Goal: Communication & Community: Answer question/provide support

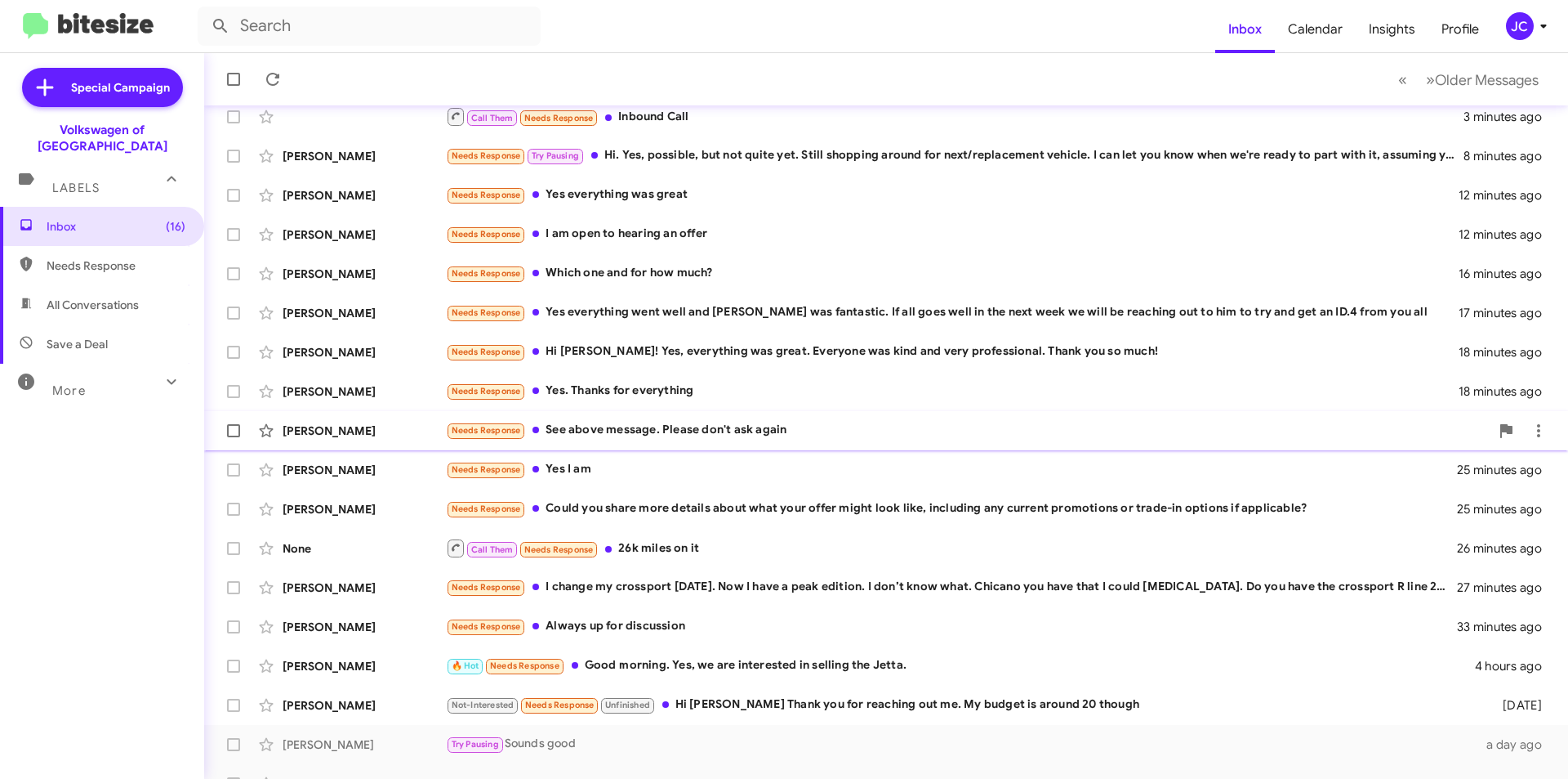
scroll to position [170, 0]
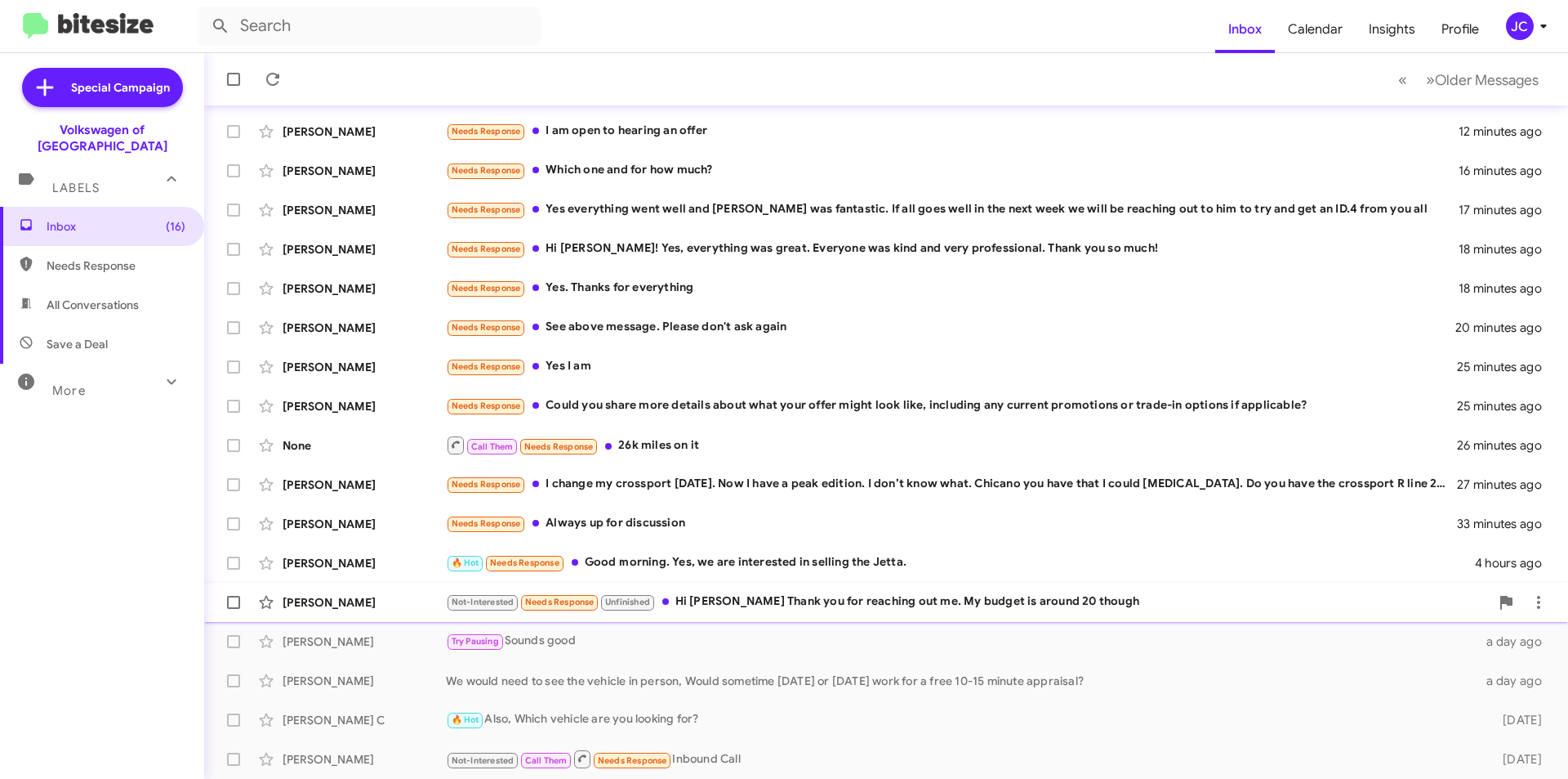
click at [790, 583] on span "Srini Sarraff Not-Interested Needs Response Unfinished Hi Jamisha Thank you for…" at bounding box center [886, 602] width 1364 height 39
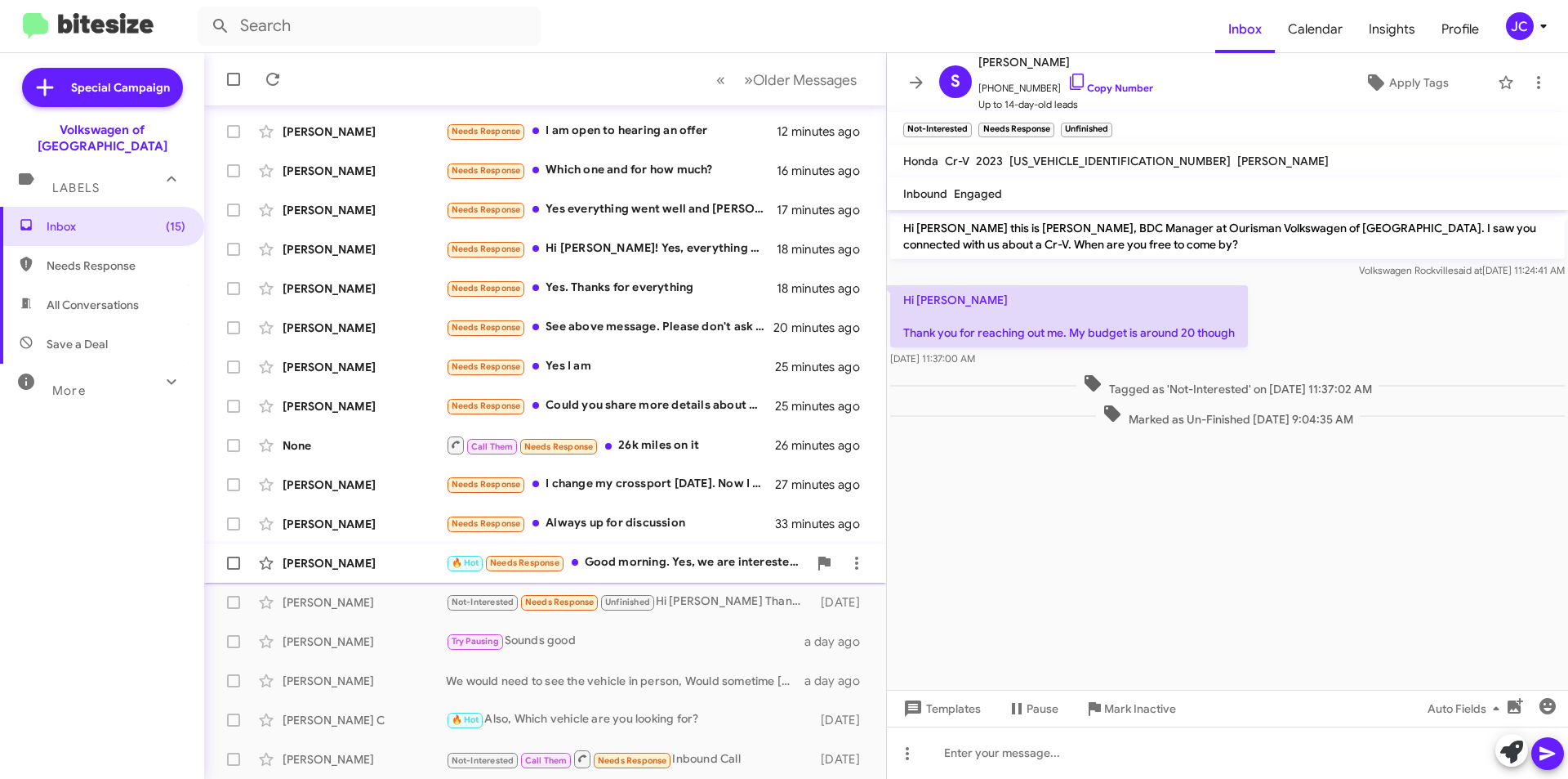
click at [650, 558] on div "🔥 Hot Needs Response Good morning. Yes, we are interested in selling the Jetta." at bounding box center [627, 562] width 362 height 19
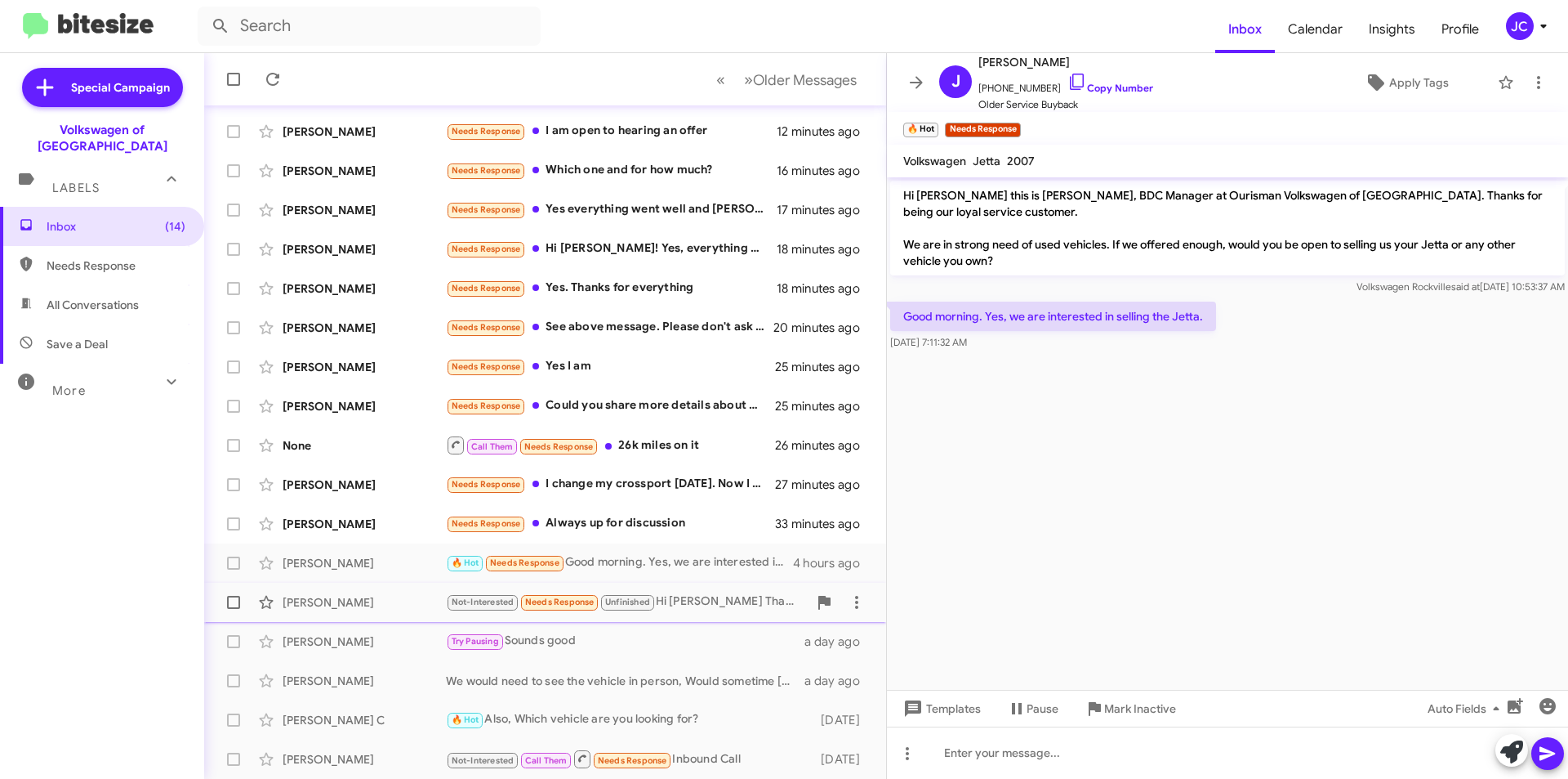
click at [704, 600] on div "Not-Interested Needs Response Unfinished Hi Jamisha Thank you for reaching out …" at bounding box center [627, 602] width 362 height 19
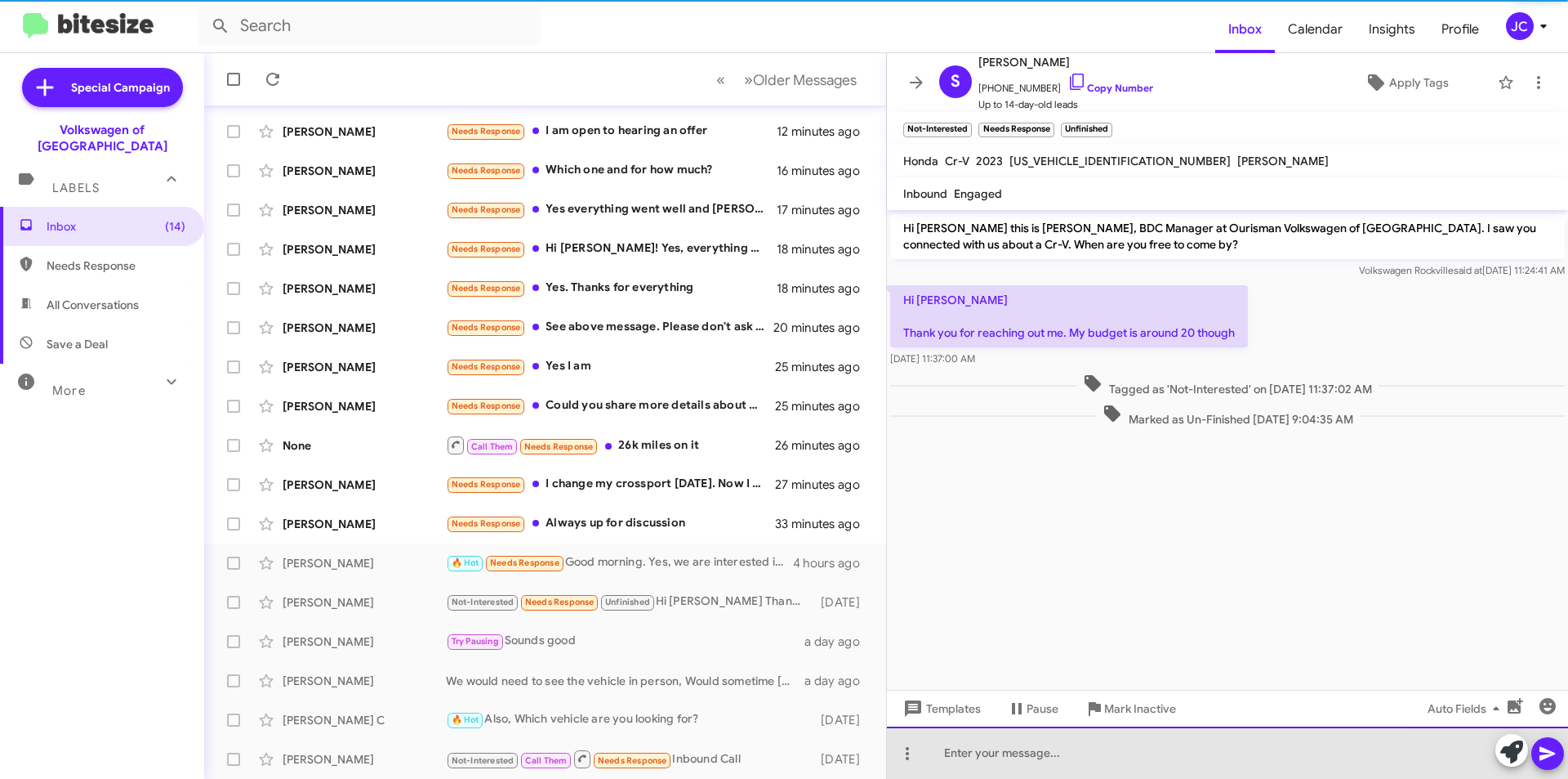
click at [1075, 759] on div at bounding box center [1227, 752] width 681 height 52
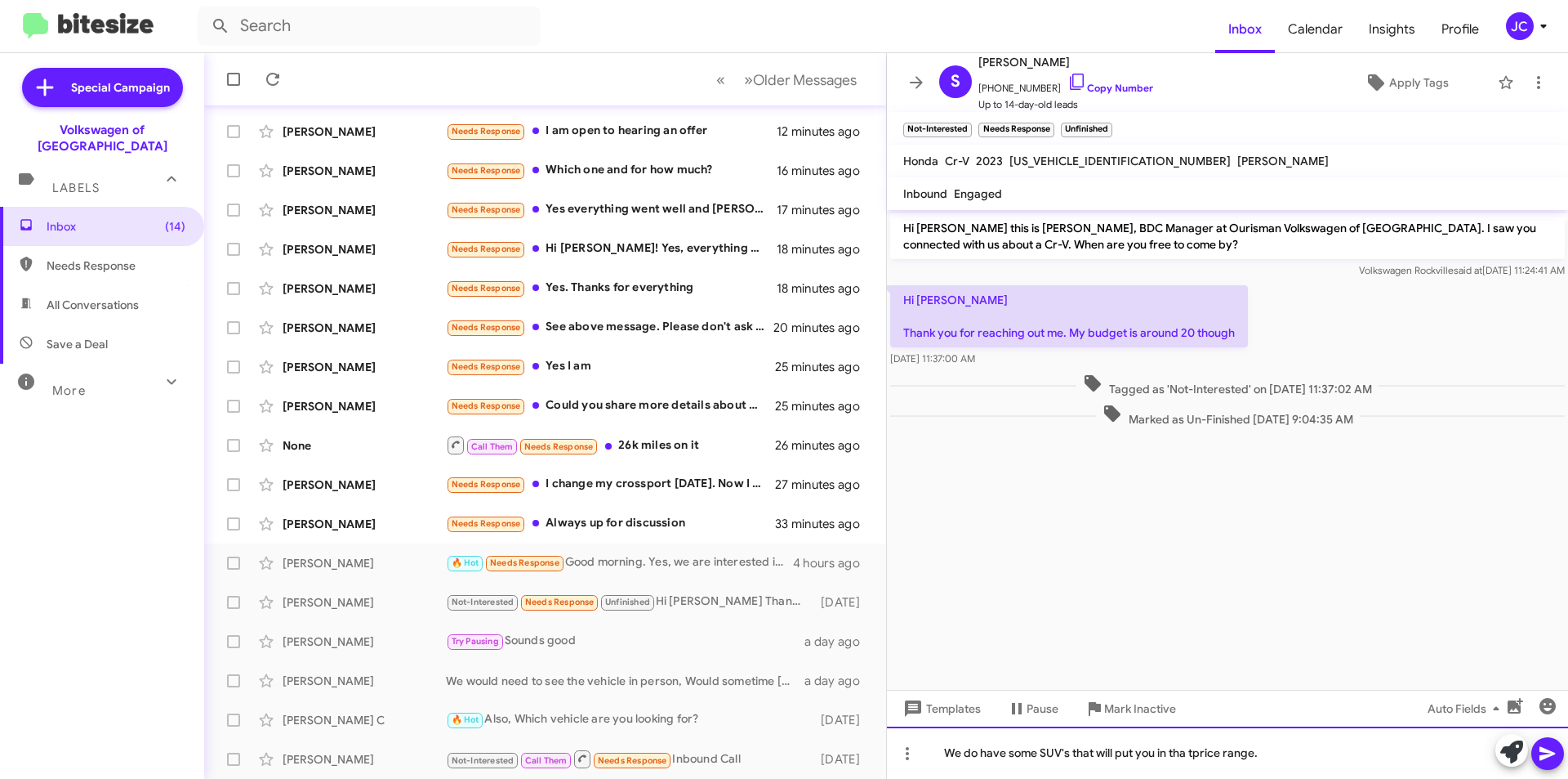
drag, startPoint x: 1195, startPoint y: 752, endPoint x: 1199, endPoint y: 771, distance: 19.4
click at [1195, 754] on div "We do have some SUV's that will put you in tha tprice range." at bounding box center [1227, 752] width 681 height 52
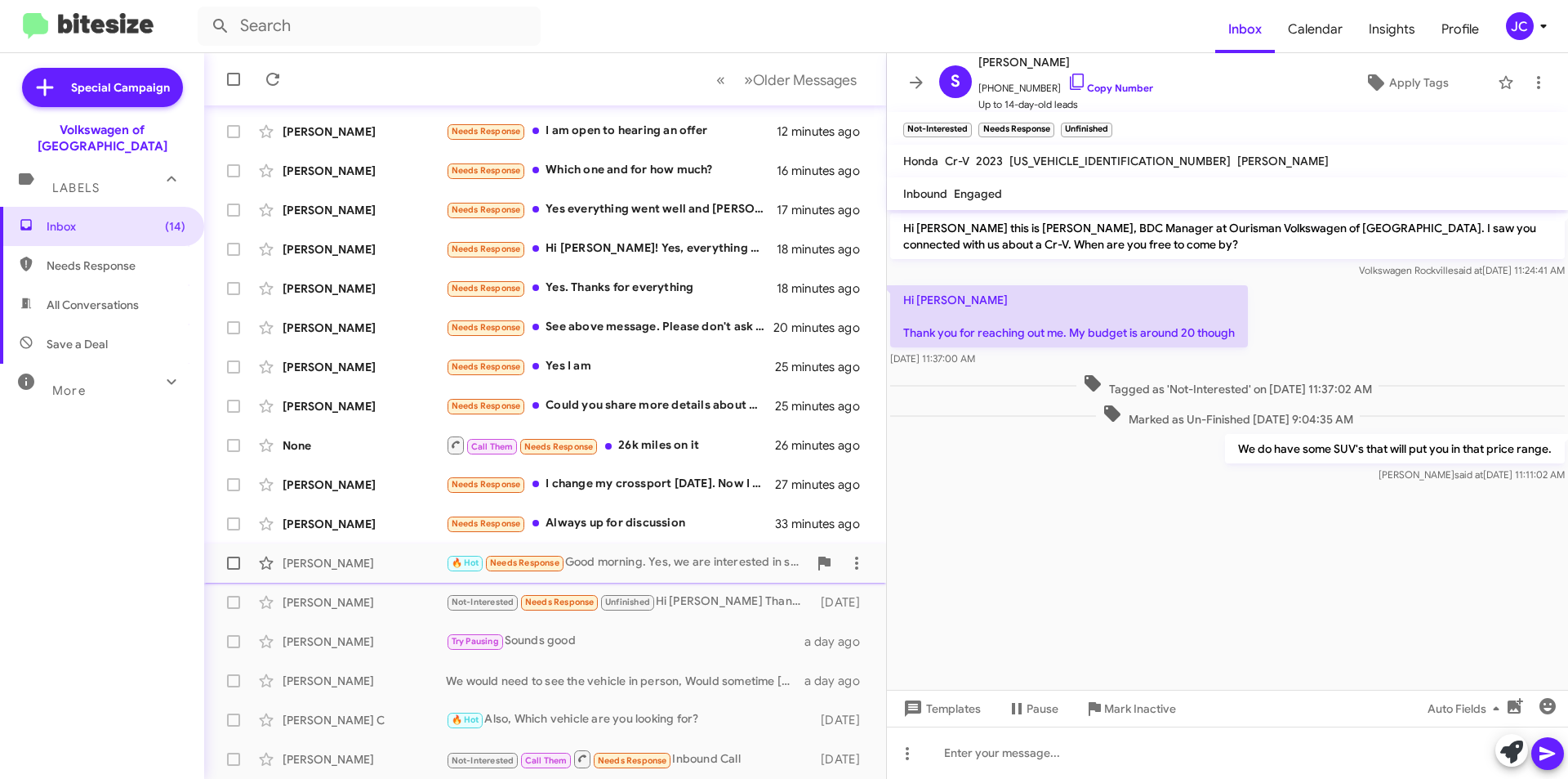
click at [660, 559] on div "🔥 Hot Needs Response Good morning. Yes, we are interested in selling the Jetta." at bounding box center [627, 562] width 362 height 19
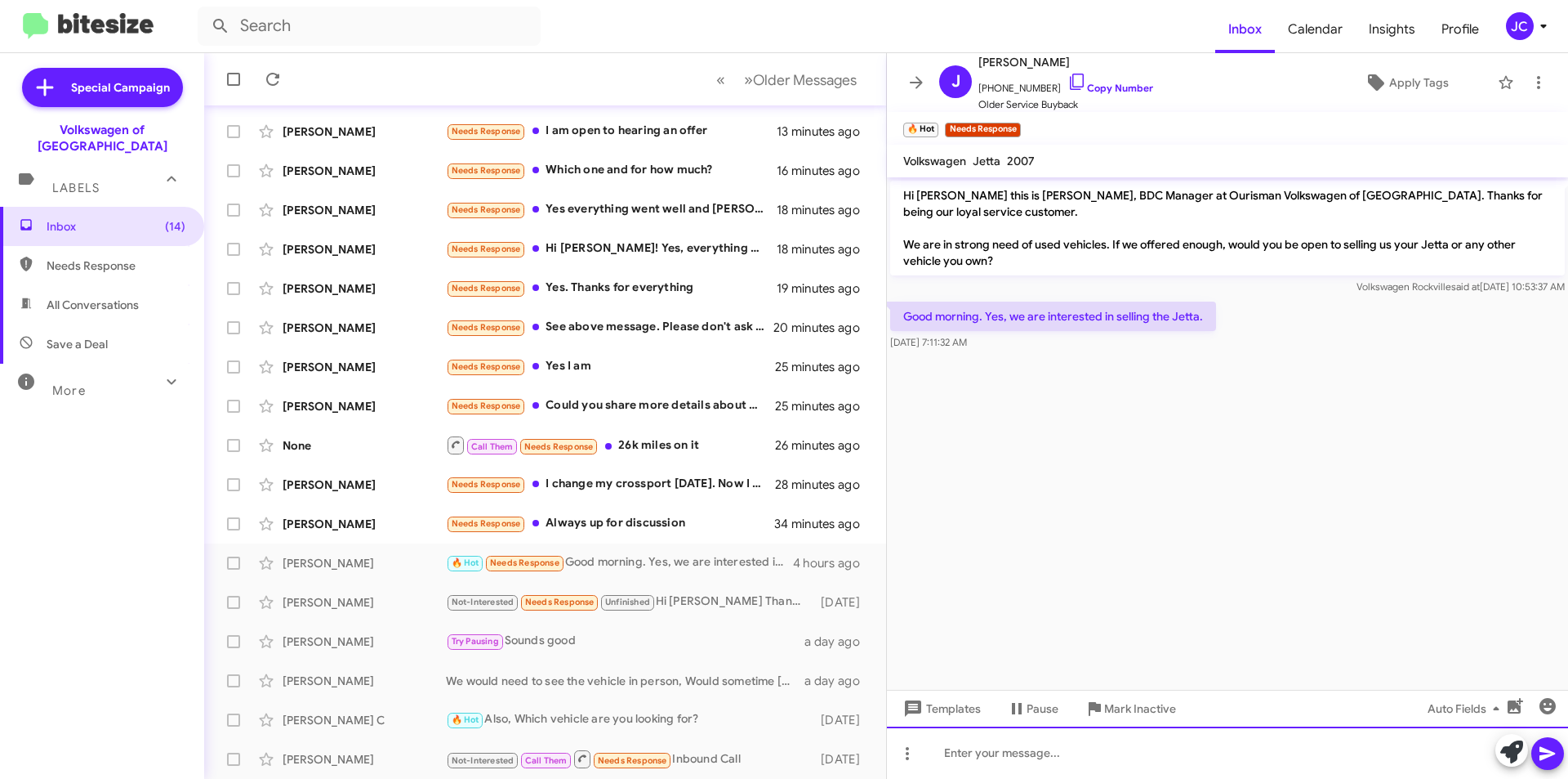
click at [1006, 744] on div at bounding box center [1227, 752] width 681 height 52
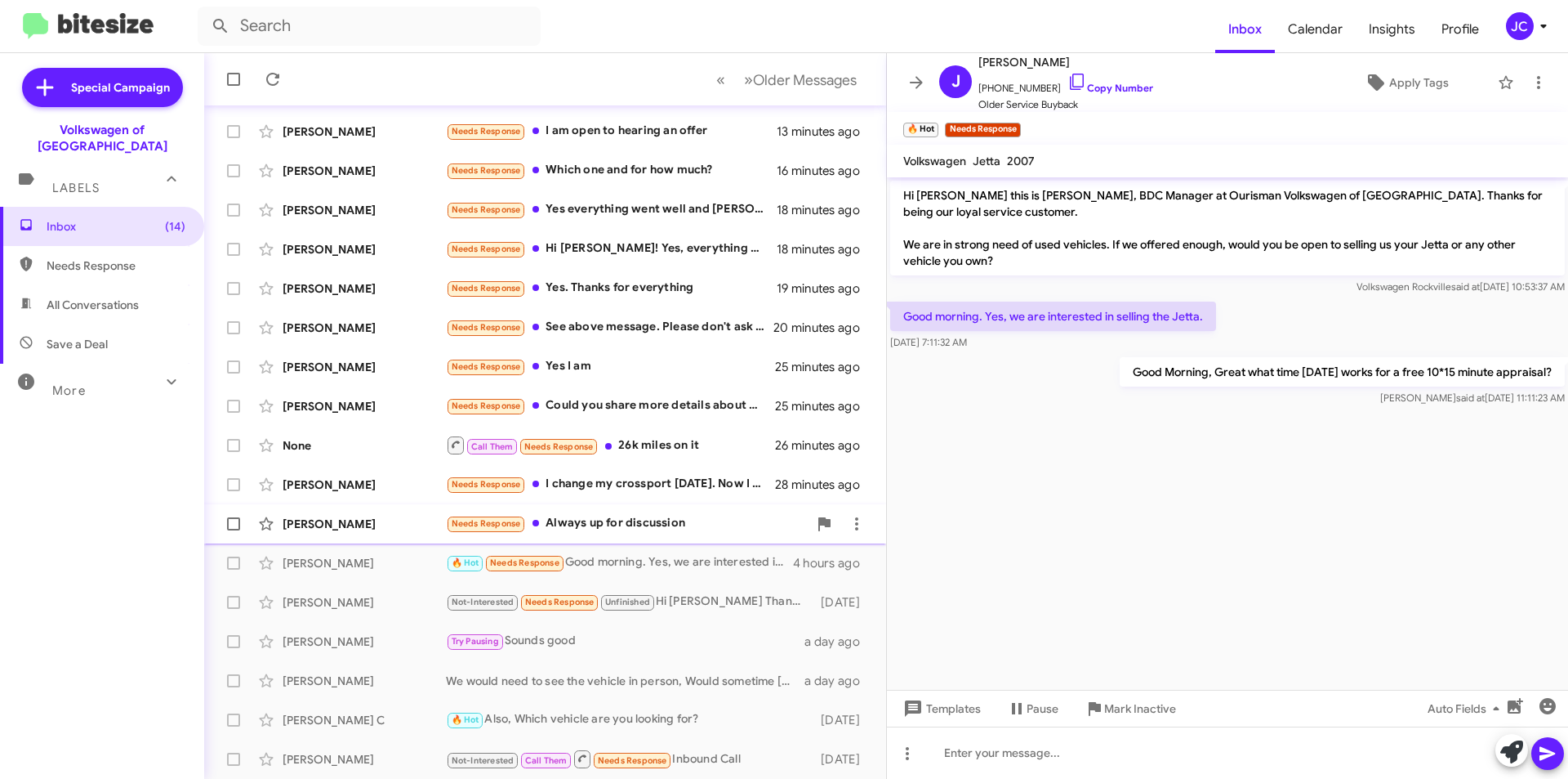
click at [668, 525] on div "Needs Response Always up for discussion" at bounding box center [627, 523] width 362 height 19
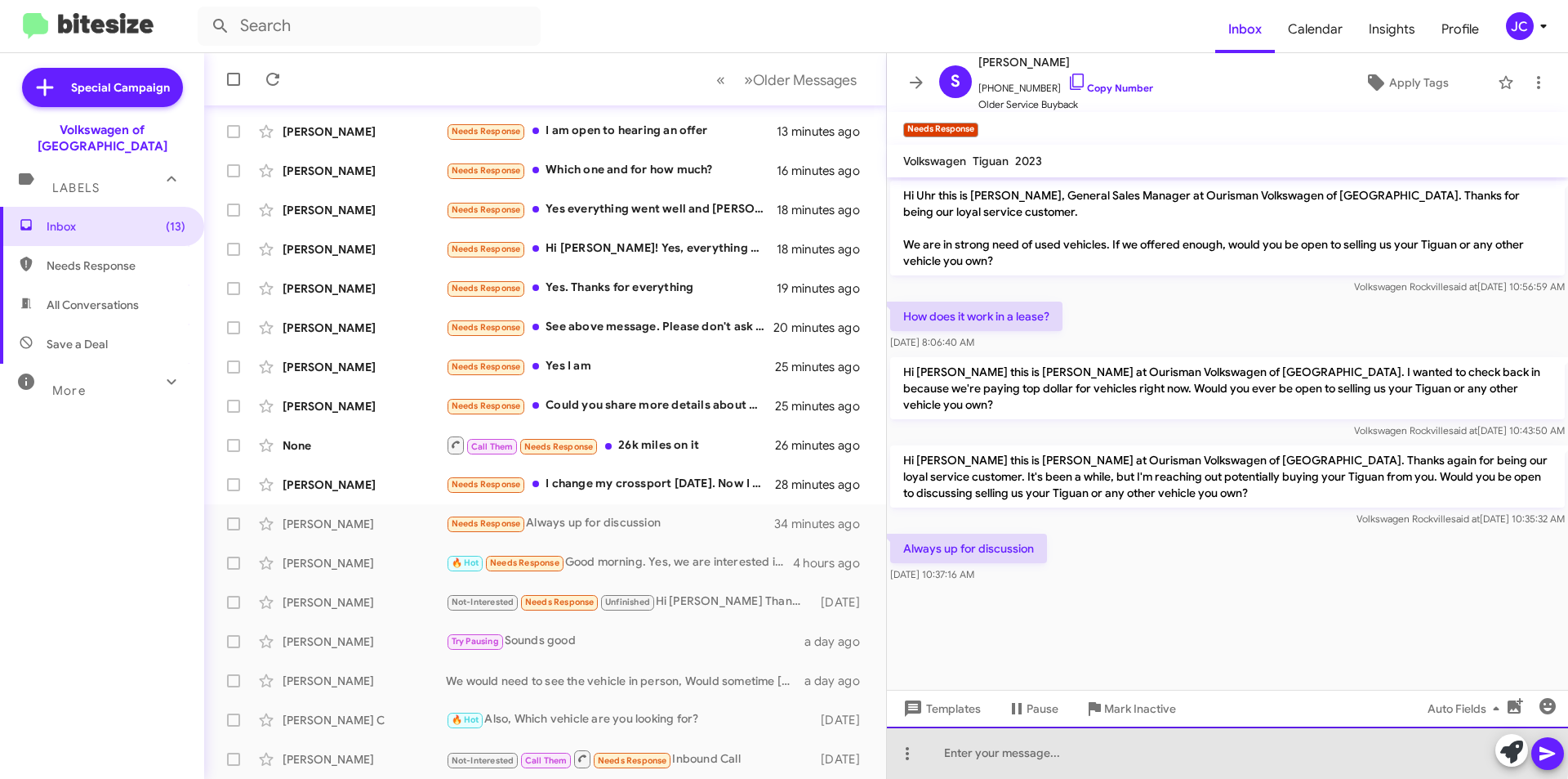
click at [1001, 744] on div at bounding box center [1227, 752] width 681 height 52
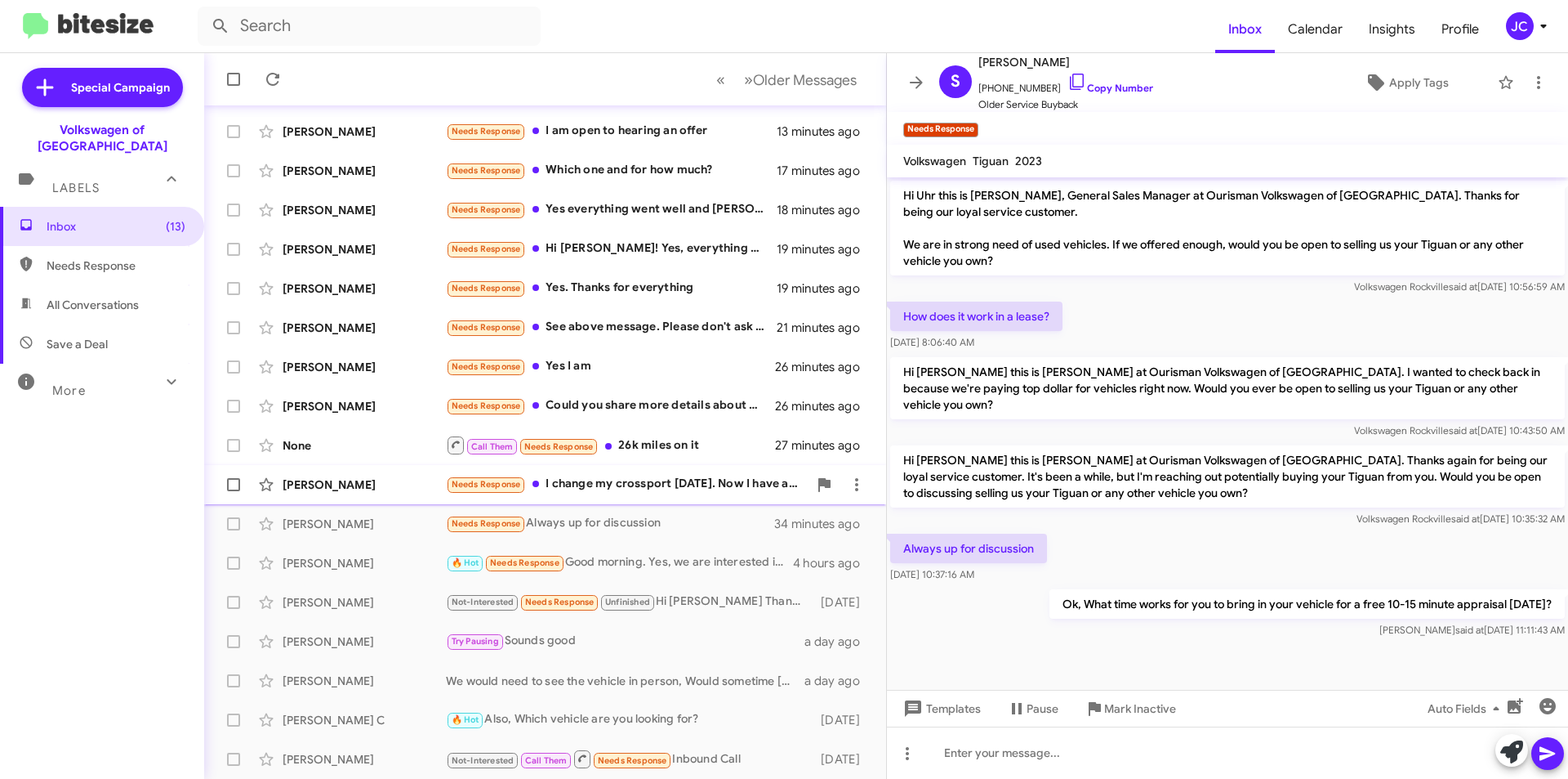
click at [599, 480] on div "Needs Response I change my crossport 10 months ago. Now I have a peak edition. …" at bounding box center [627, 484] width 362 height 19
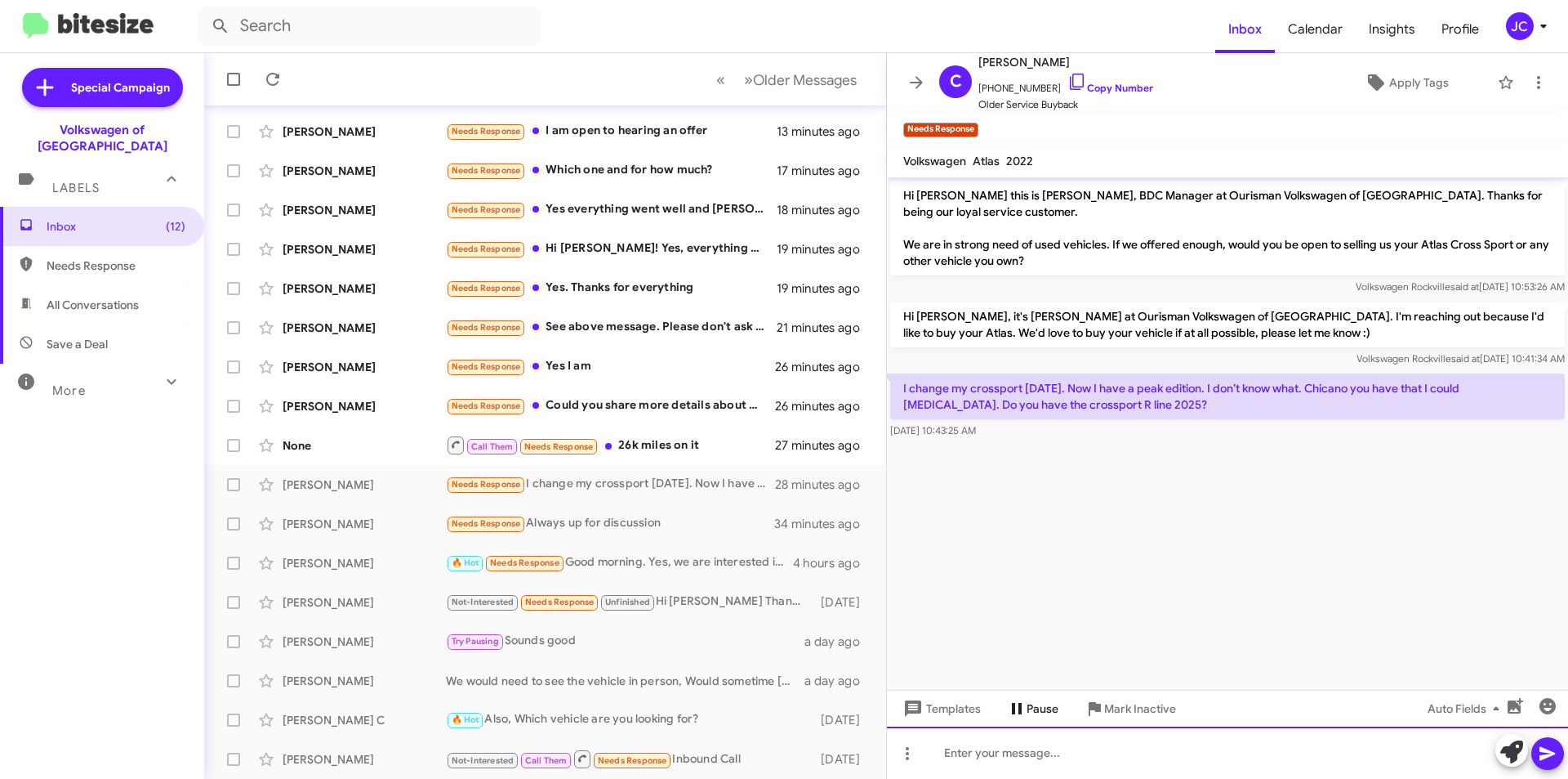
drag, startPoint x: 996, startPoint y: 758, endPoint x: 1024, endPoint y: 713, distance: 53.0
click at [996, 758] on div at bounding box center [1227, 752] width 681 height 52
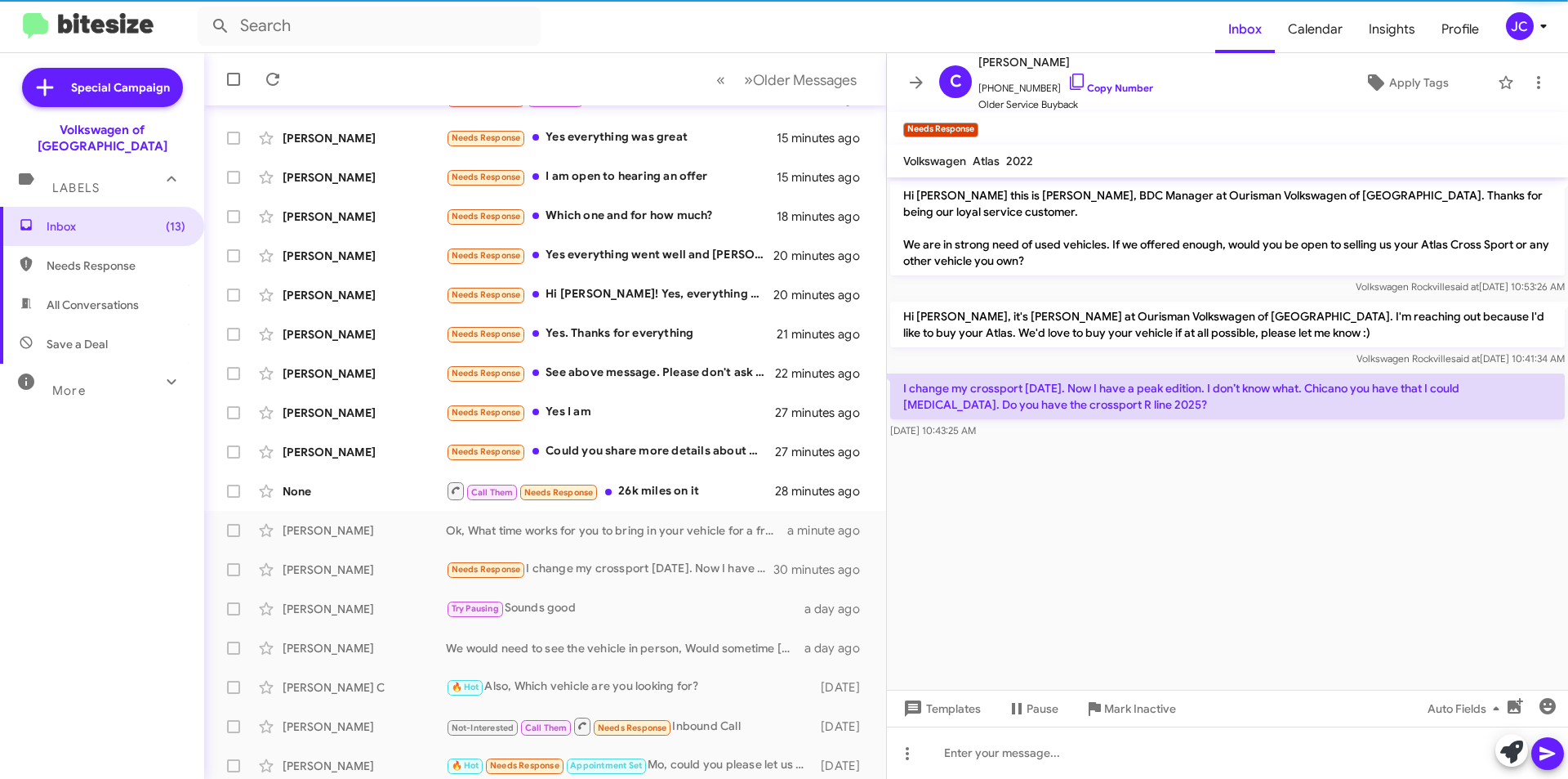
scroll to position [170, 0]
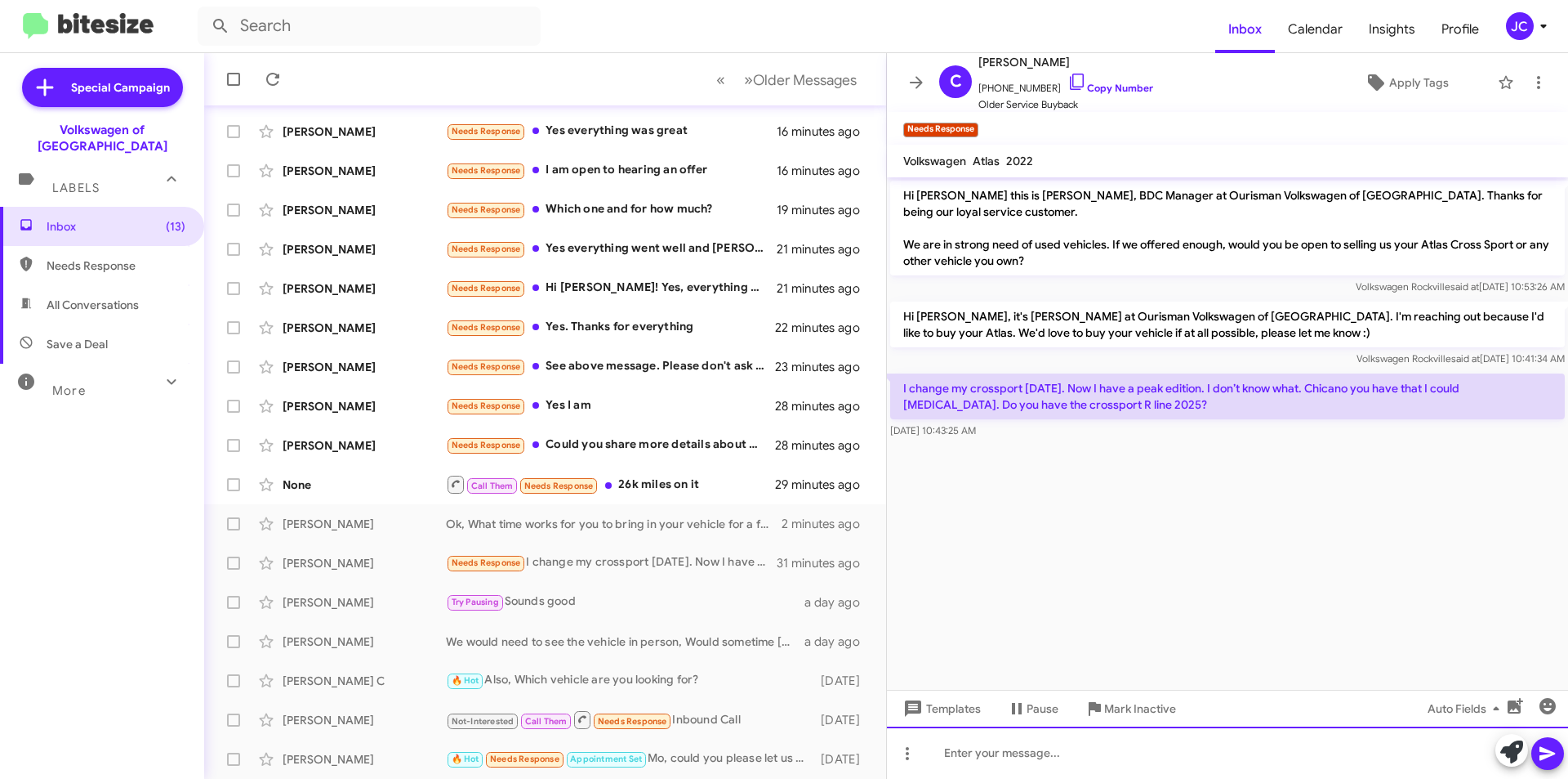
click at [986, 749] on div at bounding box center [1227, 752] width 681 height 52
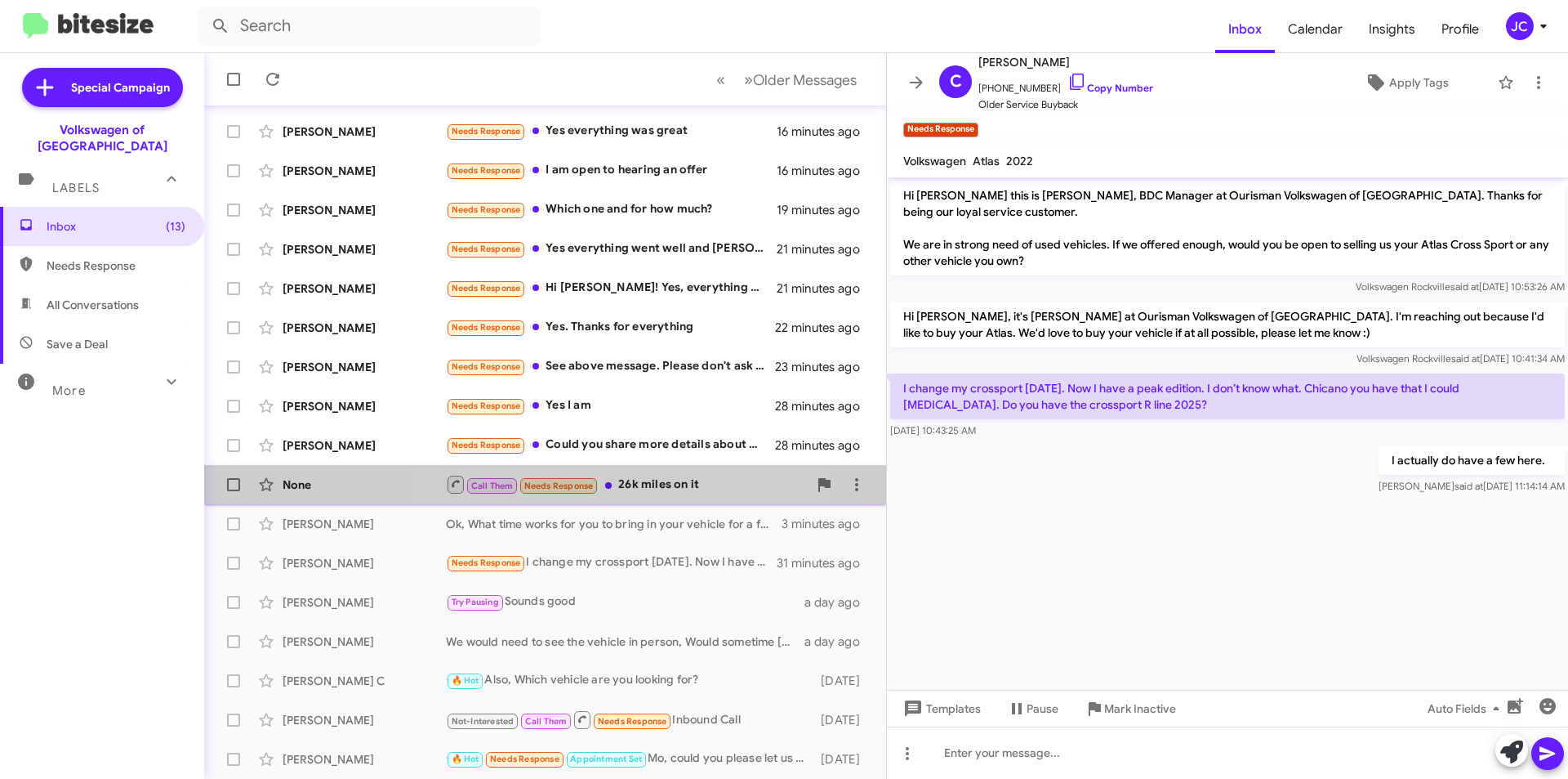
click at [641, 478] on div "Call Them Needs Response 26k miles on it" at bounding box center [627, 484] width 362 height 21
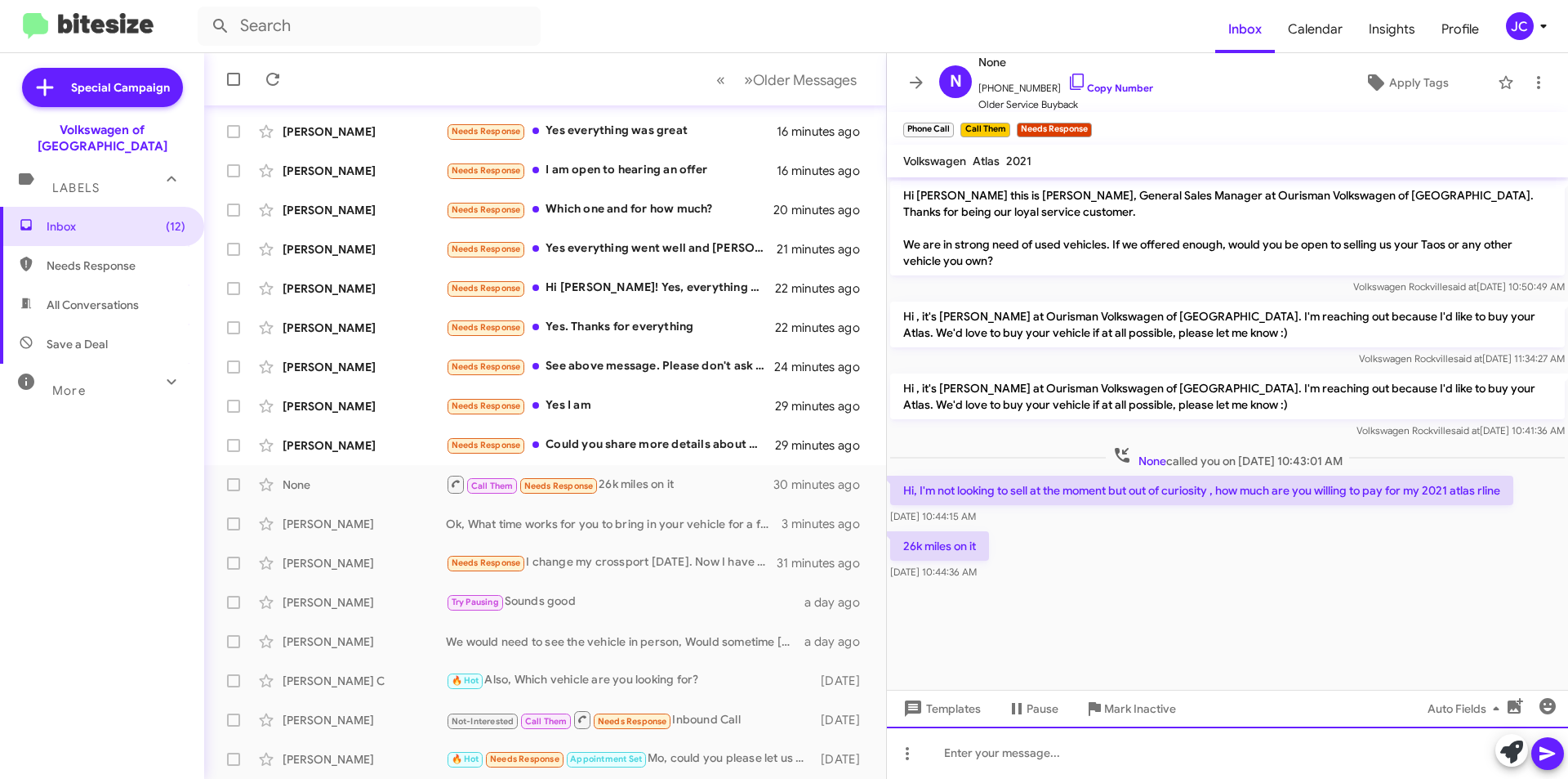
click at [1010, 748] on div at bounding box center [1227, 752] width 681 height 52
click at [1104, 87] on link "Copy Number" at bounding box center [1110, 88] width 86 height 12
click at [1092, 81] on span "+12407286397 Copy Number" at bounding box center [1065, 84] width 174 height 25
click at [1070, 84] on icon at bounding box center [1077, 82] width 14 height 17
click at [1064, 749] on div at bounding box center [1227, 752] width 681 height 52
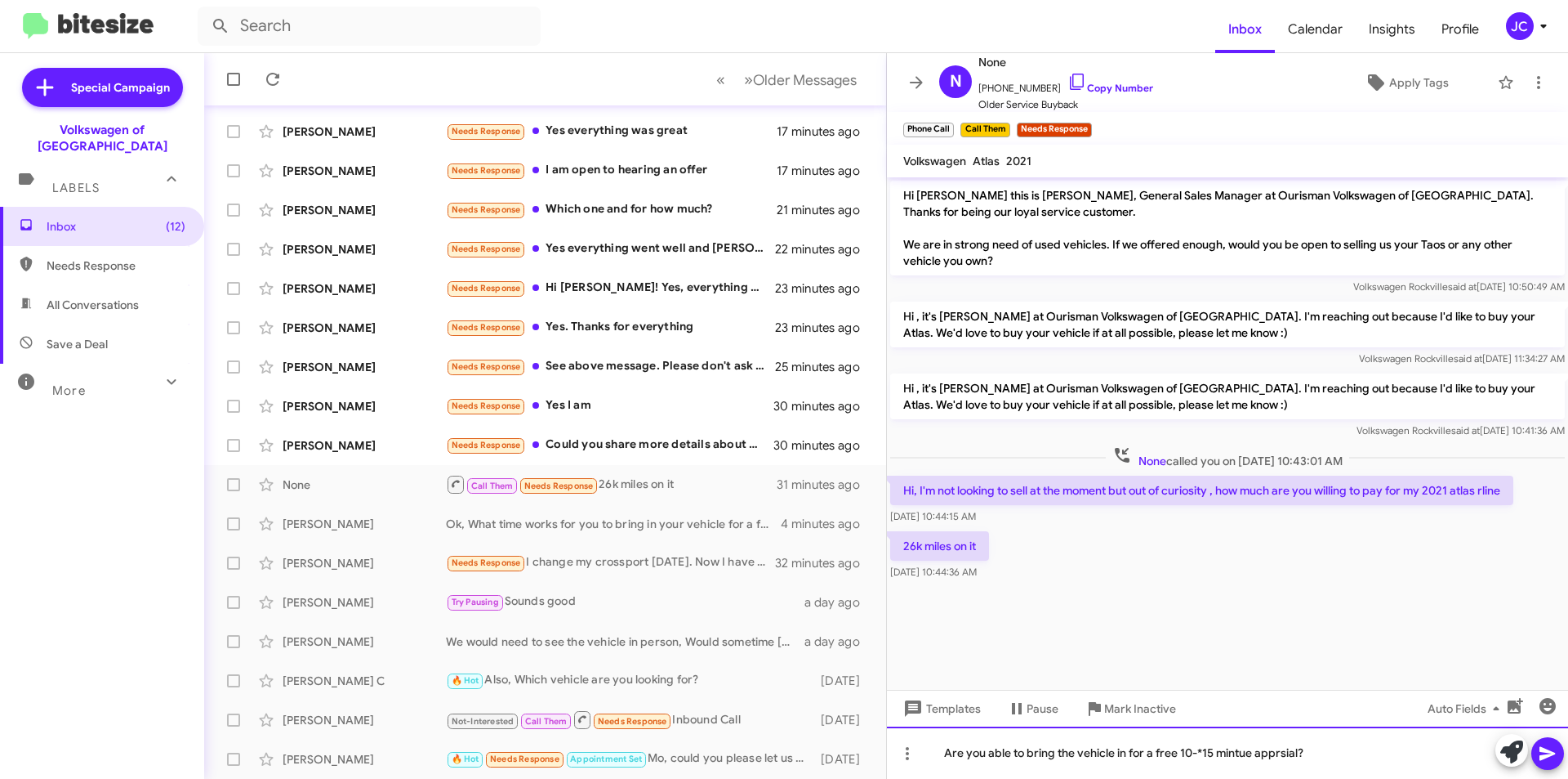
click at [1213, 755] on div "Are you able to bring the vehicle in for a free 10-*15 mintue apprsial?" at bounding box center [1227, 752] width 681 height 52
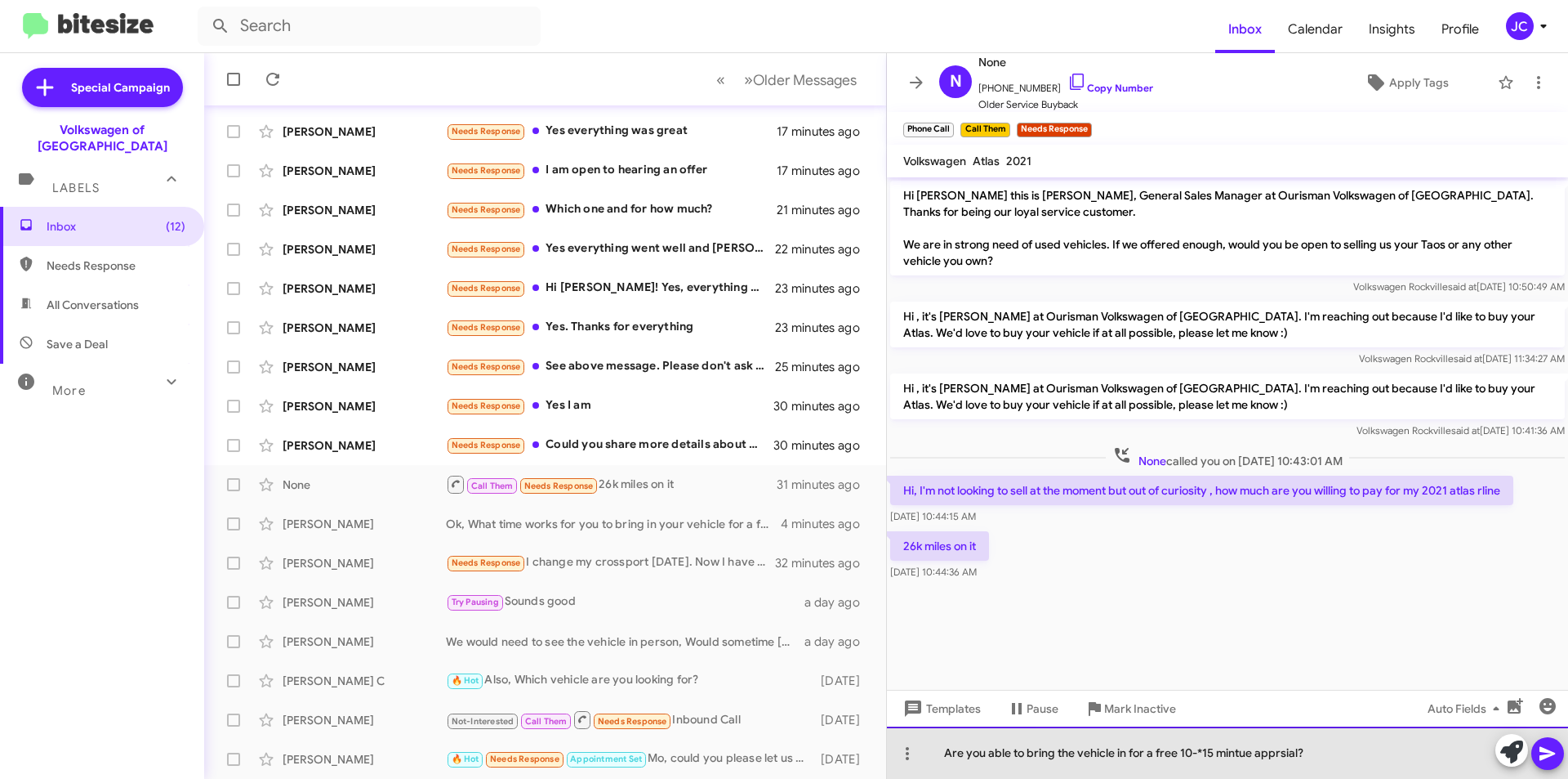
click at [1198, 755] on div "Are you able to bring the vehicle in for a free 10-*15 mintue apprsial?" at bounding box center [1227, 752] width 681 height 52
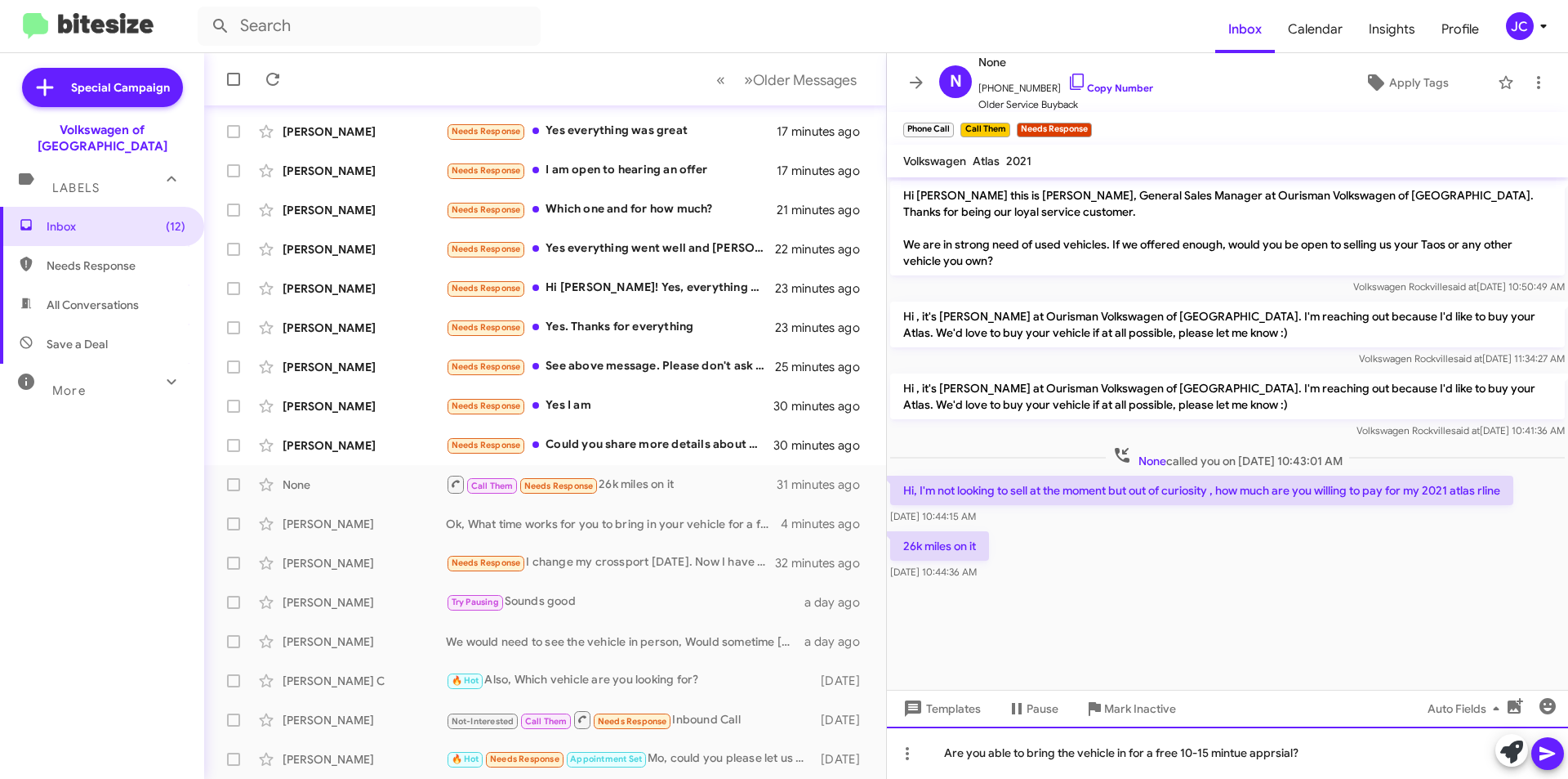
drag, startPoint x: 992, startPoint y: 747, endPoint x: 1138, endPoint y: 750, distance: 146.0
click at [992, 745] on div "Are you able to bring the vehicle in for a free 10-15 mintue apprsial?" at bounding box center [1227, 752] width 681 height 52
click at [1340, 755] on div "Are you able to bring the vehicle in for a free 10-15 minute apprisal?" at bounding box center [1227, 752] width 681 height 52
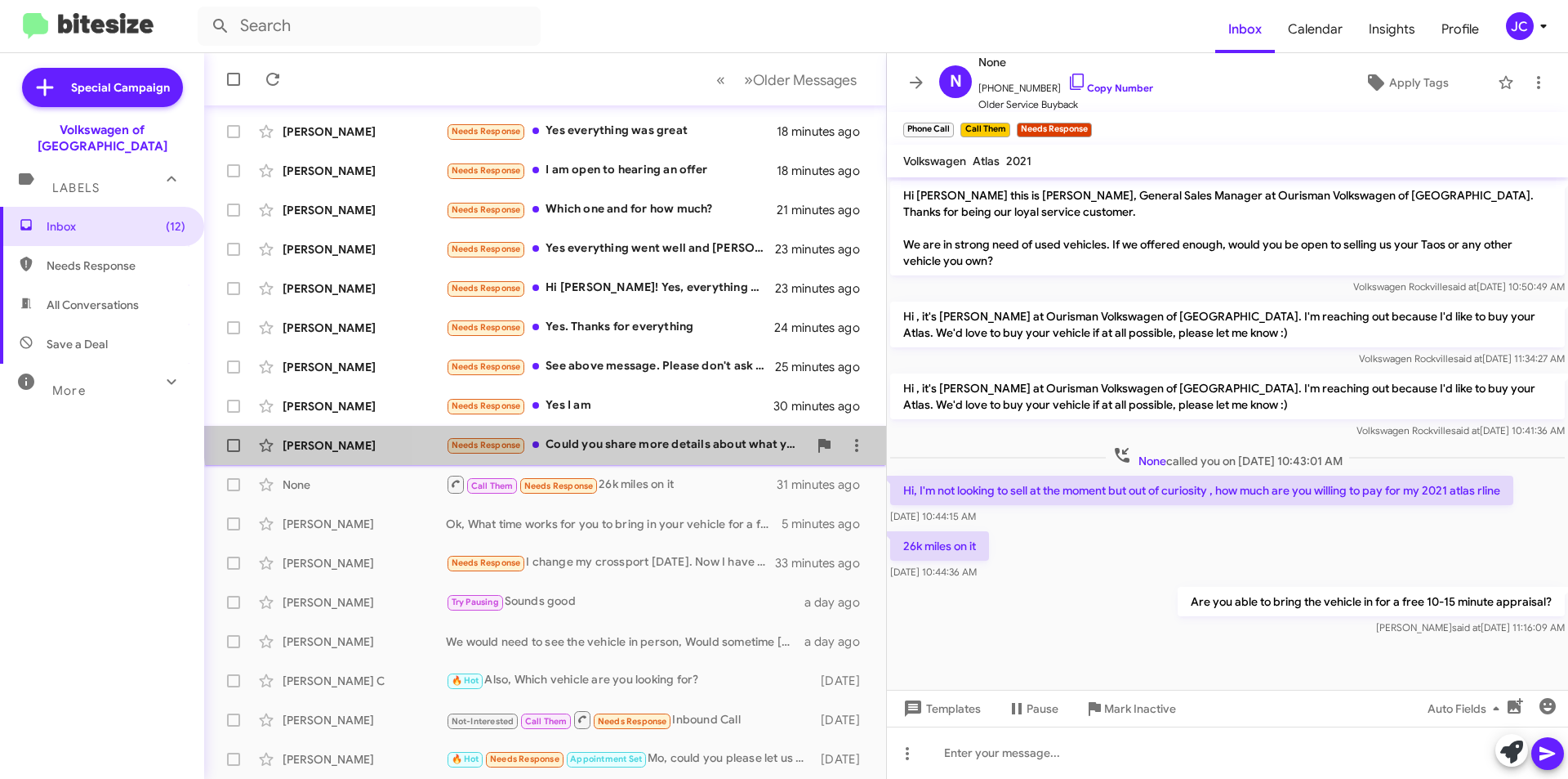
click at [669, 430] on div "Patricia Huang Needs Response Could you share more details about what your offe…" at bounding box center [545, 445] width 656 height 33
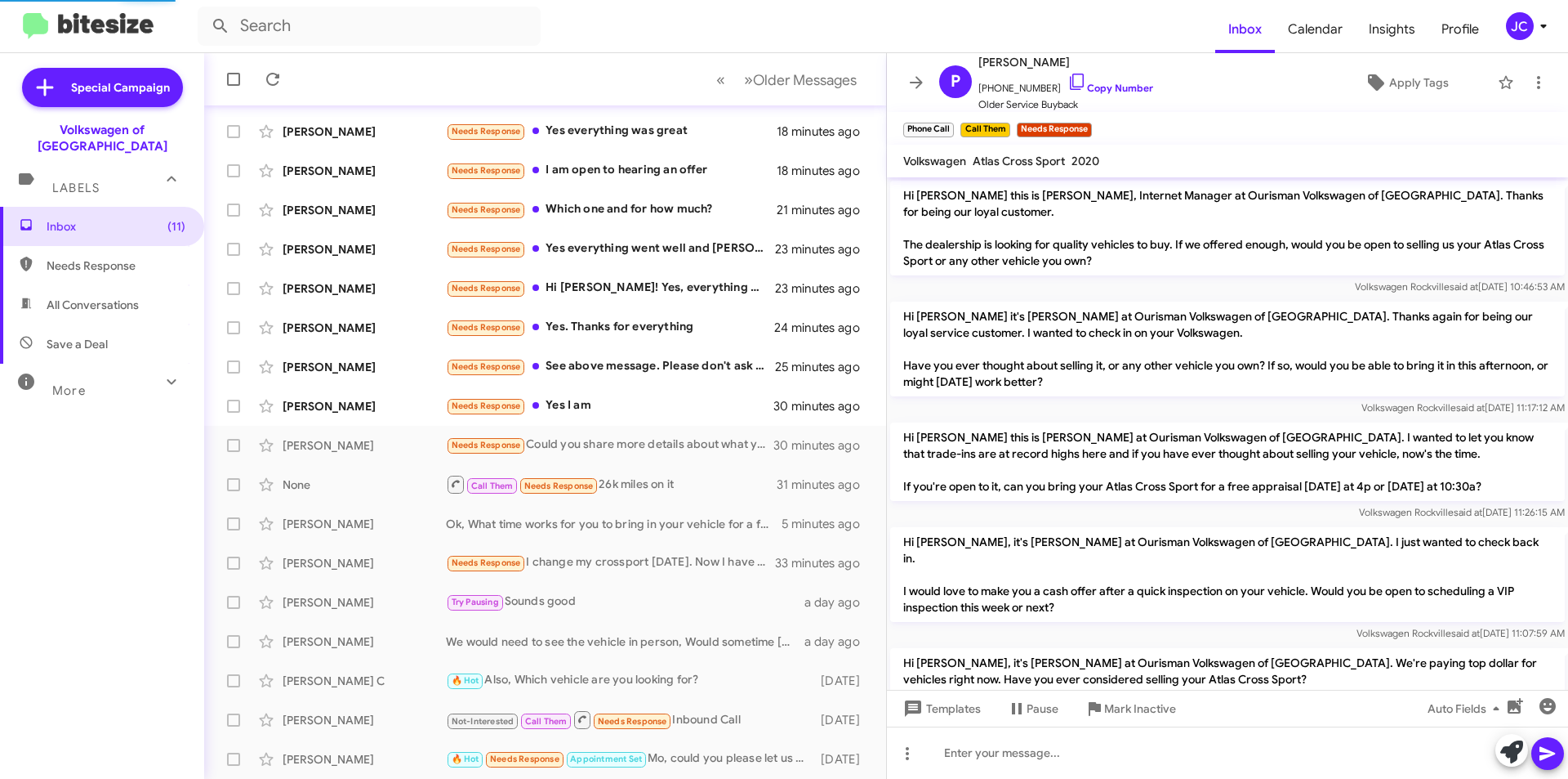
scroll to position [335, 0]
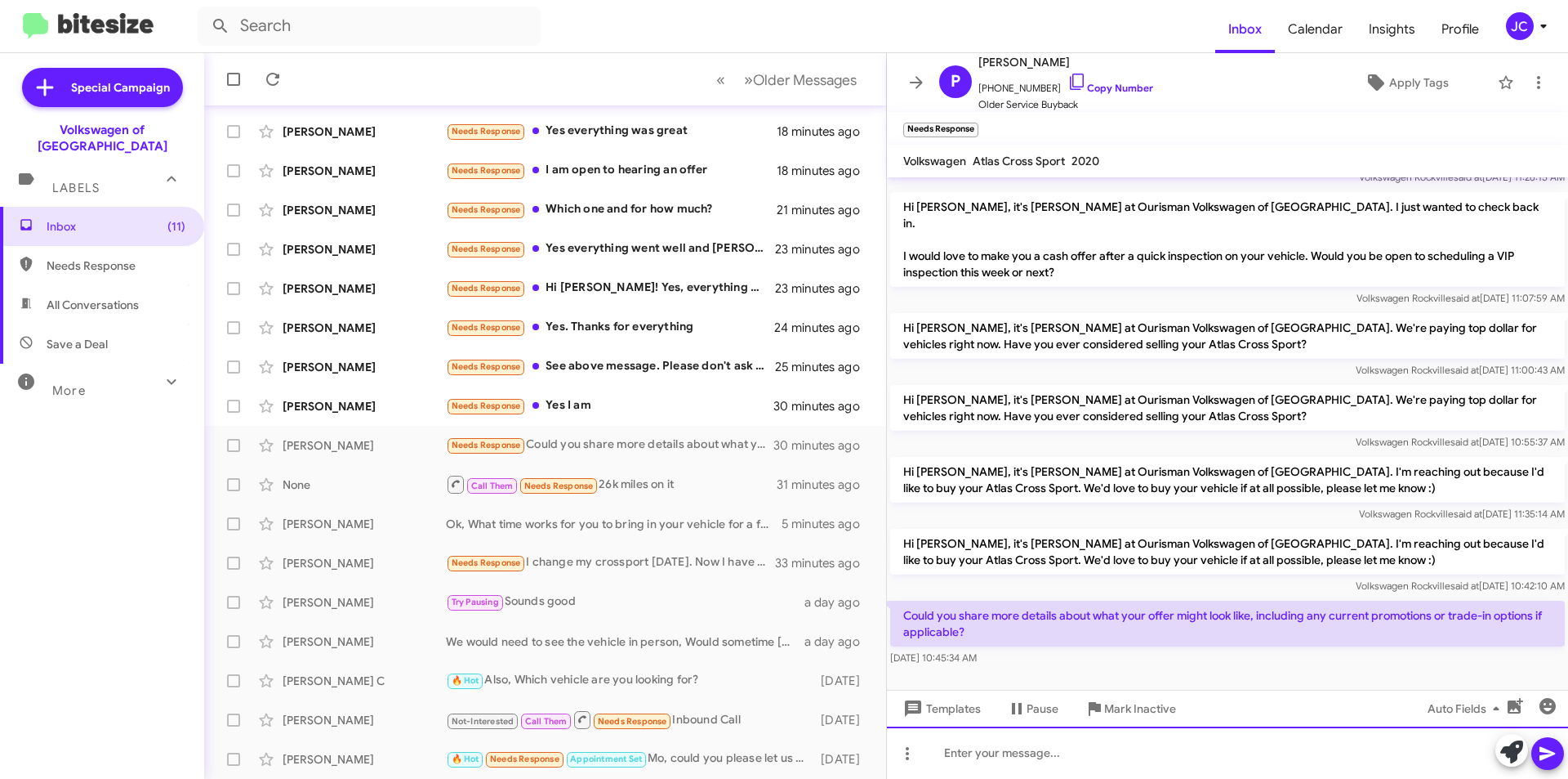
click at [1024, 765] on div at bounding box center [1227, 752] width 681 height 52
click at [989, 750] on div at bounding box center [1227, 752] width 681 height 52
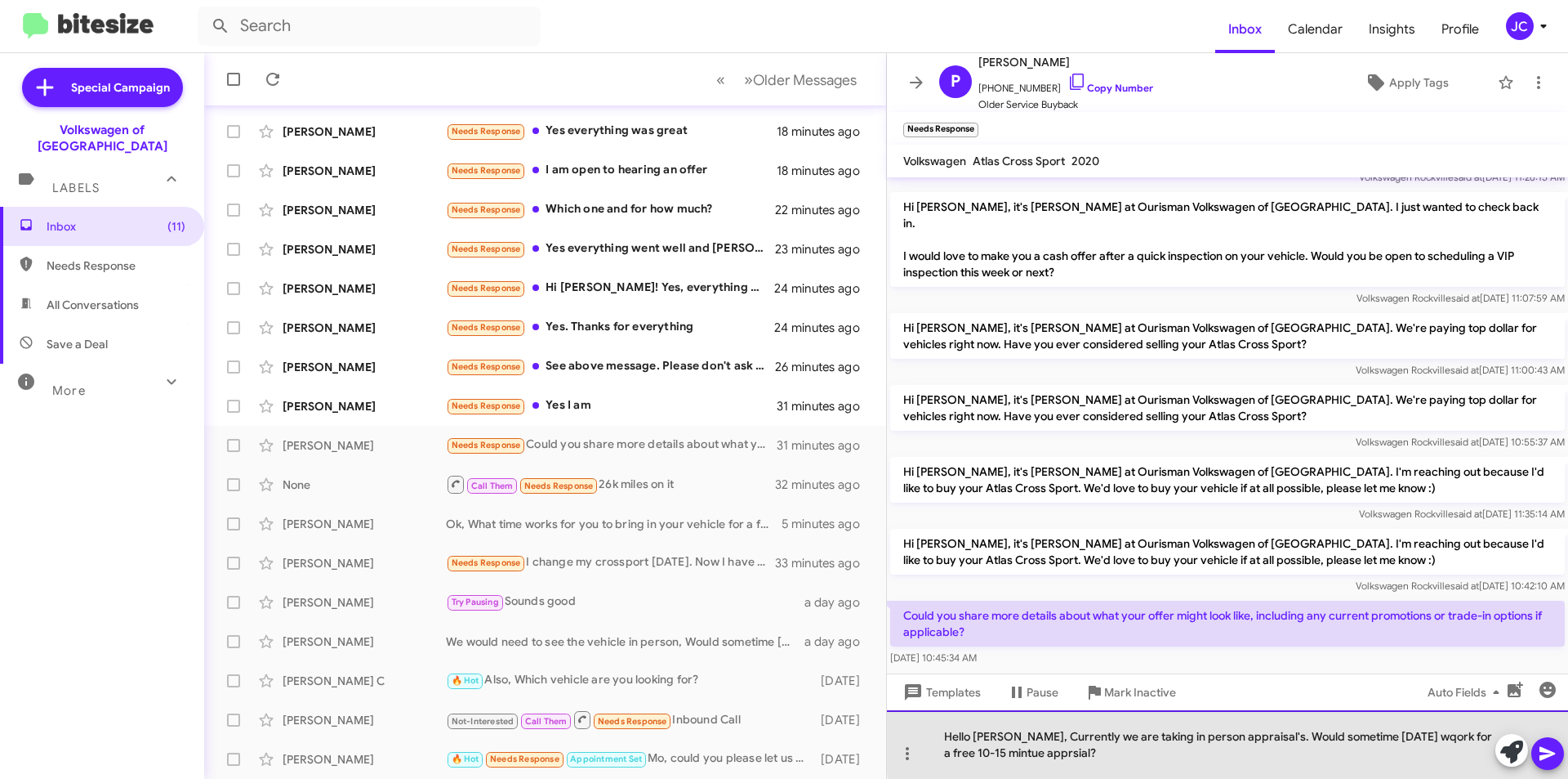
click at [1388, 734] on div "Hello Patricia, Currently we are taking in person appraisal's. Would sometime t…" at bounding box center [1227, 744] width 681 height 69
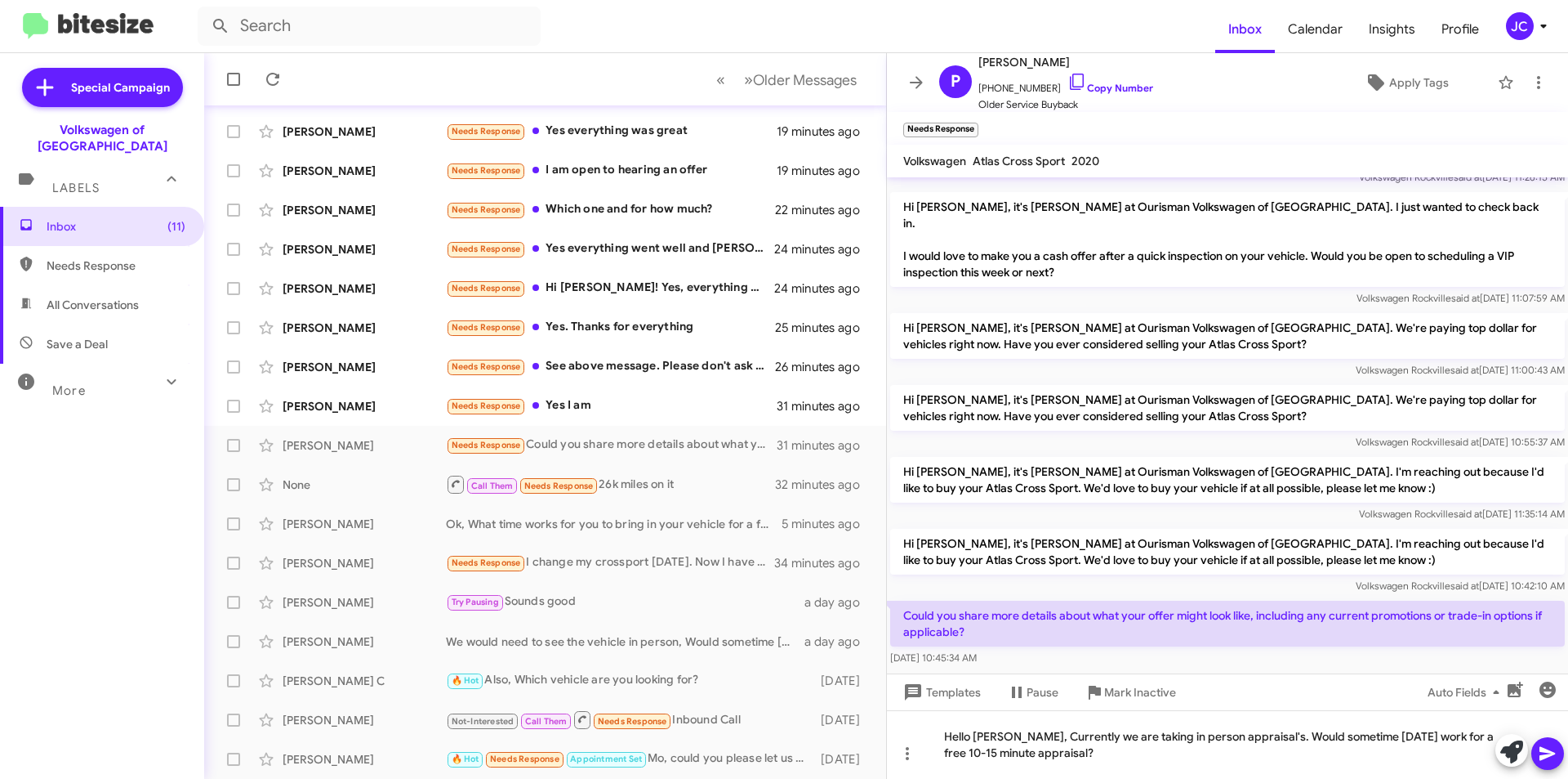
click at [1081, 750] on mat-tooltip-component "Pause Conversation" at bounding box center [1032, 732] width 111 height 49
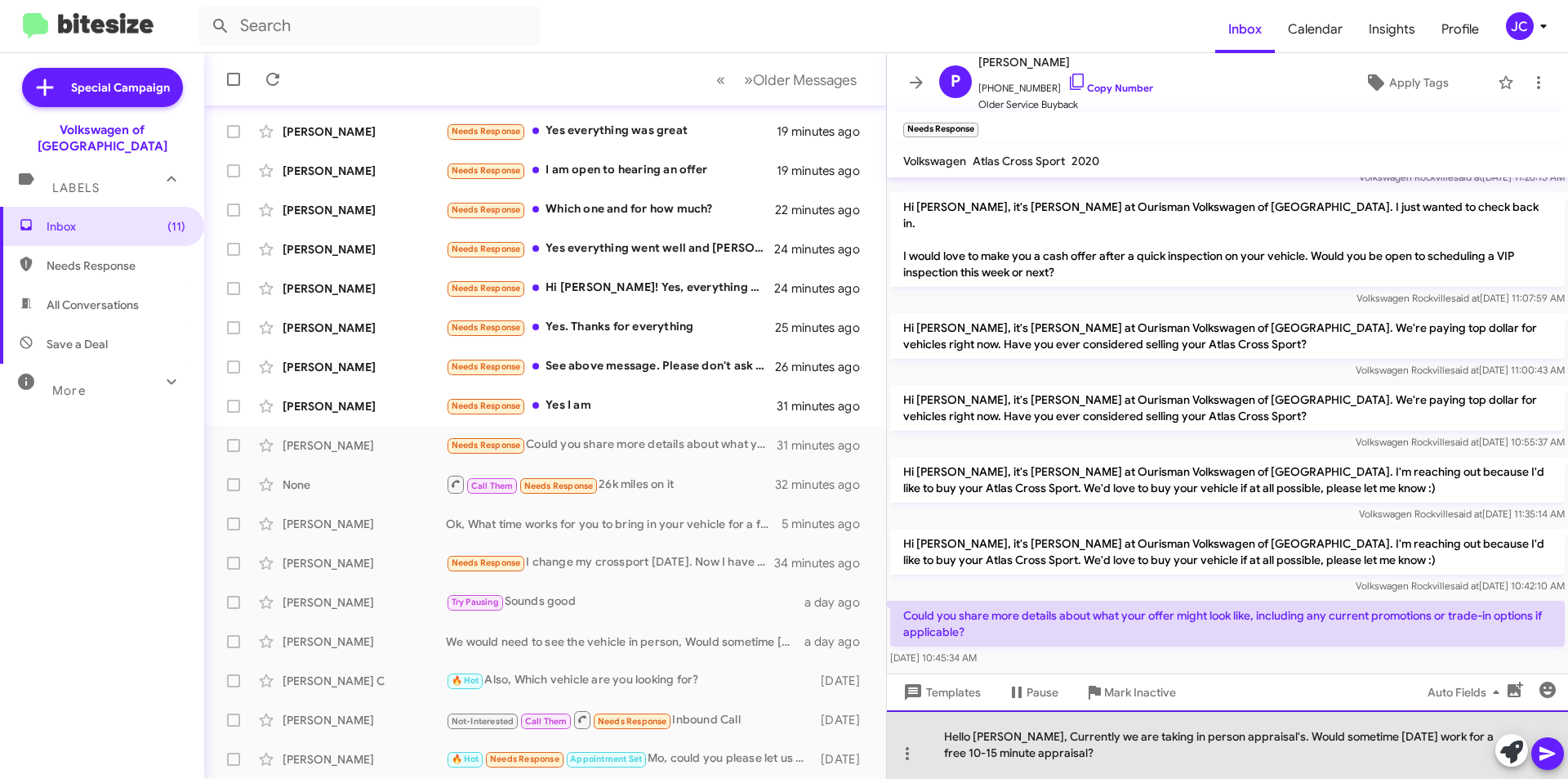
click at [1074, 761] on div "Hello Patricia, Currently we are taking in person appraisal's. Would sometime t…" at bounding box center [1227, 744] width 681 height 69
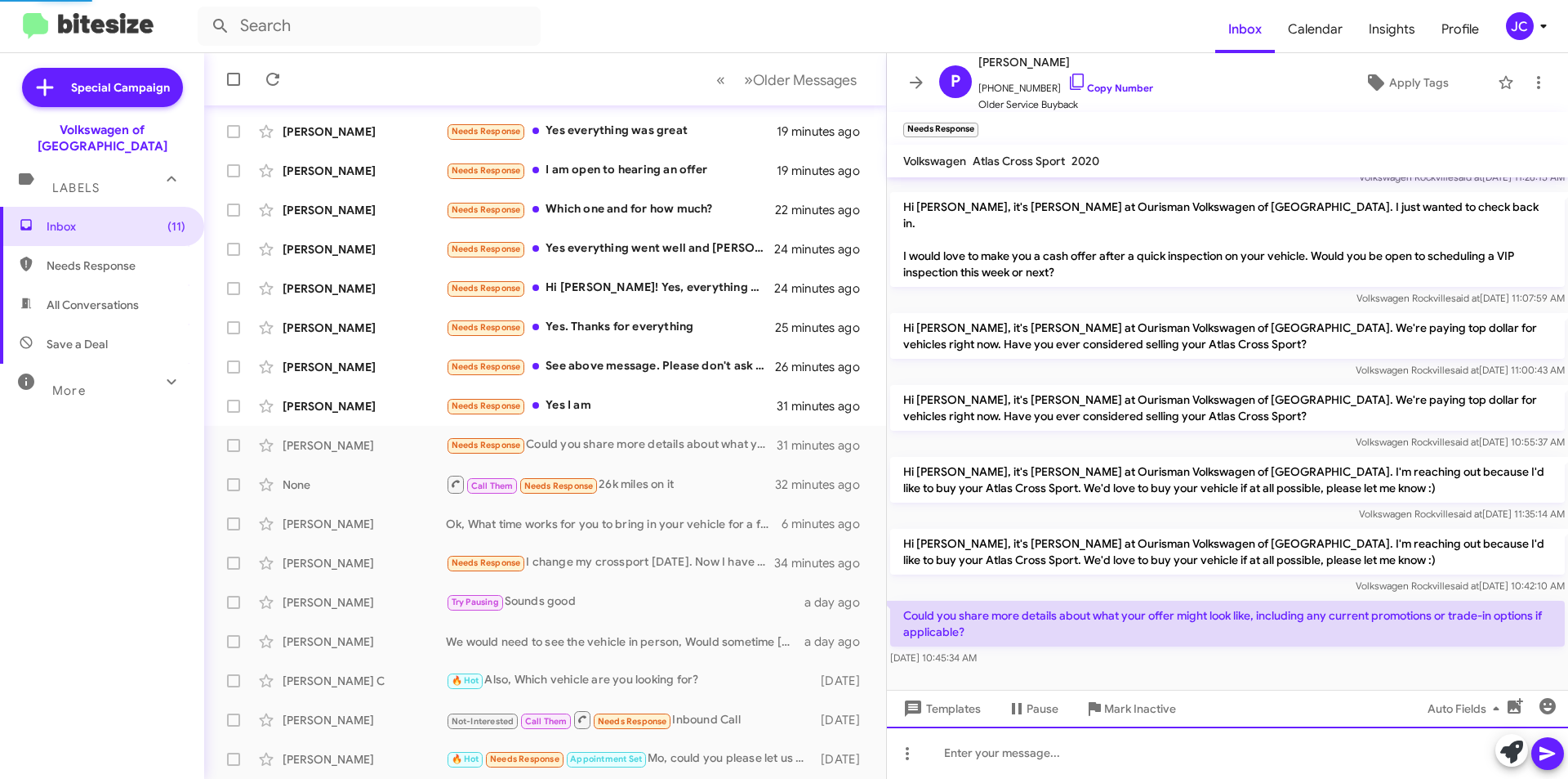
scroll to position [0, 0]
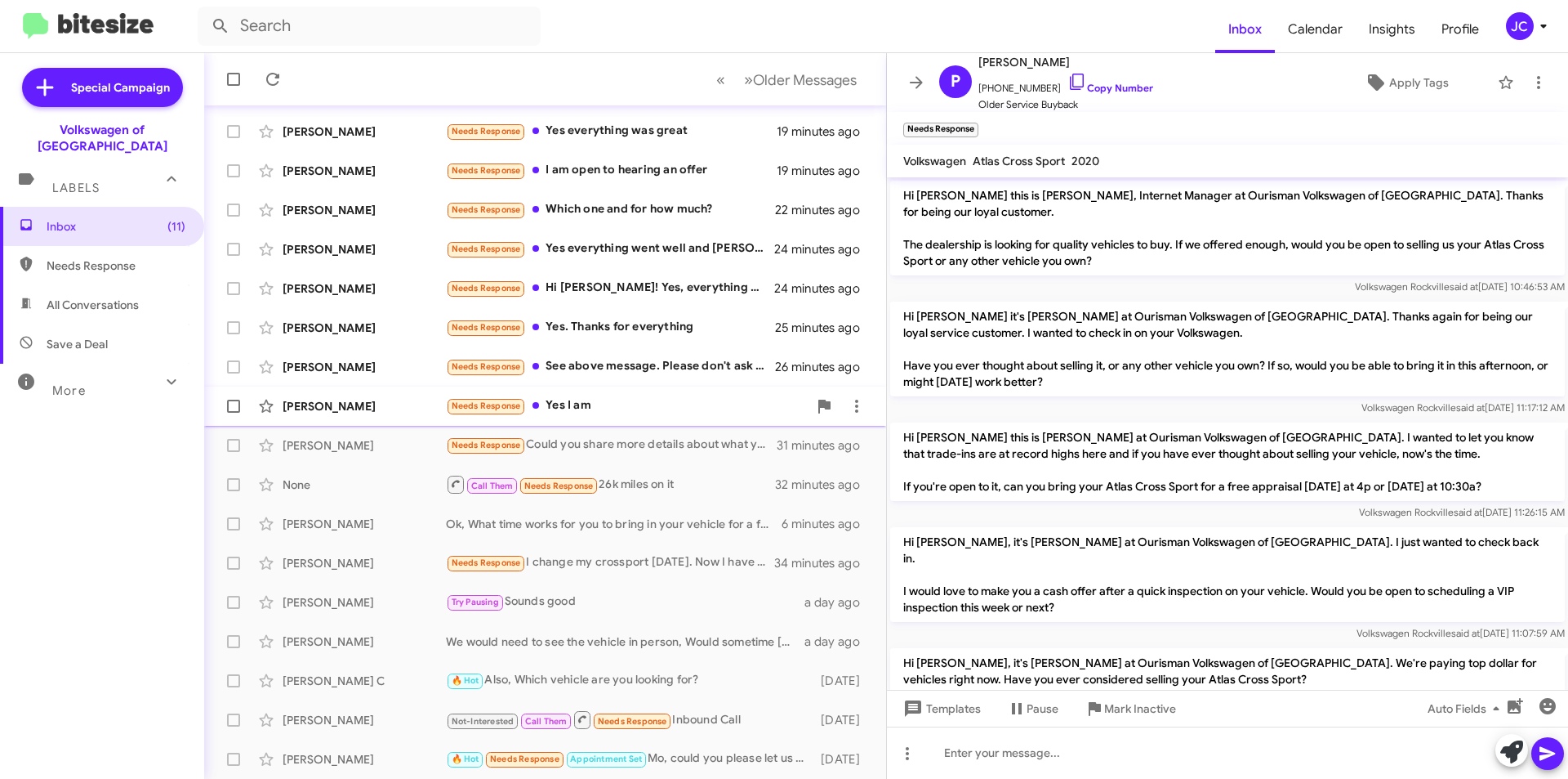
drag, startPoint x: 548, startPoint y: 405, endPoint x: 573, endPoint y: 407, distance: 25.1
click at [548, 403] on div "Needs Response Yes I am" at bounding box center [627, 405] width 362 height 19
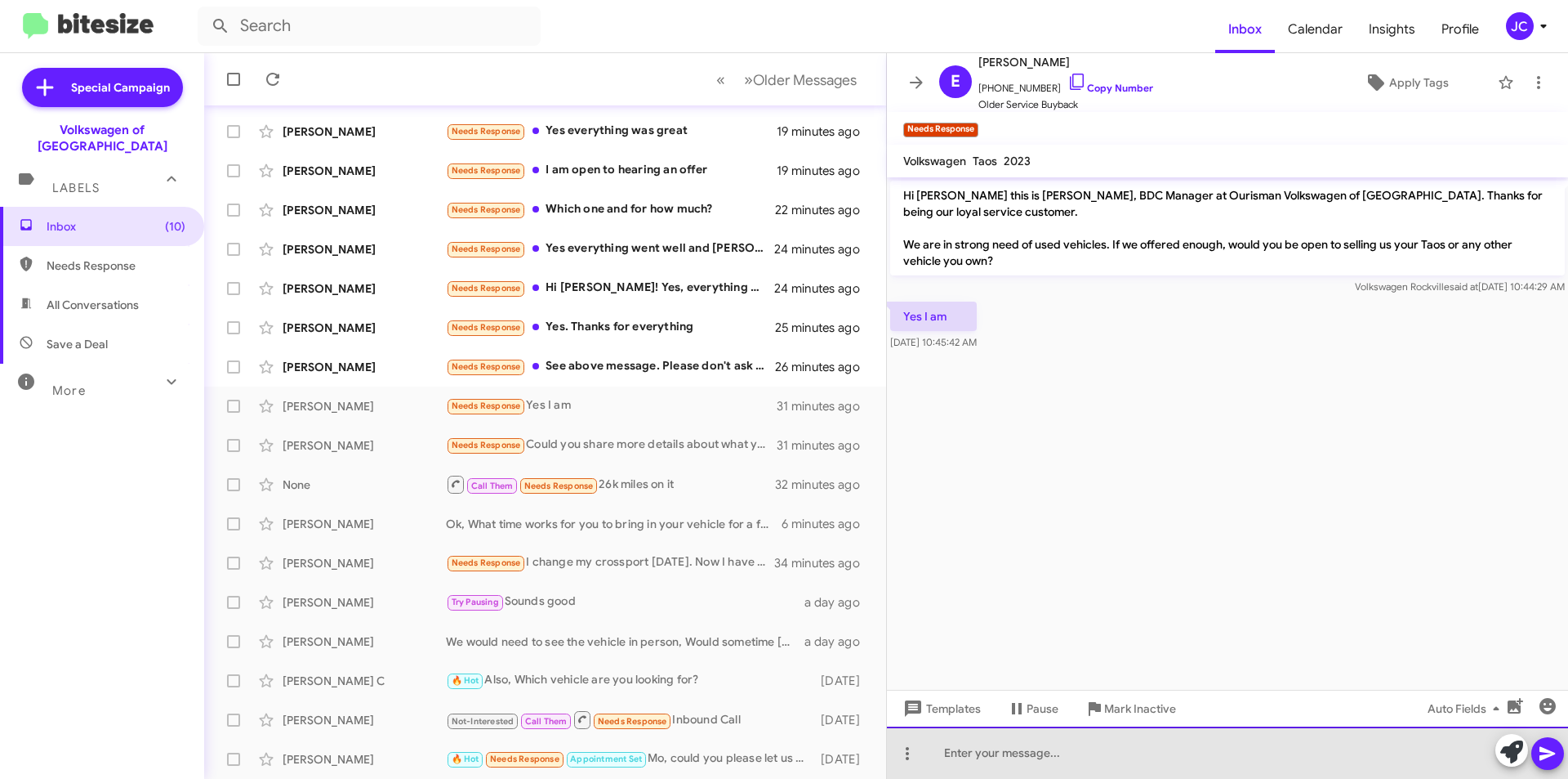
click at [990, 750] on div at bounding box center [1227, 752] width 681 height 52
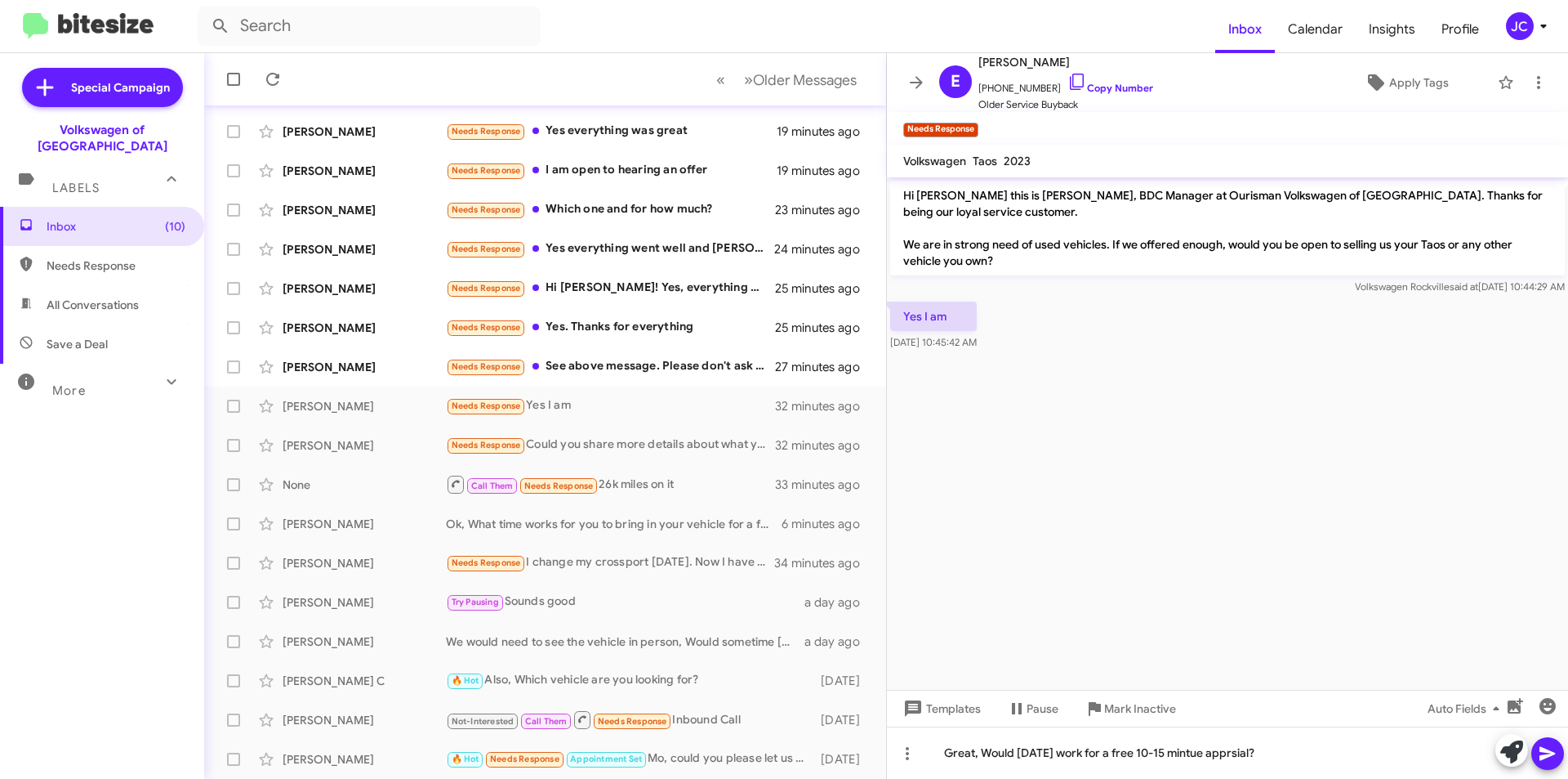
drag, startPoint x: 1196, startPoint y: 739, endPoint x: 1248, endPoint y: 381, distance: 361.8
click at [1248, 378] on cdk-virtual-scroll-viewport "Hi Emily this is Jamisha Coachman, BDC Manager at Ourisman Volkswagen of Rockvi…" at bounding box center [1227, 434] width 681 height 513
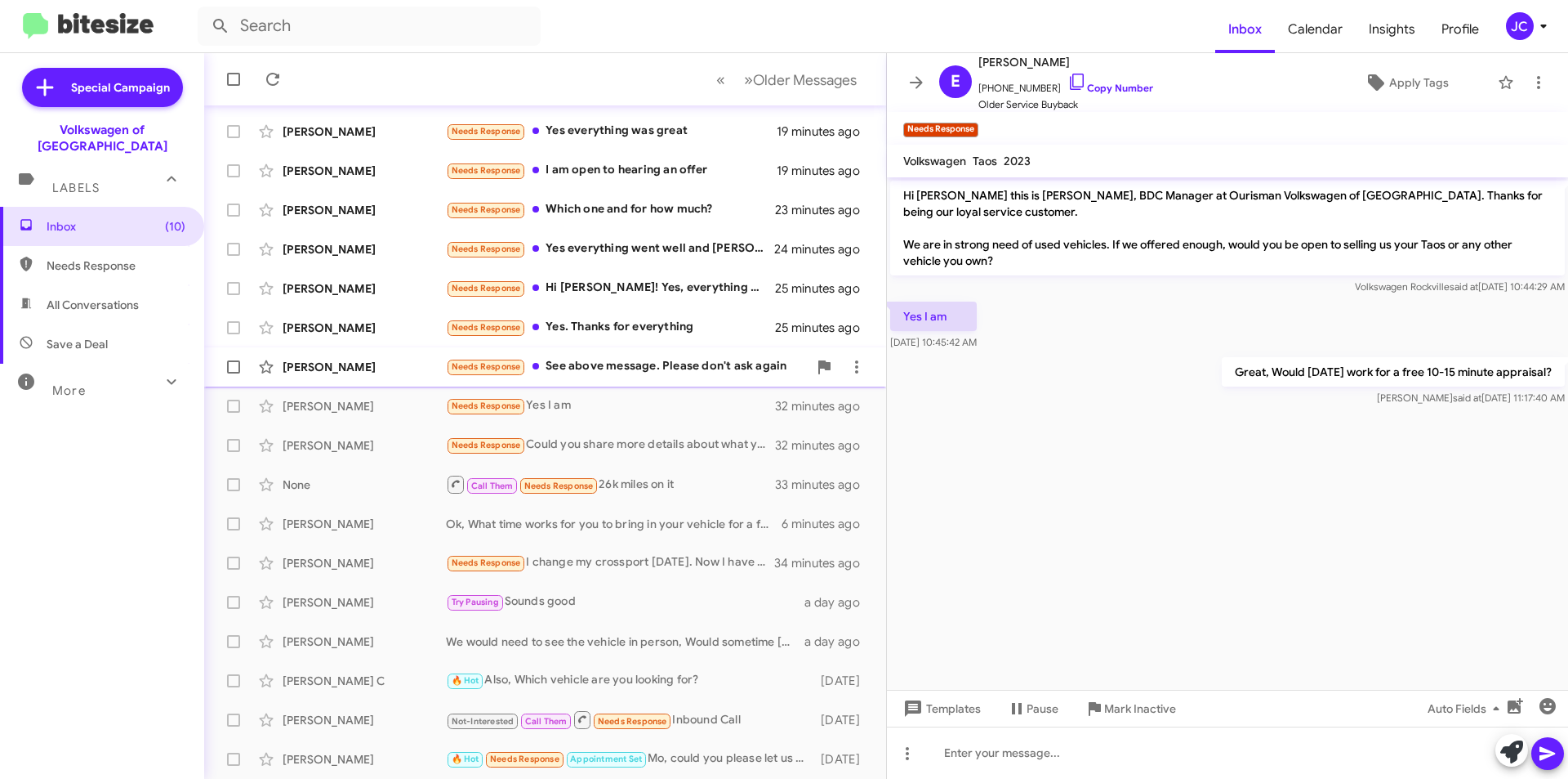
click at [666, 366] on div "Needs Response See above message. Please don't ask again" at bounding box center [627, 366] width 362 height 19
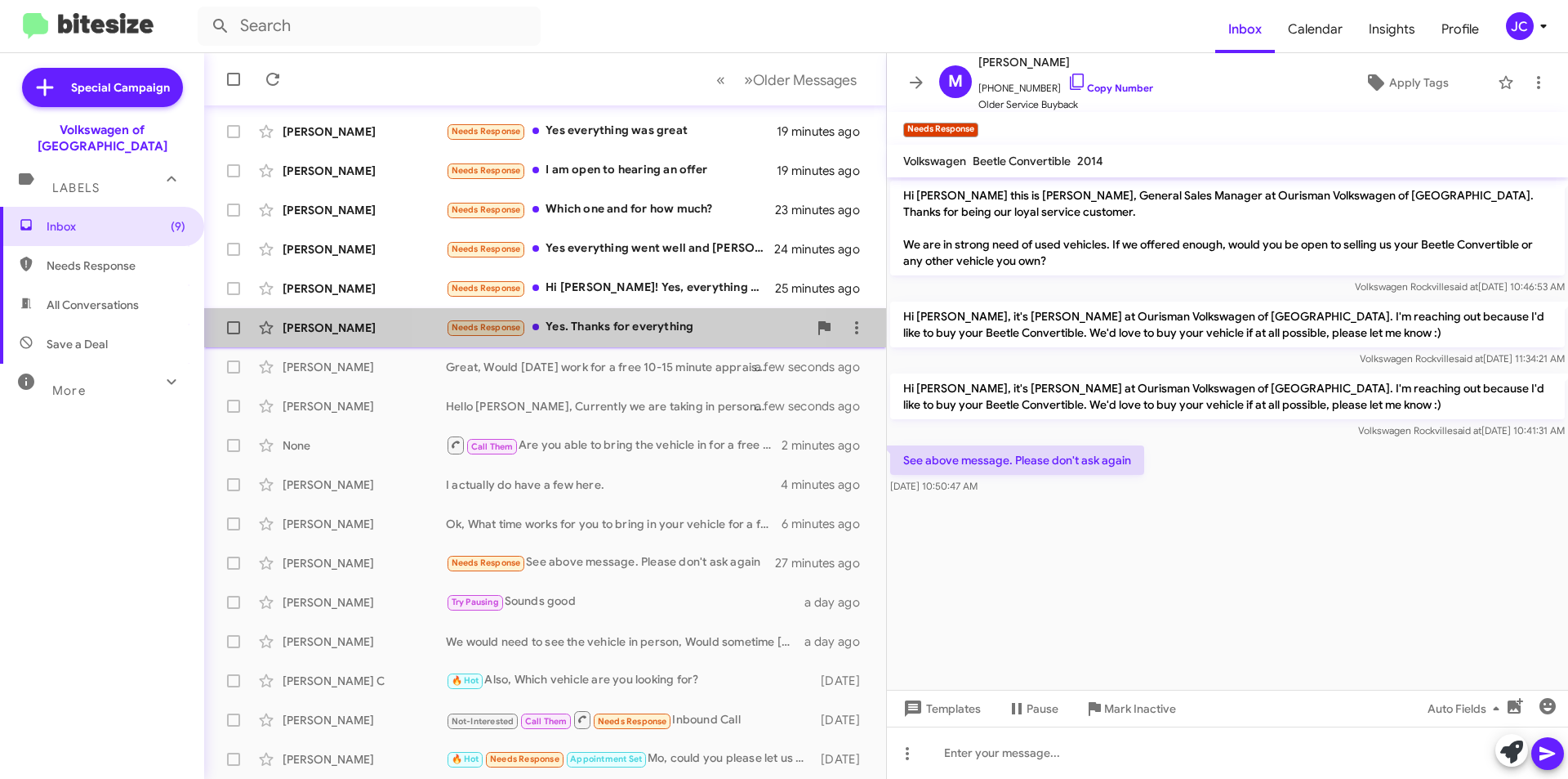
click at [625, 332] on div "Needs Response Yes. Thanks for everything" at bounding box center [627, 326] width 362 height 19
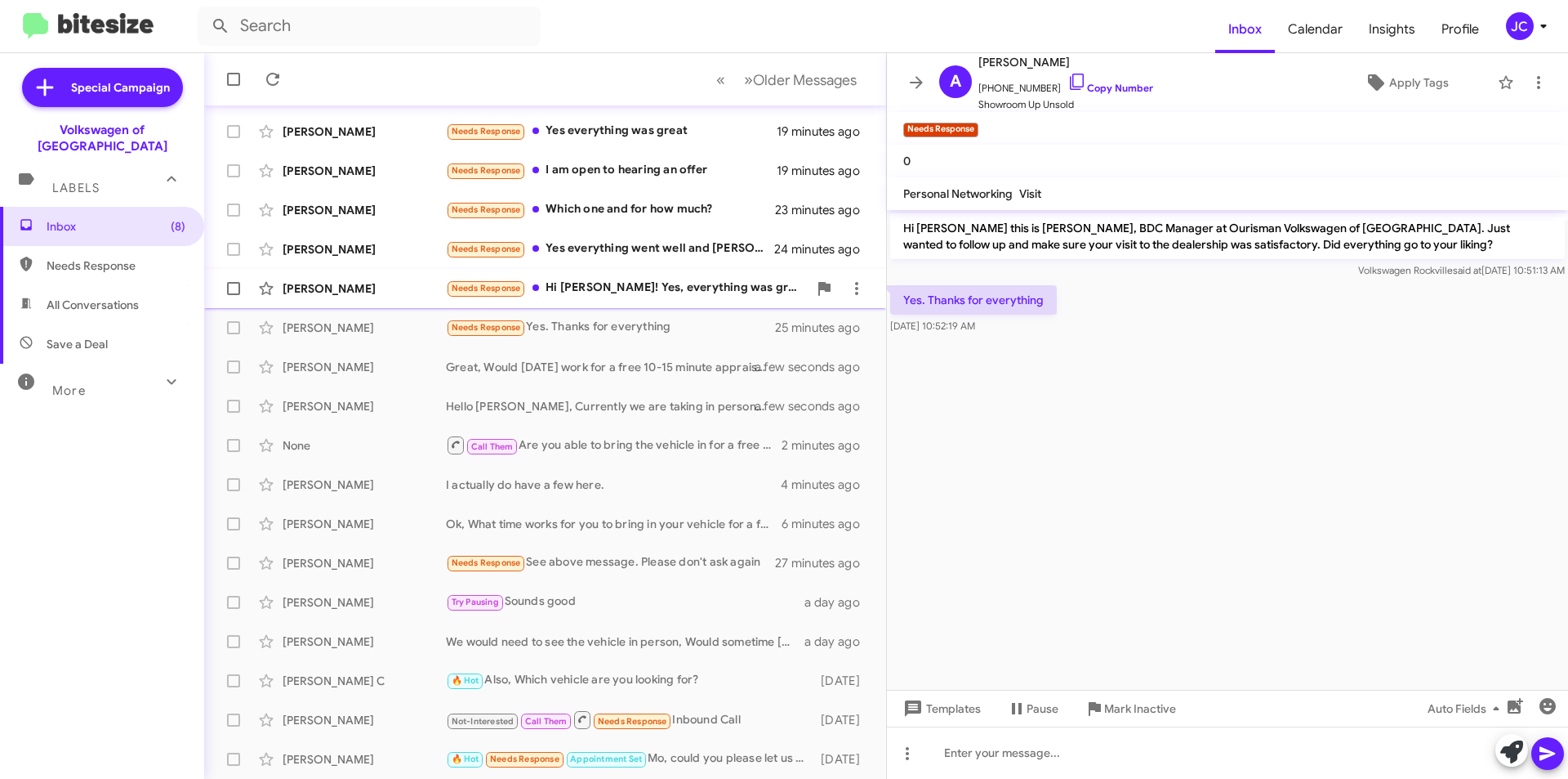
drag, startPoint x: 704, startPoint y: 283, endPoint x: 716, endPoint y: 276, distance: 13.9
click at [704, 281] on div "Needs Response Hi Jamisha! Yes, everything was great. Everyone was kind and ver…" at bounding box center [627, 288] width 362 height 19
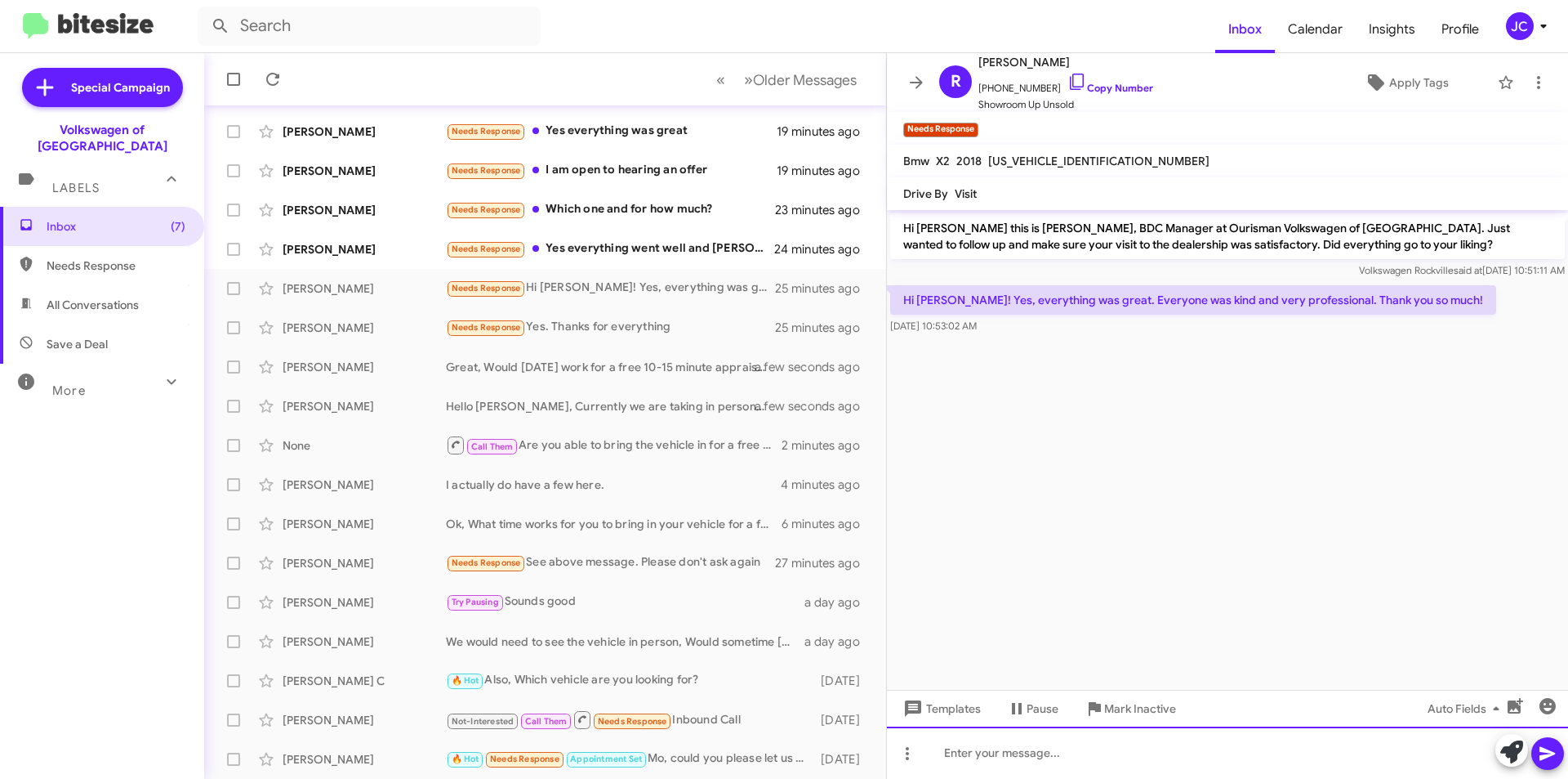
click at [1089, 750] on div at bounding box center [1227, 752] width 681 height 52
drag, startPoint x: 1536, startPoint y: 346, endPoint x: 1367, endPoint y: 355, distance: 169.2
click at [1367, 355] on div "That is great to hear!! Jamisha said at Aug 13, 2025, 11:18:00 AM" at bounding box center [1227, 365] width 681 height 55
copy p "That is great to hear!!"
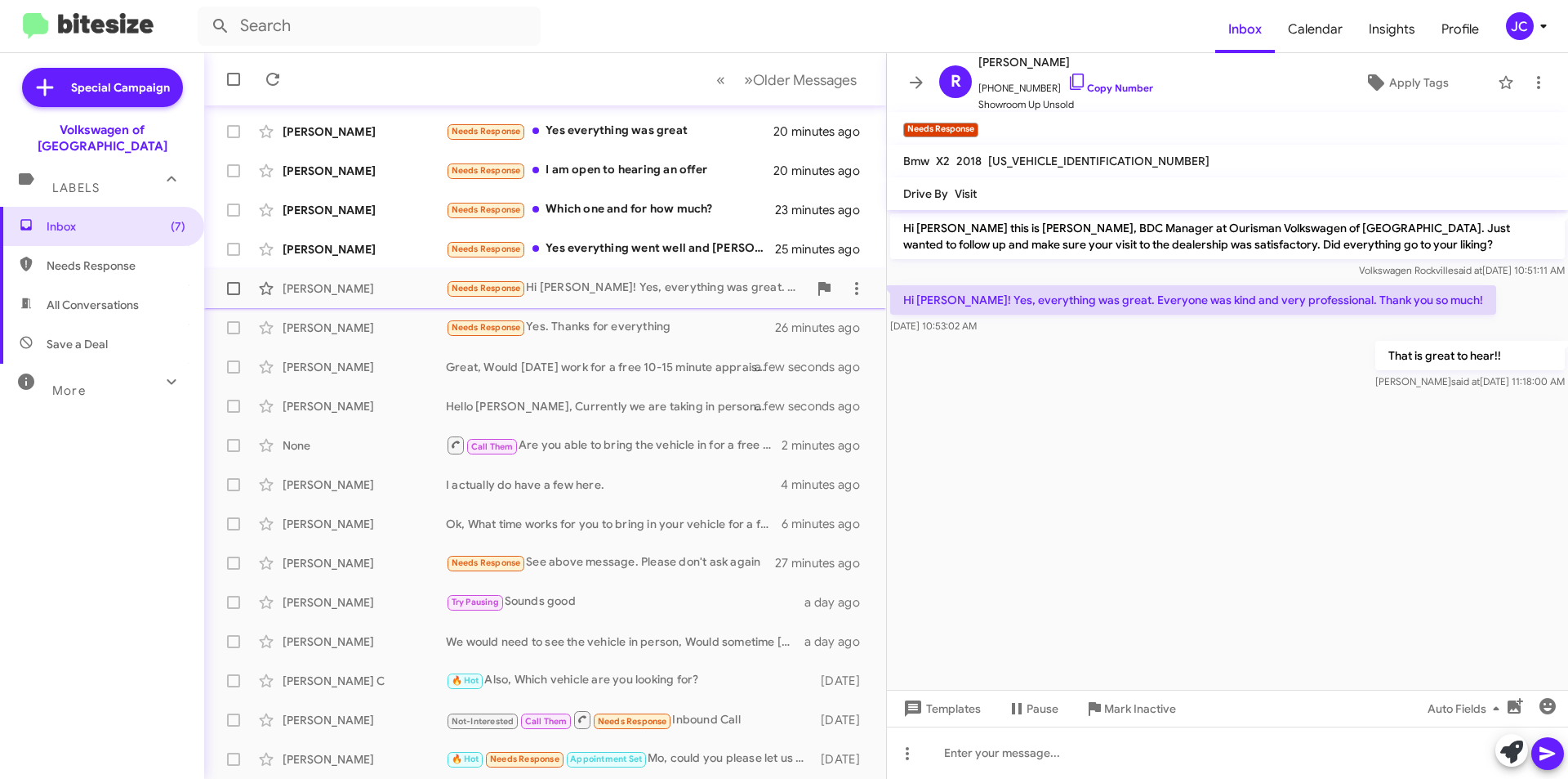
click at [672, 283] on div "Needs Response Hi Jamisha! Yes, everything was great. Everyone was kind and ver…" at bounding box center [627, 288] width 362 height 19
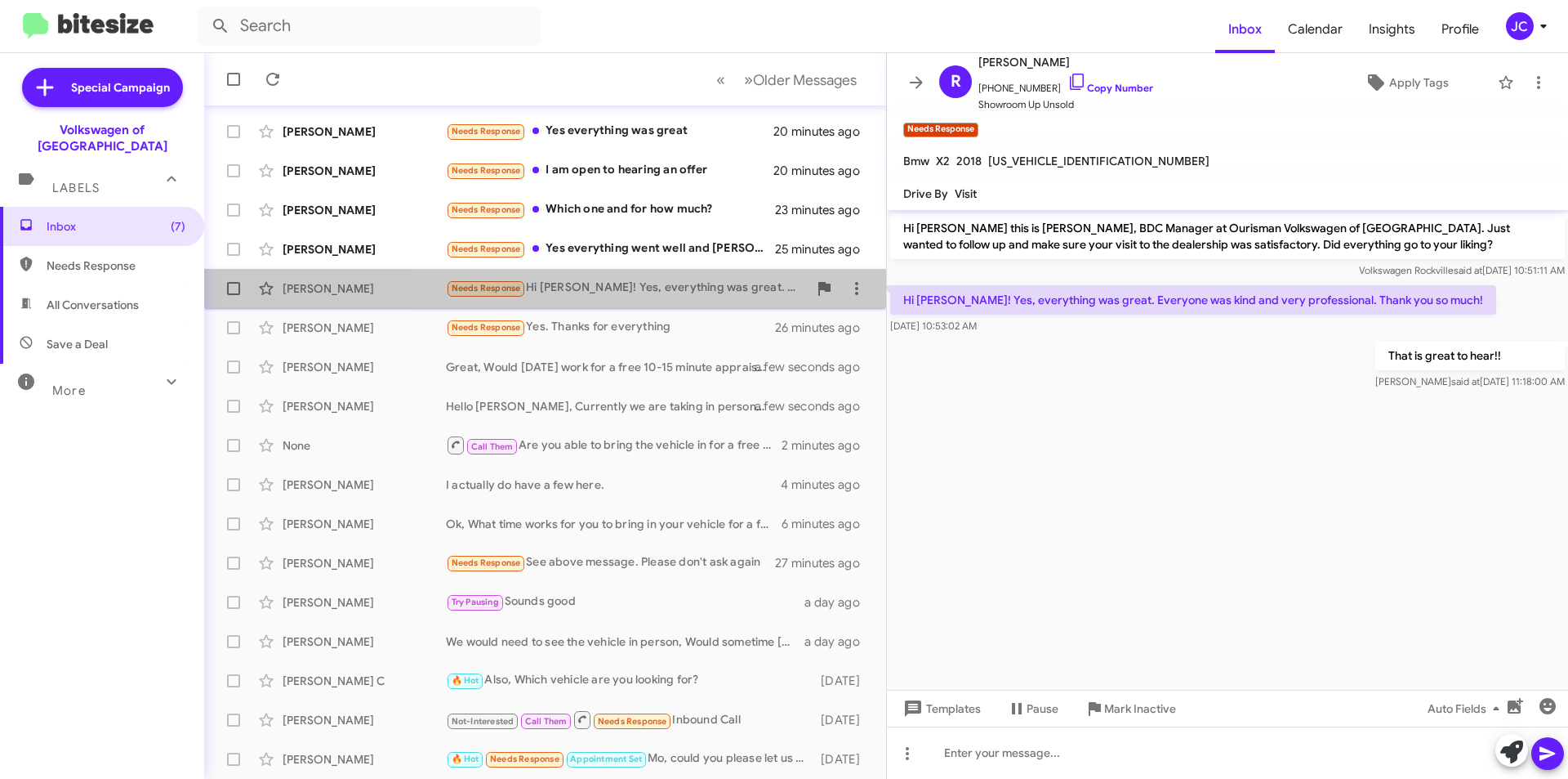
click at [705, 283] on div "Needs Response Hi Jamisha! Yes, everything was great. Everyone was kind and ver…" at bounding box center [627, 288] width 362 height 19
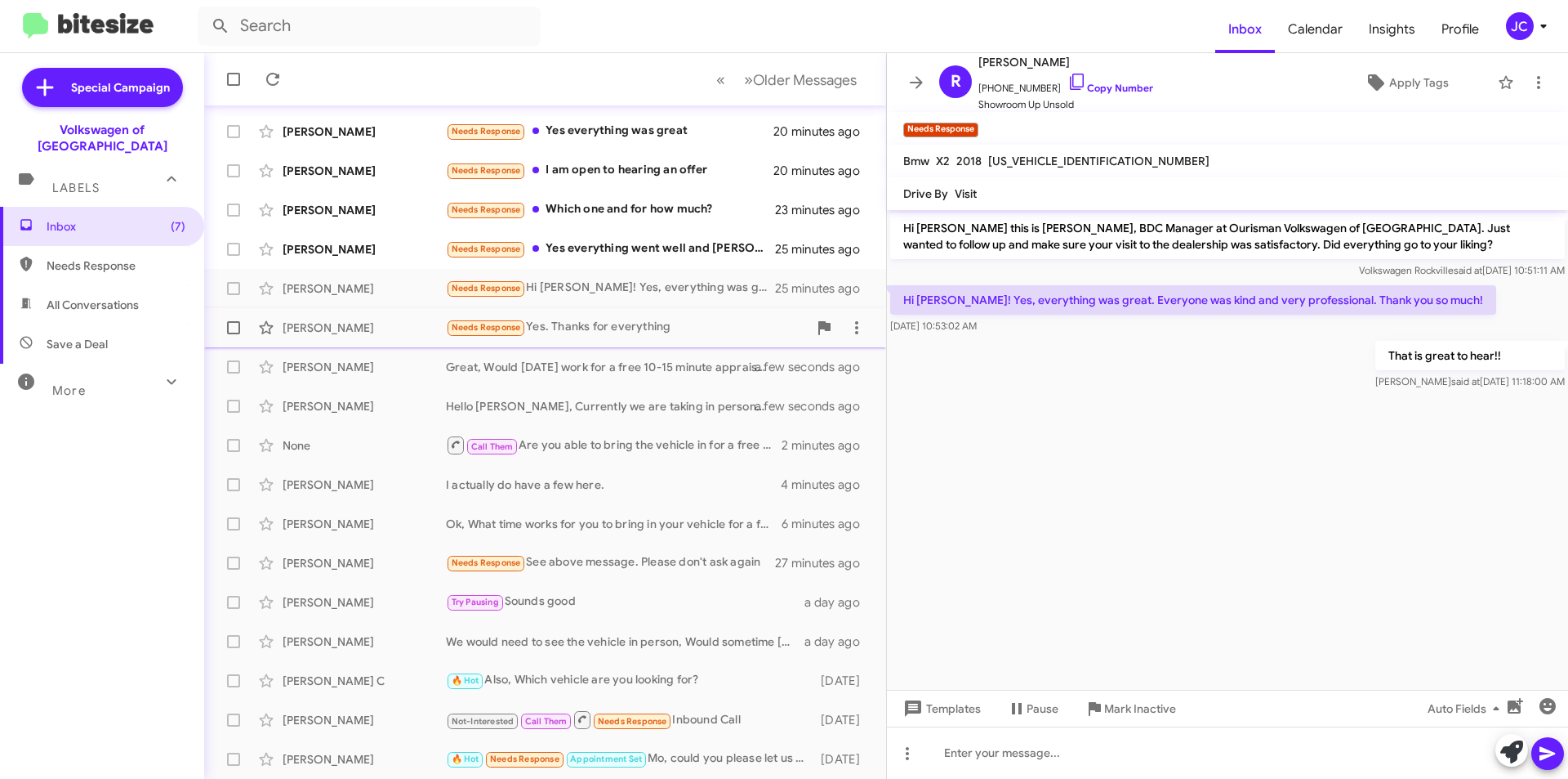
click at [672, 322] on div "Needs Response Yes. Thanks for everything" at bounding box center [627, 326] width 362 height 19
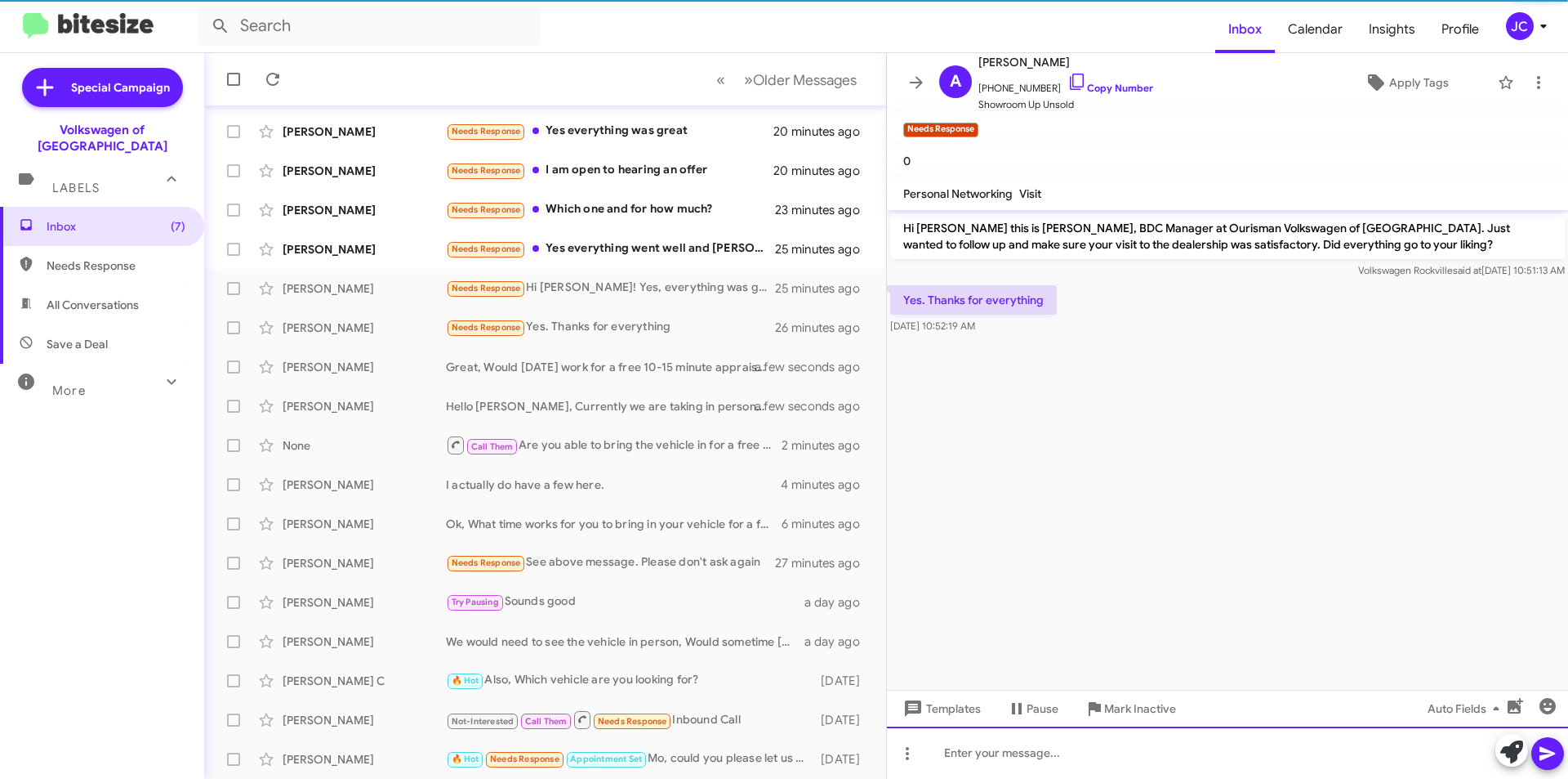
click at [1027, 744] on div at bounding box center [1227, 752] width 681 height 52
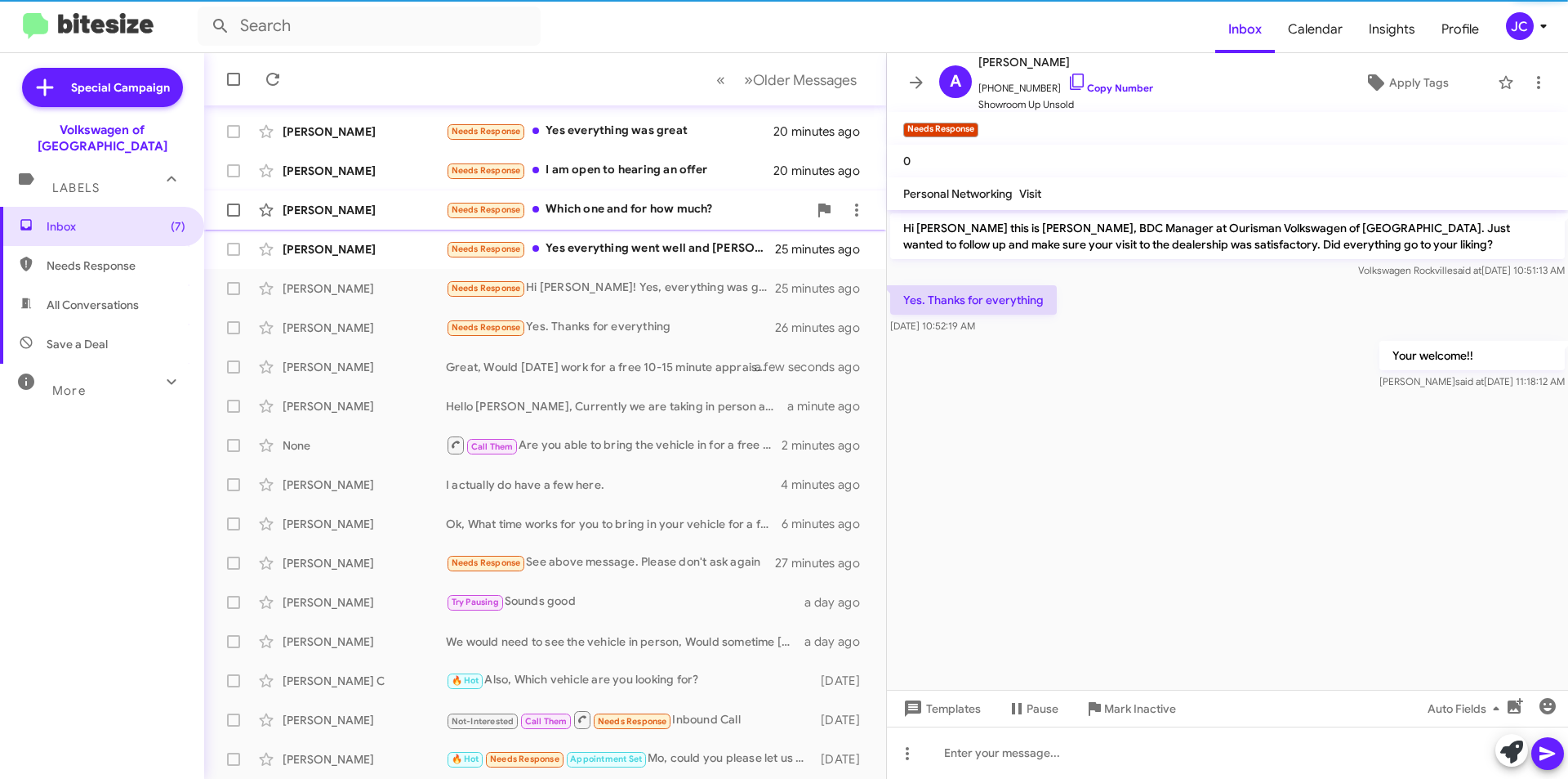
click at [664, 221] on div "Maria Demarco Needs Response Which one and for how much? 23 minutes ago" at bounding box center [545, 209] width 656 height 33
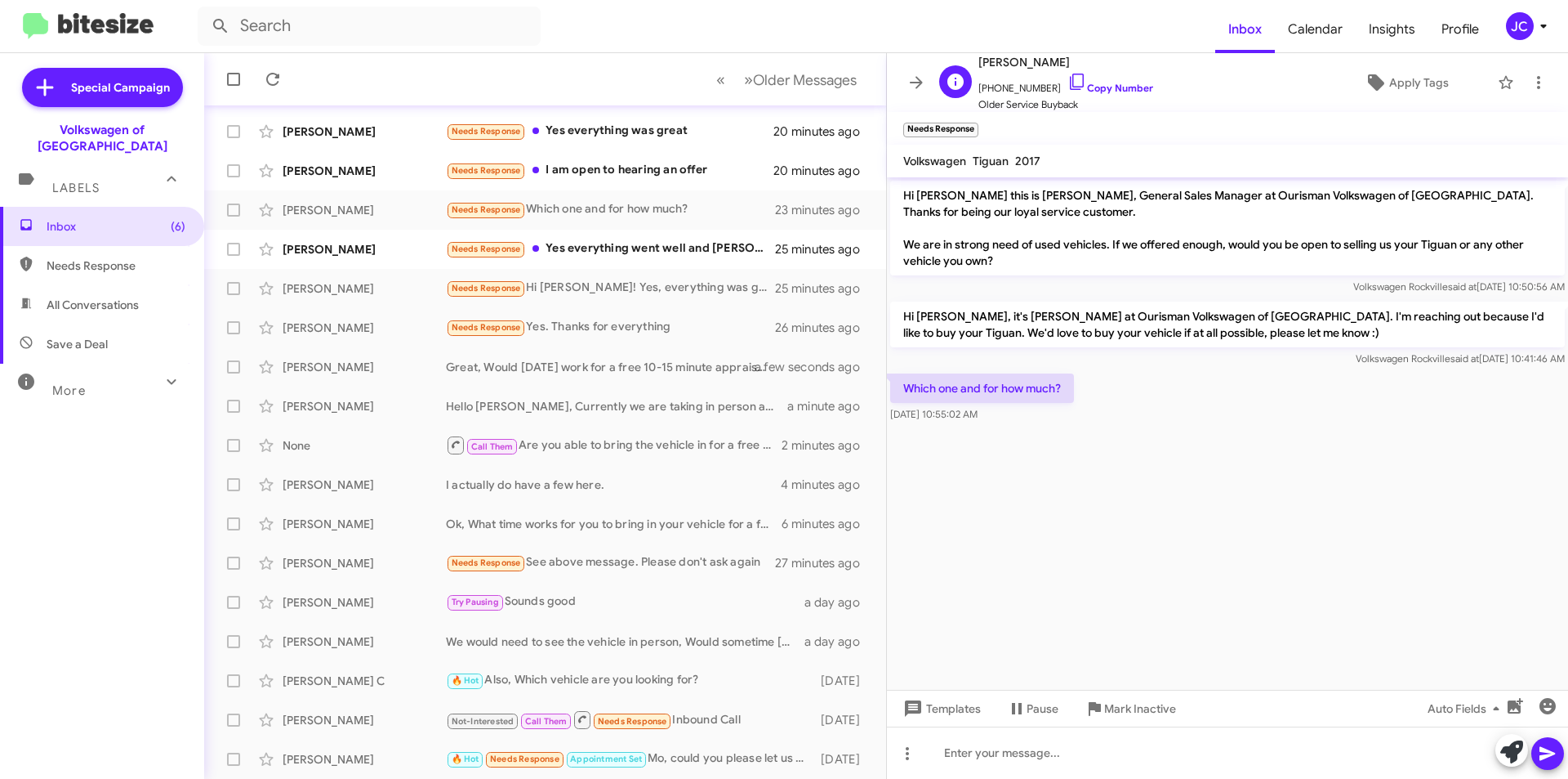
click at [1089, 98] on span "Older Service Buyback" at bounding box center [1065, 105] width 174 height 17
click at [1087, 82] on link "Copy Number" at bounding box center [1110, 88] width 86 height 12
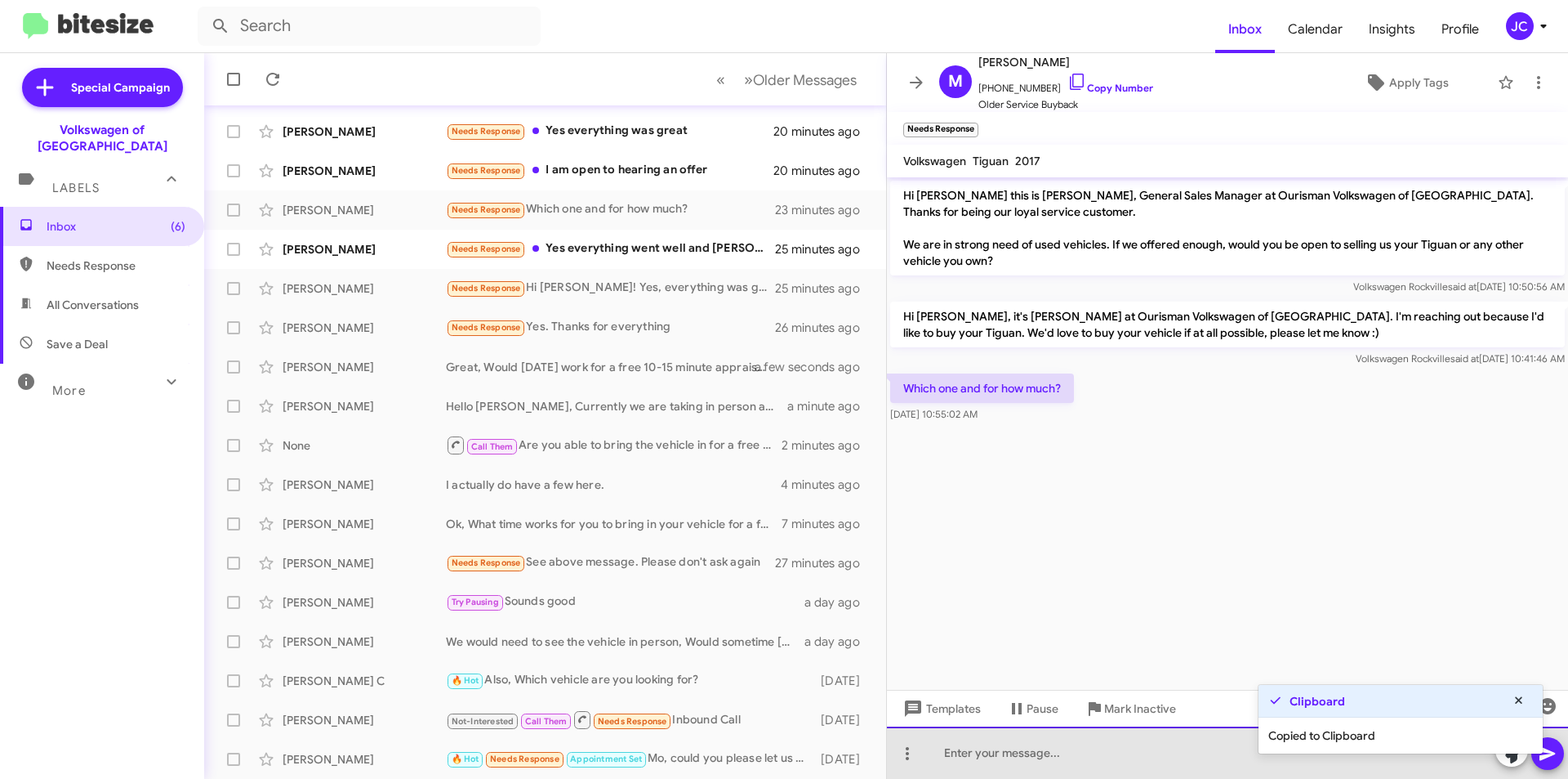
click at [963, 768] on div at bounding box center [1227, 752] width 681 height 52
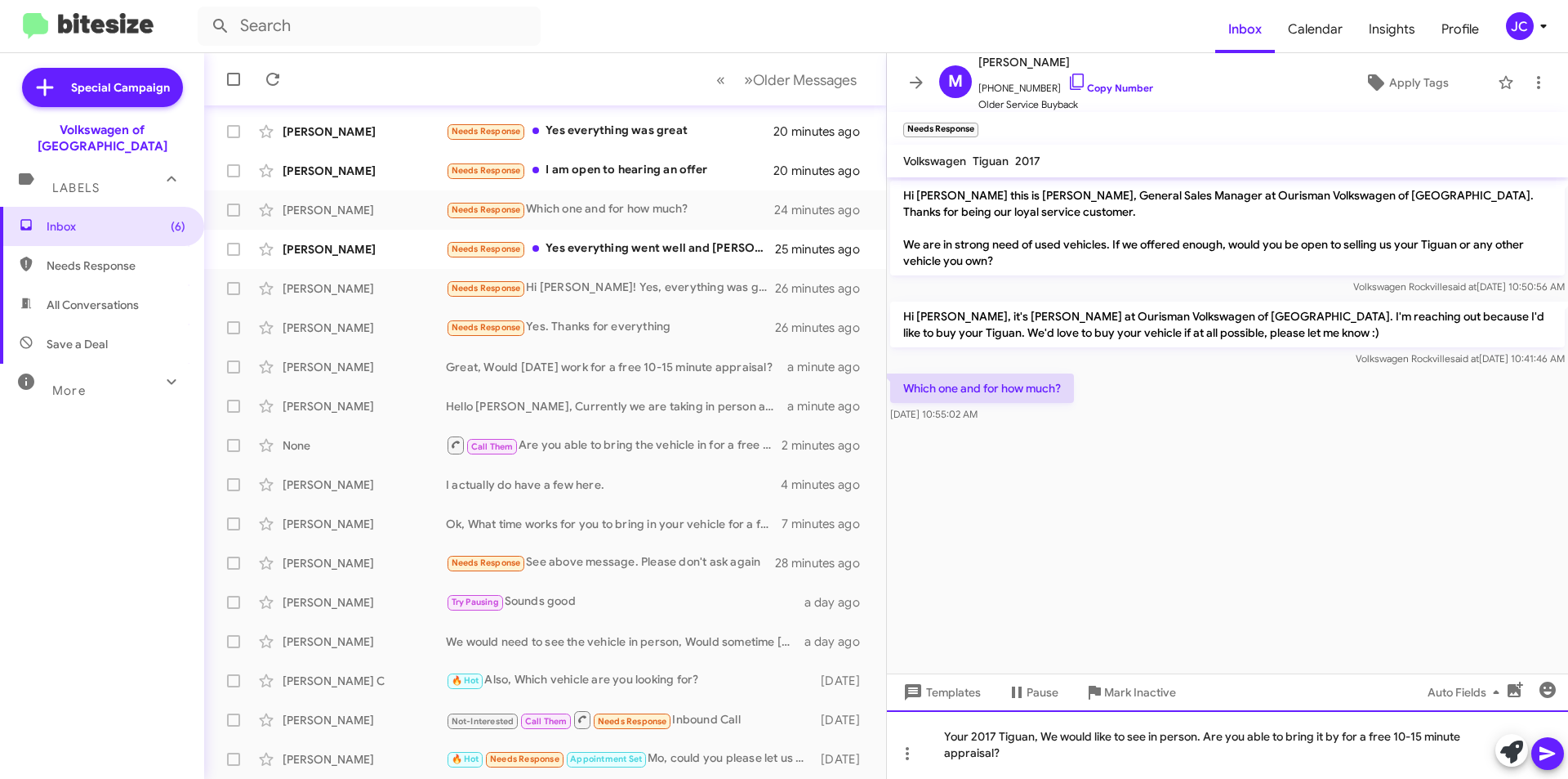
click at [1091, 757] on div "Your 2017 Tiguan, We would like to see in person. Are you able to bring it by f…" at bounding box center [1227, 744] width 681 height 69
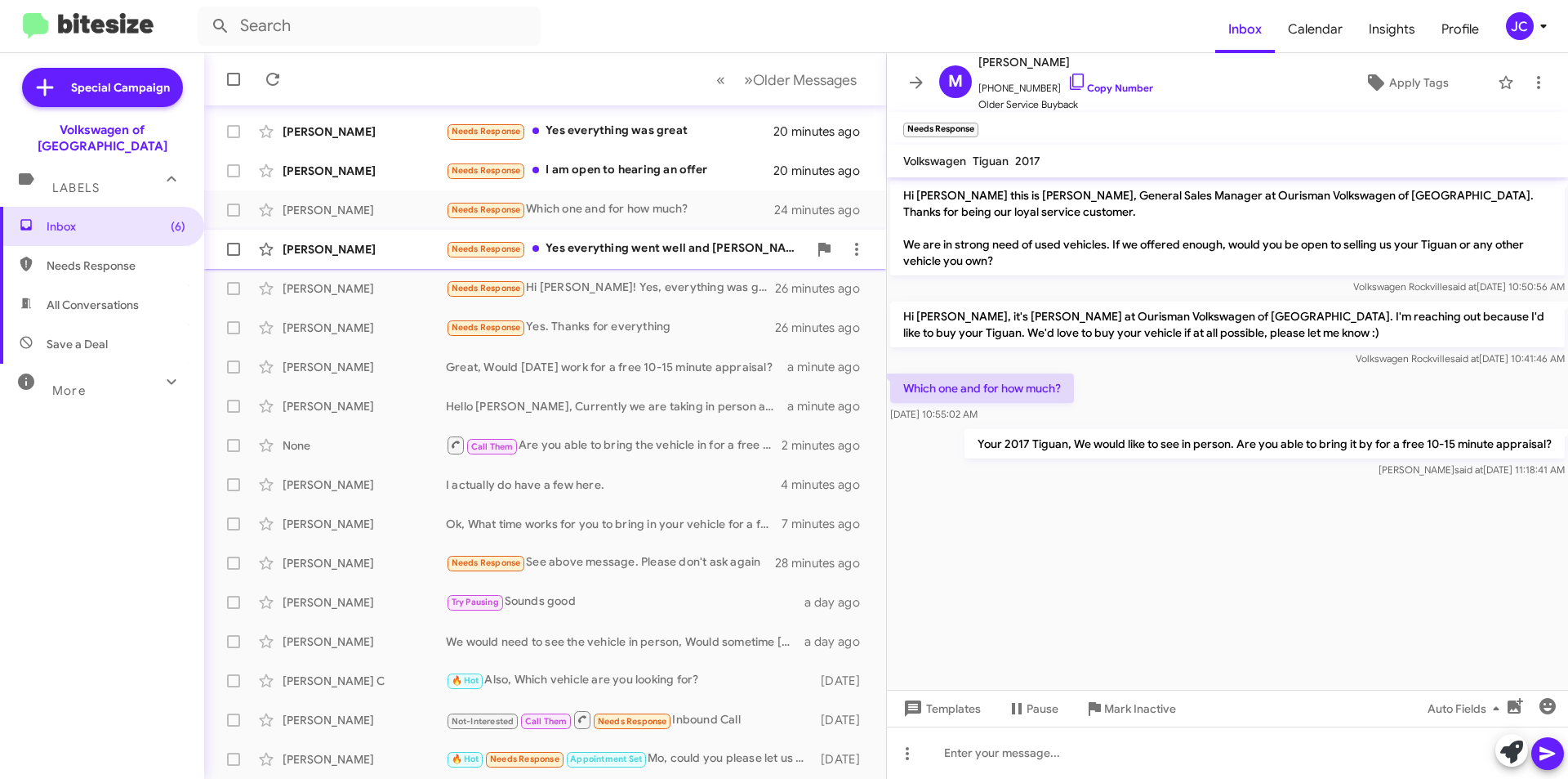
click at [682, 237] on div "Aurora Godby Needs Response Yes everything went well and Ali was fantastic. If …" at bounding box center [545, 248] width 656 height 33
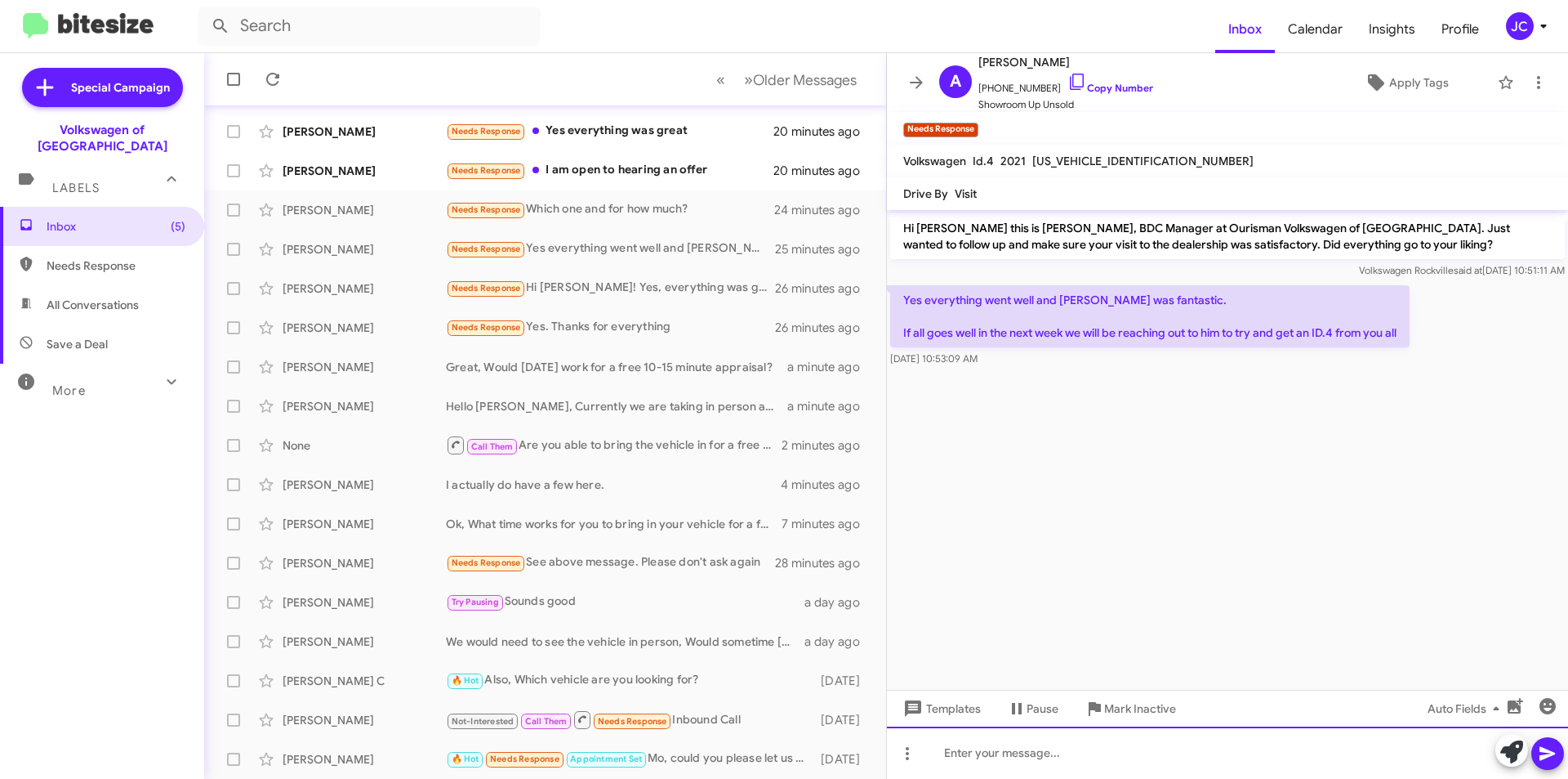
click at [1146, 755] on div at bounding box center [1227, 752] width 681 height 52
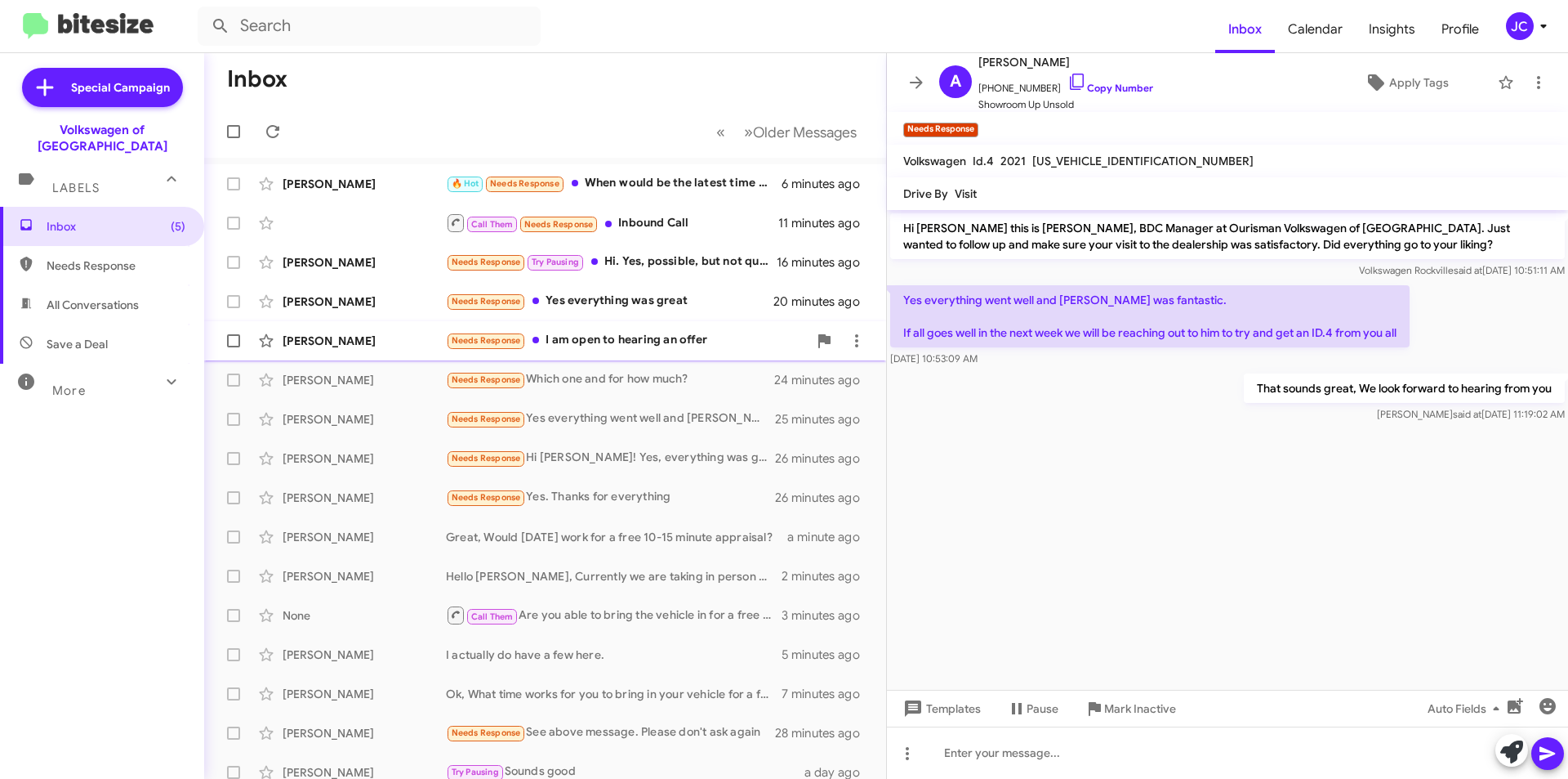
click at [612, 335] on div "Needs Response I am open to hearing an offer" at bounding box center [627, 340] width 362 height 19
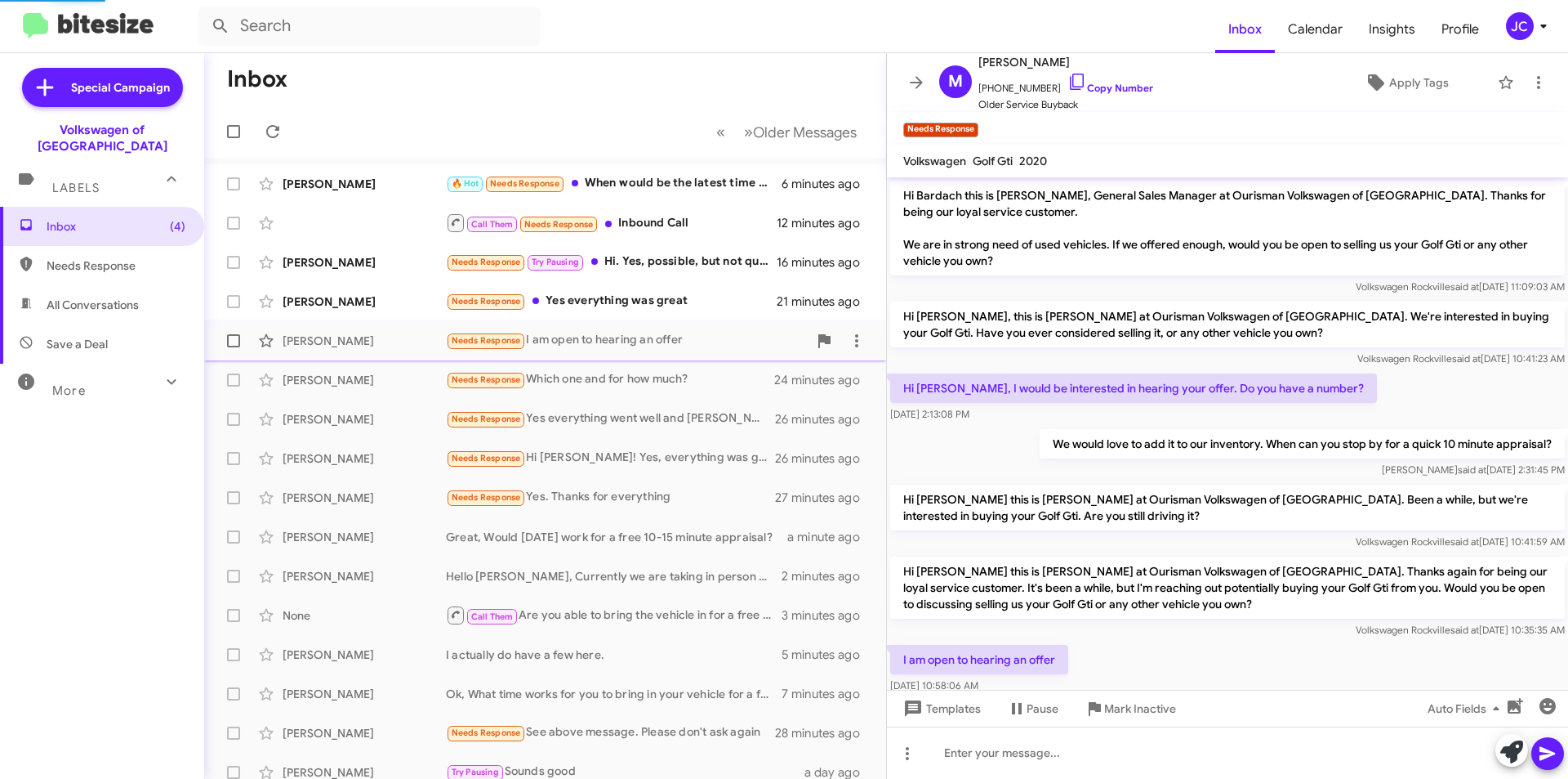
scroll to position [35, 0]
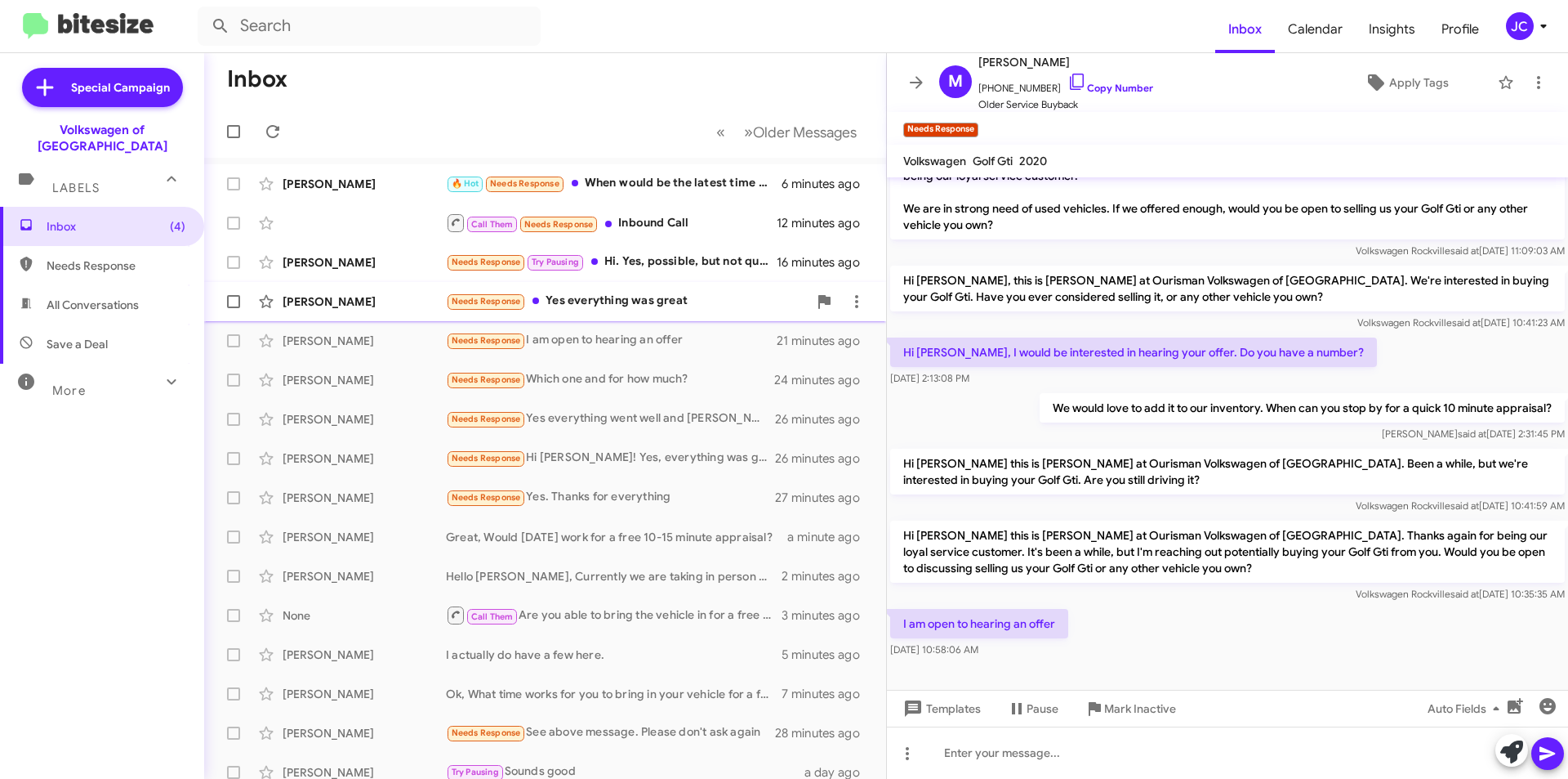
click at [609, 299] on div "Needs Response Yes everything was great" at bounding box center [627, 301] width 362 height 19
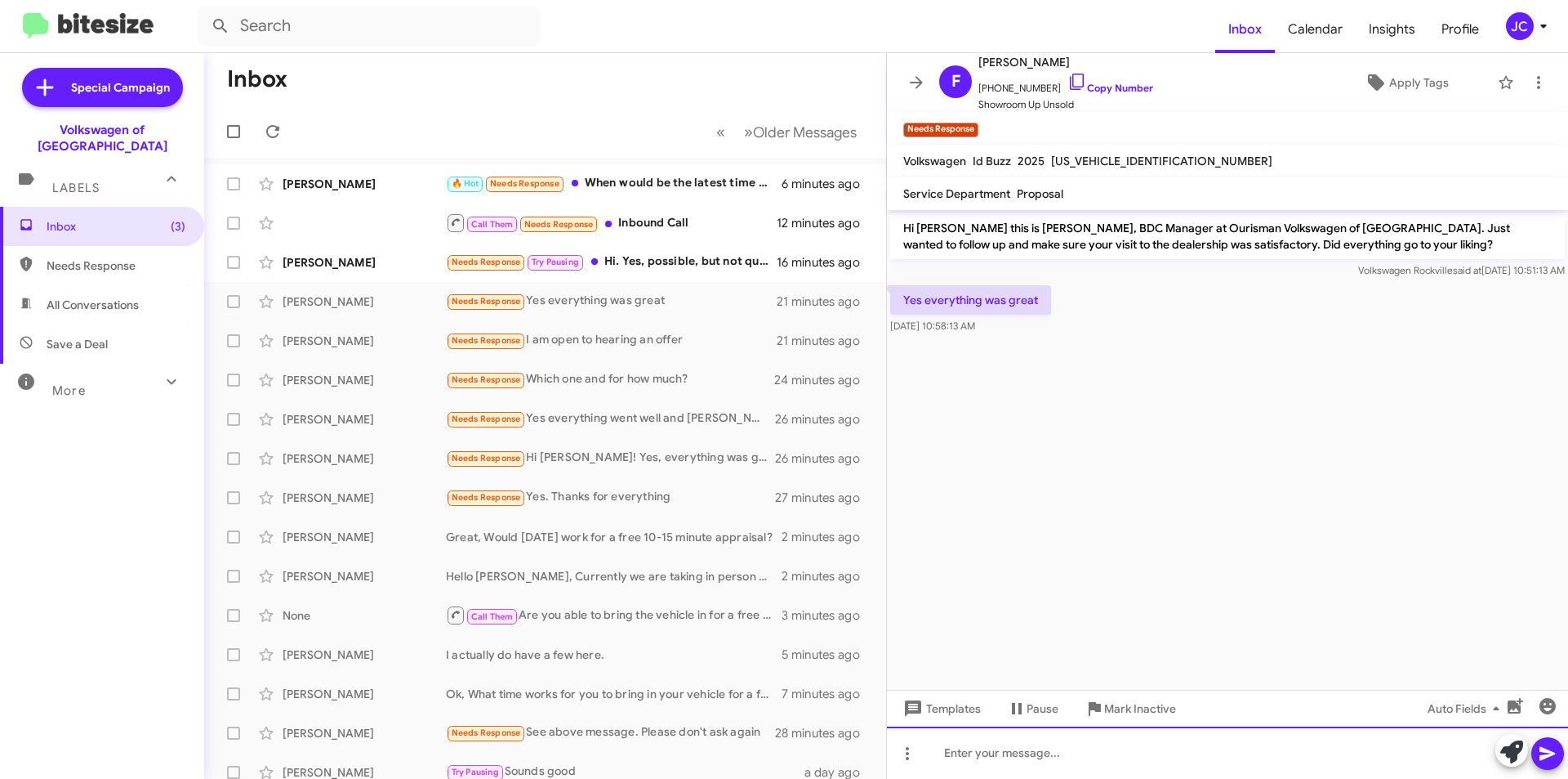
click at [1000, 744] on div at bounding box center [1227, 752] width 681 height 52
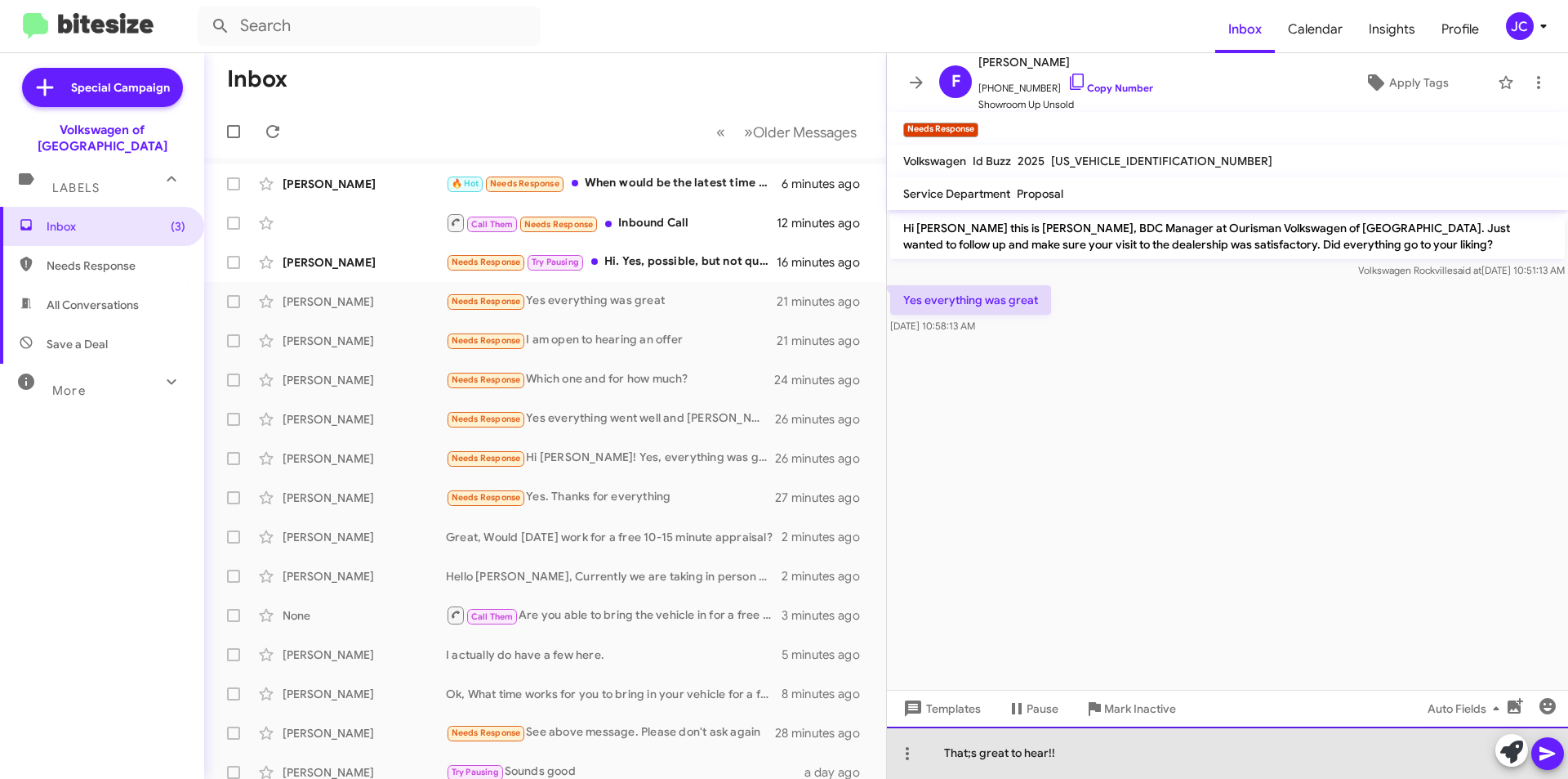
drag, startPoint x: 976, startPoint y: 771, endPoint x: 968, endPoint y: 766, distance: 9.4
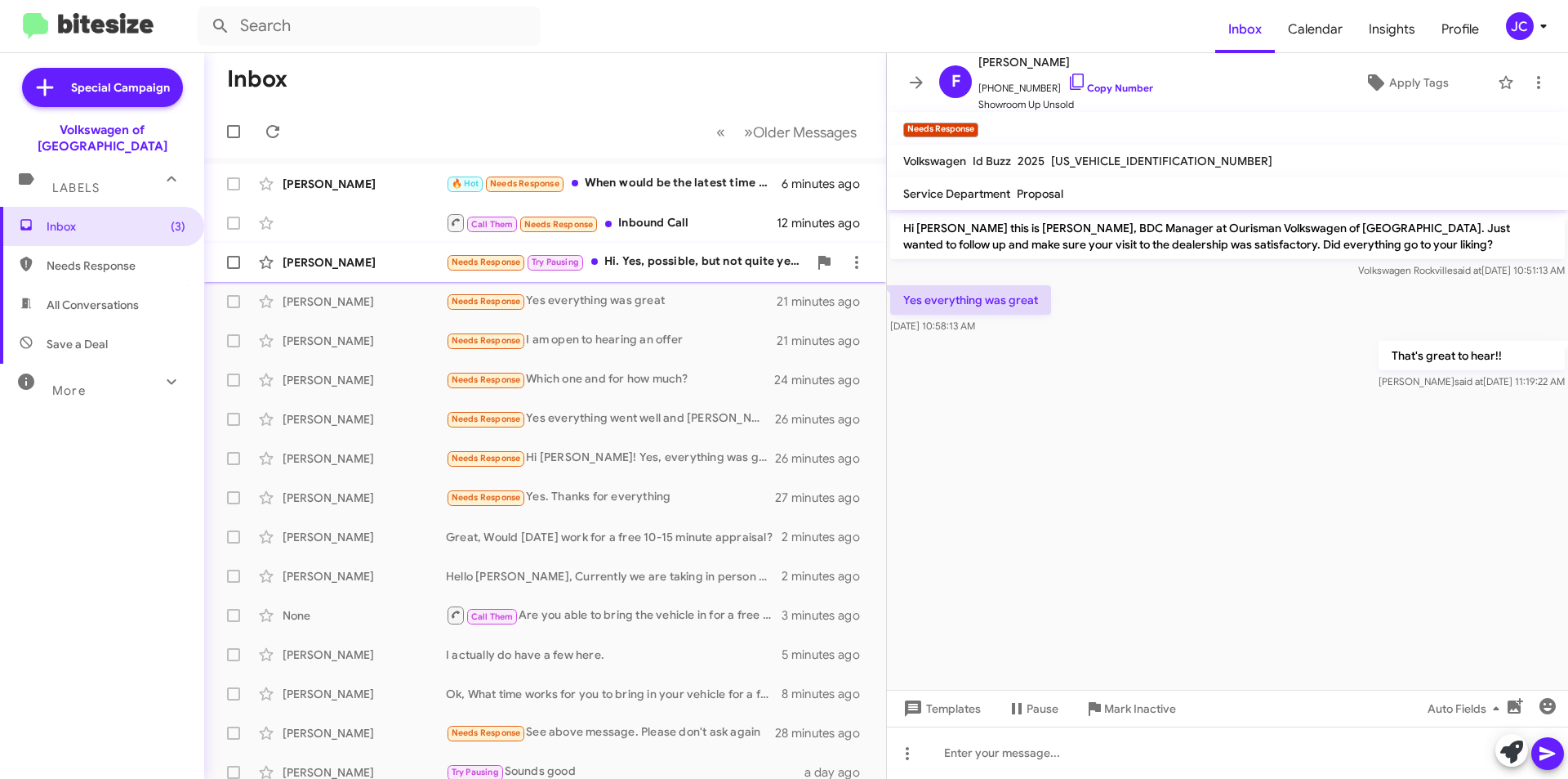
click at [670, 258] on div "Needs Response Try Pausing Hi. Yes, possible, but not quite yet. Still shopping…" at bounding box center [627, 261] width 362 height 19
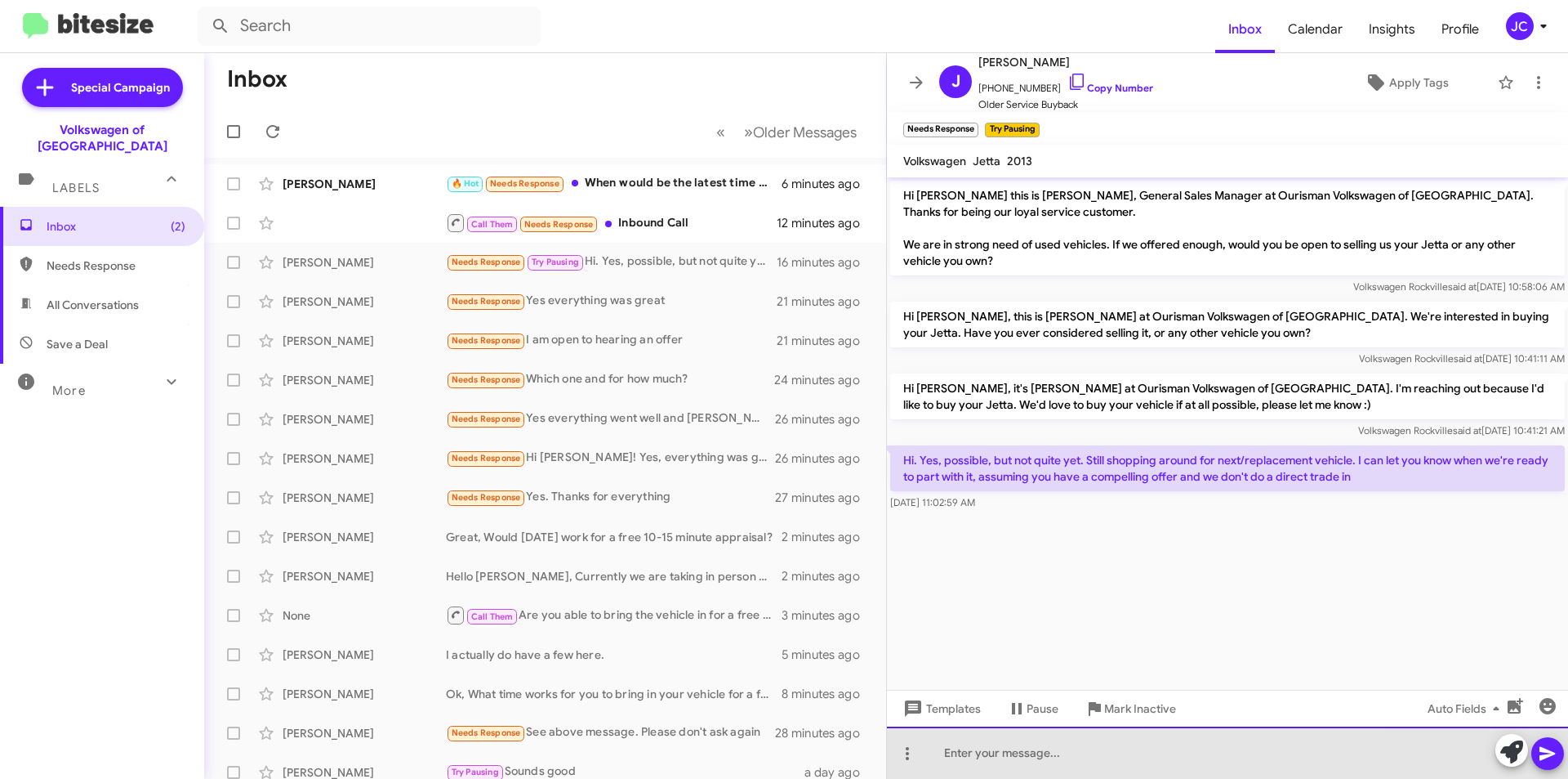
click at [1061, 741] on div at bounding box center [1227, 752] width 681 height 52
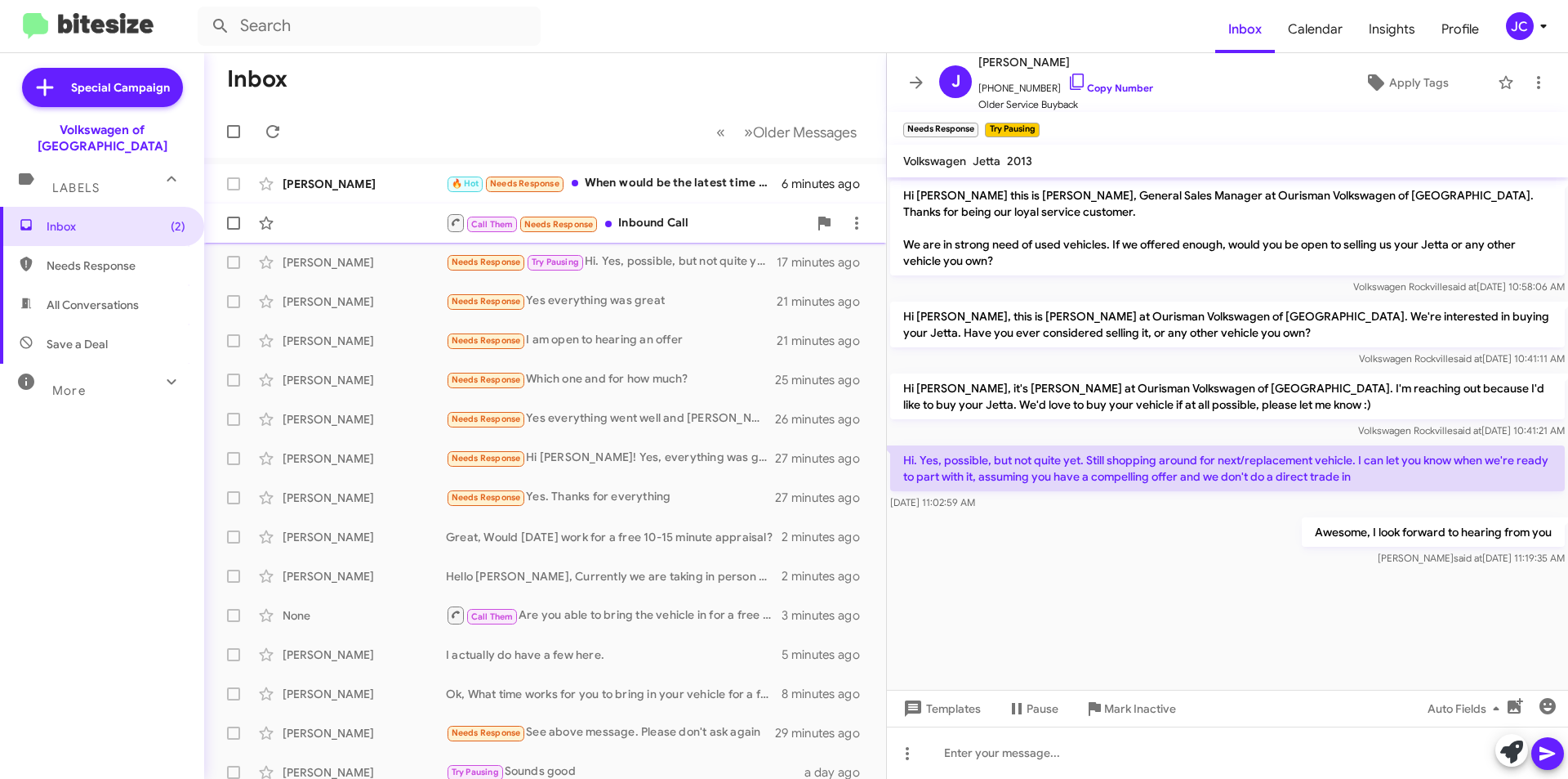
drag, startPoint x: 662, startPoint y: 222, endPoint x: 647, endPoint y: 214, distance: 17.0
click at [662, 221] on div "Call Them Needs Response Inbound Call" at bounding box center [627, 223] width 362 height 21
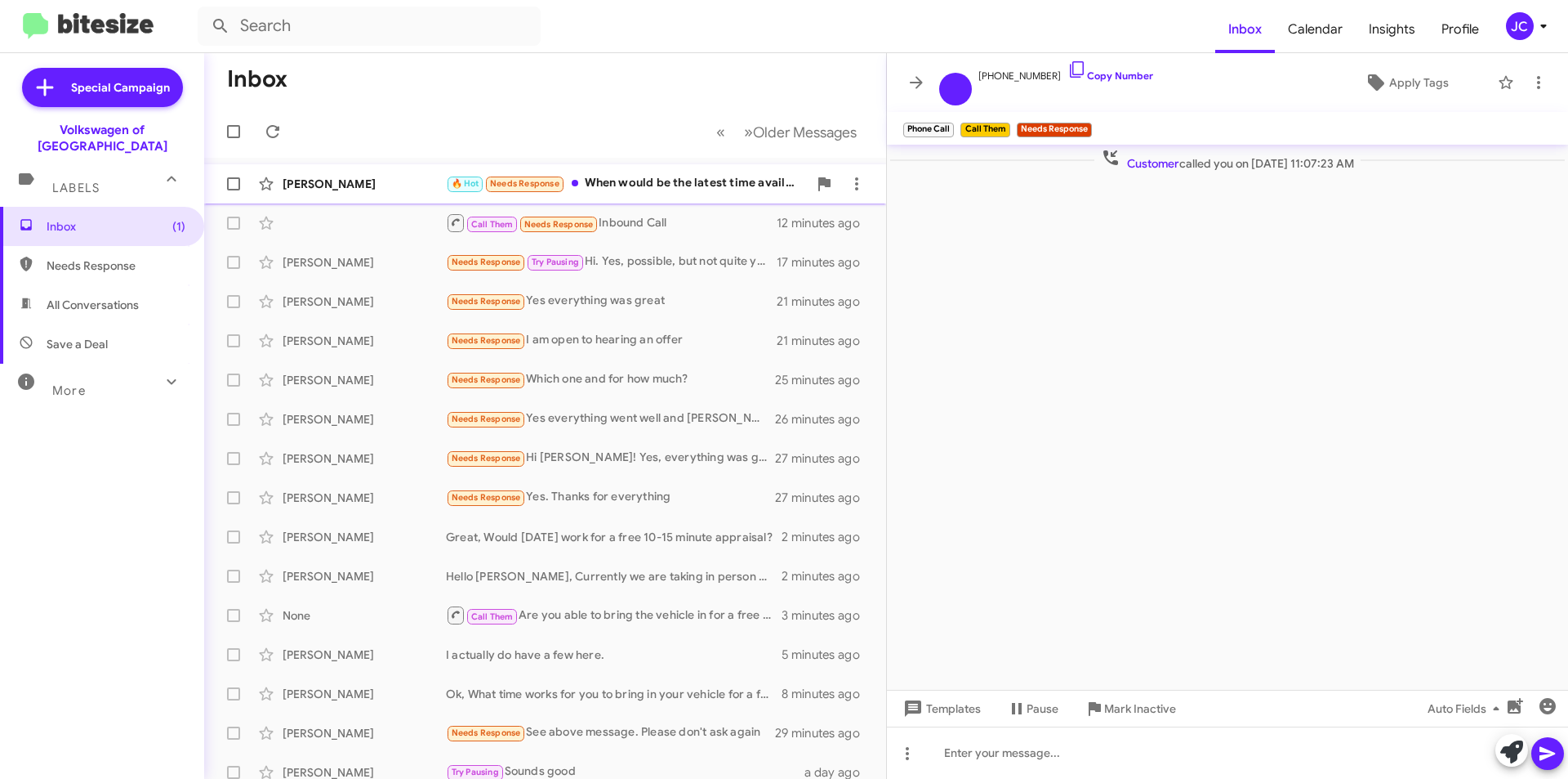
click at [684, 188] on div "🔥 Hot Needs Response When would be the latest time available?" at bounding box center [627, 183] width 362 height 19
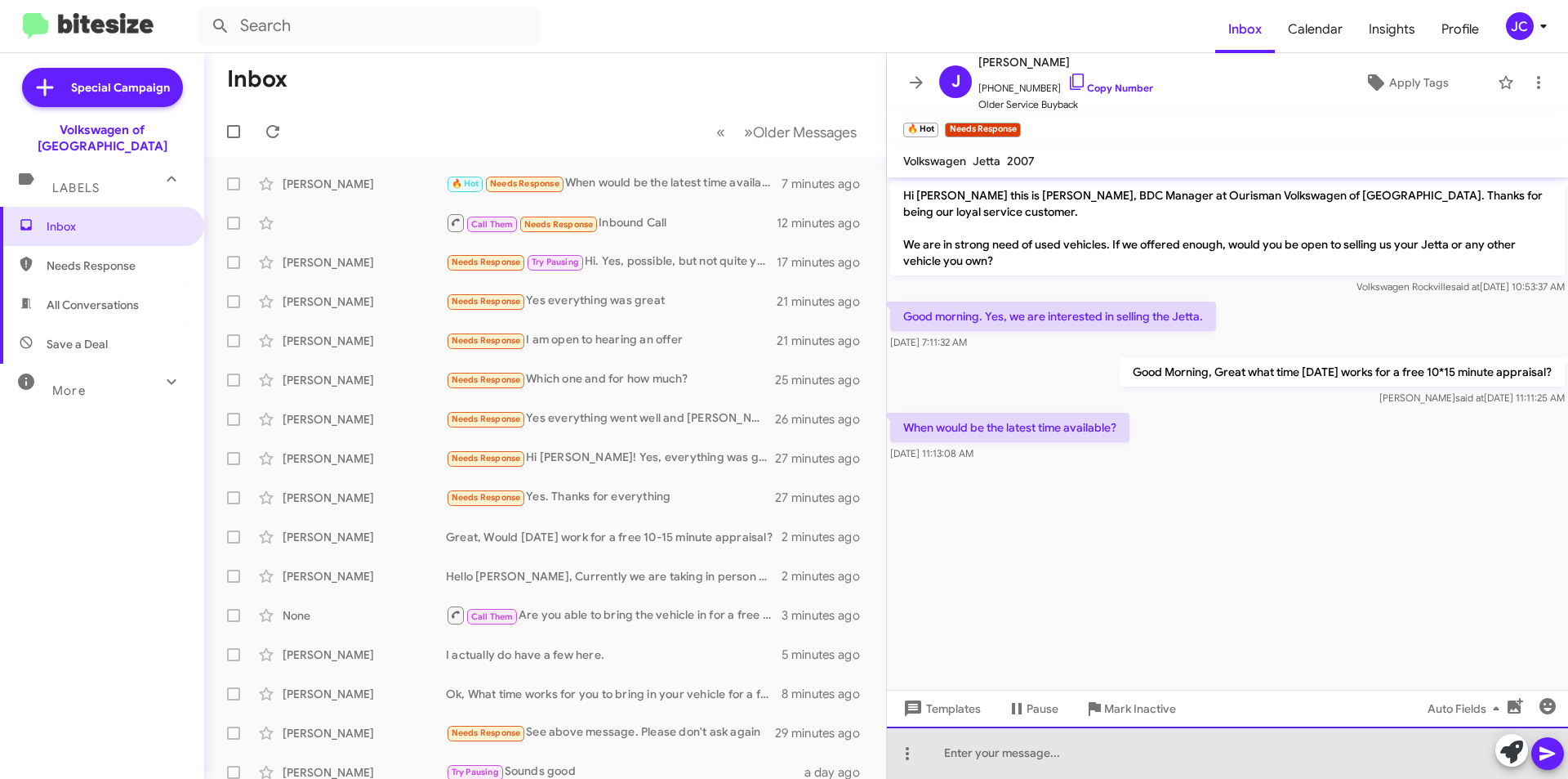
click at [995, 744] on div at bounding box center [1227, 752] width 681 height 52
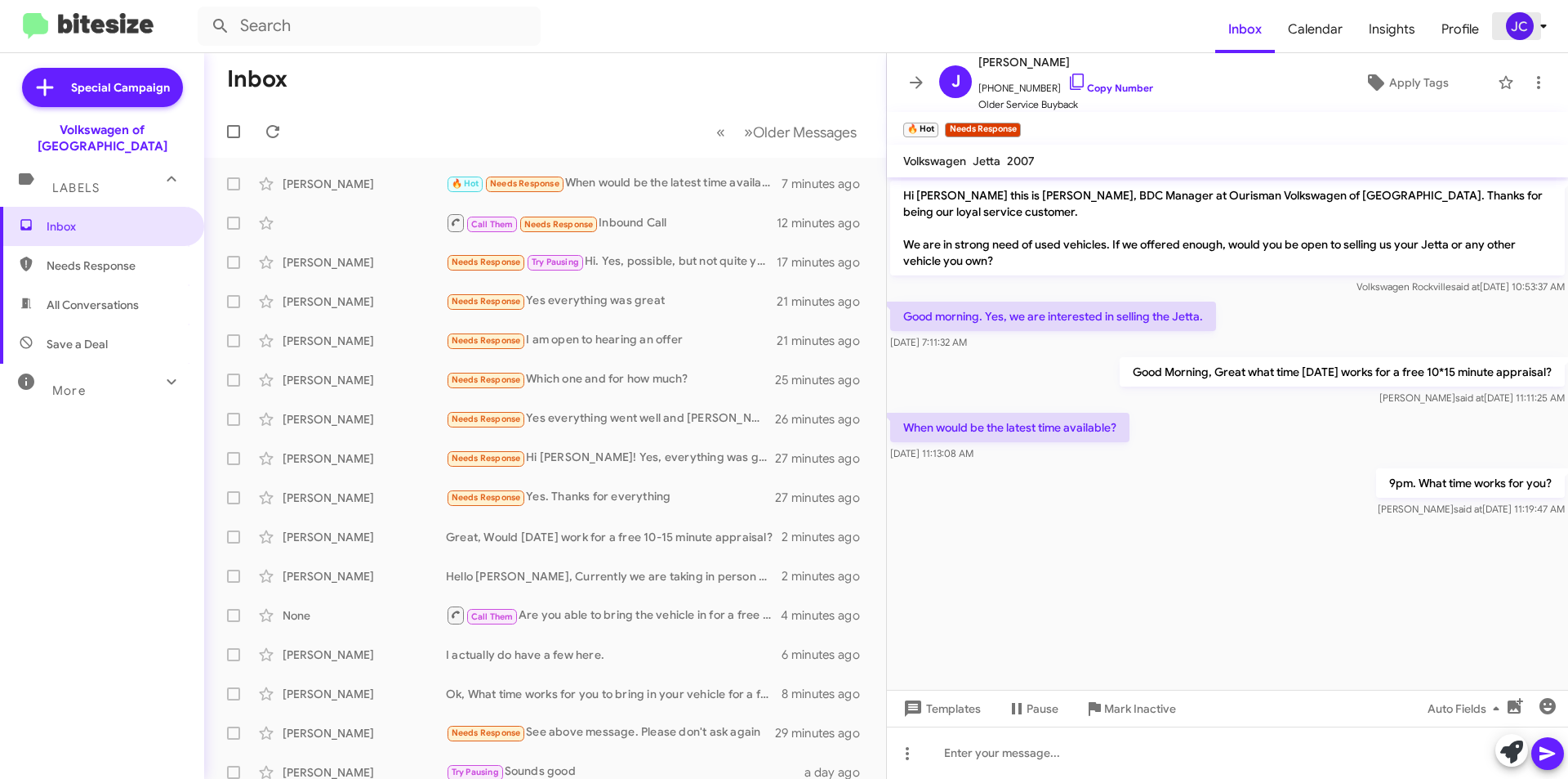
click at [1530, 35] on span "JC" at bounding box center [1531, 26] width 49 height 28
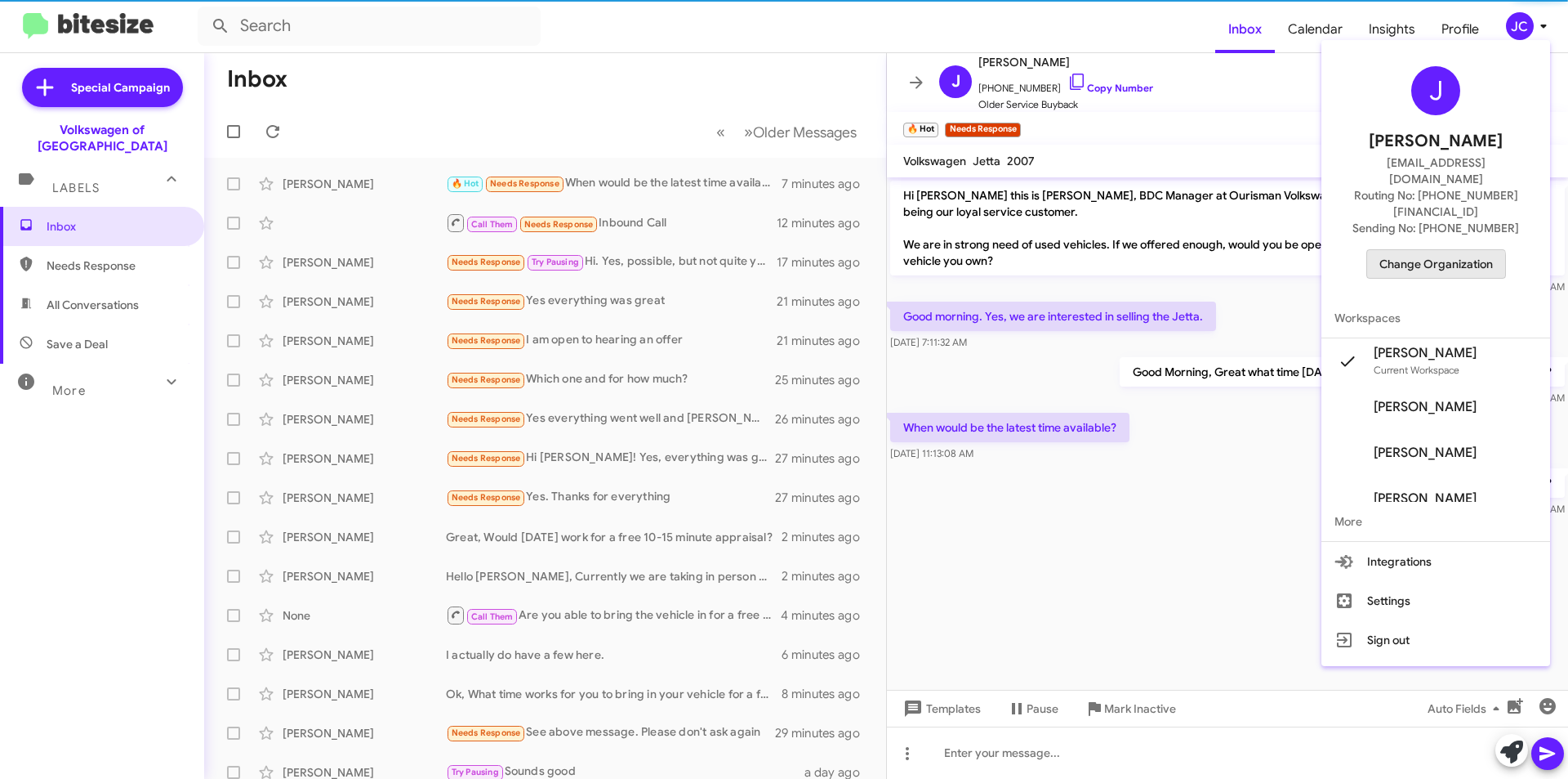
click at [1440, 250] on span "Change Organization" at bounding box center [1436, 264] width 113 height 28
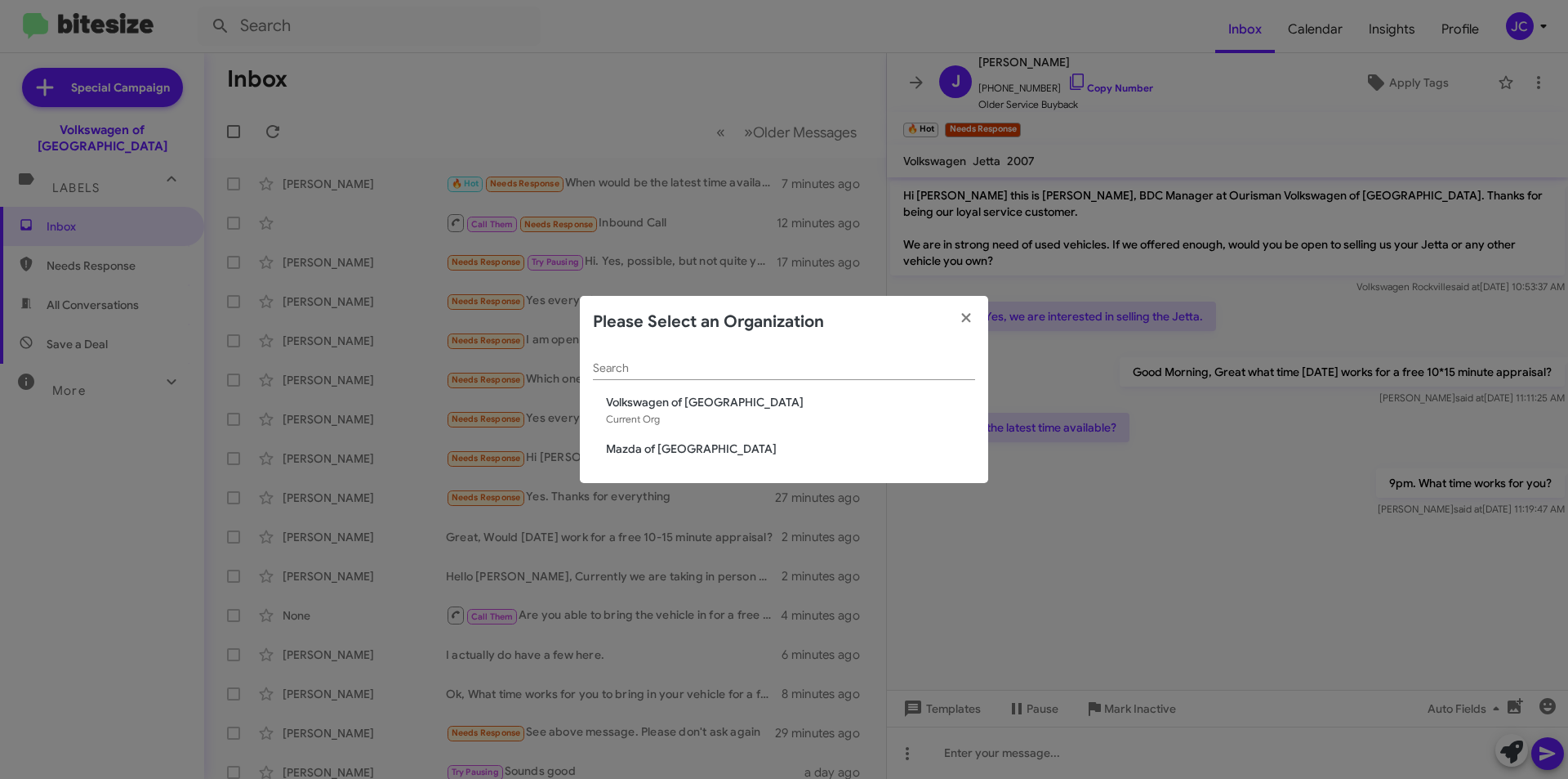
click at [670, 455] on span "Mazda of [GEOGRAPHIC_DATA]" at bounding box center [790, 449] width 370 height 17
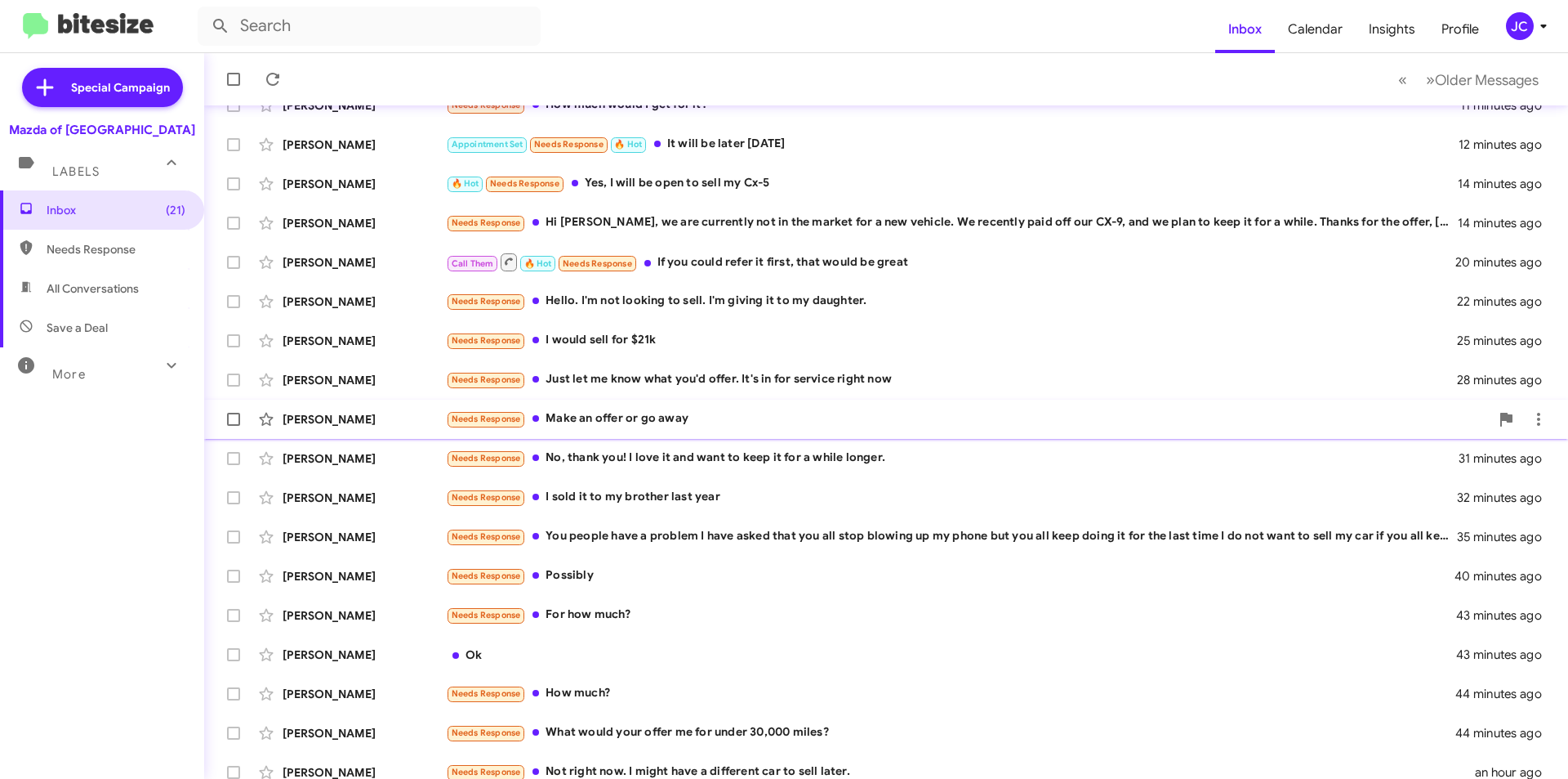
scroll to position [170, 0]
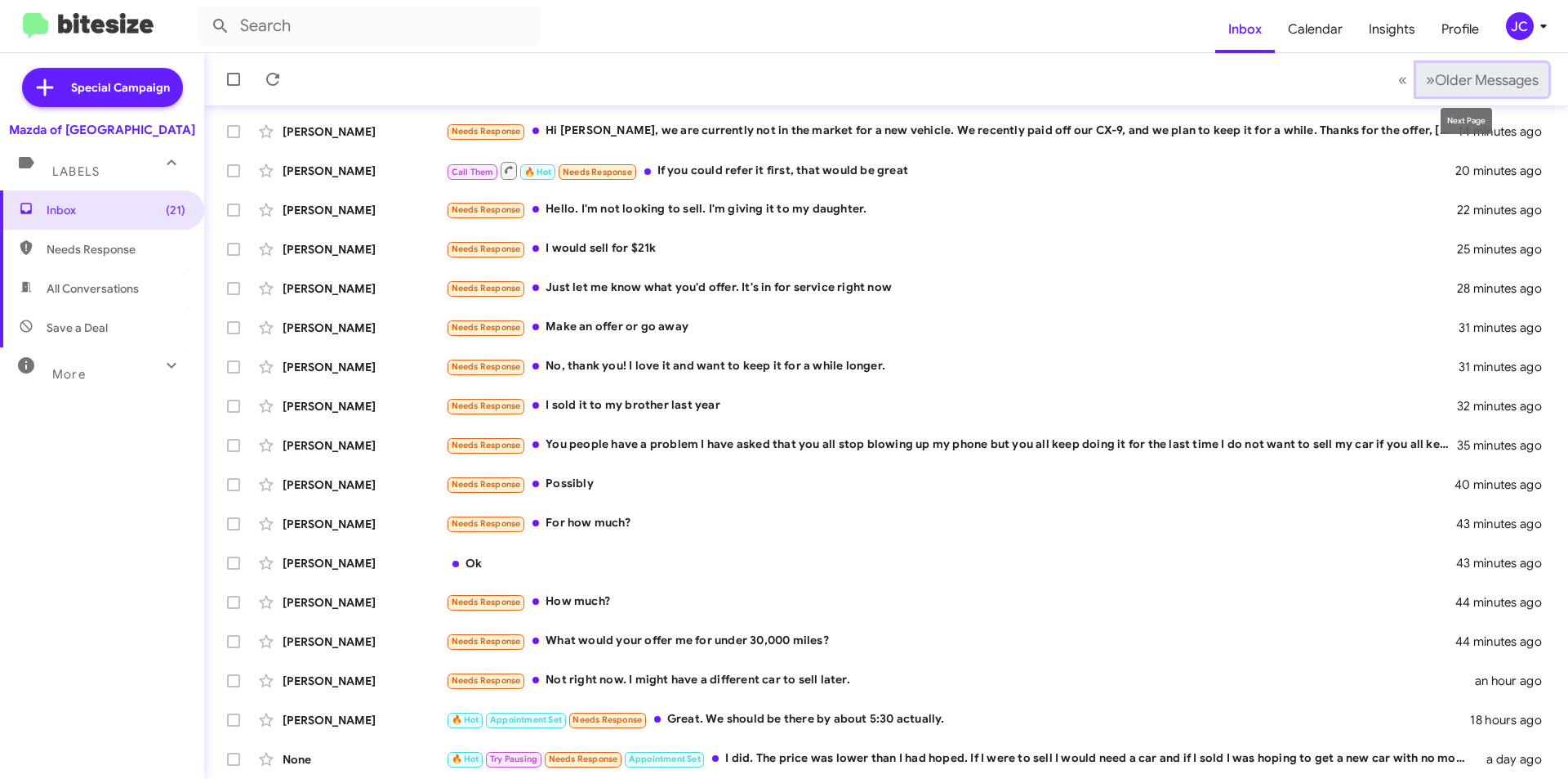
click at [1462, 82] on span "Older Messages" at bounding box center [1486, 80] width 103 height 18
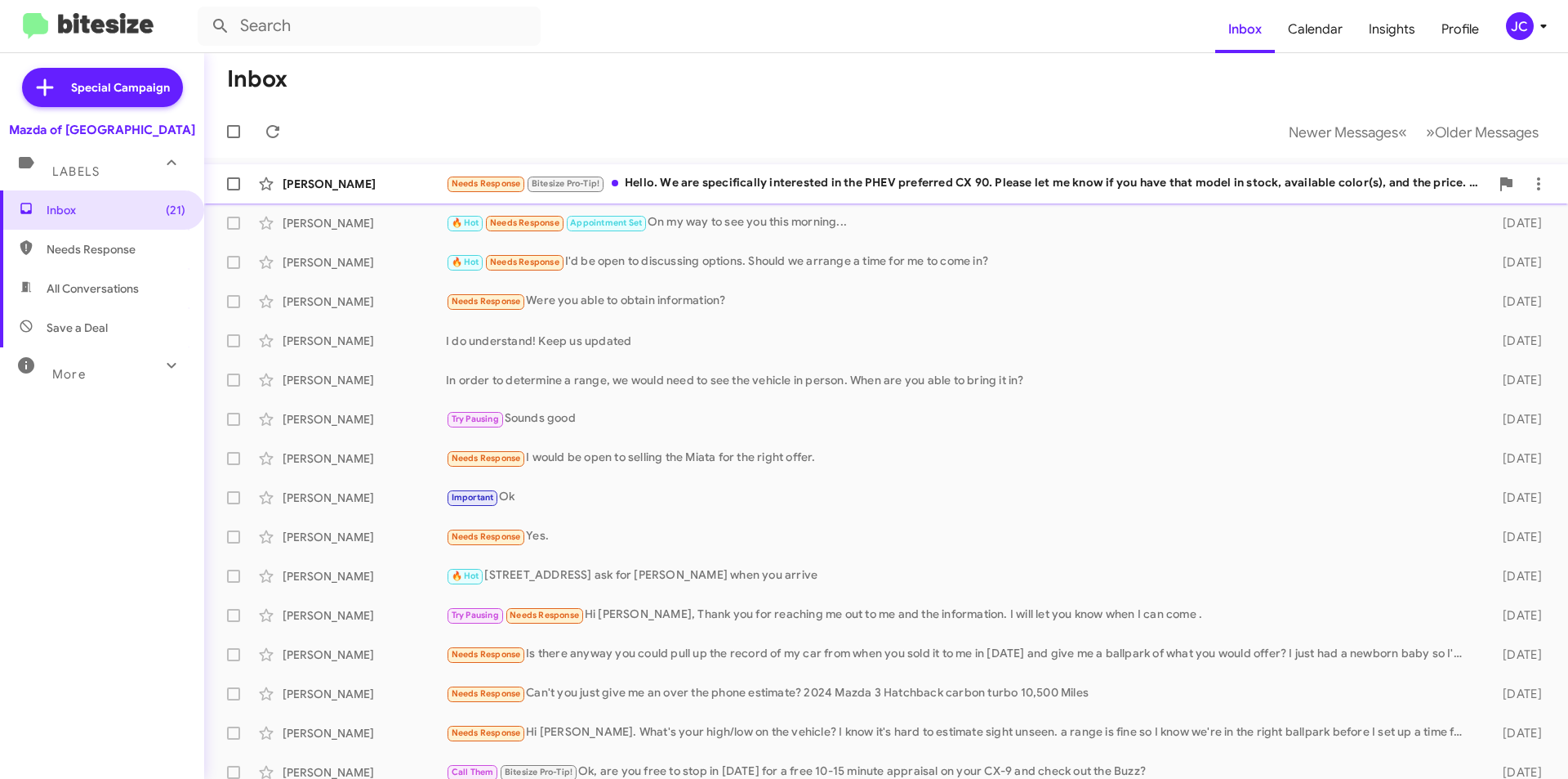
click at [752, 191] on div "Needs Response Bitesize Pro-Tip! Hello. We are specifically interested in the P…" at bounding box center [968, 183] width 1044 height 19
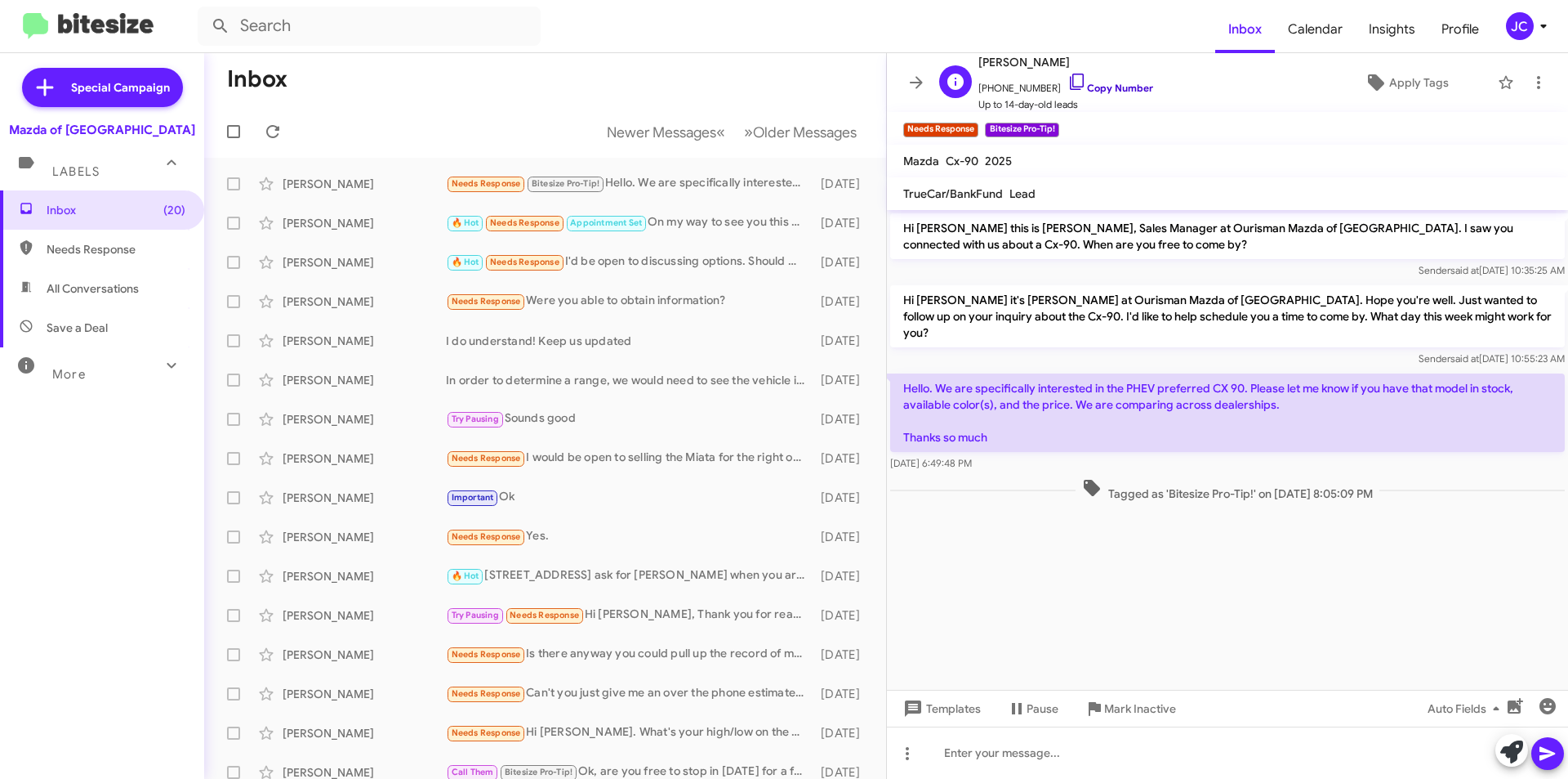
click at [1091, 91] on link "Copy Number" at bounding box center [1110, 88] width 86 height 12
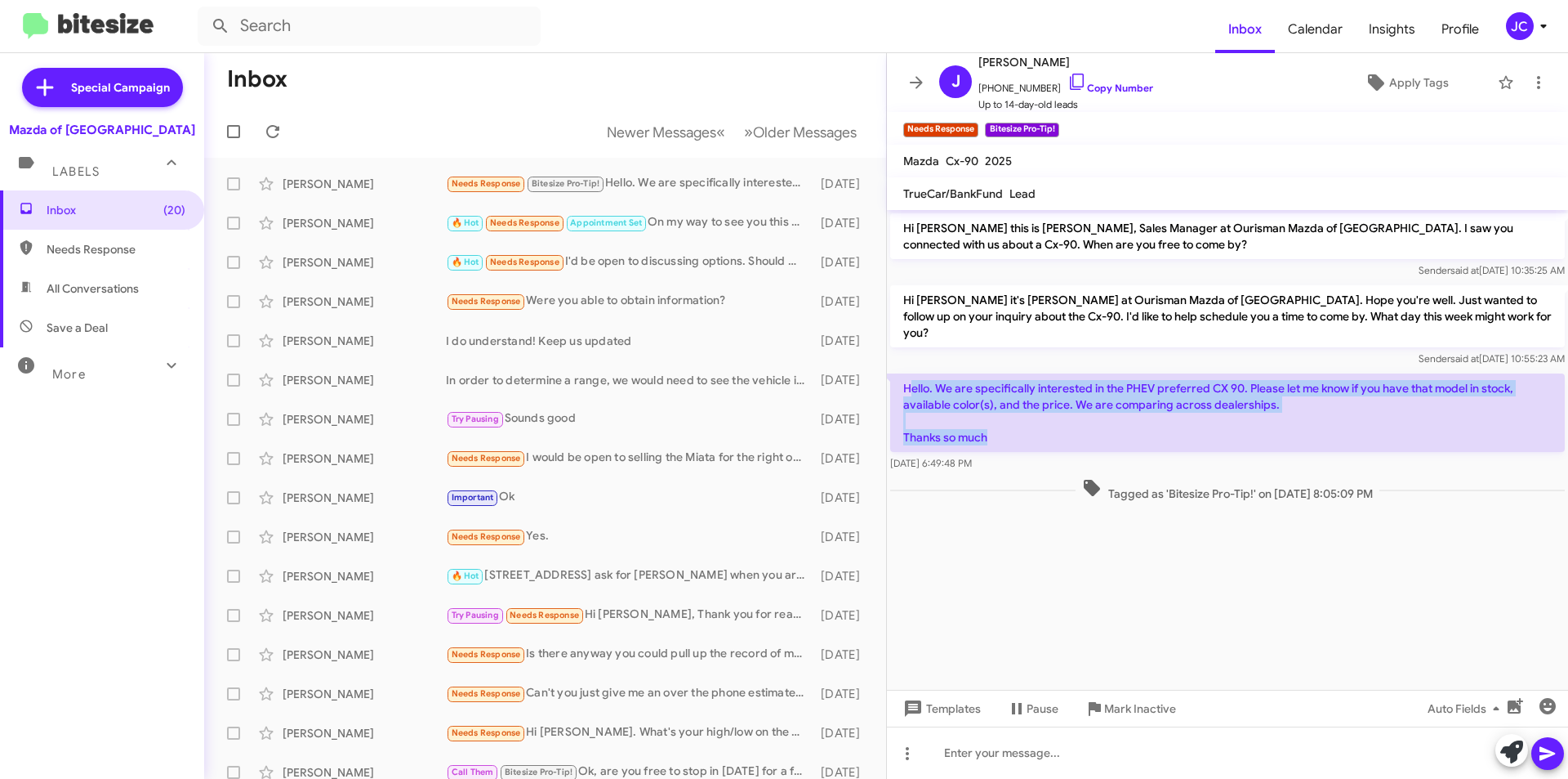
drag, startPoint x: 914, startPoint y: 372, endPoint x: 1029, endPoint y: 424, distance: 126.2
click at [1029, 424] on p "Hello. We are specifically interested in the PHEV preferred CX 90. Please let m…" at bounding box center [1227, 413] width 675 height 79
click at [1008, 408] on p "Hello. We are specifically interested in the PHEV preferred CX 90. Please let m…" at bounding box center [1227, 413] width 675 height 79
drag, startPoint x: 899, startPoint y: 369, endPoint x: 1049, endPoint y: 426, distance: 160.5
click at [1049, 426] on p "Hello. We are specifically interested in the PHEV preferred CX 90. Please let m…" at bounding box center [1227, 413] width 675 height 79
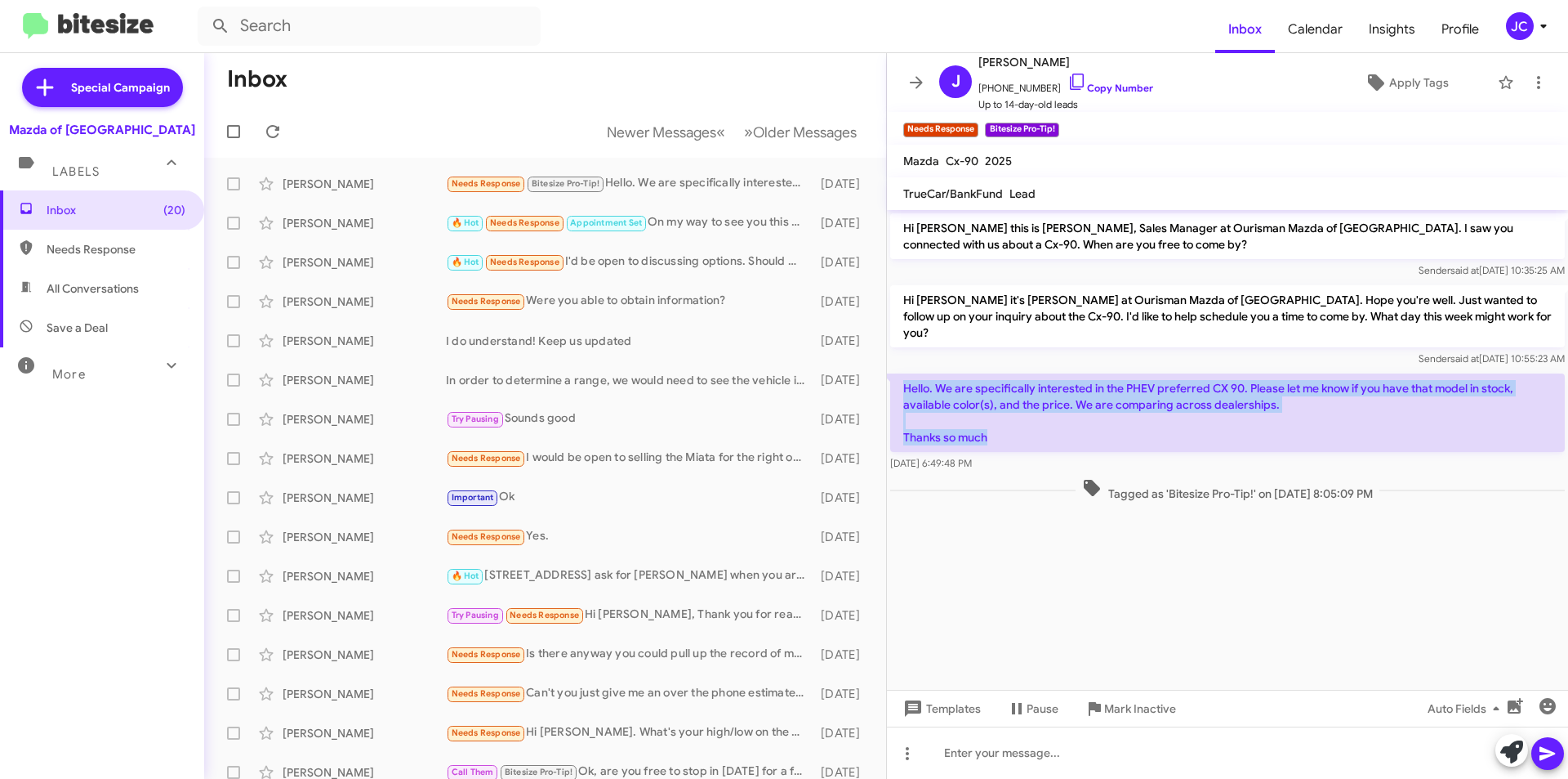
copy p "Hello. We are specifically interested in the PHEV preferred CX 90. Please let m…"
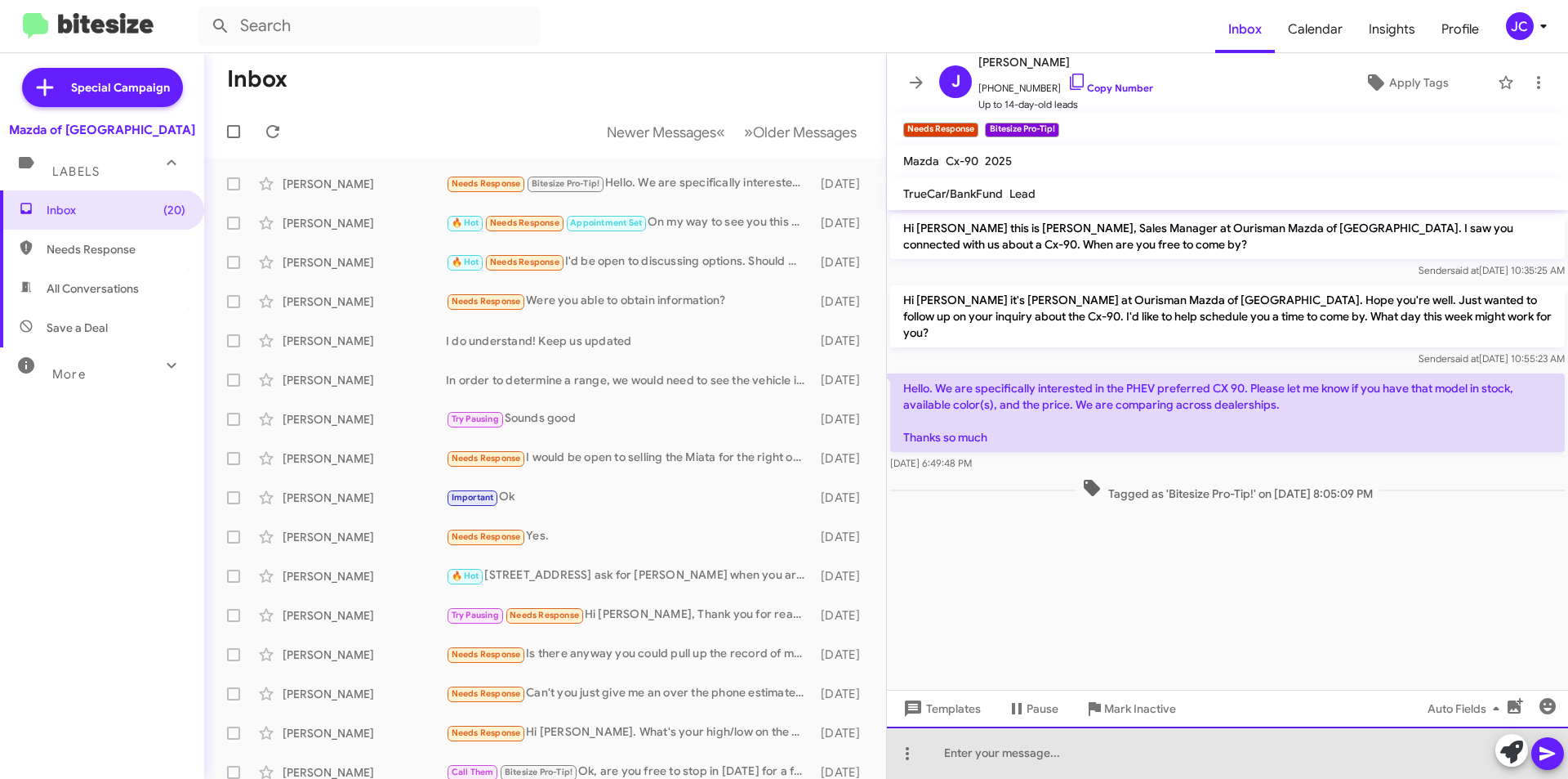
click at [1004, 746] on div at bounding box center [1227, 752] width 681 height 52
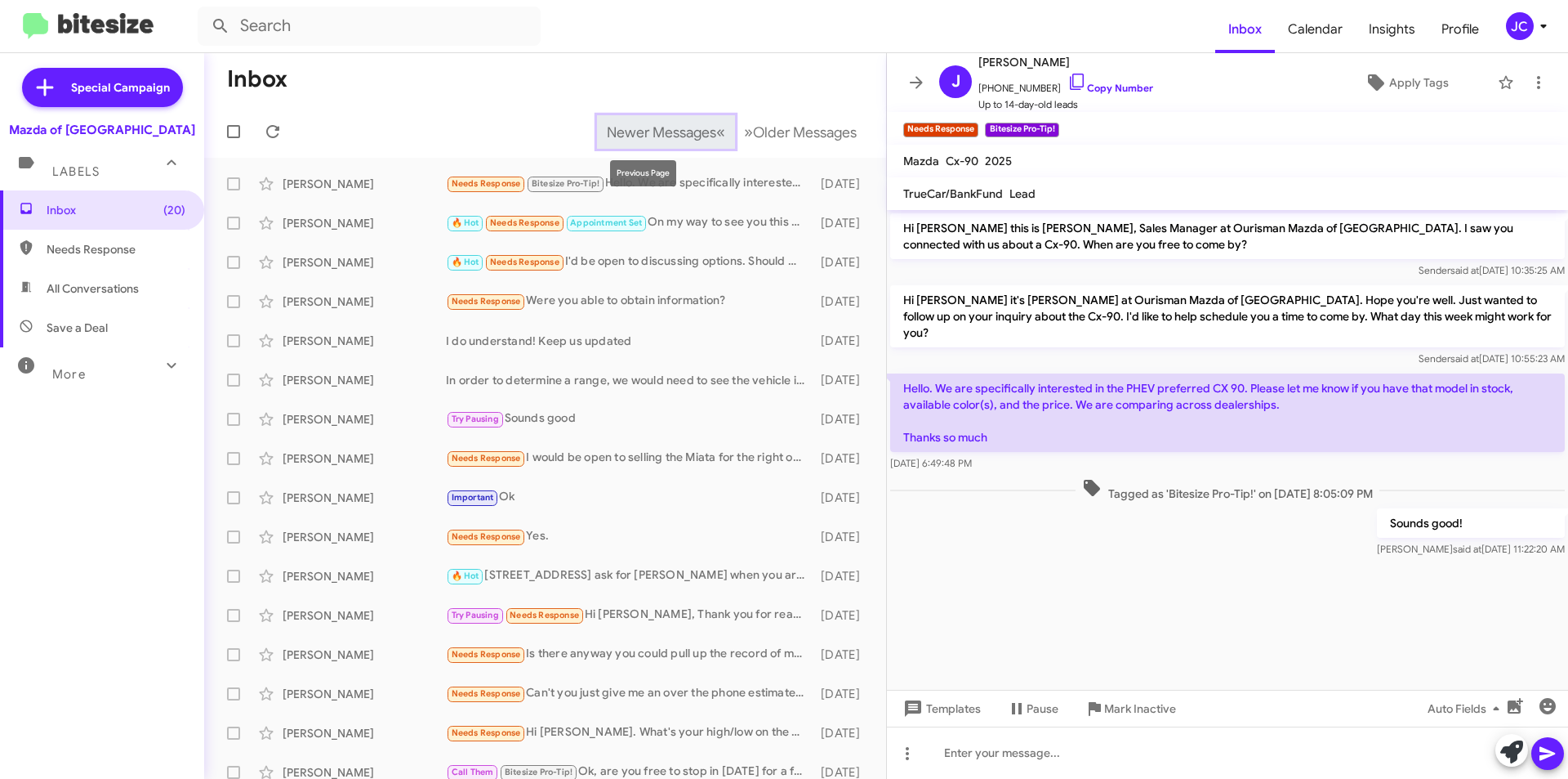
click at [646, 130] on span "Newer Messages" at bounding box center [661, 132] width 109 height 18
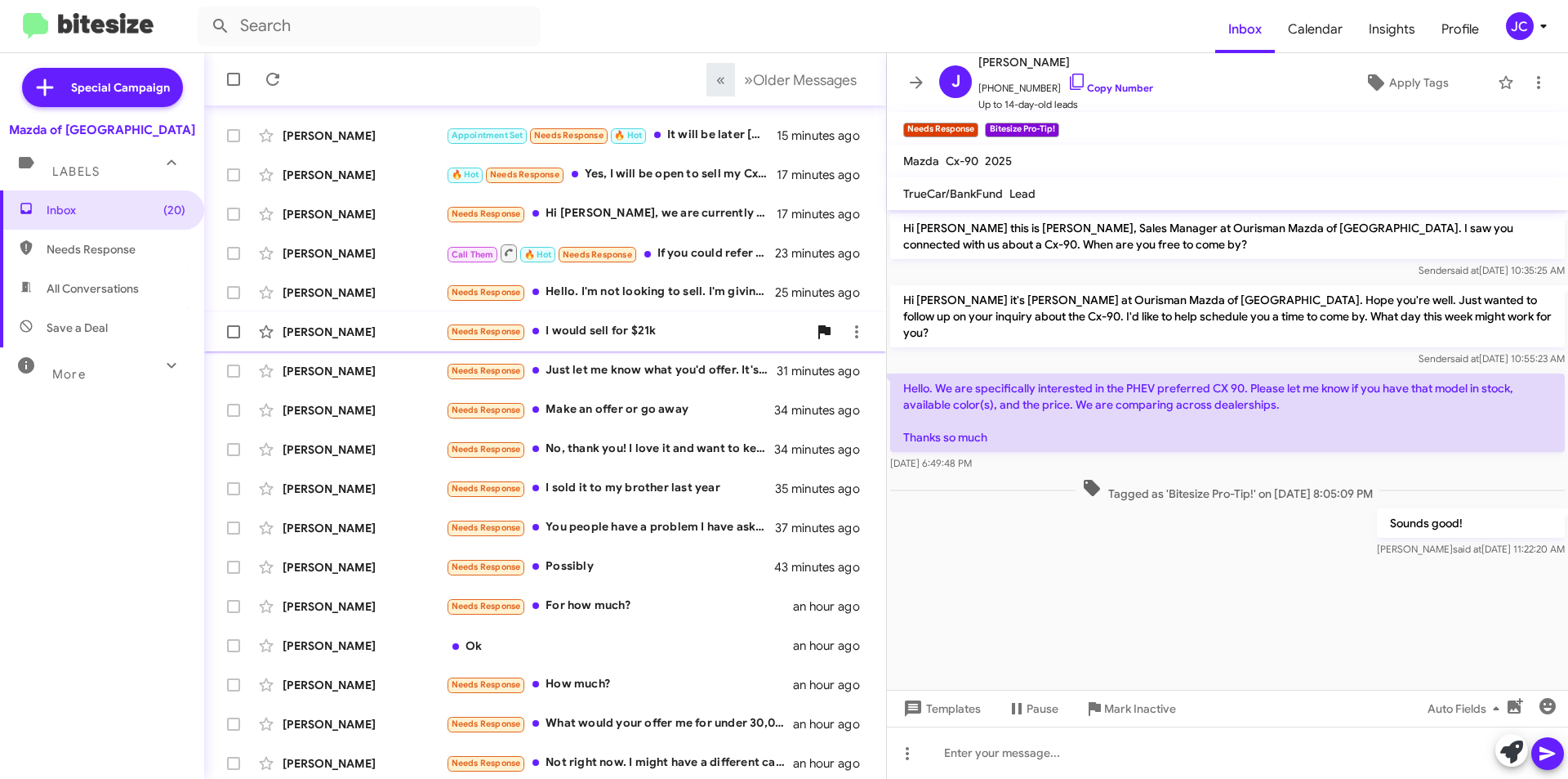
scroll to position [170, 0]
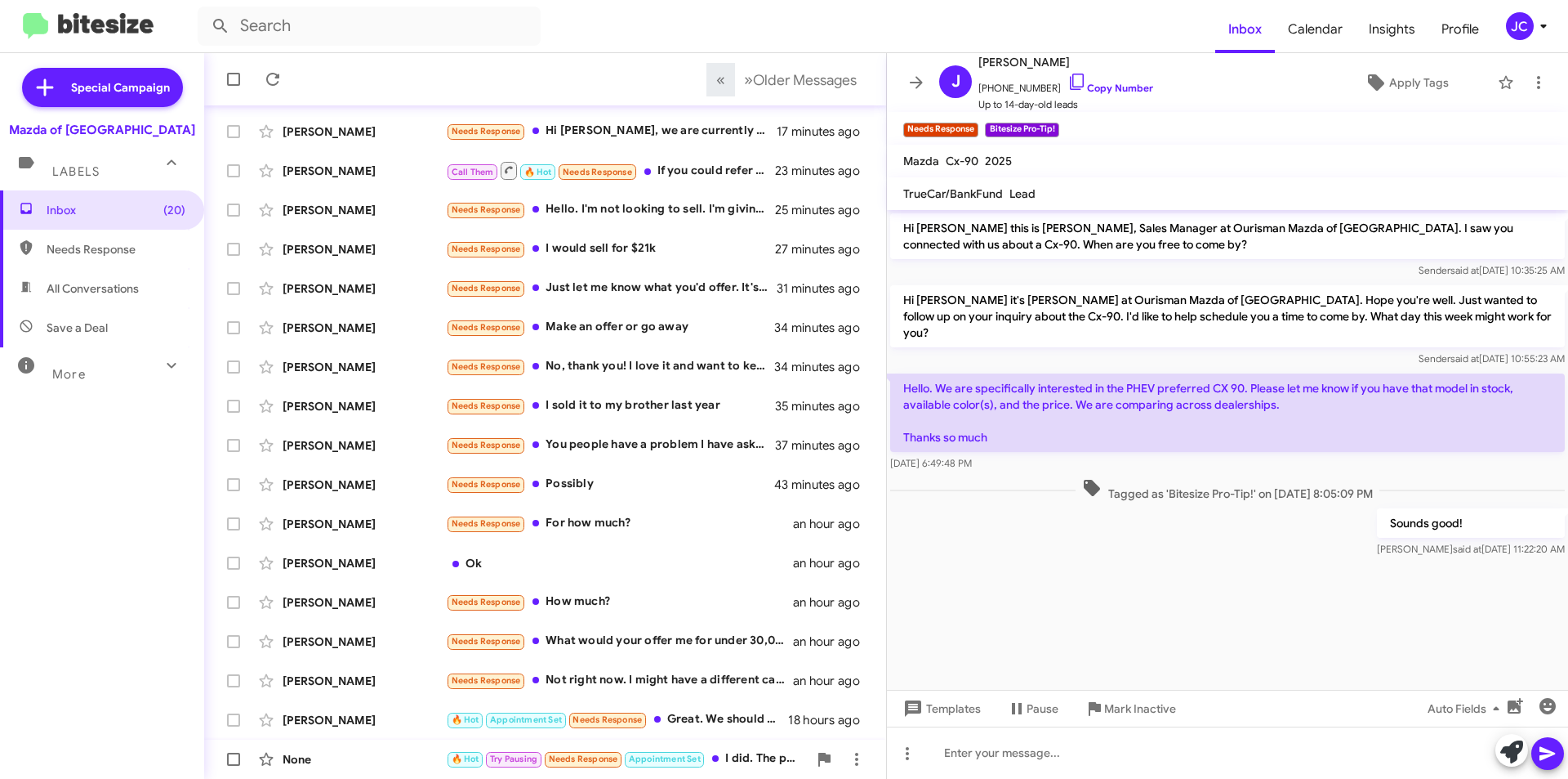
click at [755, 757] on div "🔥 Hot Try Pausing Needs Response Appointment Set I did. The price was lower tha…" at bounding box center [627, 758] width 362 height 19
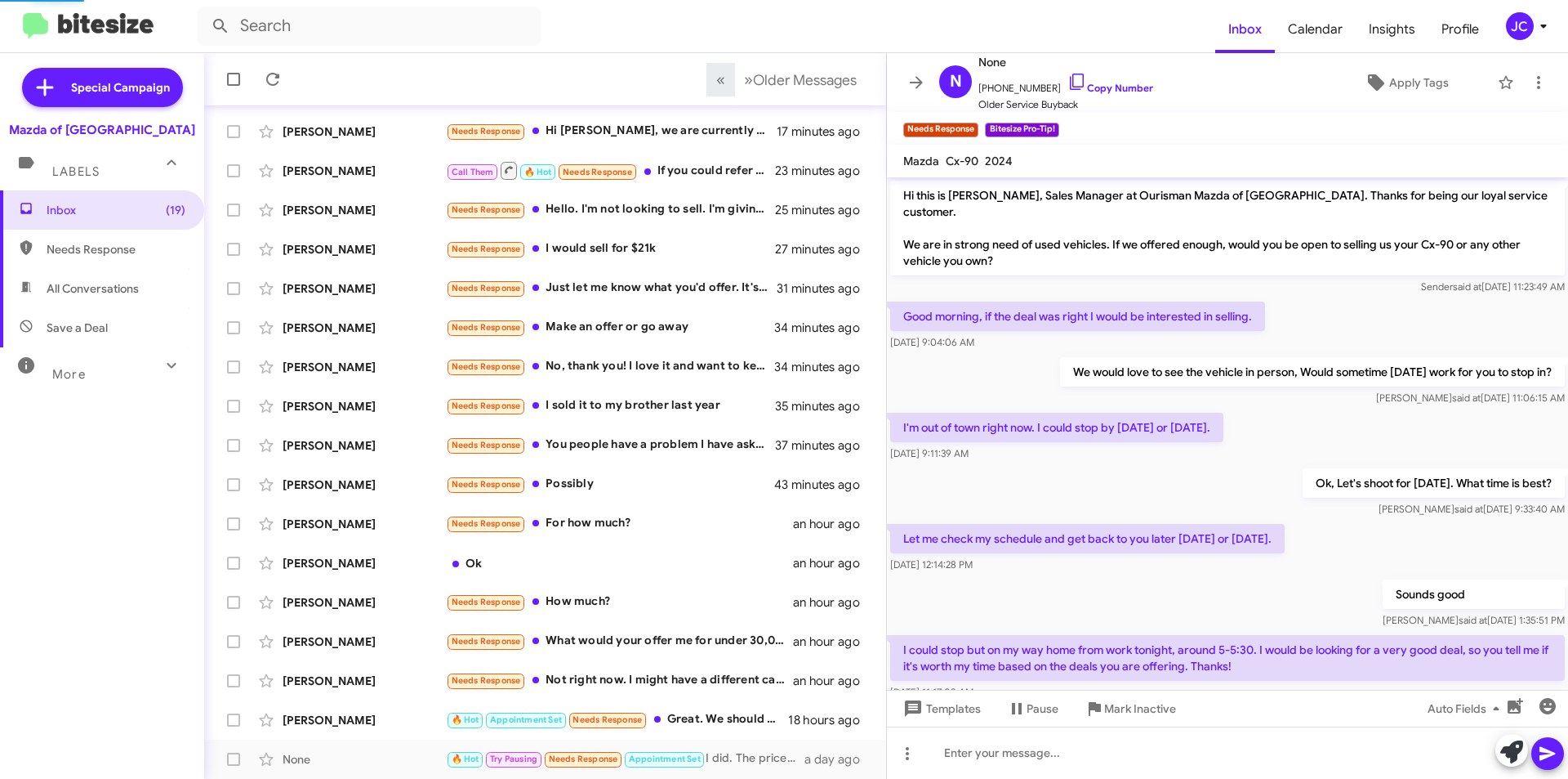
scroll to position [395, 0]
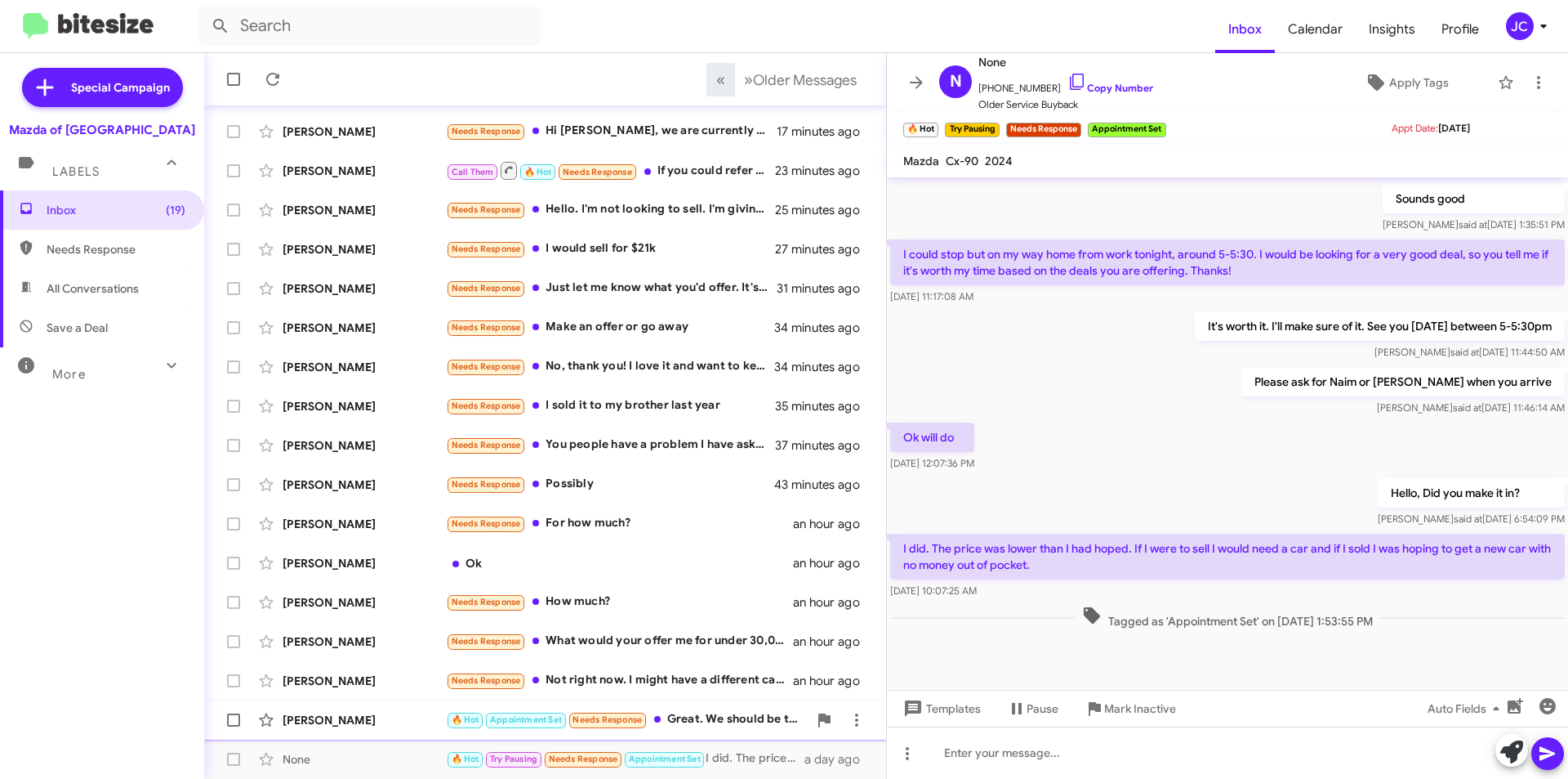
click at [711, 709] on div "Simeon Schopf 🔥 Hot Appointment Set Needs Response Great. We should be there by…" at bounding box center [545, 720] width 656 height 33
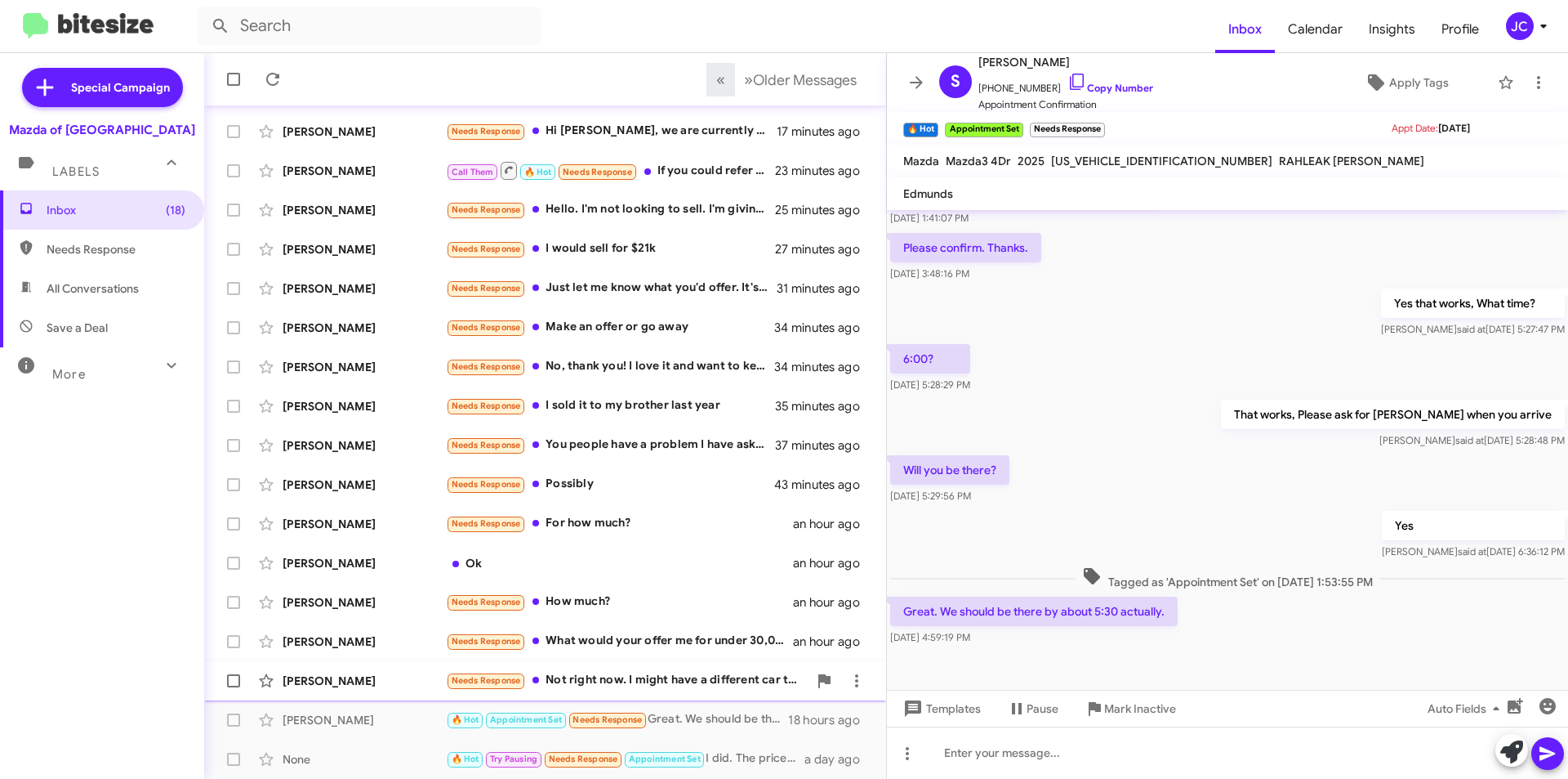
click at [668, 673] on div "Needs Response Not right now. I might have a different car to sell later." at bounding box center [627, 679] width 362 height 19
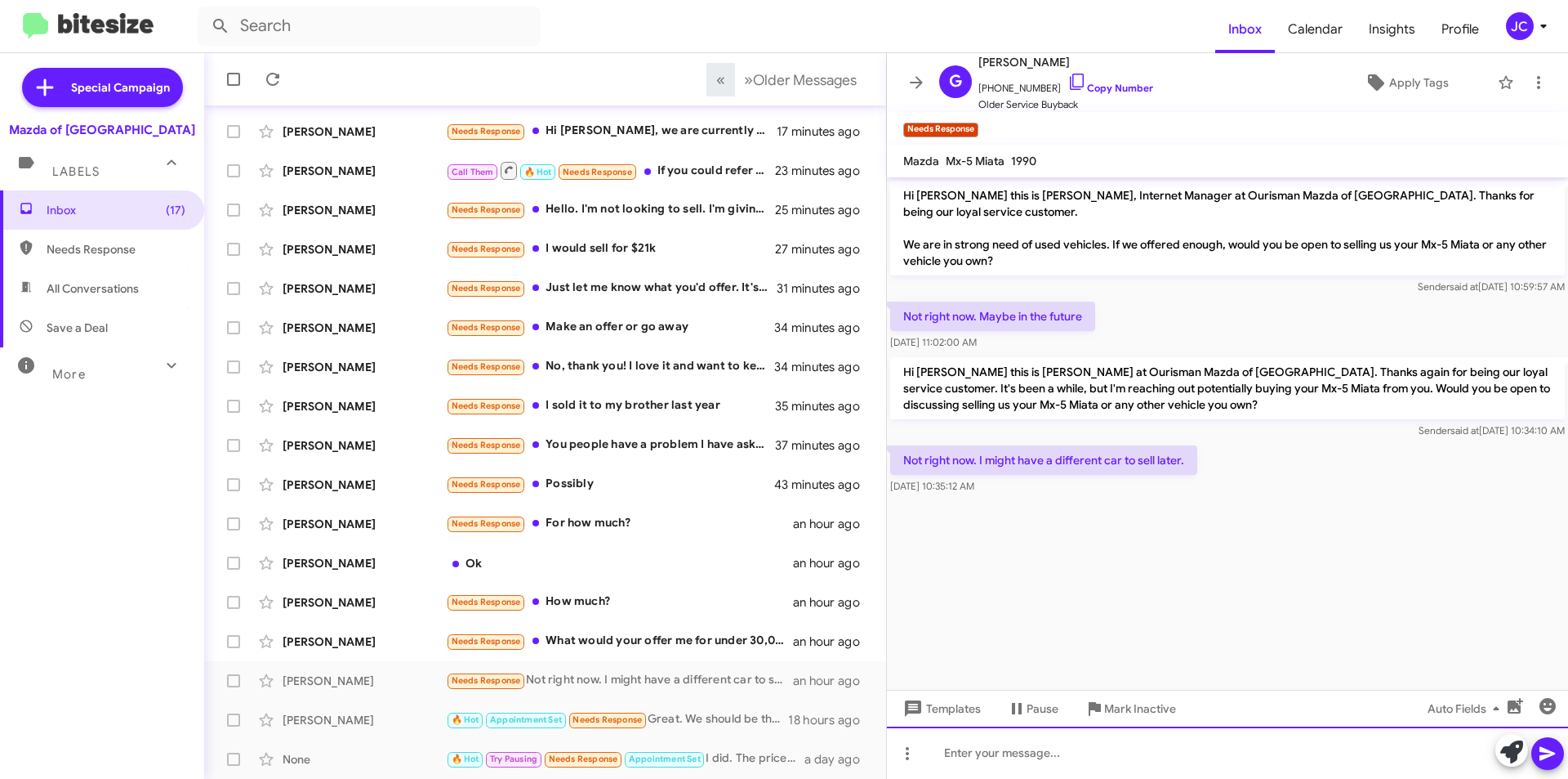
click at [986, 767] on div at bounding box center [1227, 752] width 681 height 52
click at [651, 667] on div "Geoffrey Watson Needs Response Not right now. I might have a different car to s…" at bounding box center [545, 680] width 656 height 33
click at [725, 722] on div "🔥 Hot Appointment Set Needs Response Great. We should be there by about 5:30 ac…" at bounding box center [627, 719] width 362 height 19
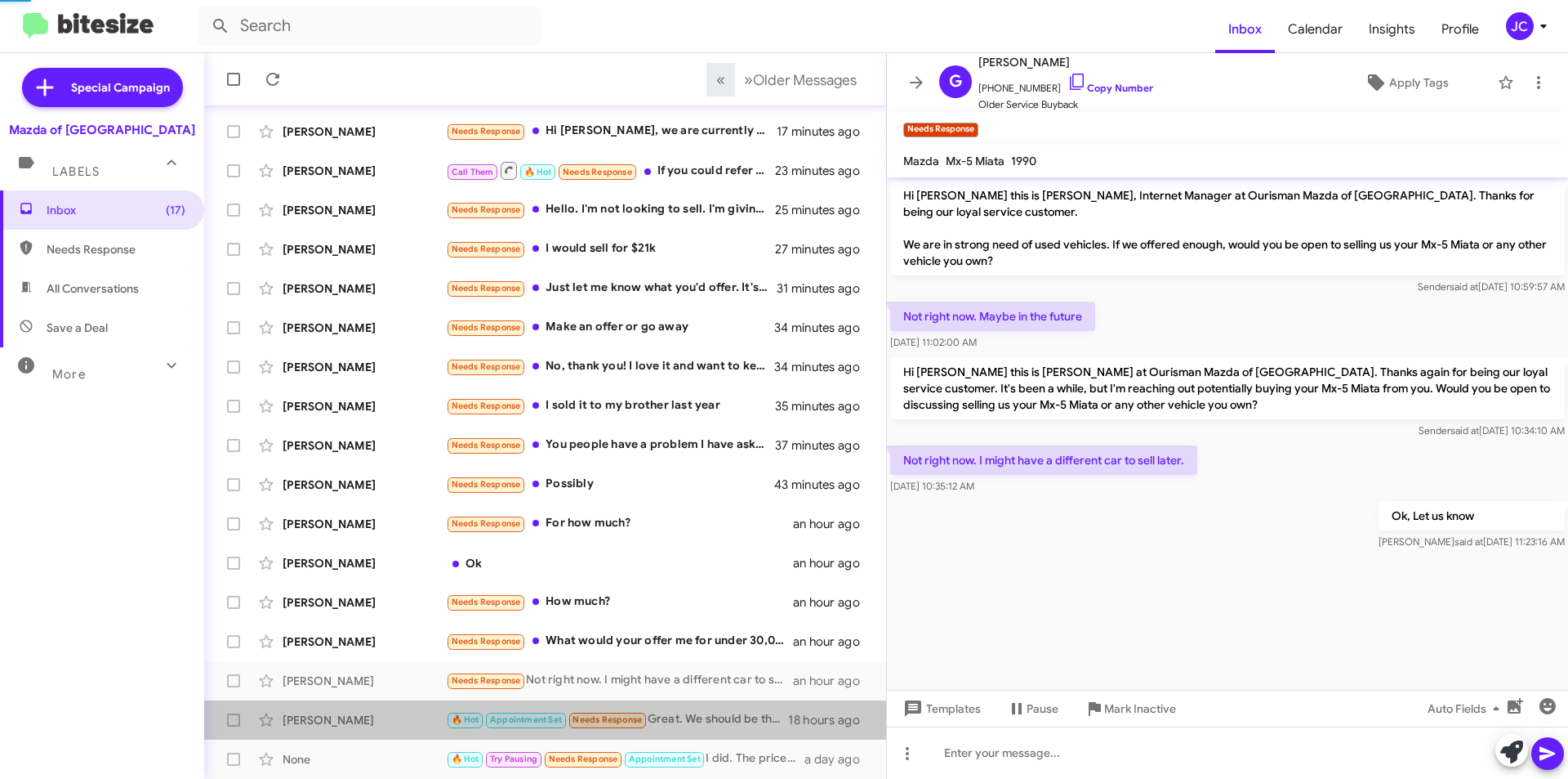
scroll to position [412, 0]
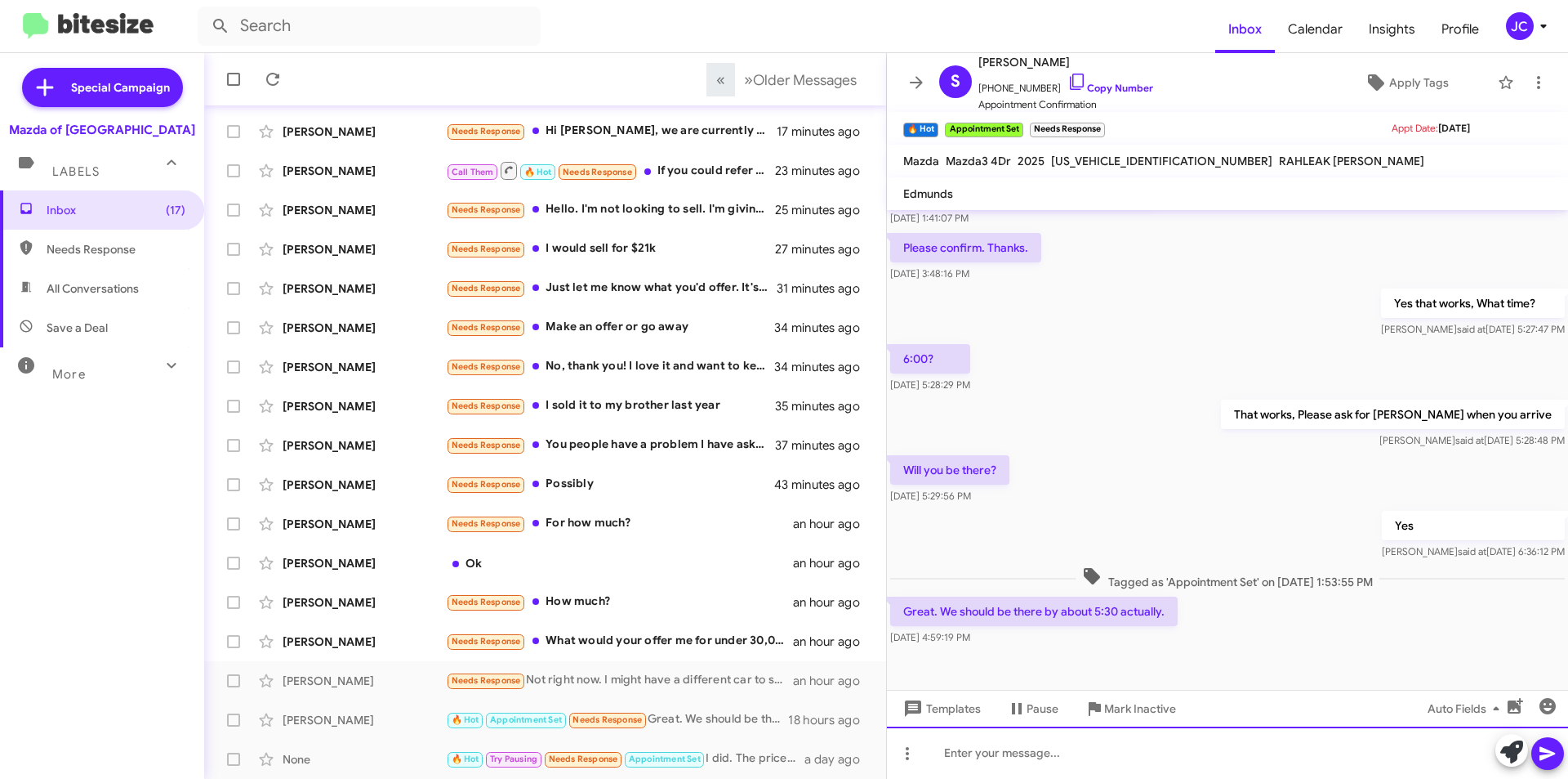
click at [1031, 767] on div at bounding box center [1227, 752] width 681 height 52
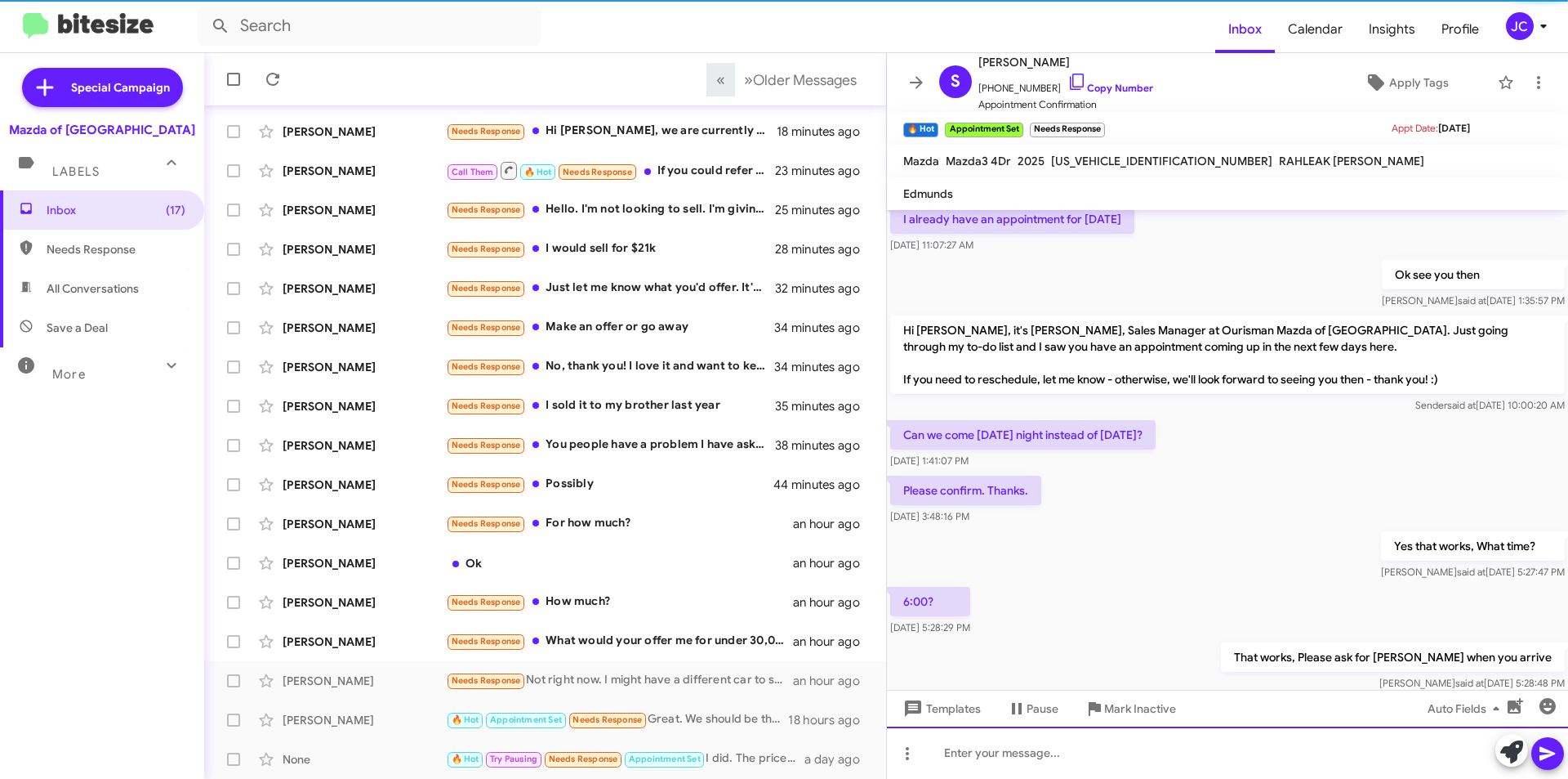
scroll to position [471, 0]
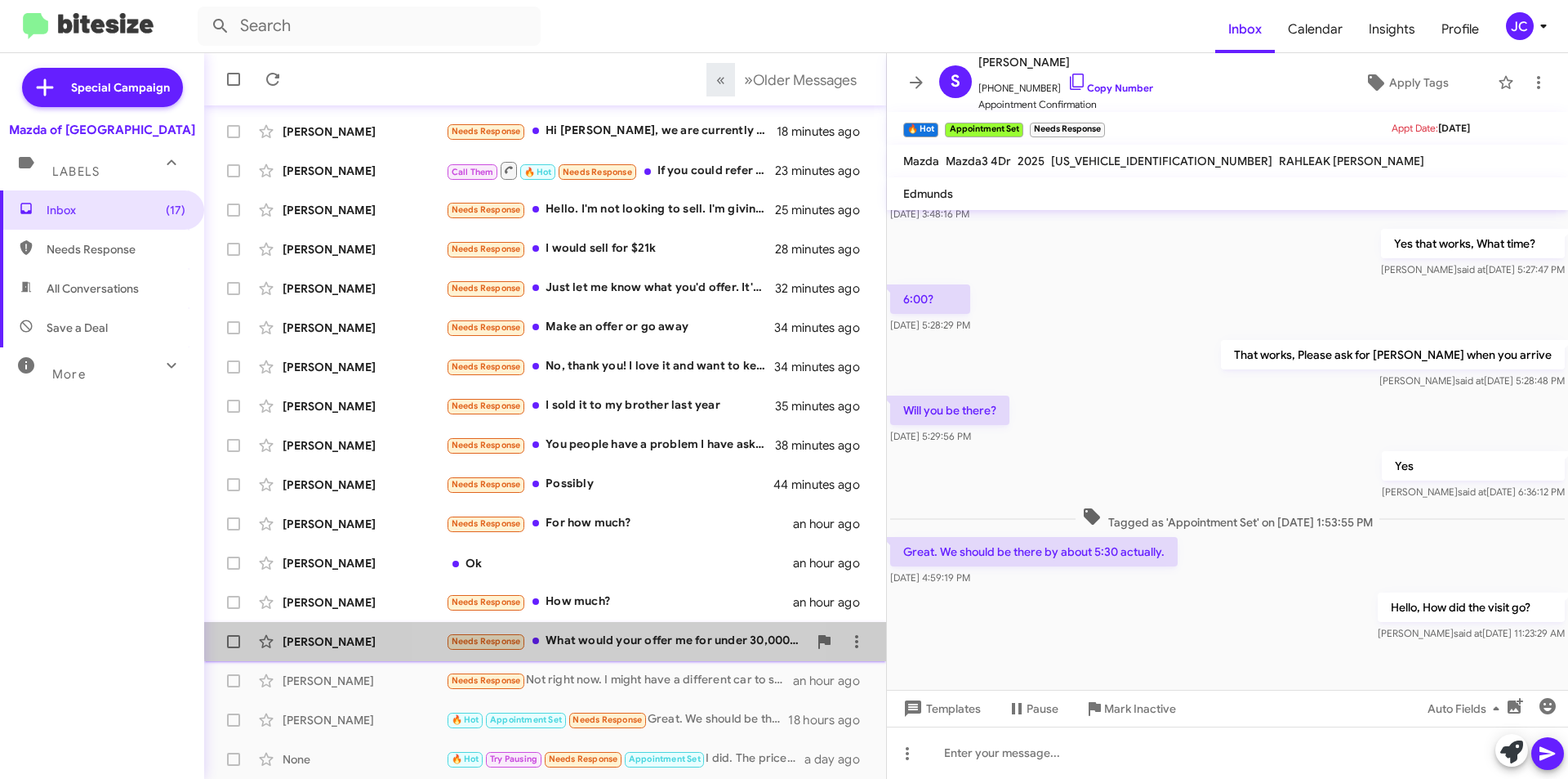
click at [604, 633] on div "Needs Response What would your offer me for under 30,000 miles?" at bounding box center [627, 641] width 362 height 19
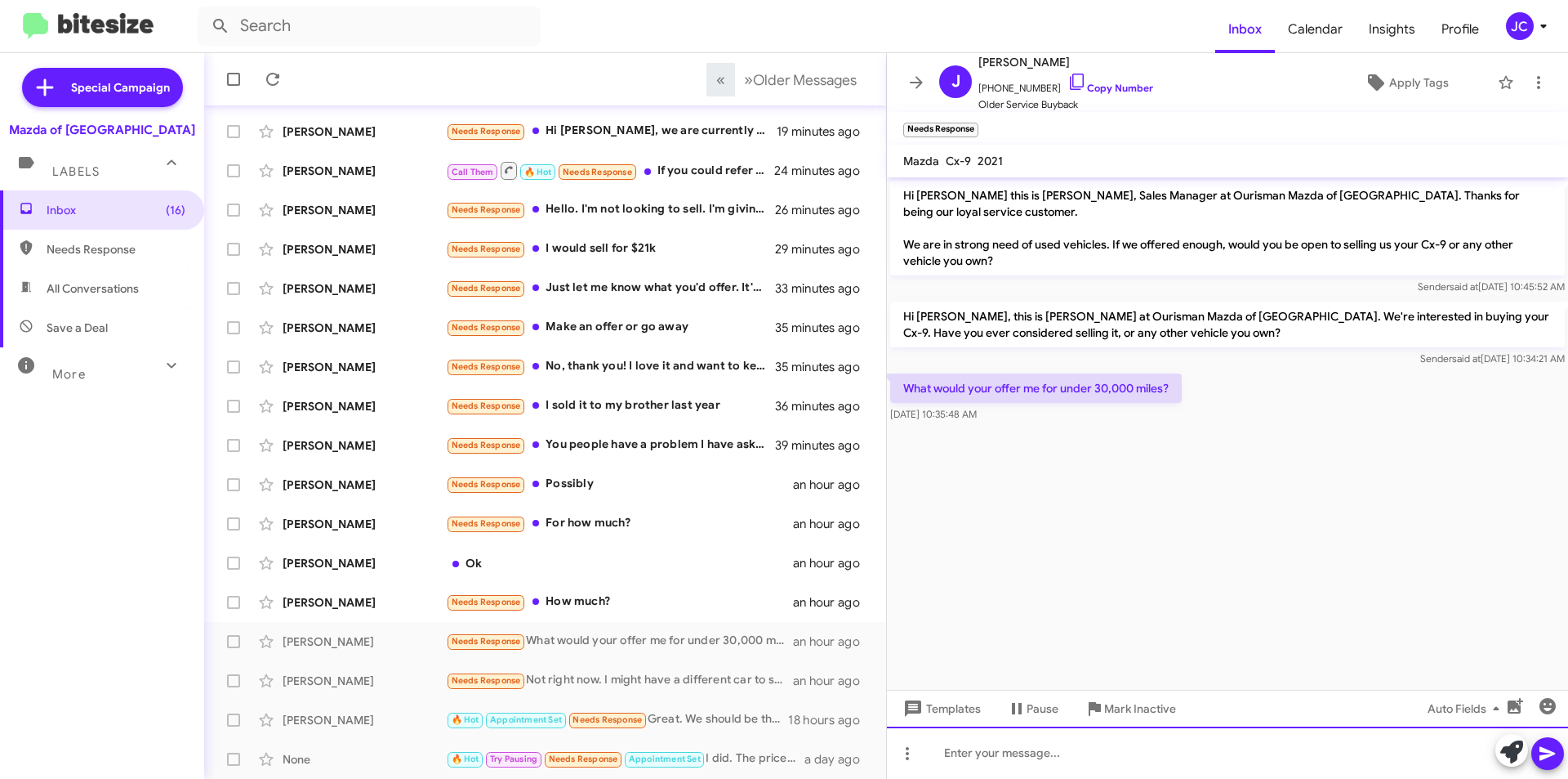
click at [991, 759] on div at bounding box center [1227, 752] width 681 height 52
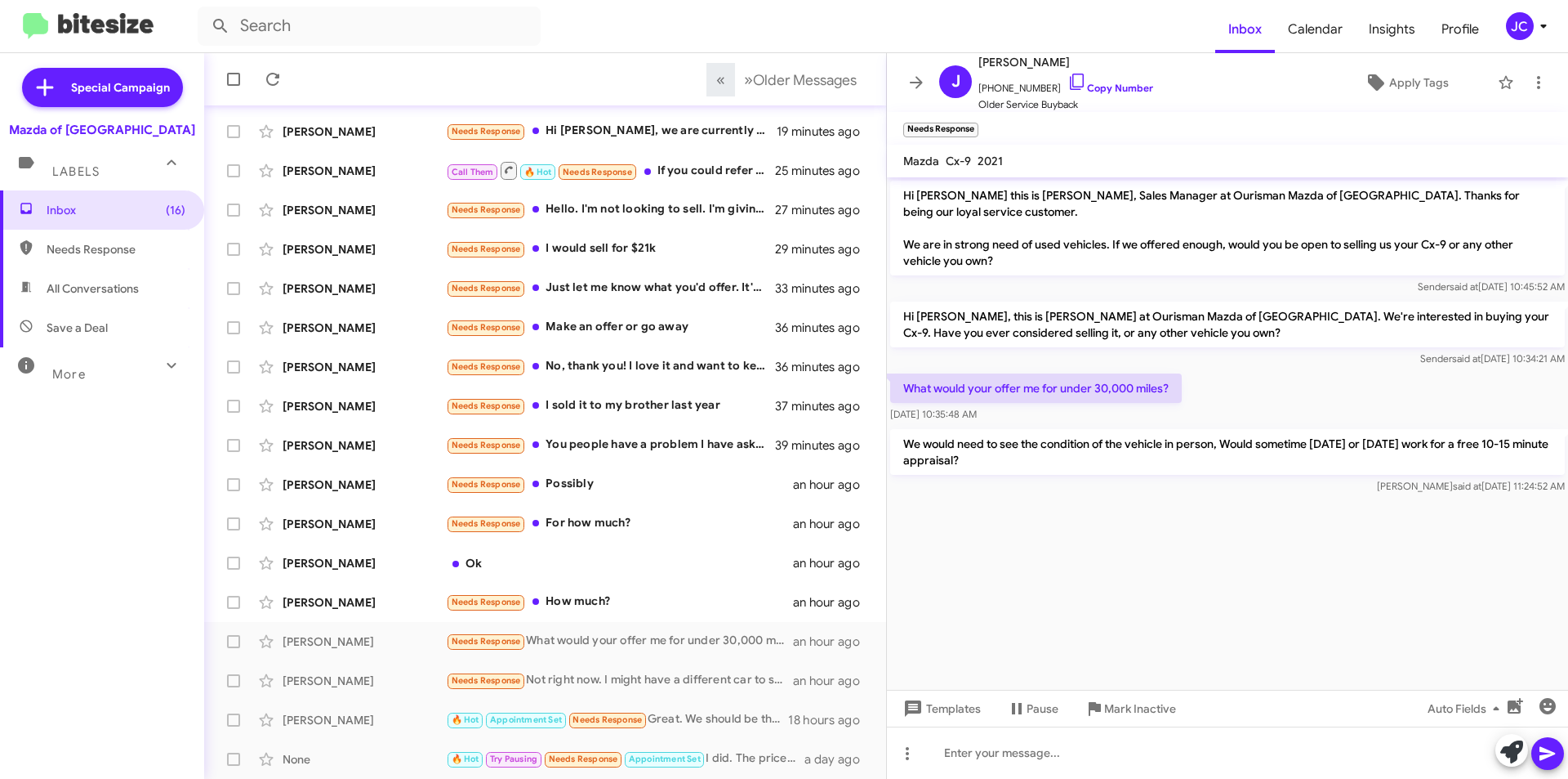
drag, startPoint x: 904, startPoint y: 437, endPoint x: 987, endPoint y: 451, distance: 84.2
click at [1026, 457] on p "We would need to see the condition of the vehicle in person, Would sometime tod…" at bounding box center [1227, 452] width 675 height 45
copy p "We would need to see the condition of the vehicle in person, Would sometime tod…"
click at [598, 593] on div "Needs Response How much?" at bounding box center [627, 602] width 362 height 19
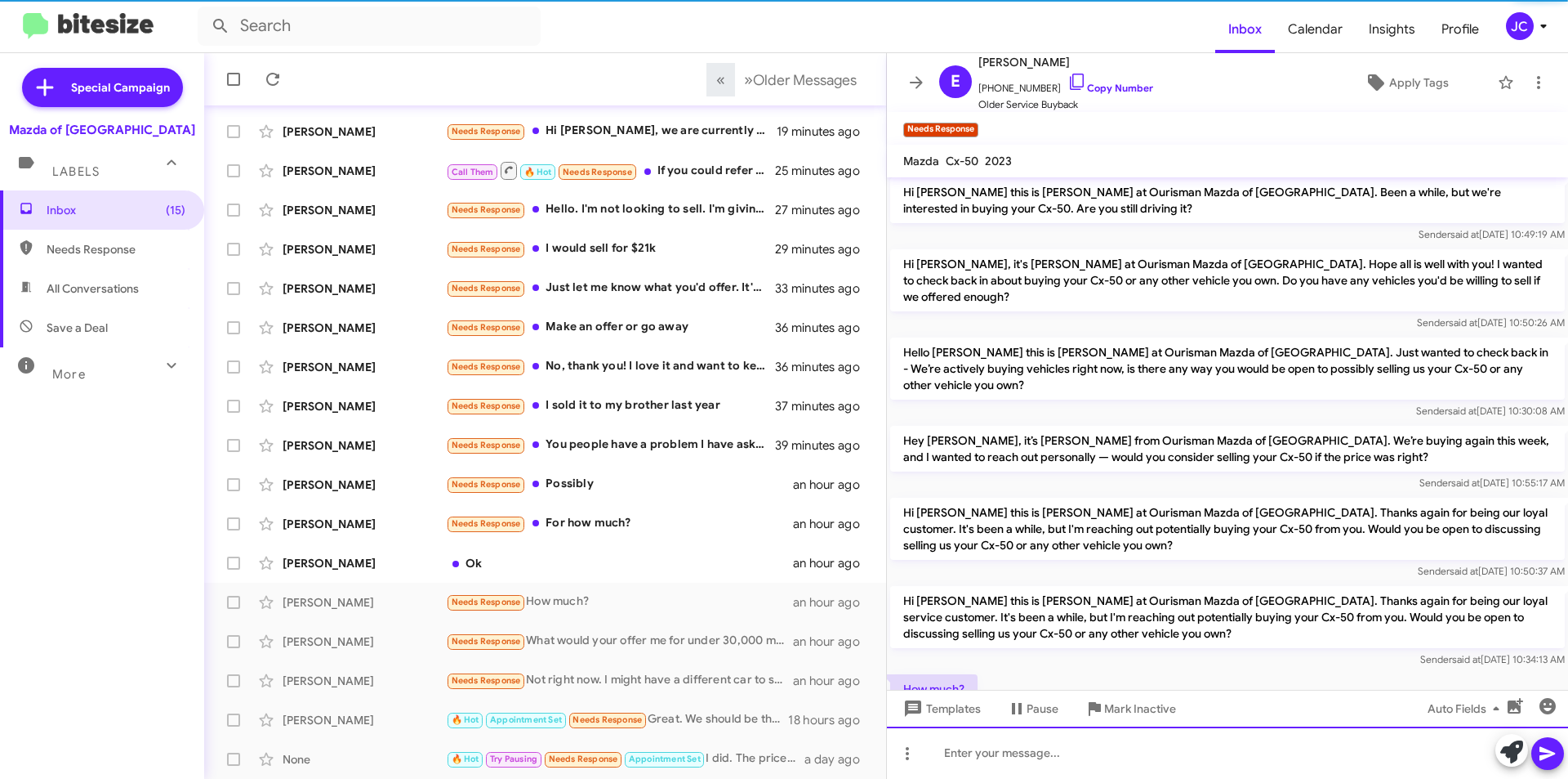
click at [1006, 758] on div at bounding box center [1227, 752] width 681 height 52
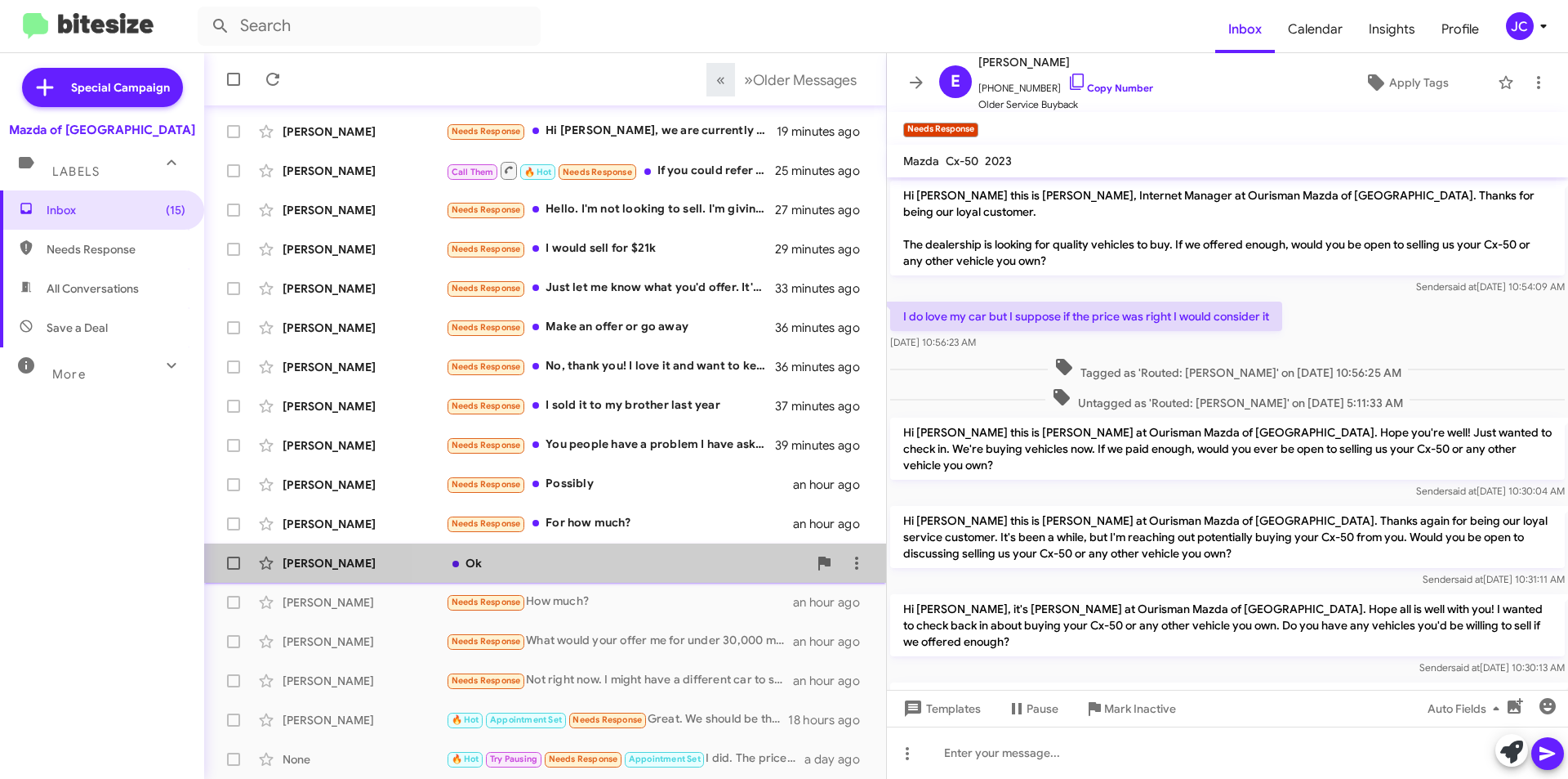
click at [646, 557] on div "Ok" at bounding box center [627, 563] width 362 height 17
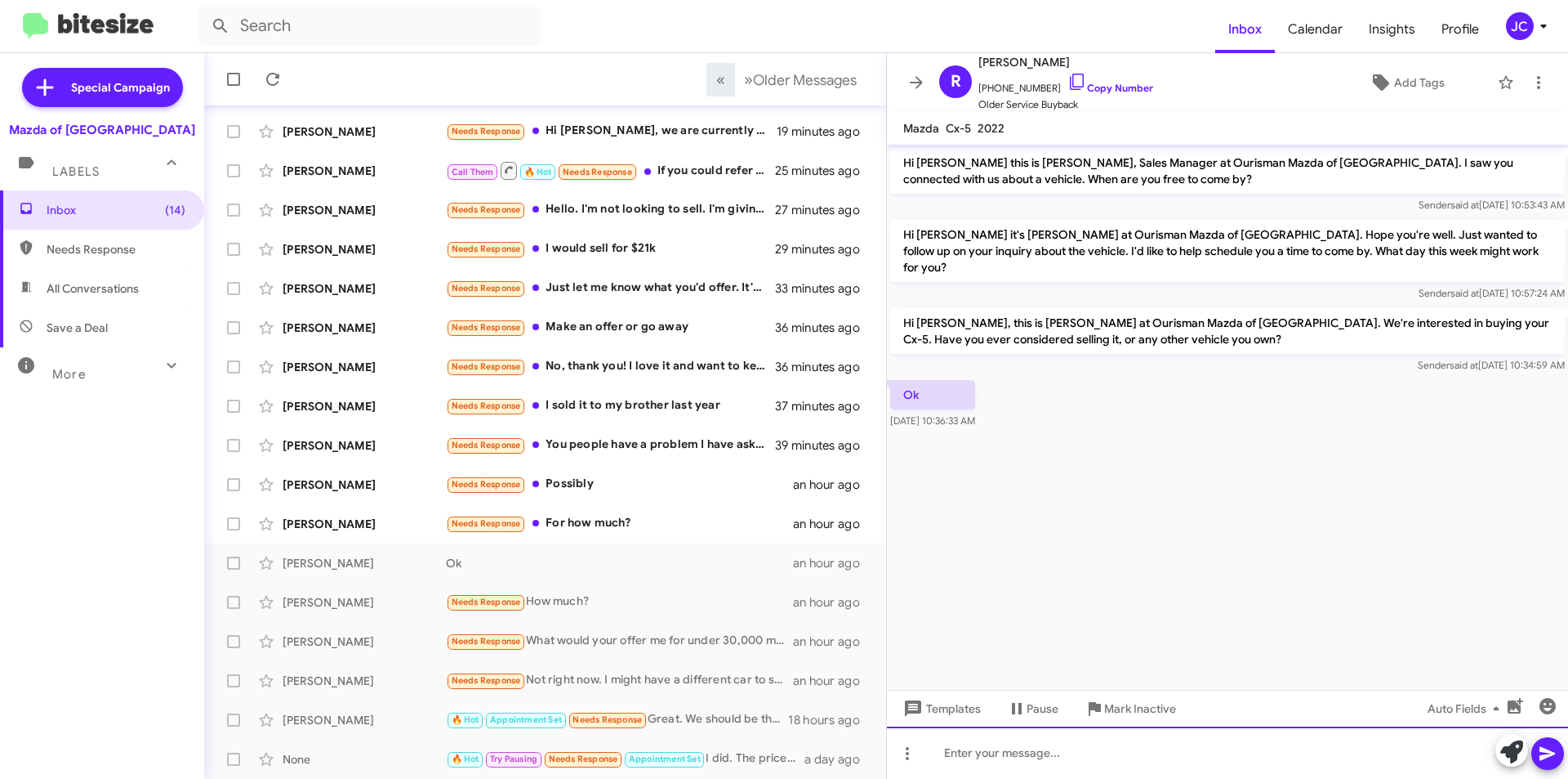
click at [1031, 748] on div at bounding box center [1227, 752] width 681 height 52
drag, startPoint x: 1240, startPoint y: 755, endPoint x: 1215, endPoint y: 743, distance: 27.7
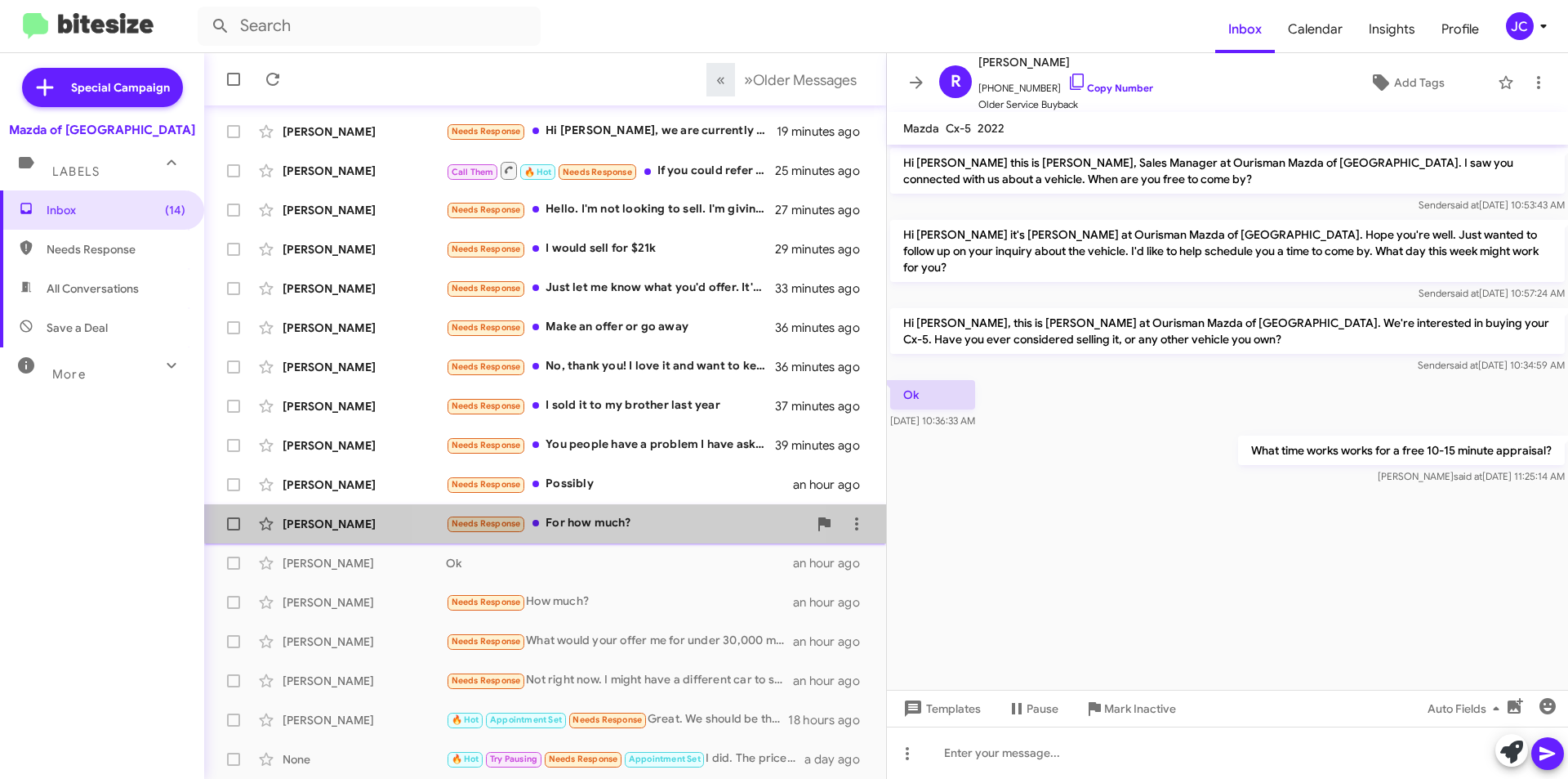
click at [621, 517] on div "Needs Response For how much?" at bounding box center [627, 523] width 362 height 19
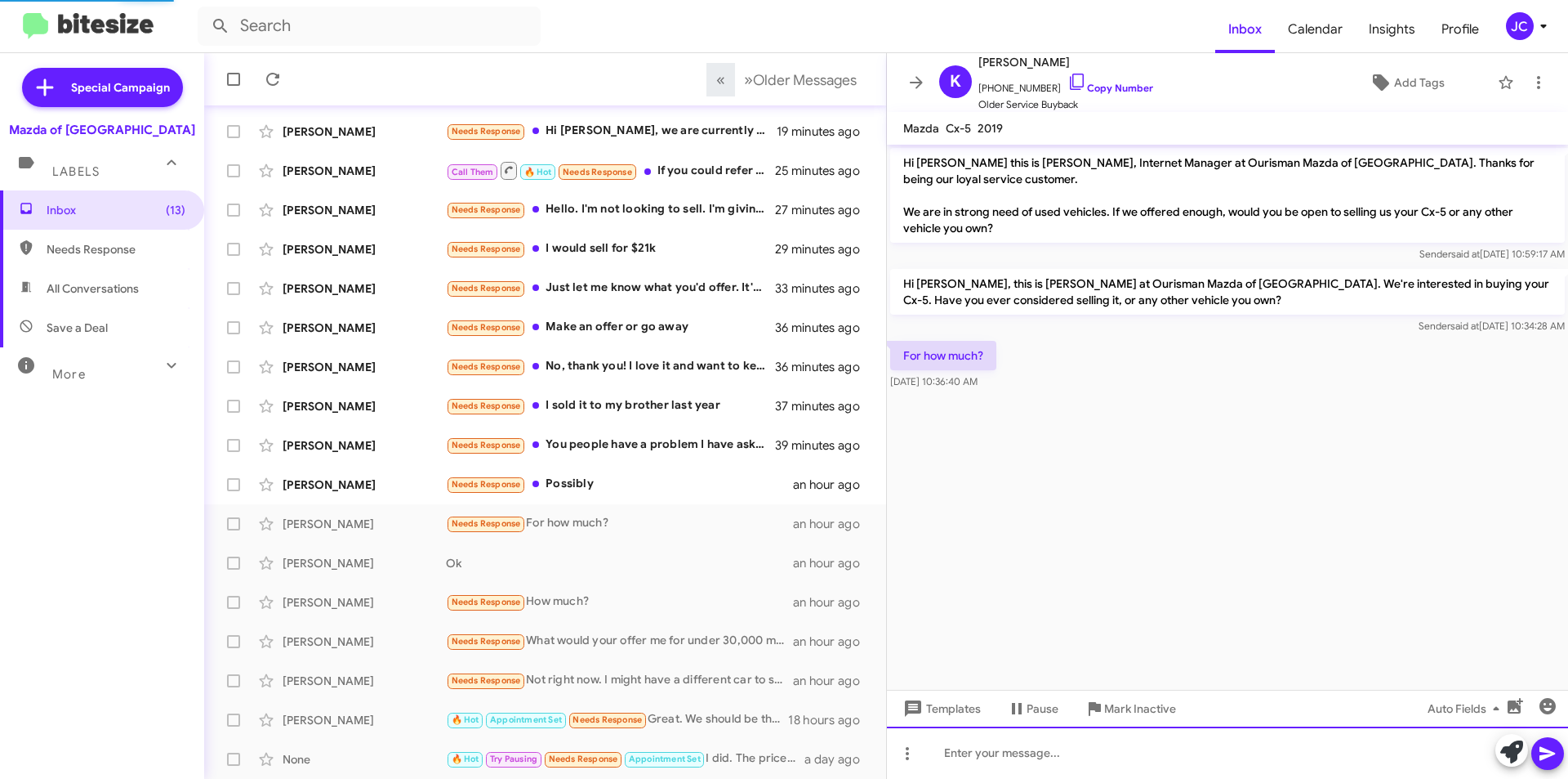
click at [1003, 760] on div at bounding box center [1227, 752] width 681 height 52
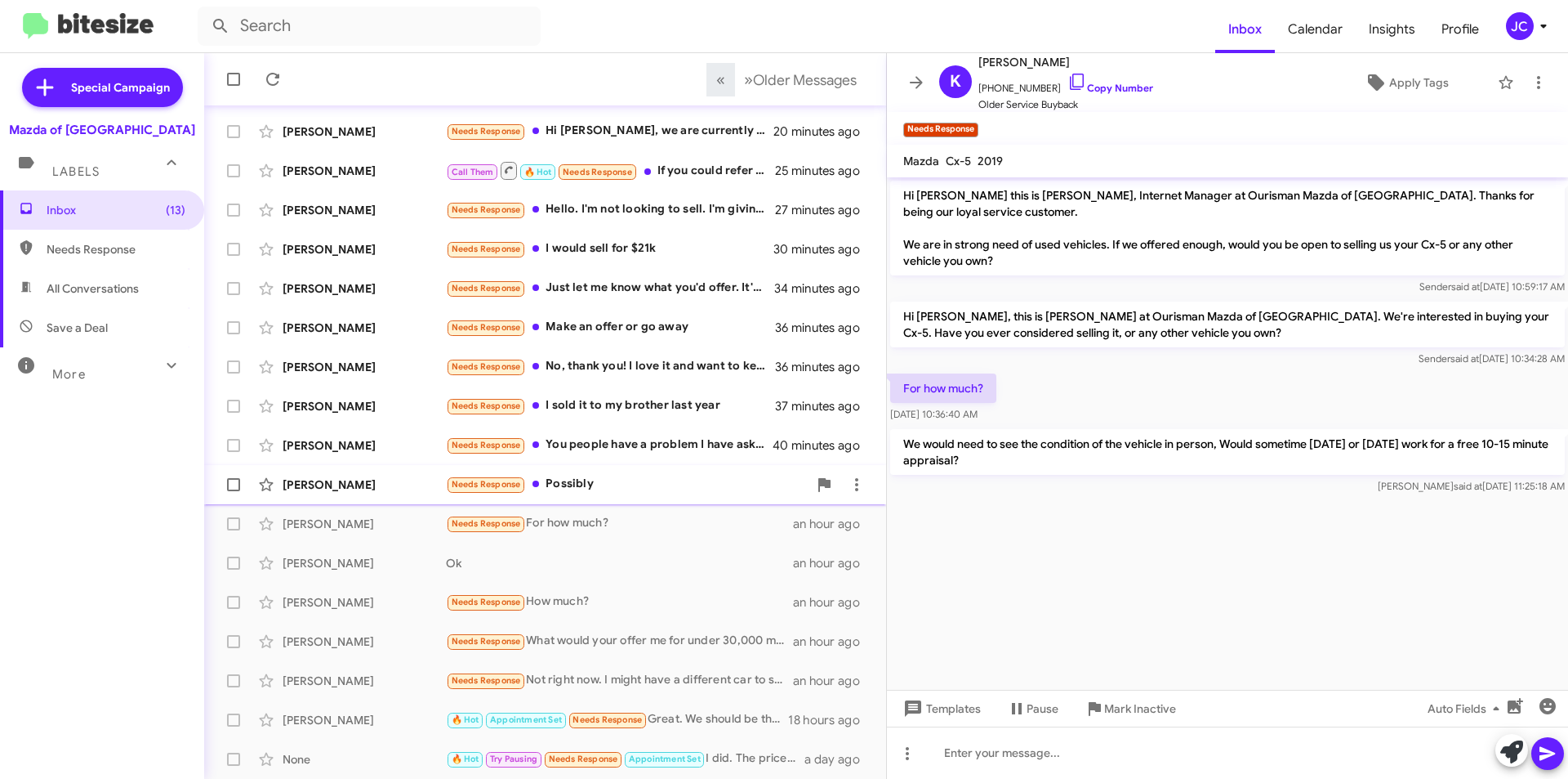
click at [593, 487] on div "Needs Response Possibly" at bounding box center [627, 484] width 362 height 19
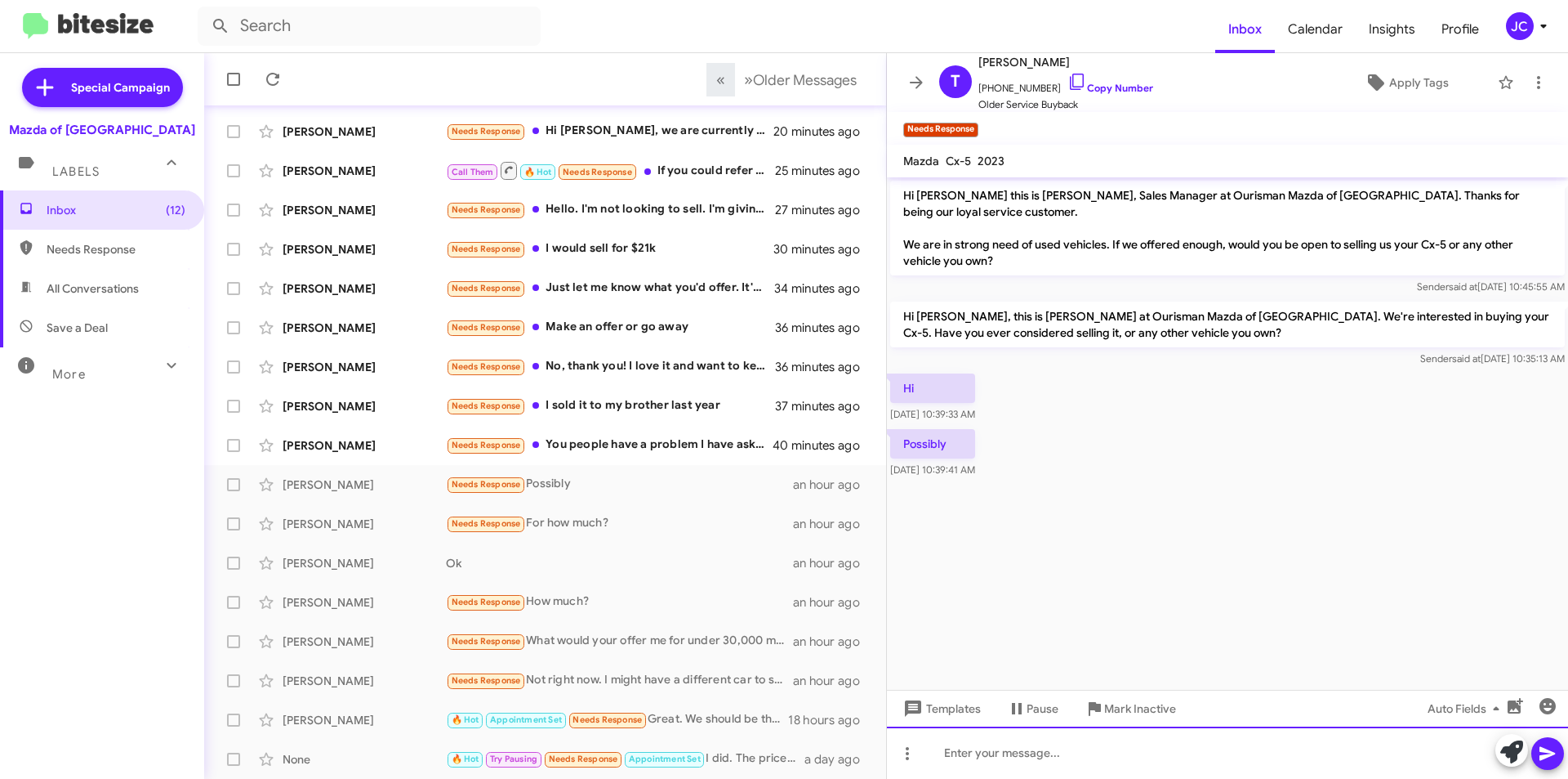
click at [993, 757] on div at bounding box center [1227, 752] width 681 height 52
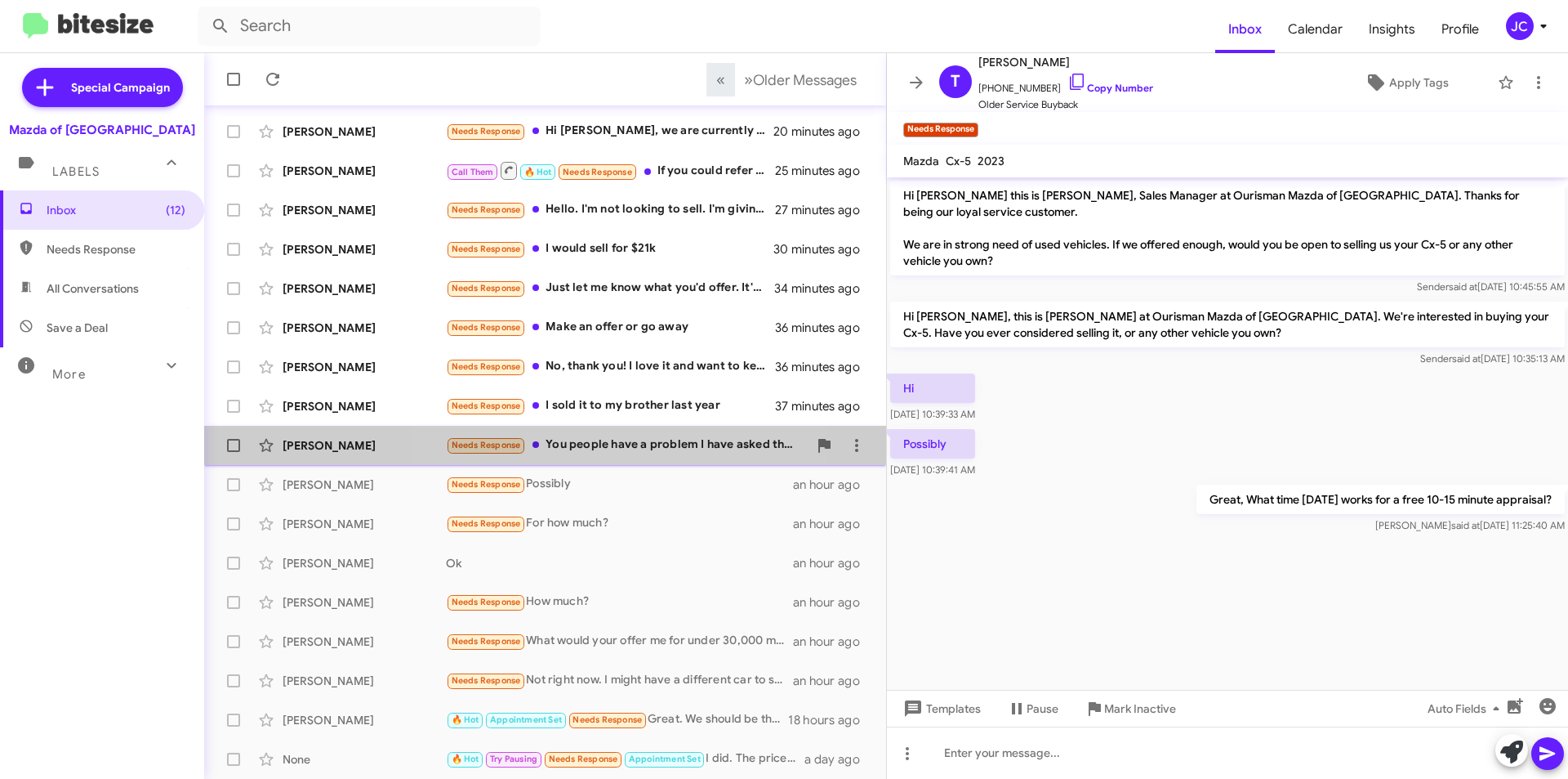
click at [594, 447] on div "Needs Response You people have a problem I have asked that you all stop blowing…" at bounding box center [627, 445] width 362 height 19
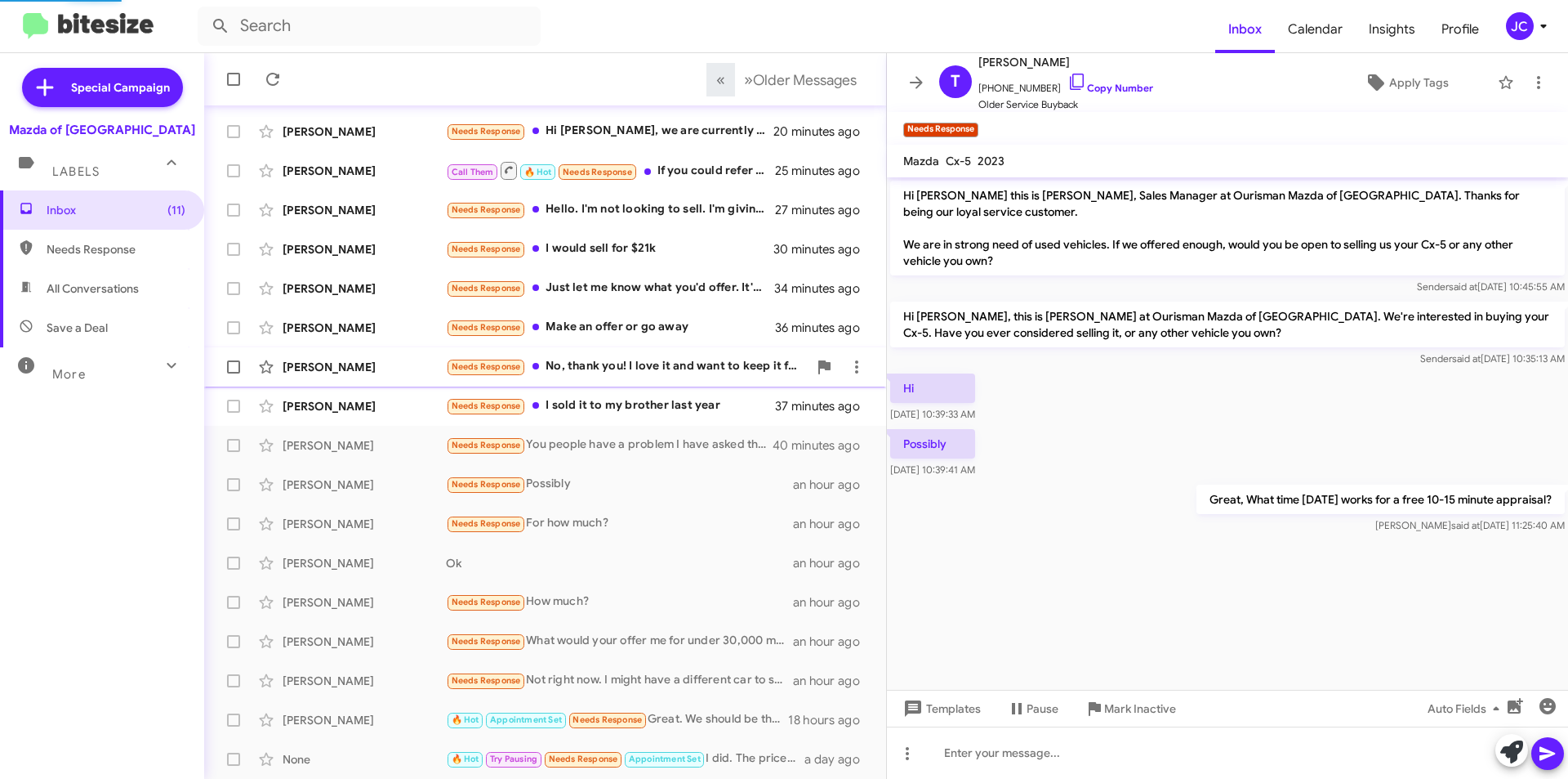
scroll to position [9, 0]
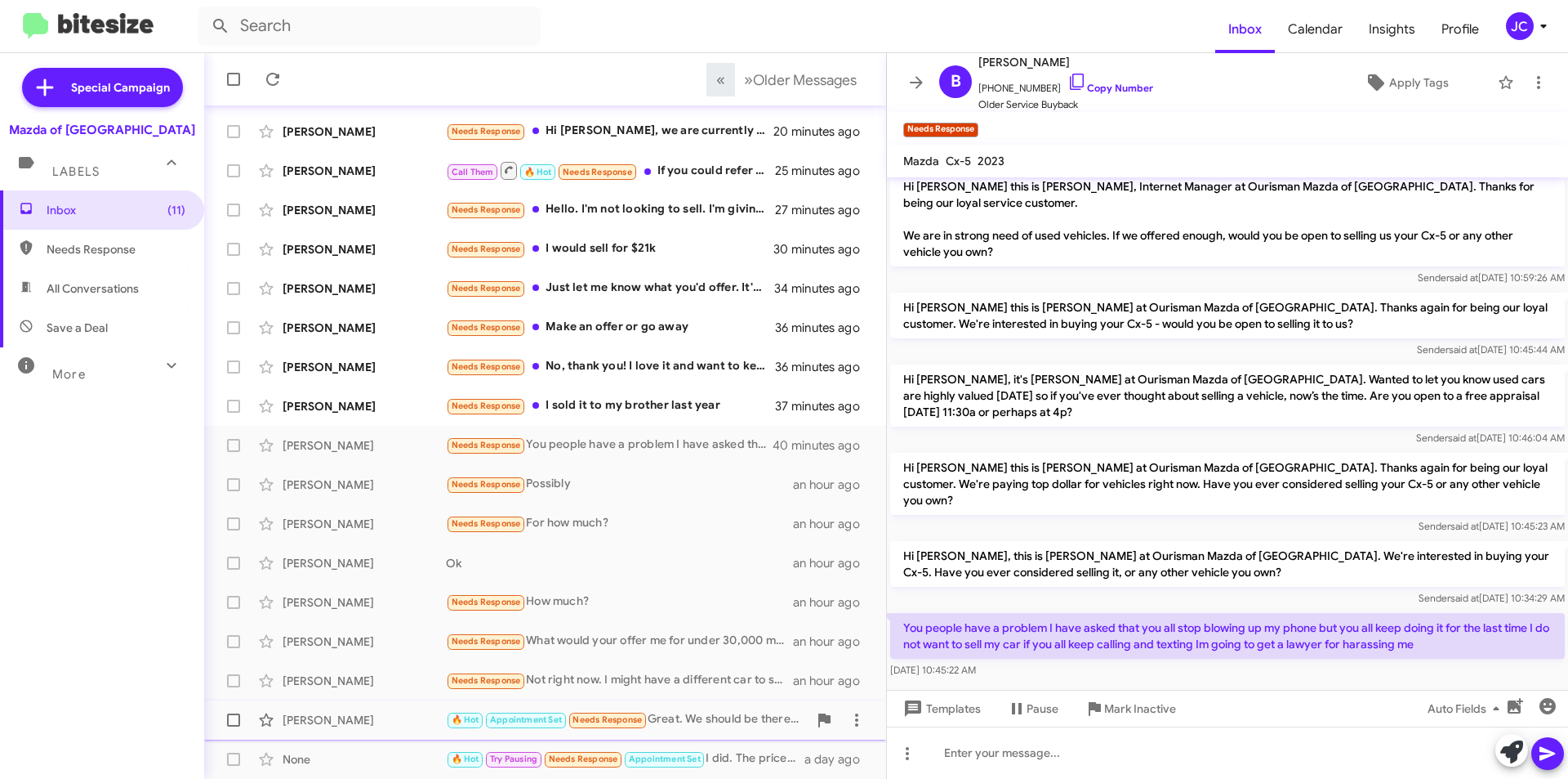
drag, startPoint x: 1147, startPoint y: 714, endPoint x: 1150, endPoint y: 706, distance: 8.5
click at [1147, 713] on span "Mark Inactive" at bounding box center [1140, 709] width 72 height 30
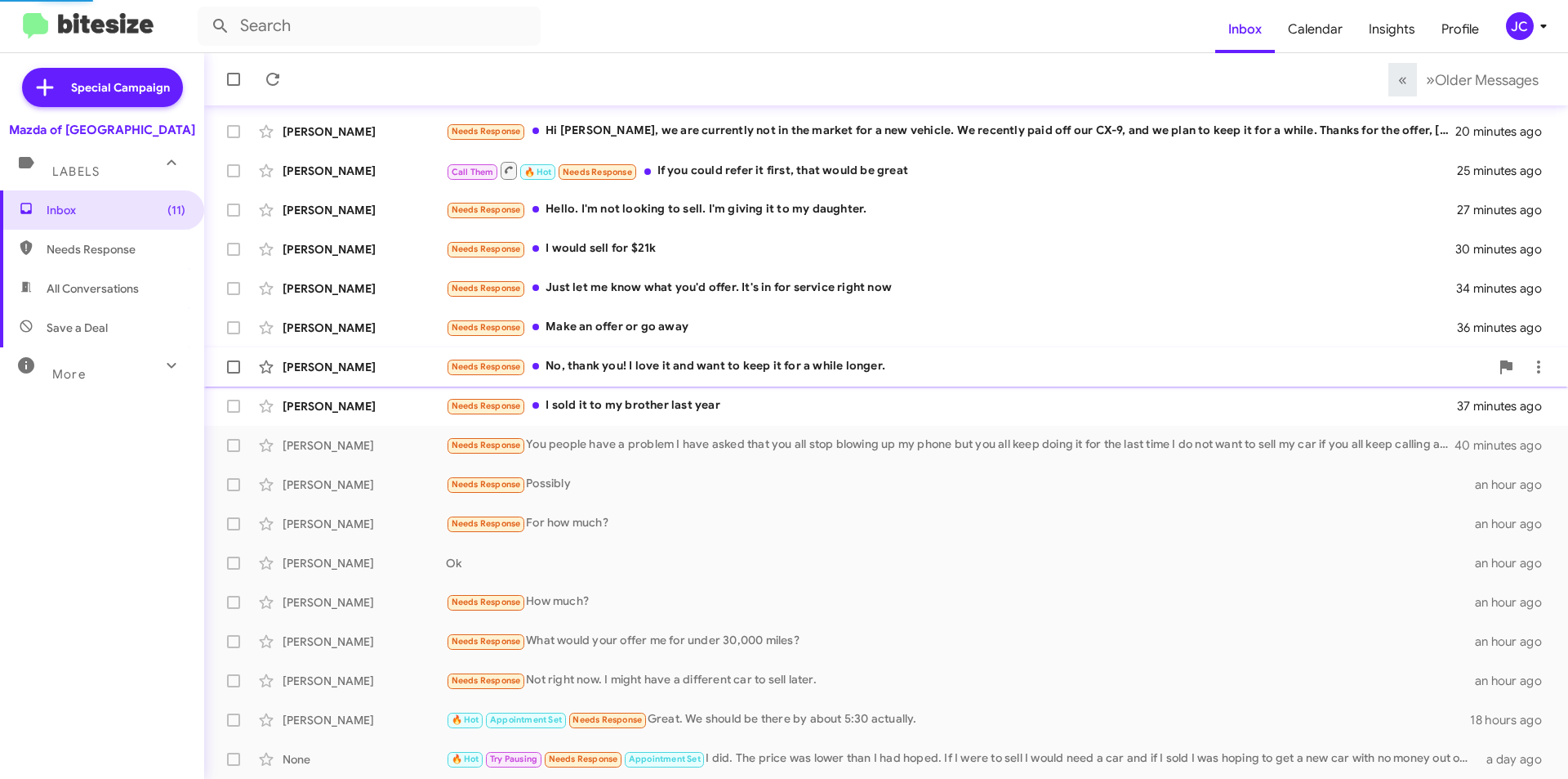
scroll to position [131, 0]
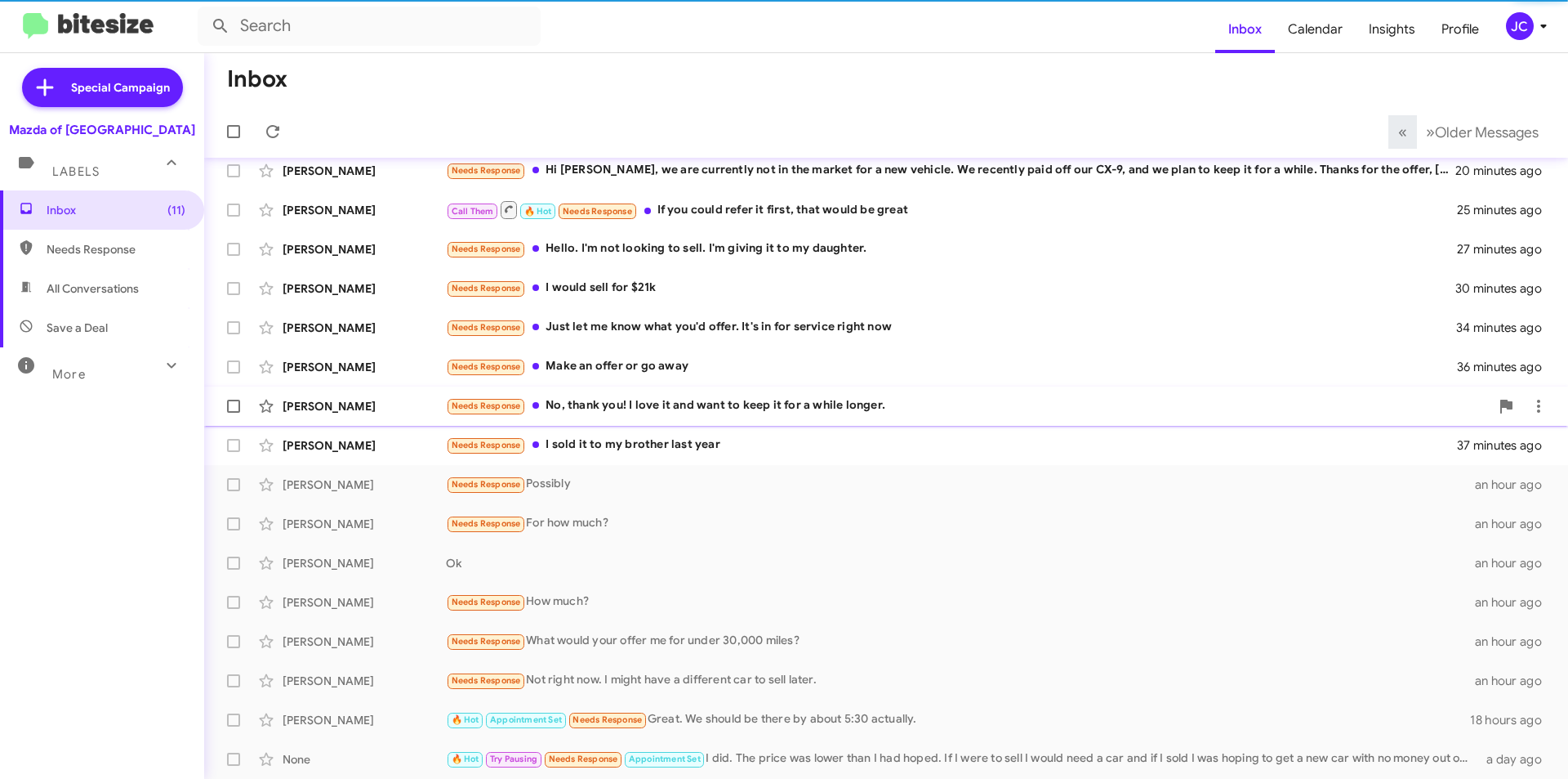
click at [614, 410] on div "Needs Response No, thank you! I love it and want to keep it for a while longer." at bounding box center [968, 405] width 1044 height 19
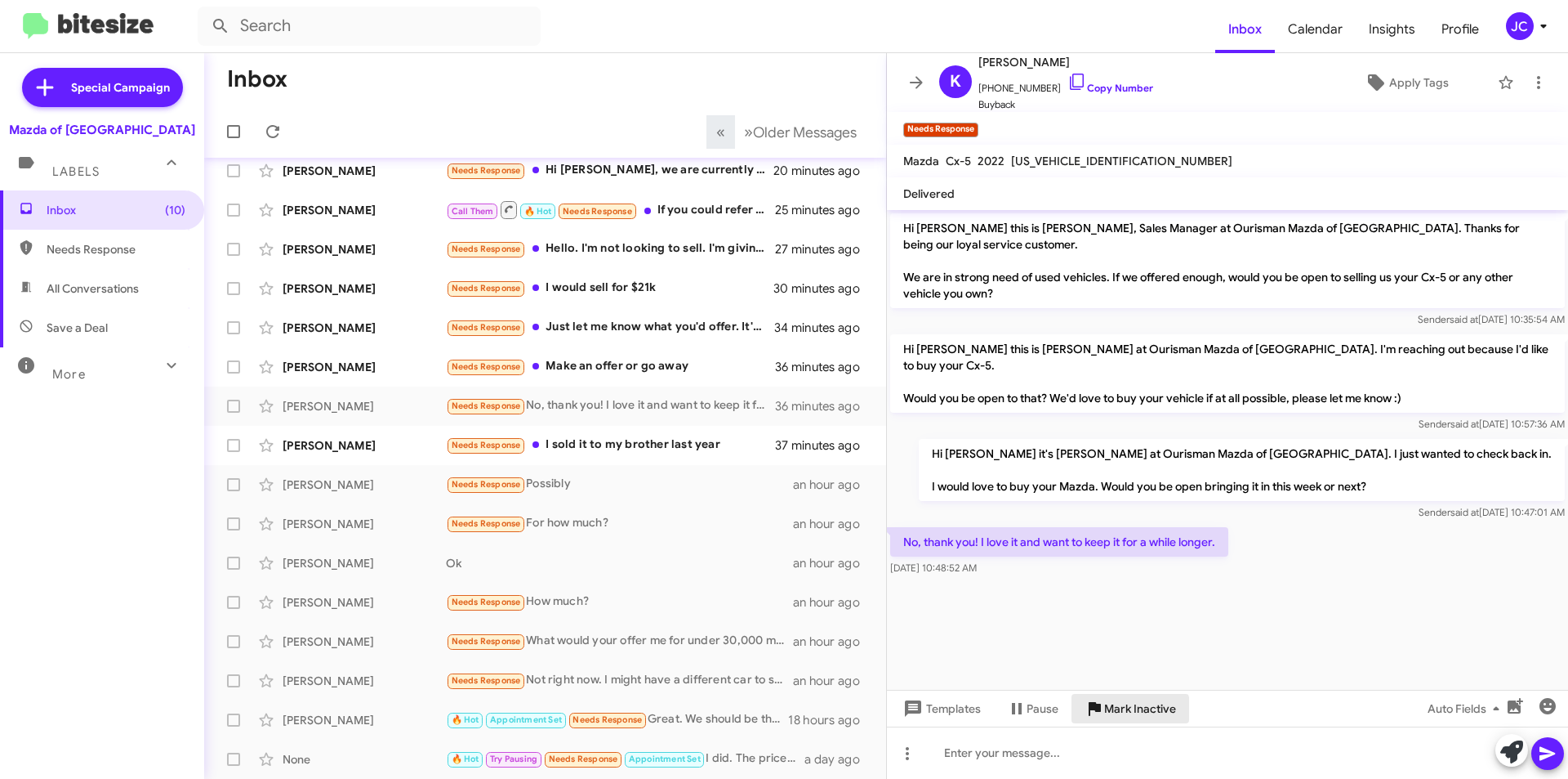
click at [1125, 711] on span "Mark Inactive" at bounding box center [1140, 709] width 72 height 30
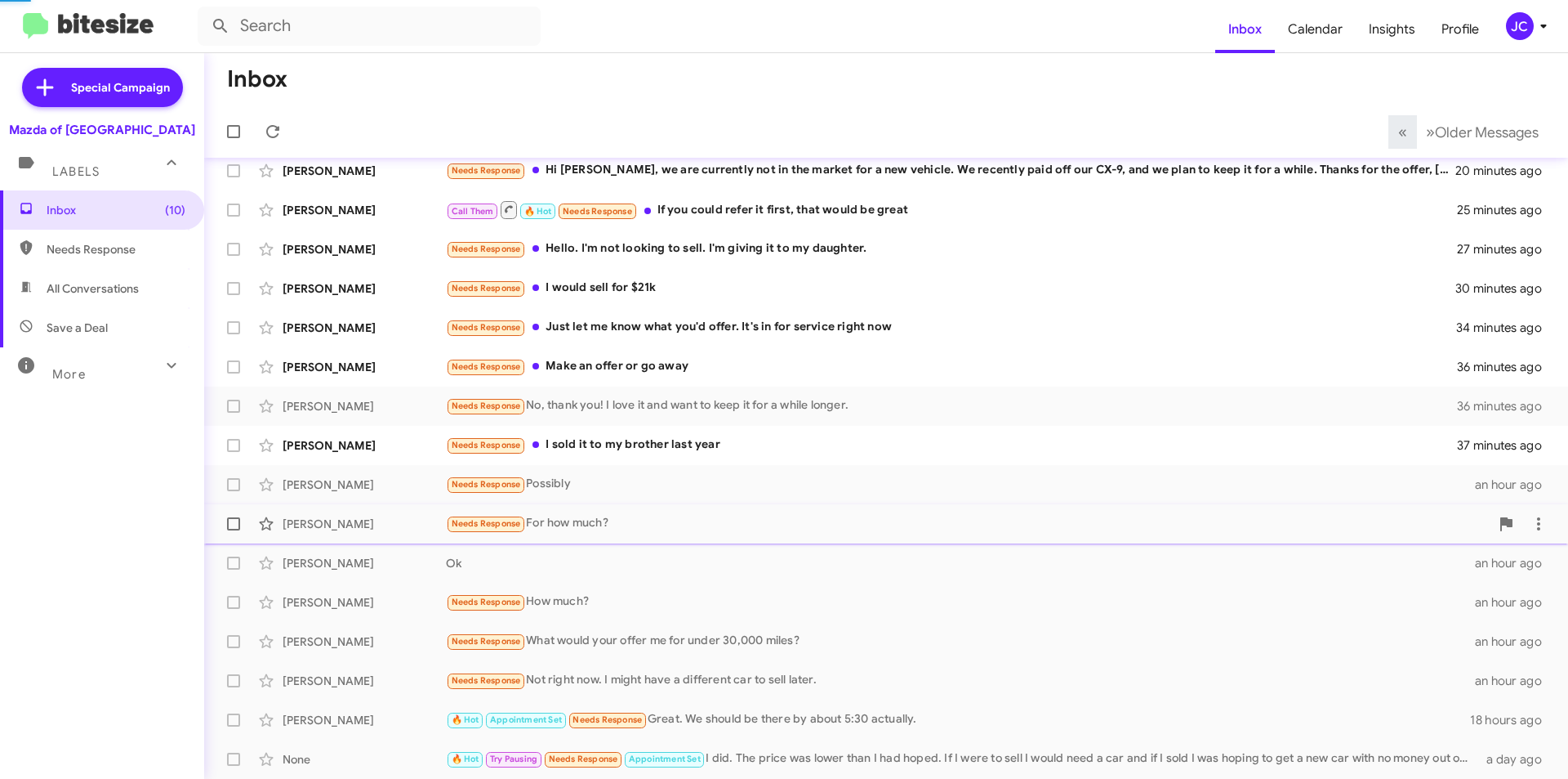
scroll to position [92, 0]
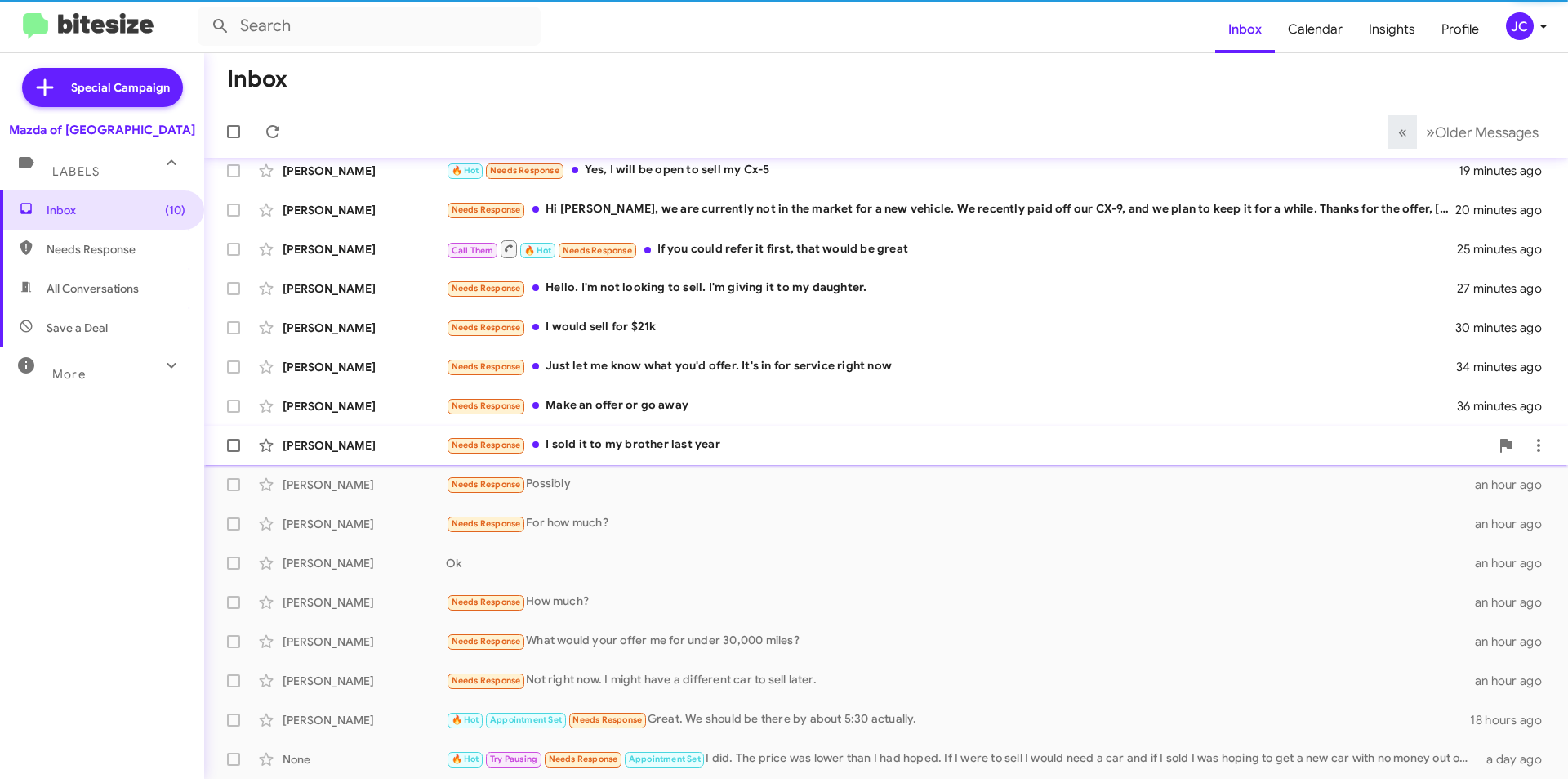
click at [628, 455] on div "Needs Response I sold it to my brother last year" at bounding box center [968, 445] width 1044 height 19
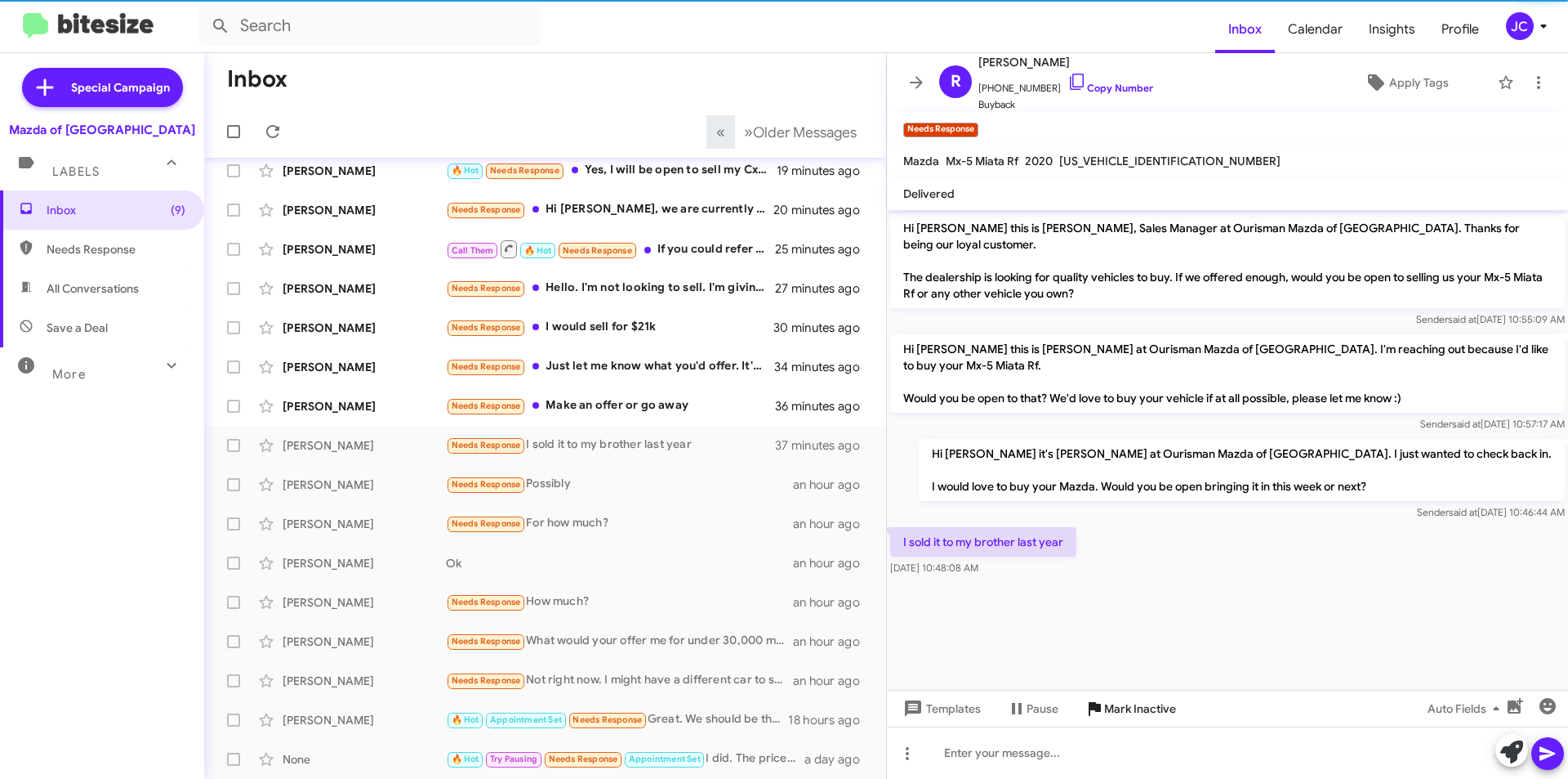
click at [1147, 711] on span "Mark Inactive" at bounding box center [1140, 709] width 72 height 30
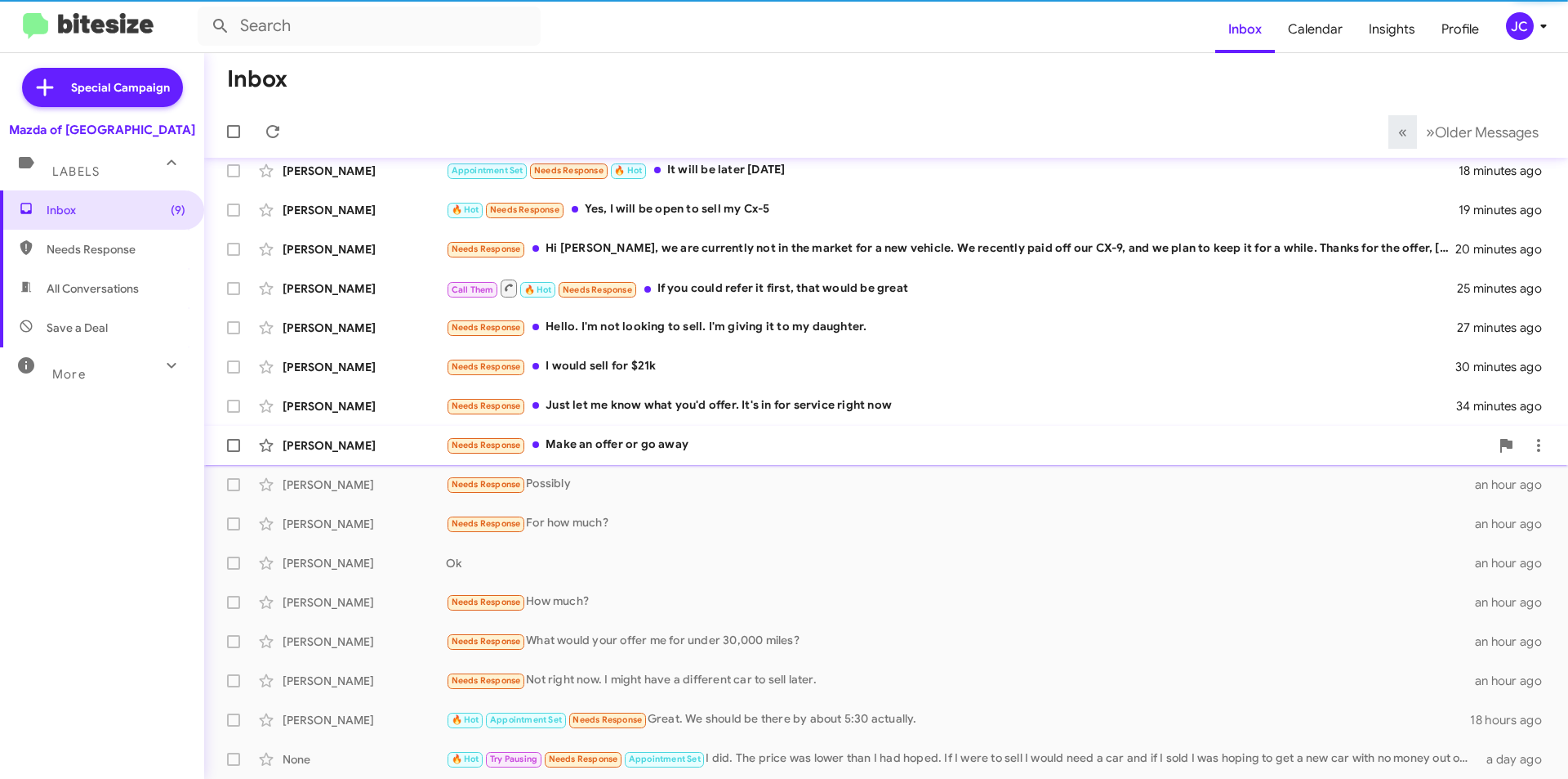
scroll to position [52, 0]
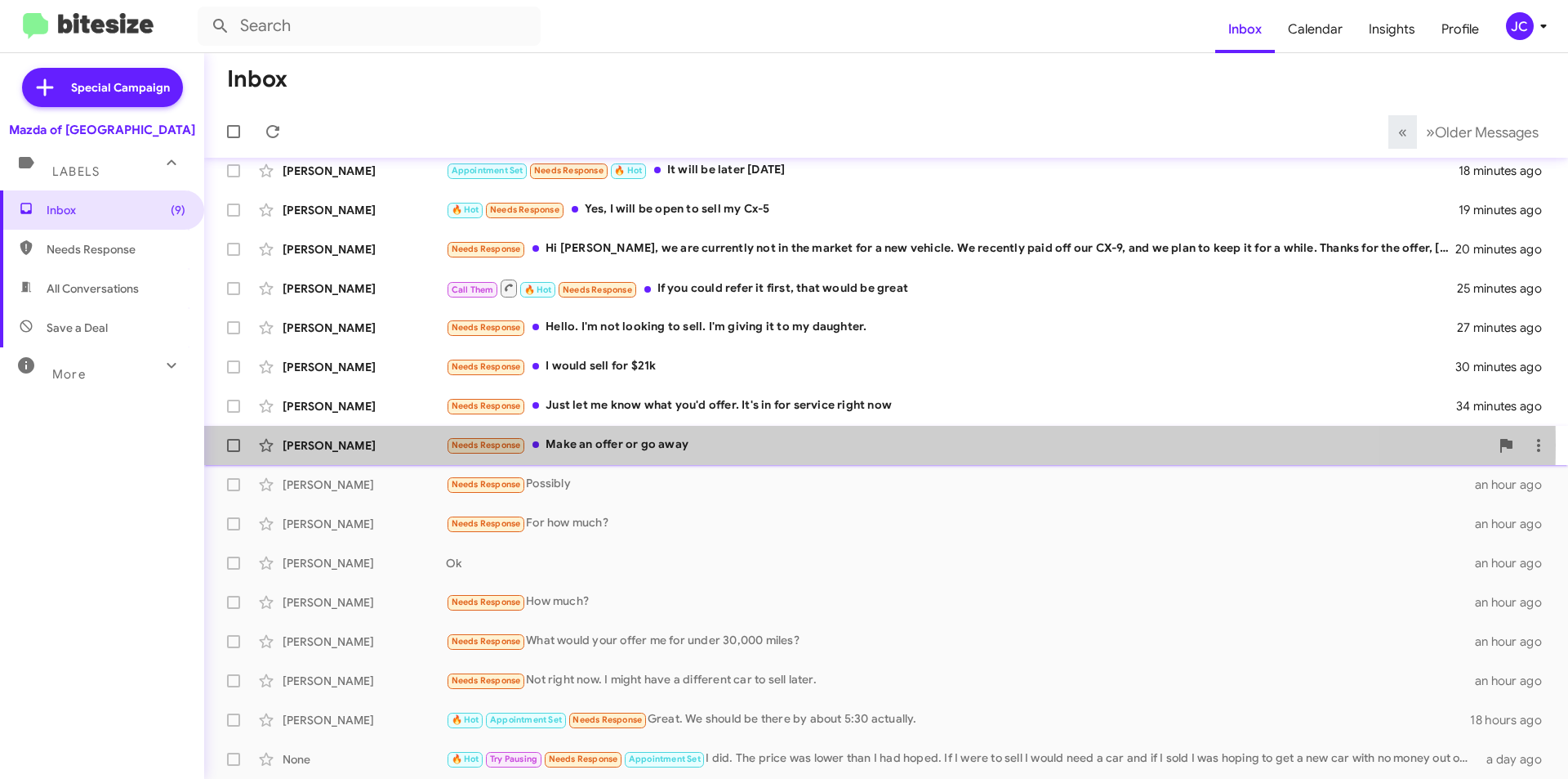
click at [638, 445] on div "Needs Response Make an offer or go away" at bounding box center [968, 445] width 1044 height 19
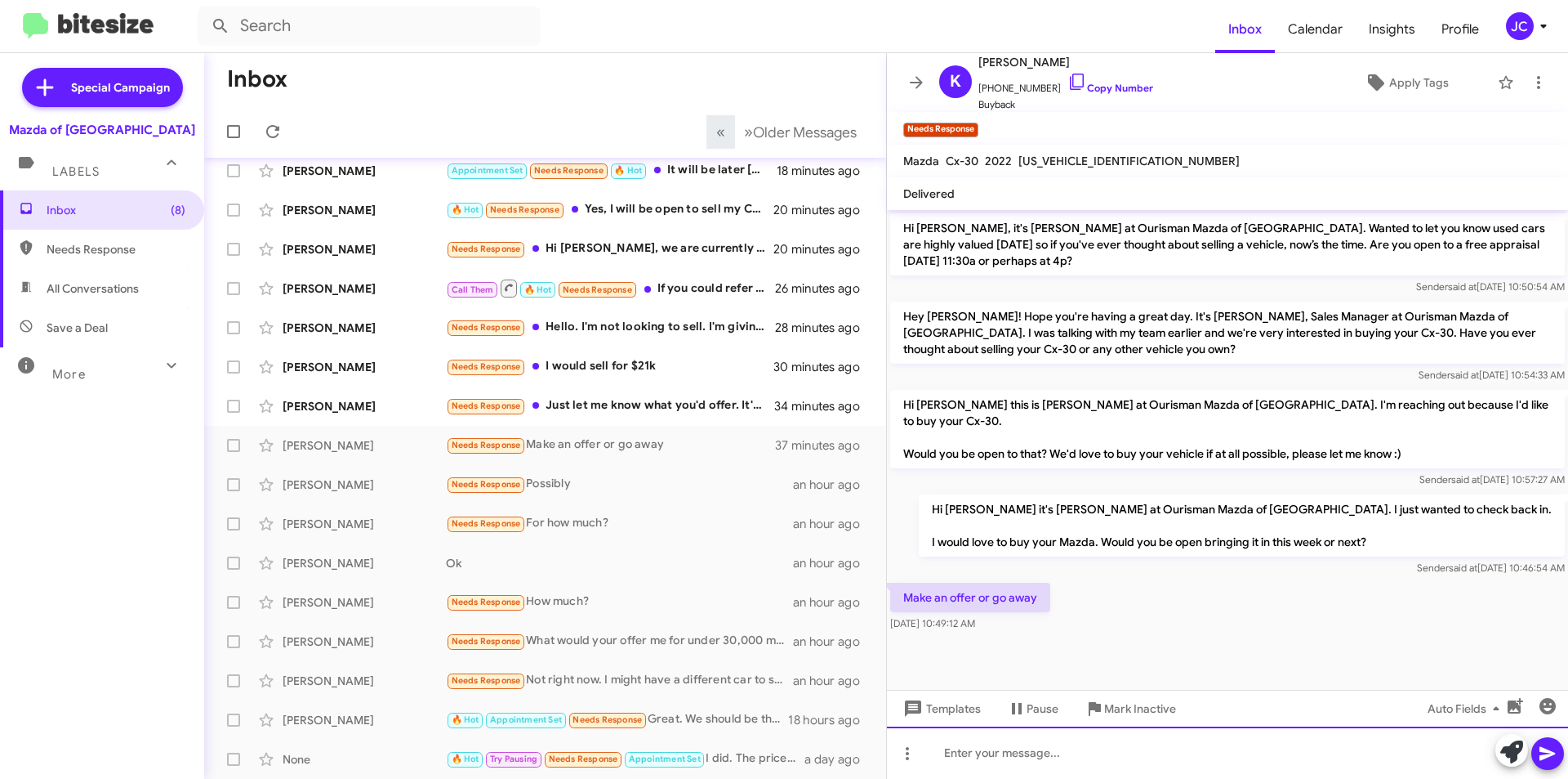
click at [1070, 760] on div at bounding box center [1227, 752] width 681 height 52
paste div
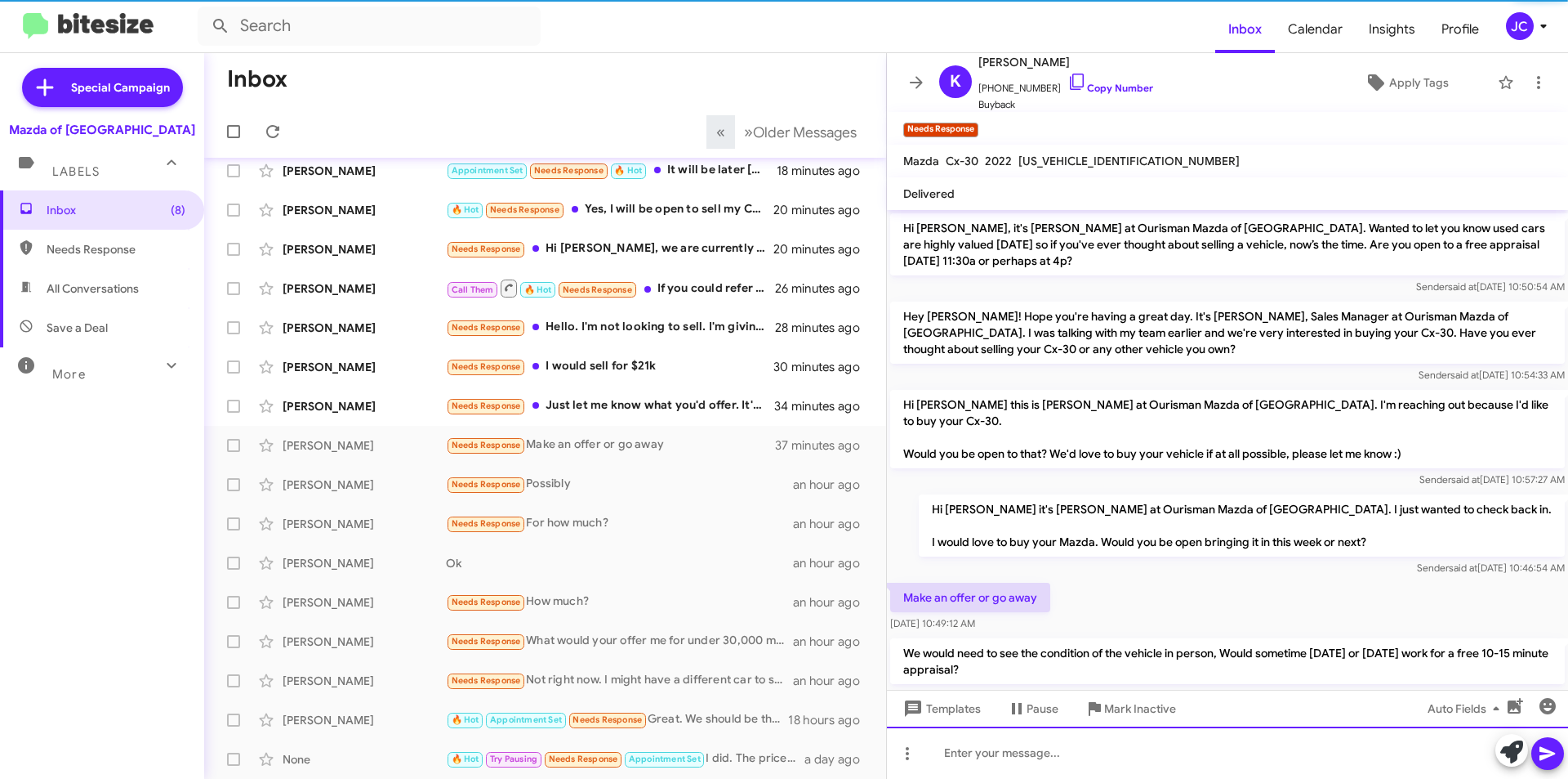
scroll to position [26, 0]
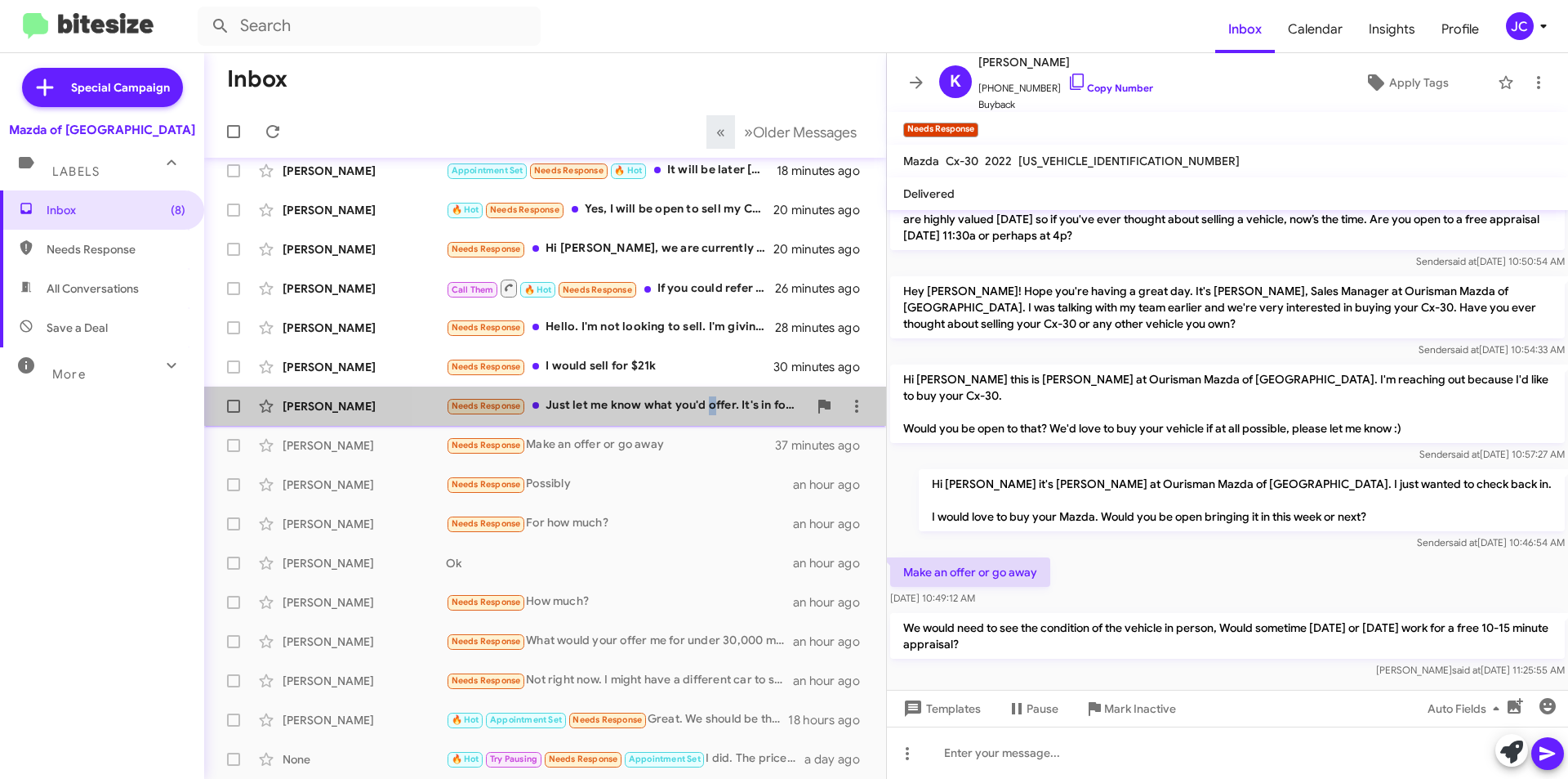
click at [709, 397] on div "Needs Response Just let me know what you'd offer. It's in for service right now" at bounding box center [627, 405] width 362 height 19
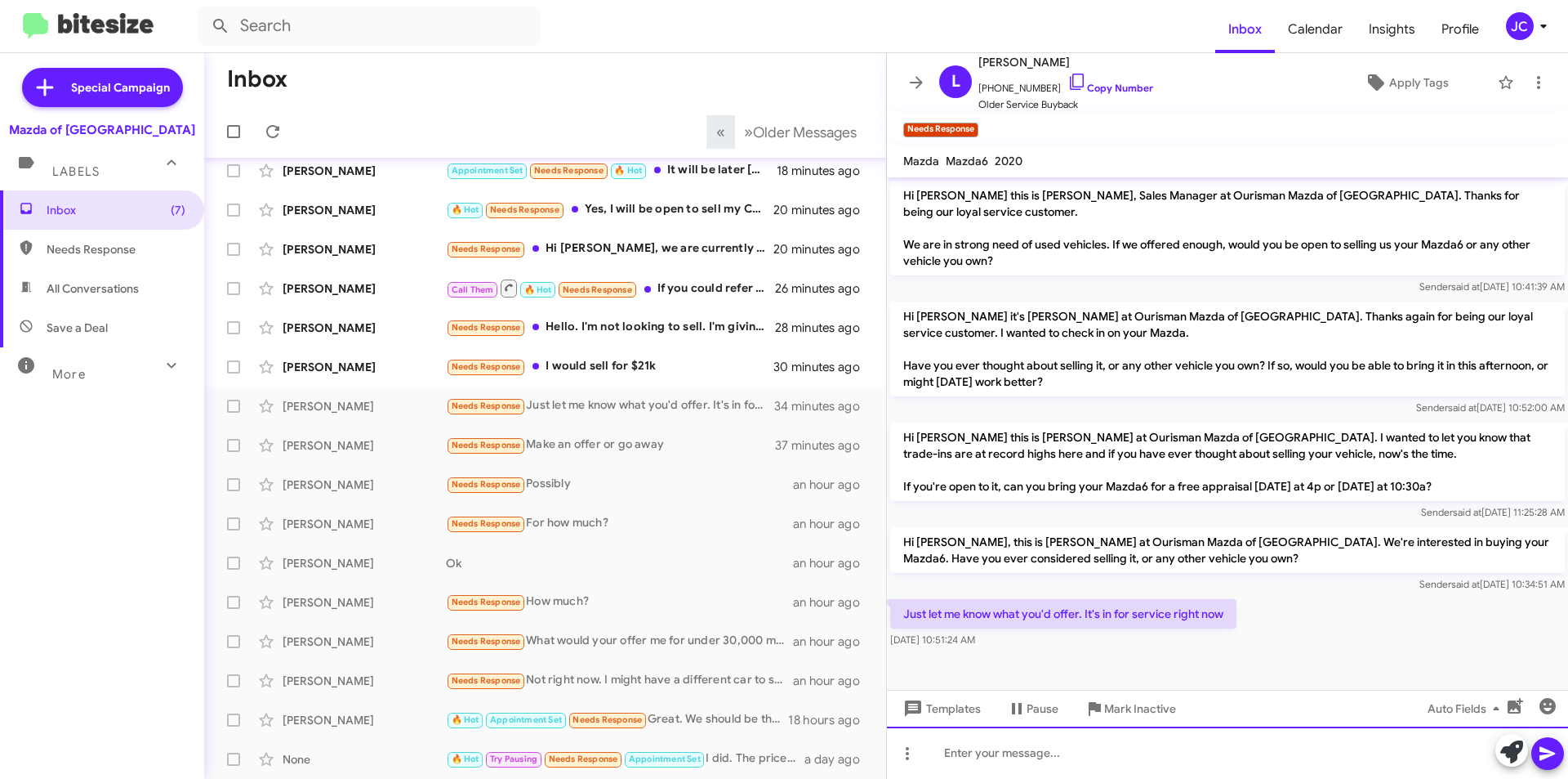
click at [1085, 743] on div at bounding box center [1227, 752] width 681 height 52
click at [990, 752] on div at bounding box center [1227, 752] width 681 height 52
click at [1120, 91] on link "Copy Number" at bounding box center [1110, 88] width 86 height 12
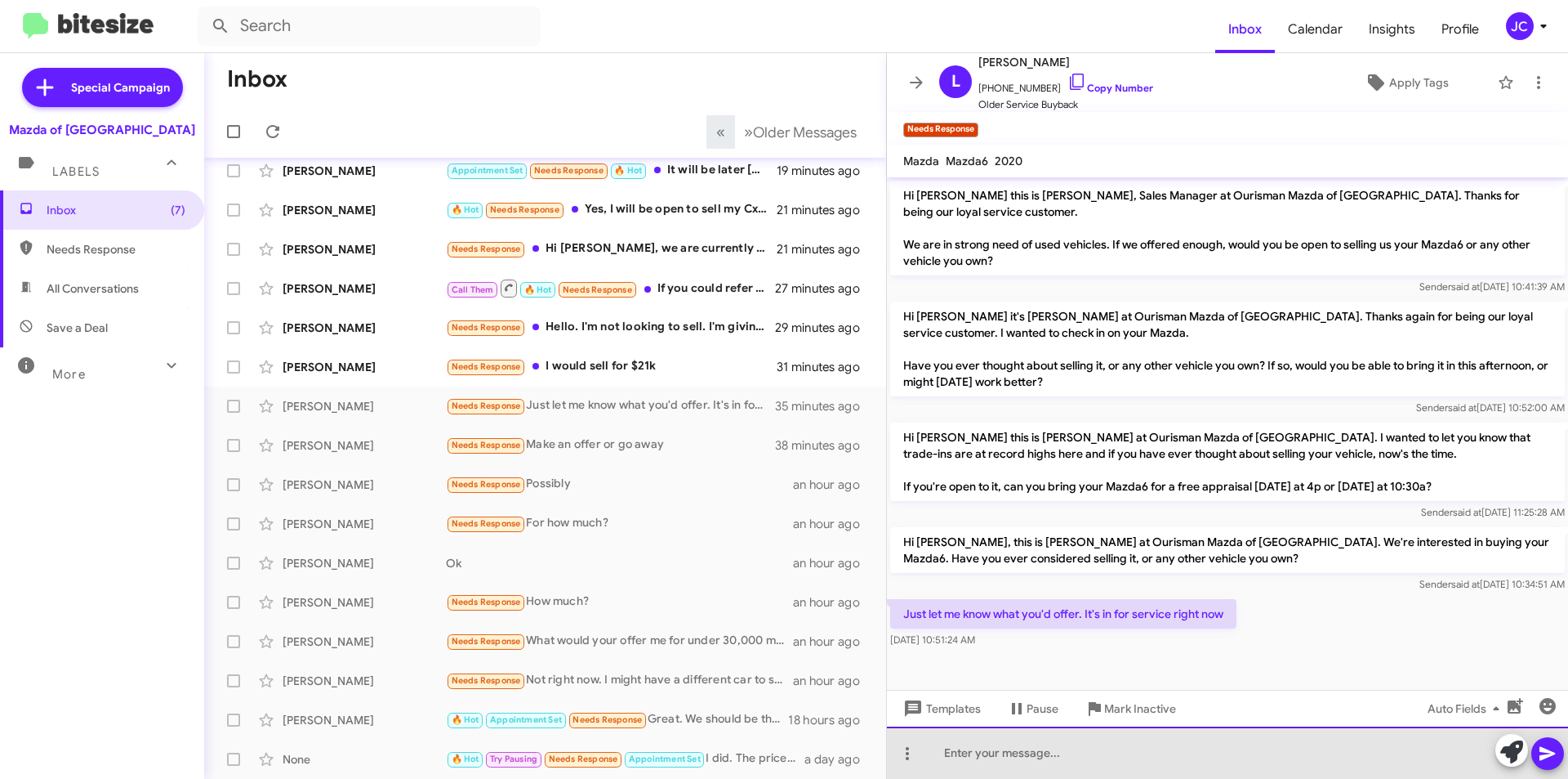
click at [1008, 759] on div at bounding box center [1227, 752] width 681 height 52
click at [1048, 761] on div "Ok, Are" at bounding box center [1227, 752] width 681 height 52
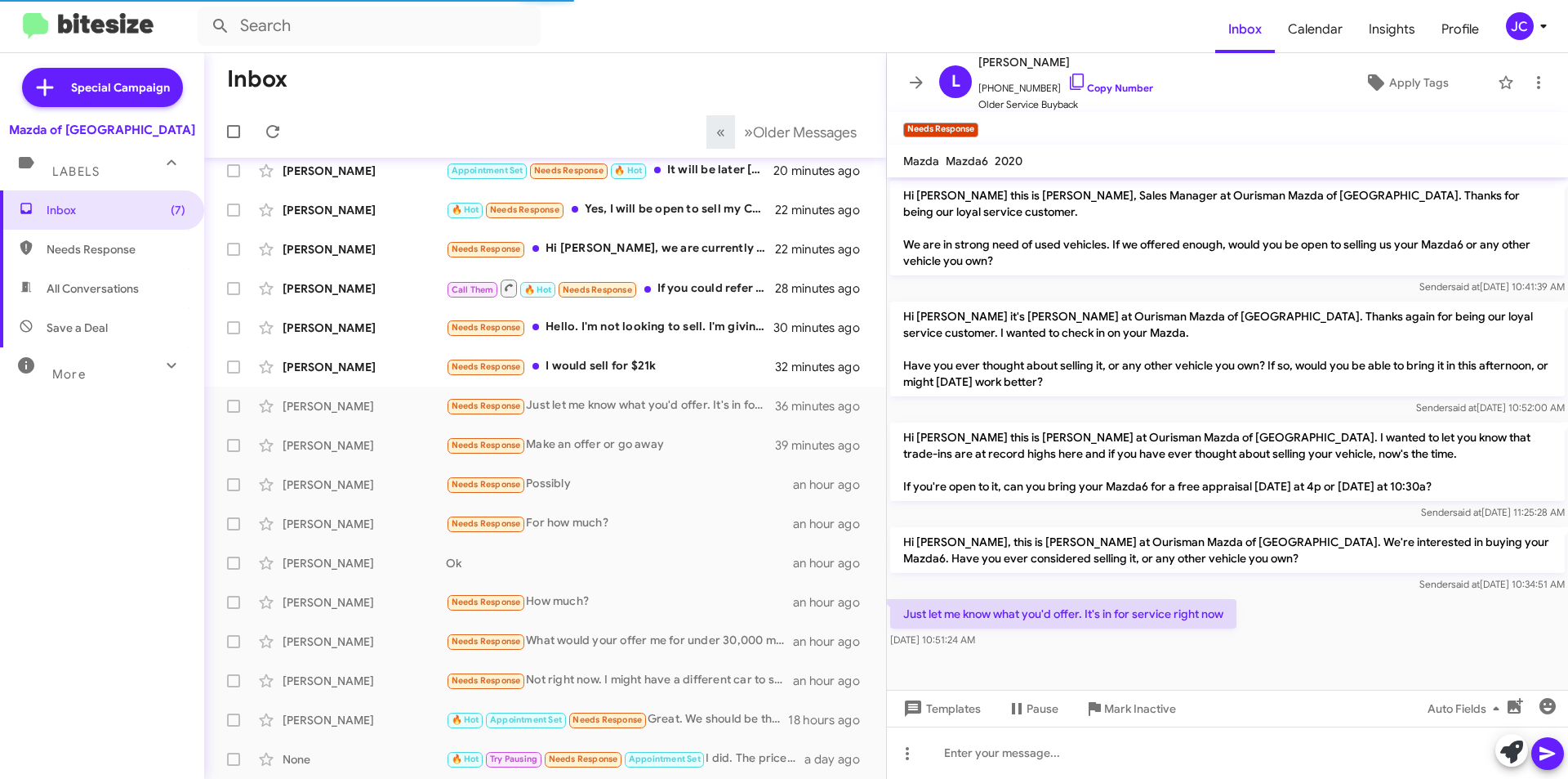
scroll to position [41, 0]
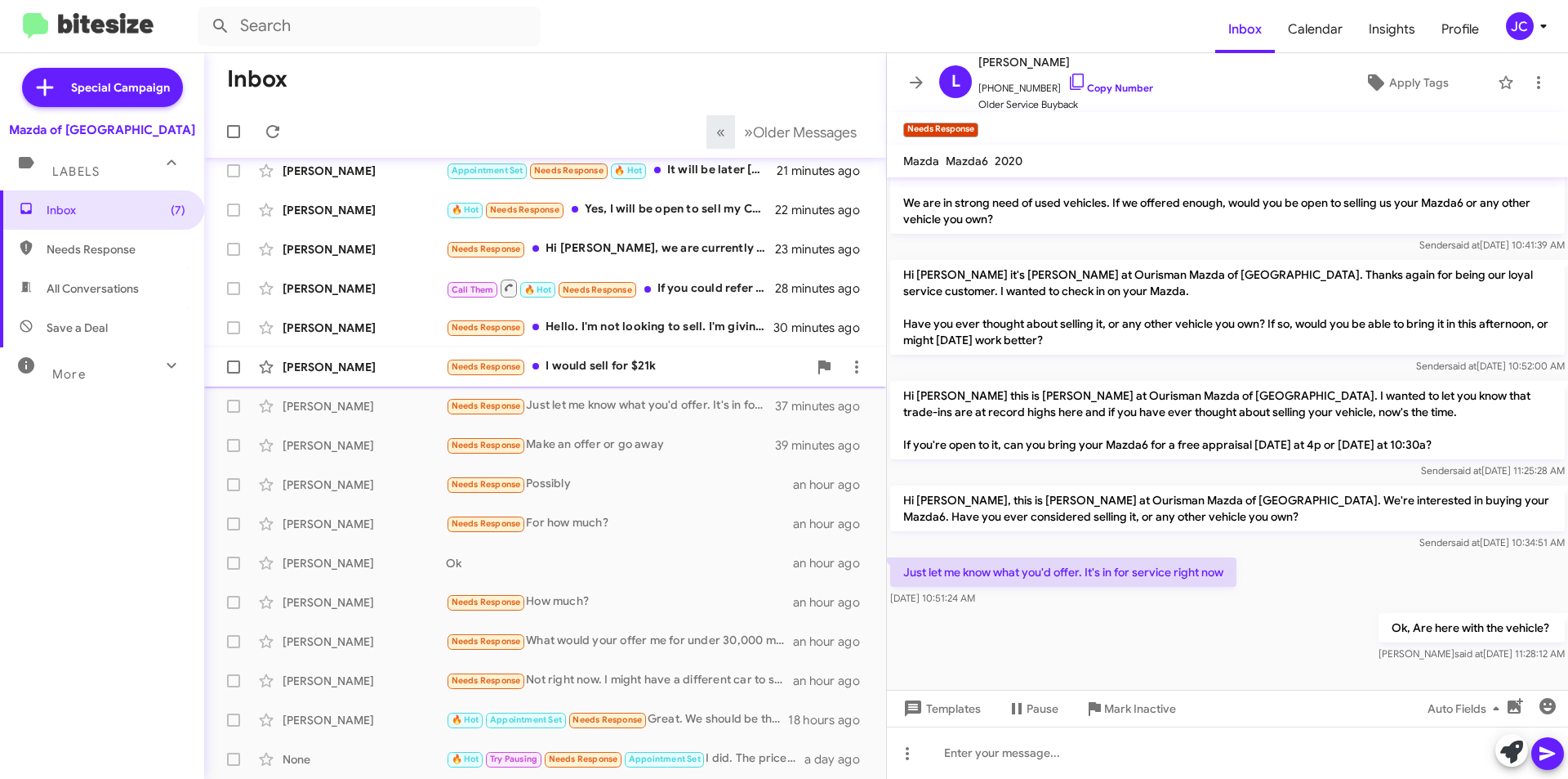
click at [604, 367] on div "Needs Response I would sell for $21k" at bounding box center [627, 366] width 362 height 19
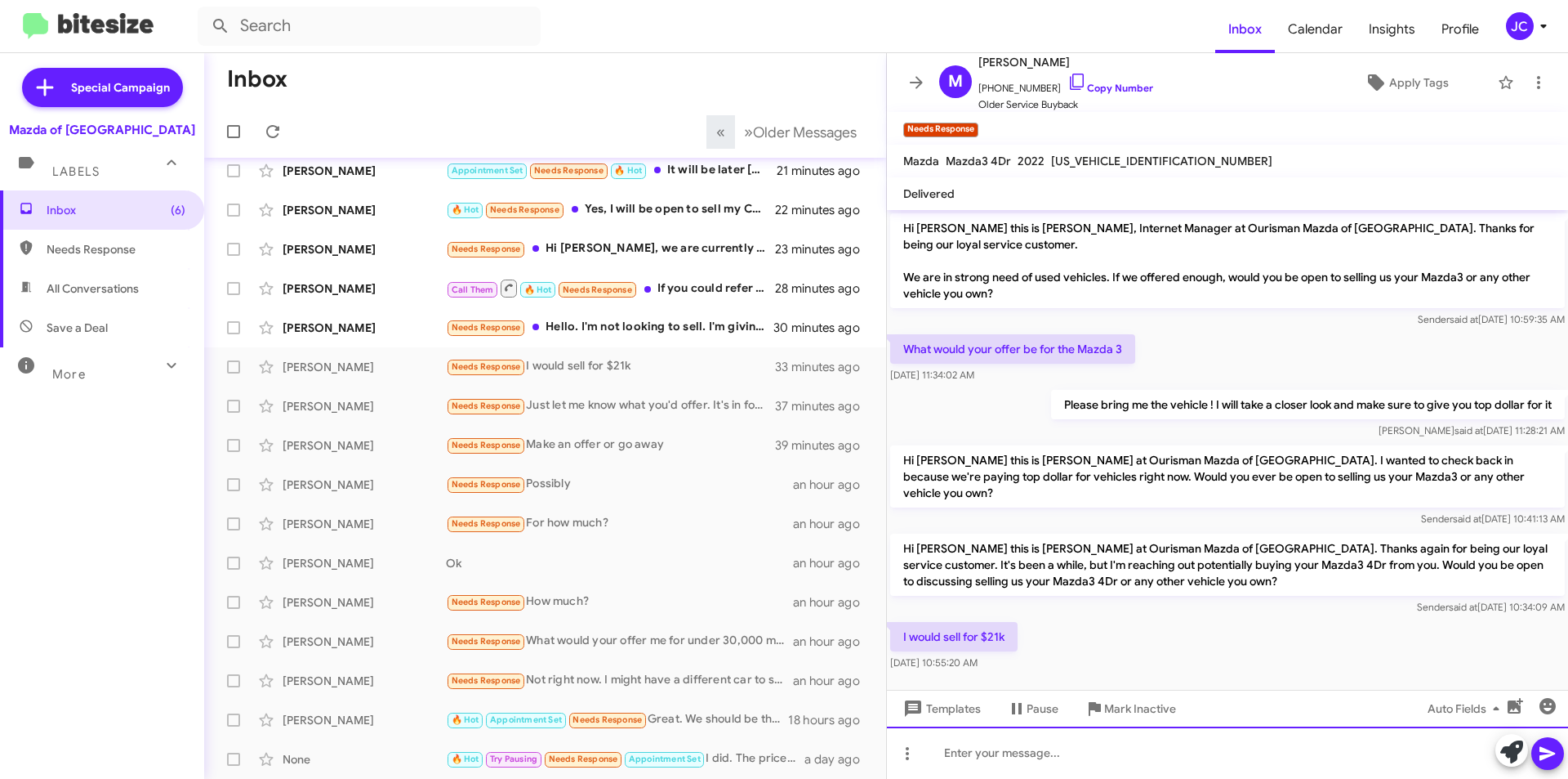
click at [1087, 776] on div at bounding box center [1227, 752] width 681 height 52
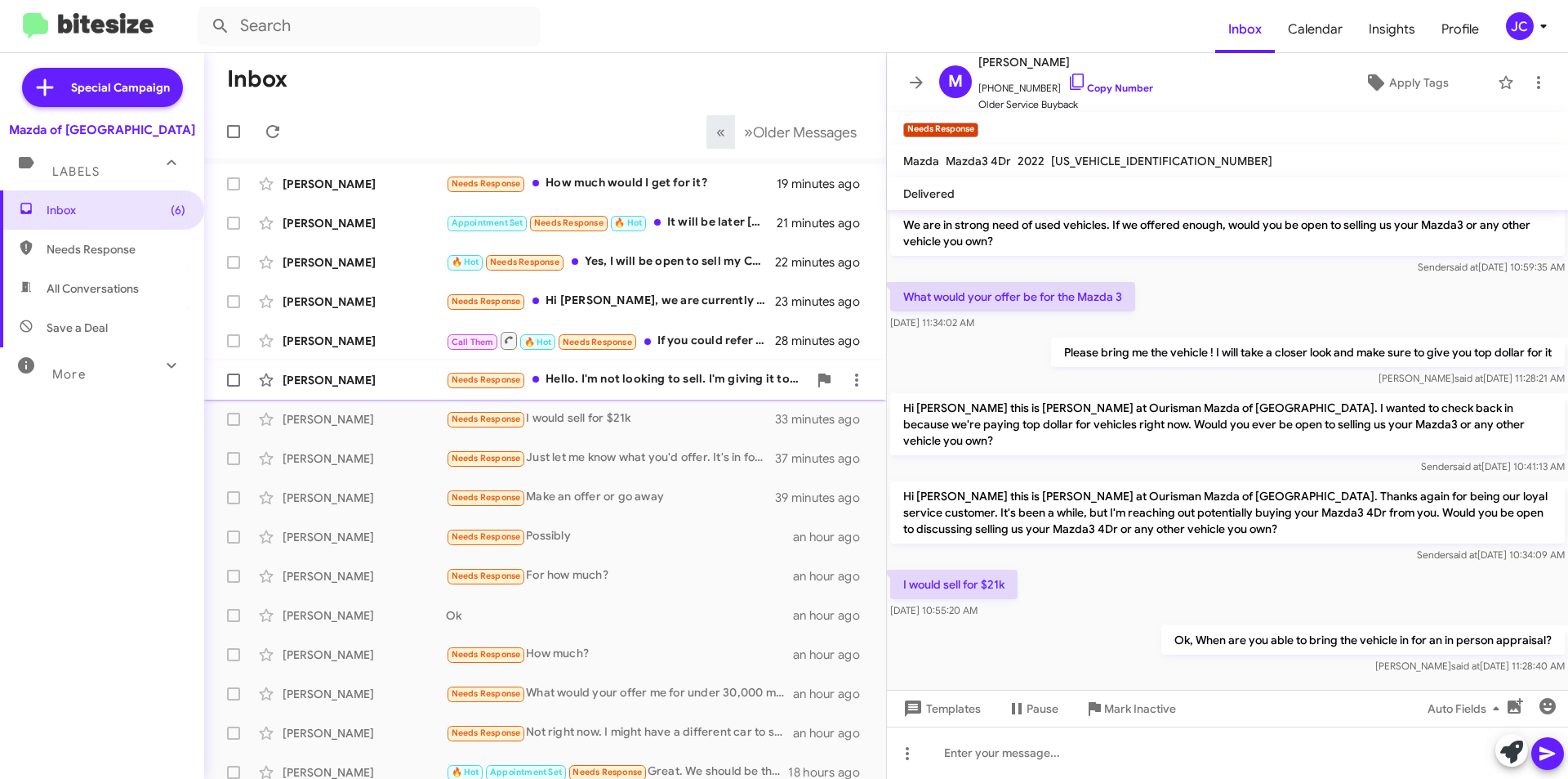
click at [633, 393] on div "Pia Dasilva Needs Response Hello. I'm not looking to sell. I'm giving it to my …" at bounding box center [545, 380] width 656 height 33
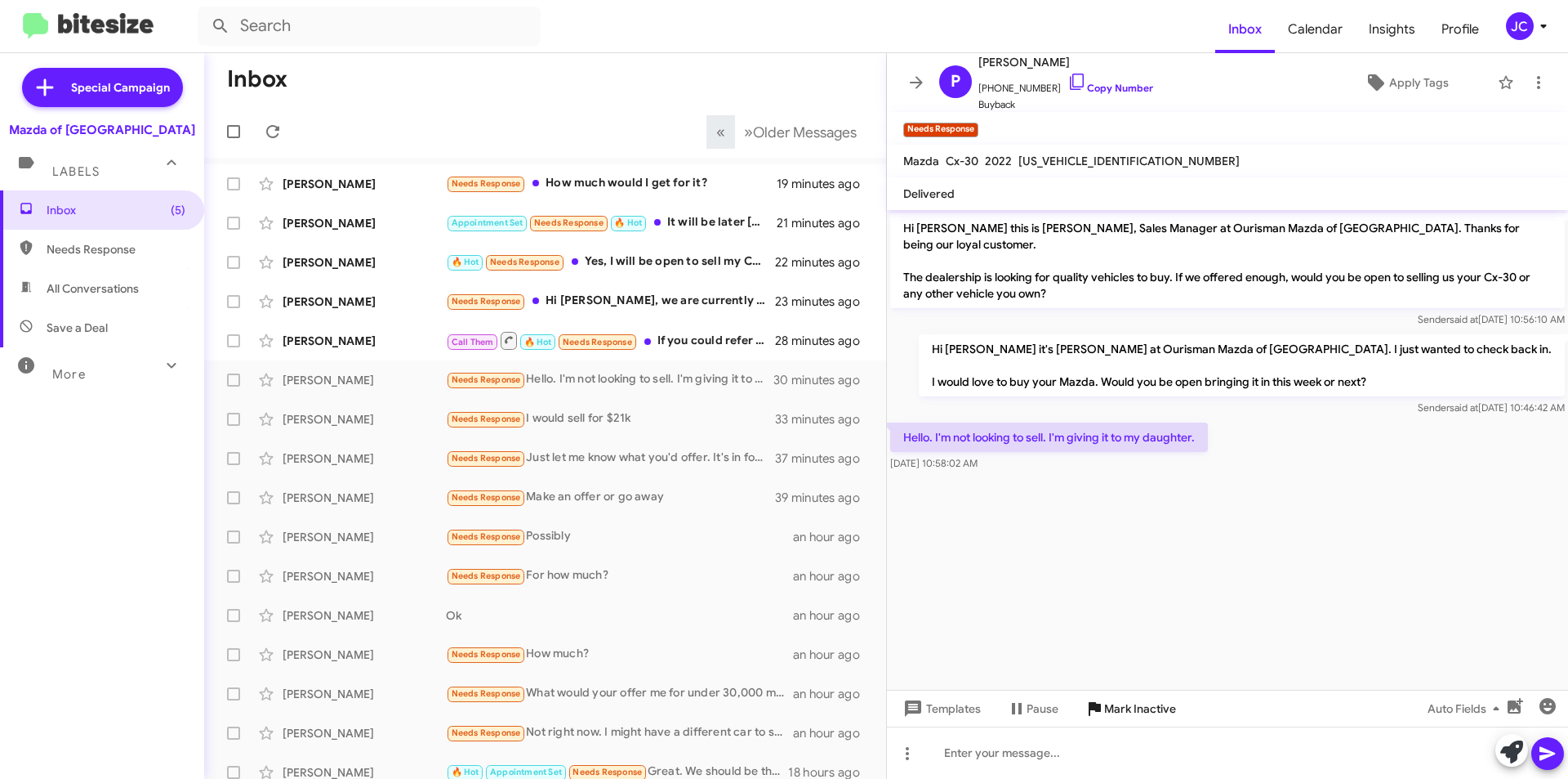
click at [1110, 702] on span "Mark Inactive" at bounding box center [1140, 709] width 72 height 30
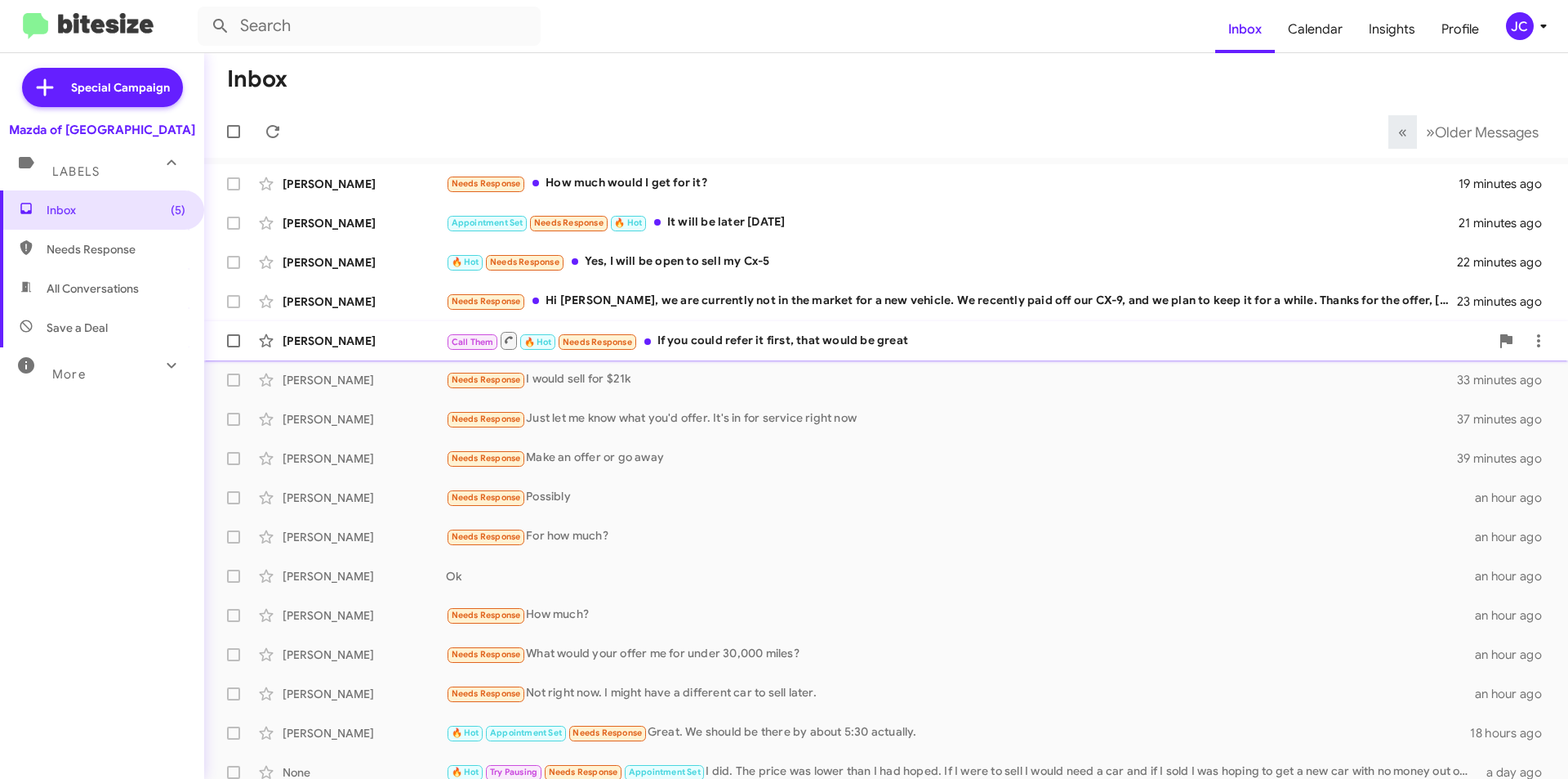
click at [709, 347] on div "Call Them 🔥 Hot Needs Response If you could refer it first, that would be great" at bounding box center [968, 340] width 1044 height 21
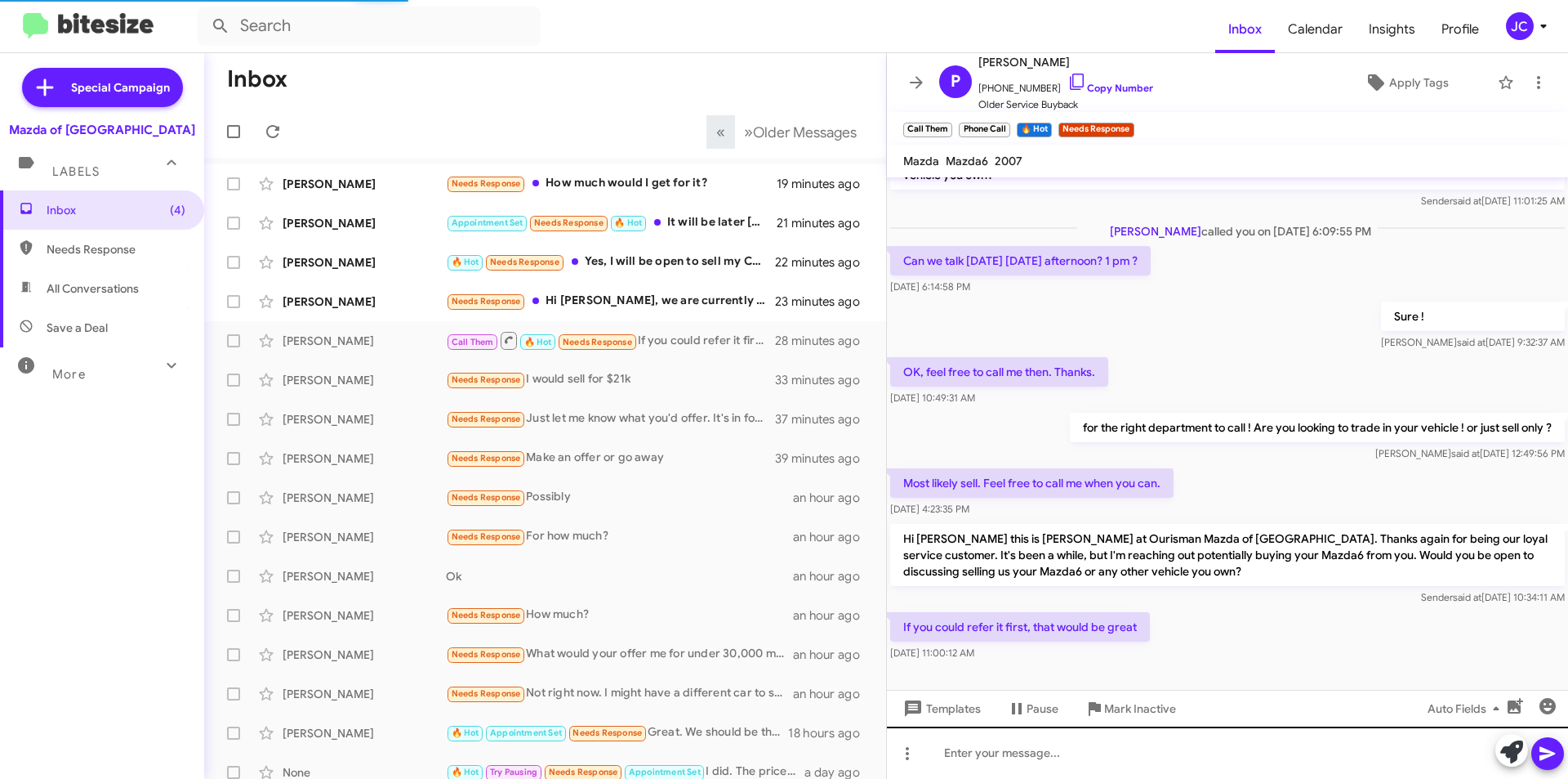
scroll to position [98, 0]
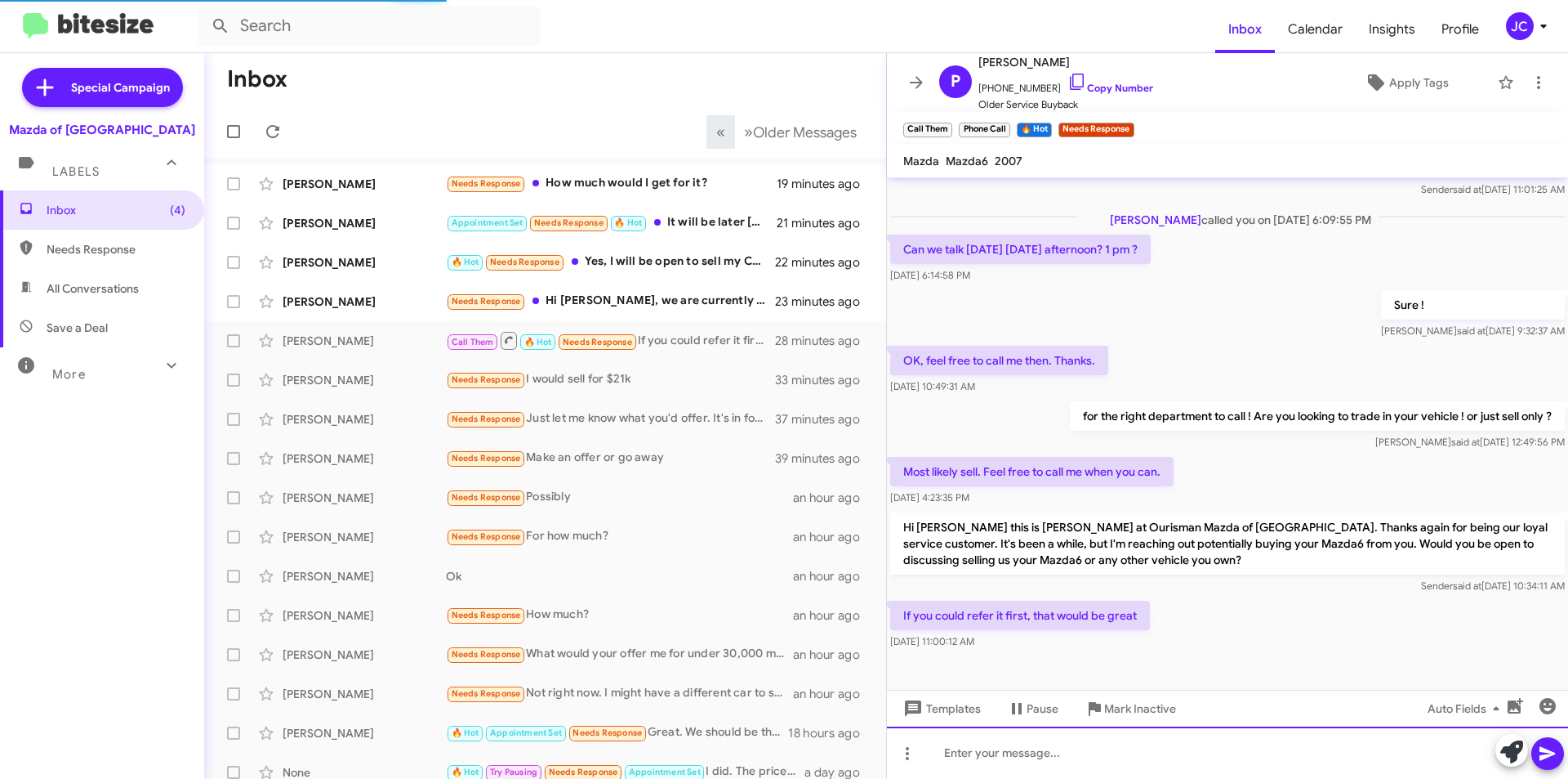
click at [1045, 744] on div at bounding box center [1227, 752] width 681 height 52
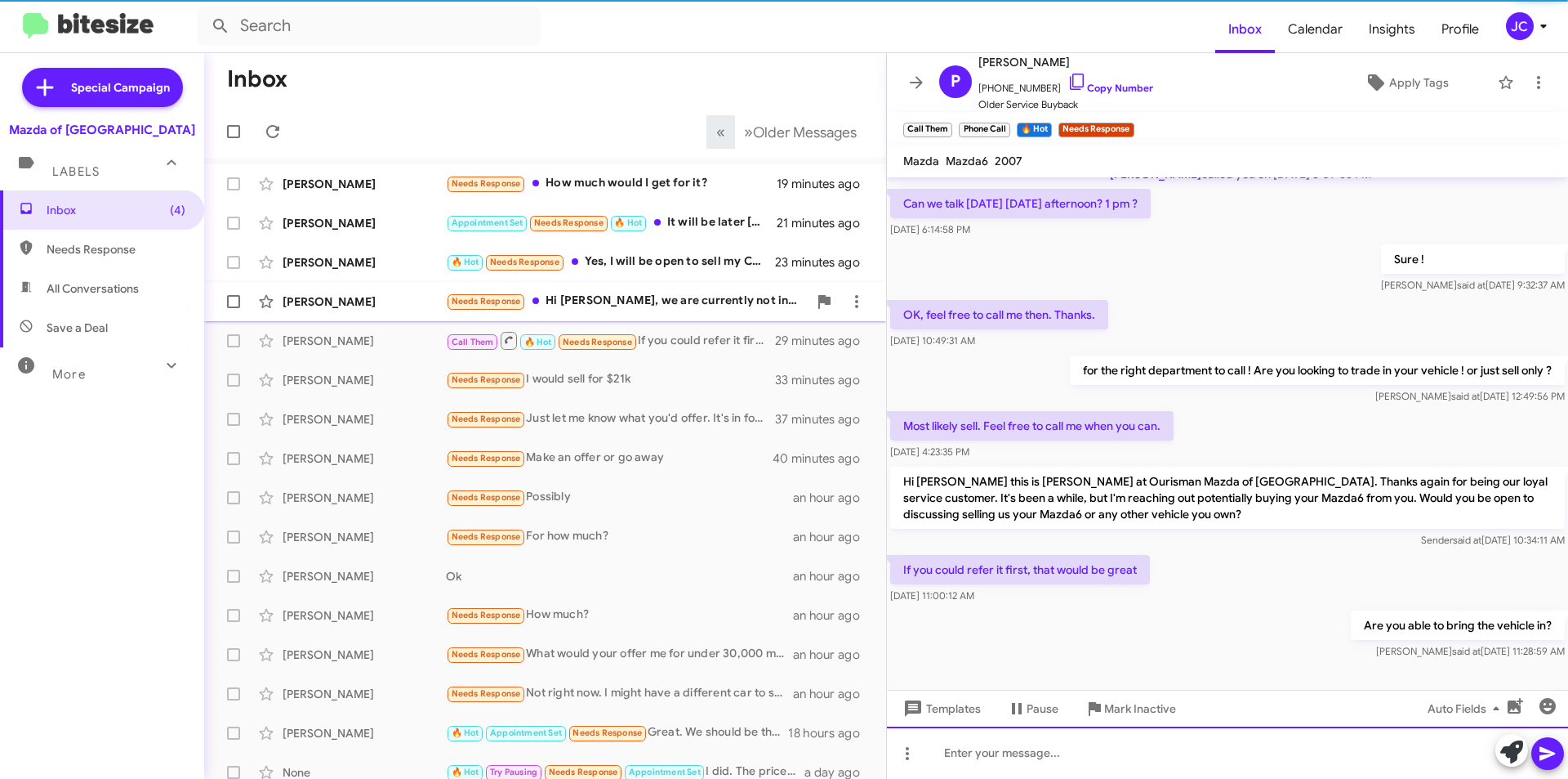
scroll to position [157, 0]
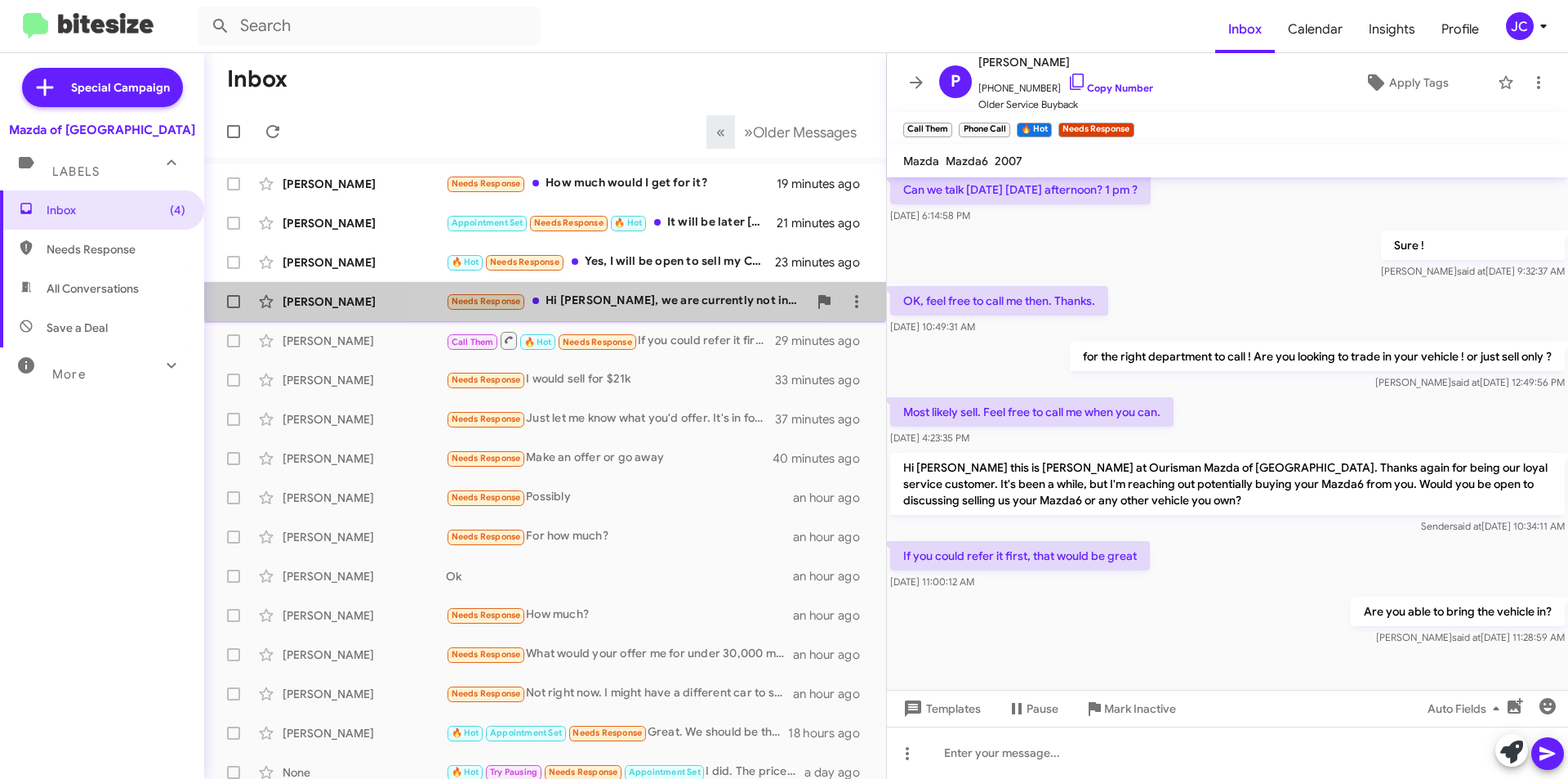
click at [609, 282] on span "Troy Wheeler Needs Response Hi Jamisha, we are currently not in the market for …" at bounding box center [545, 302] width 682 height 39
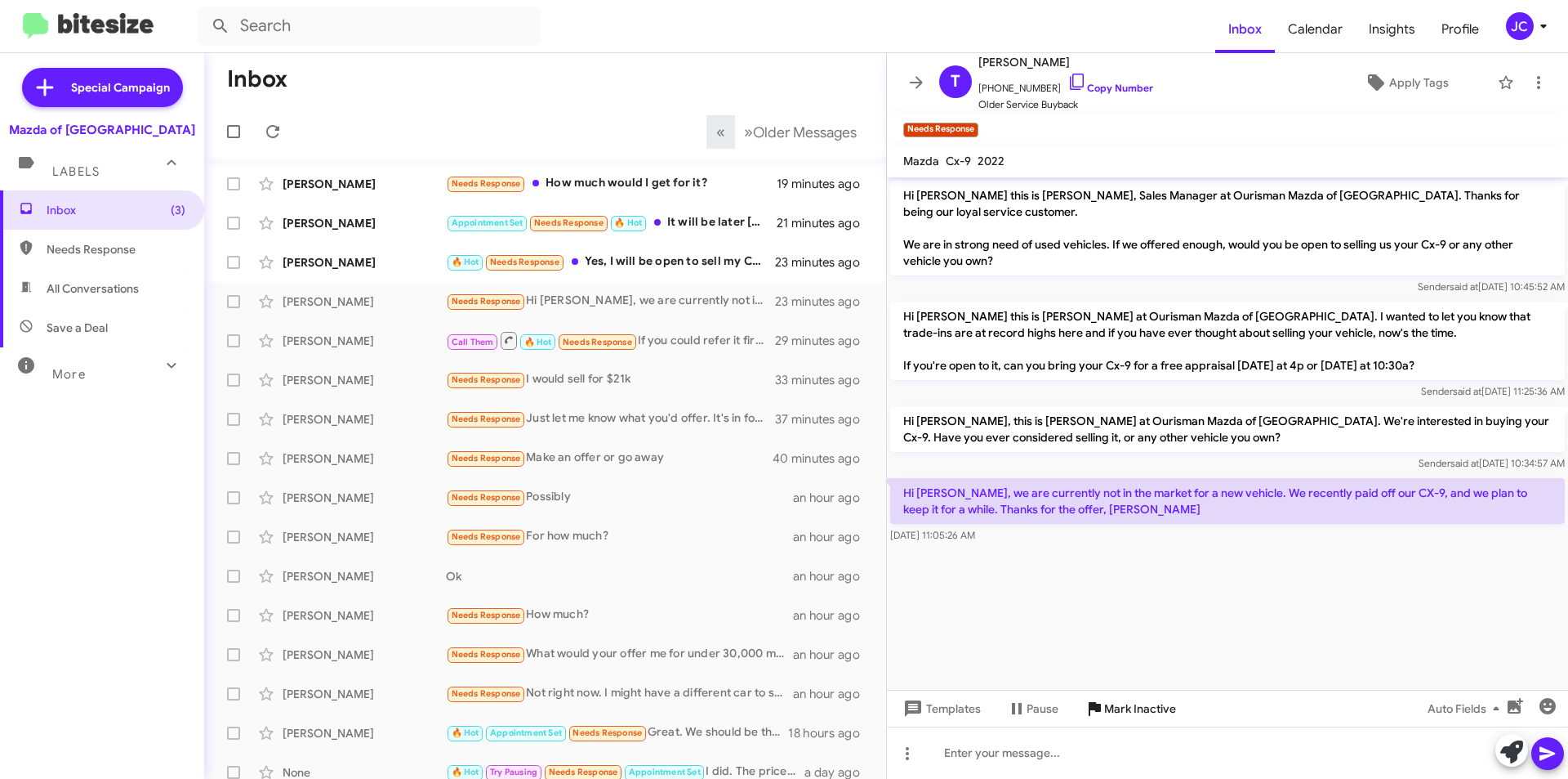
click at [1159, 702] on span "Mark Inactive" at bounding box center [1140, 709] width 72 height 30
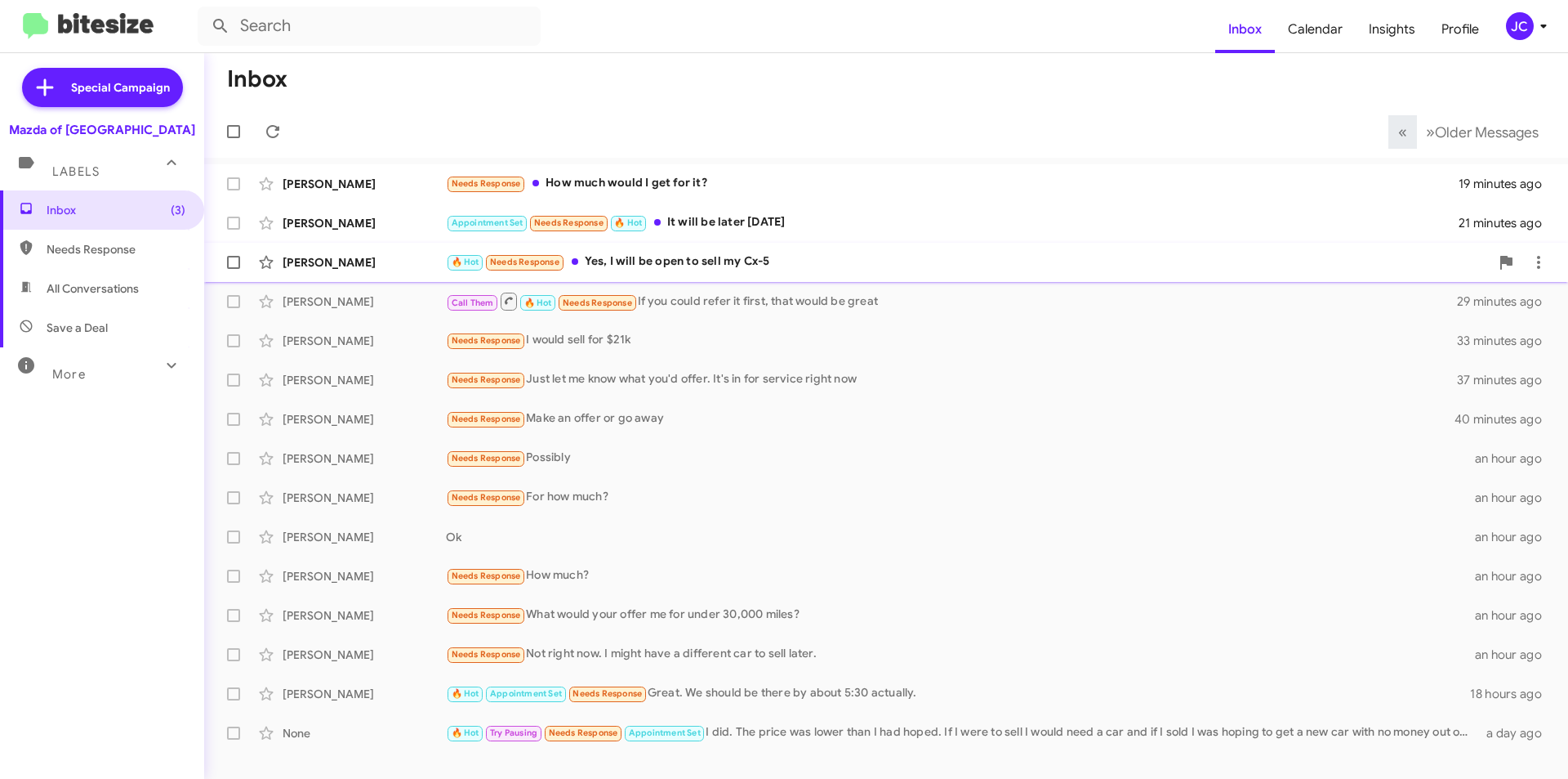
click at [654, 270] on div "🔥 Hot Needs Response Yes, I will be open to sell my Cx-5" at bounding box center [968, 261] width 1044 height 19
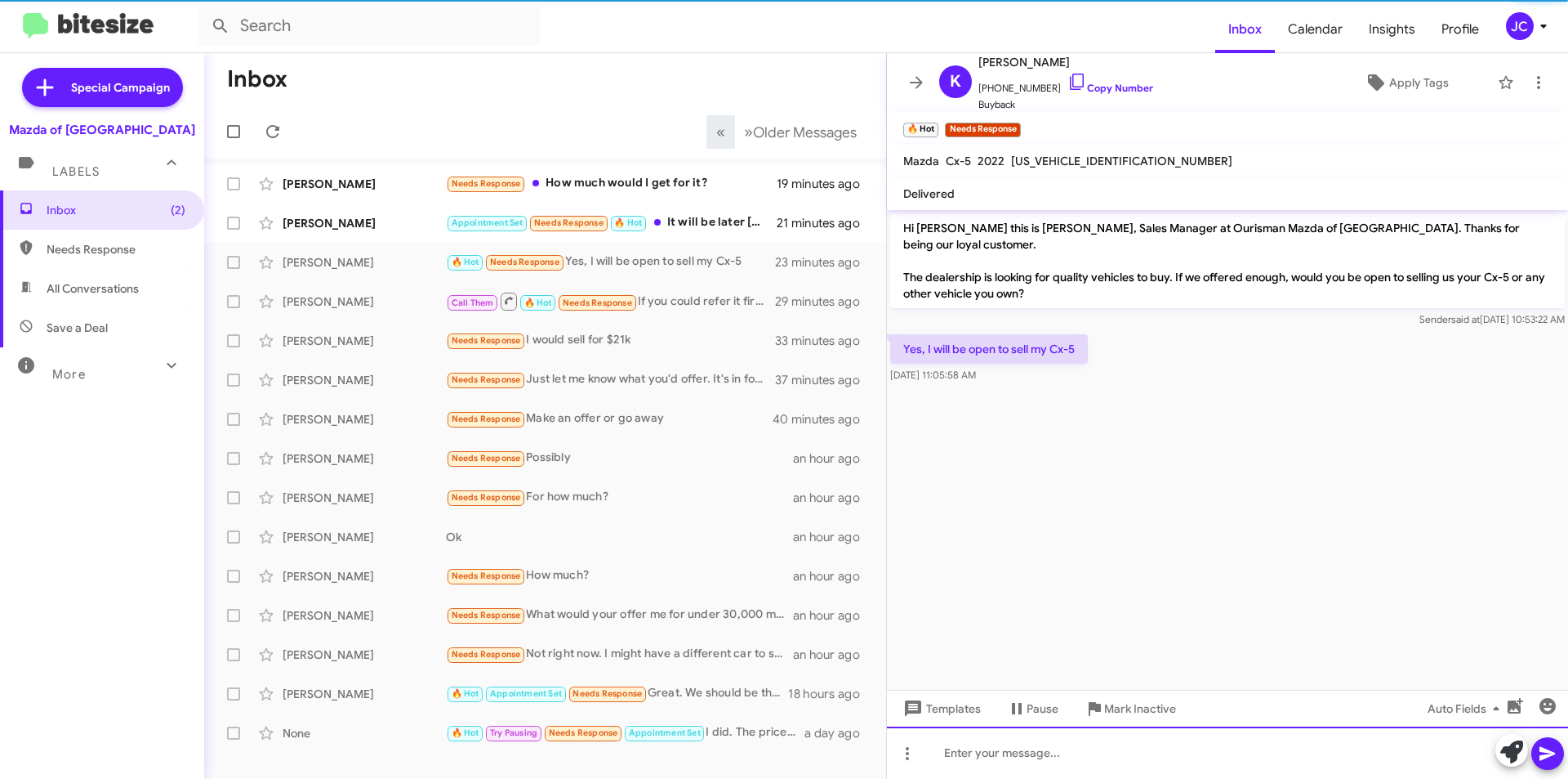
click at [1059, 747] on div at bounding box center [1227, 752] width 681 height 52
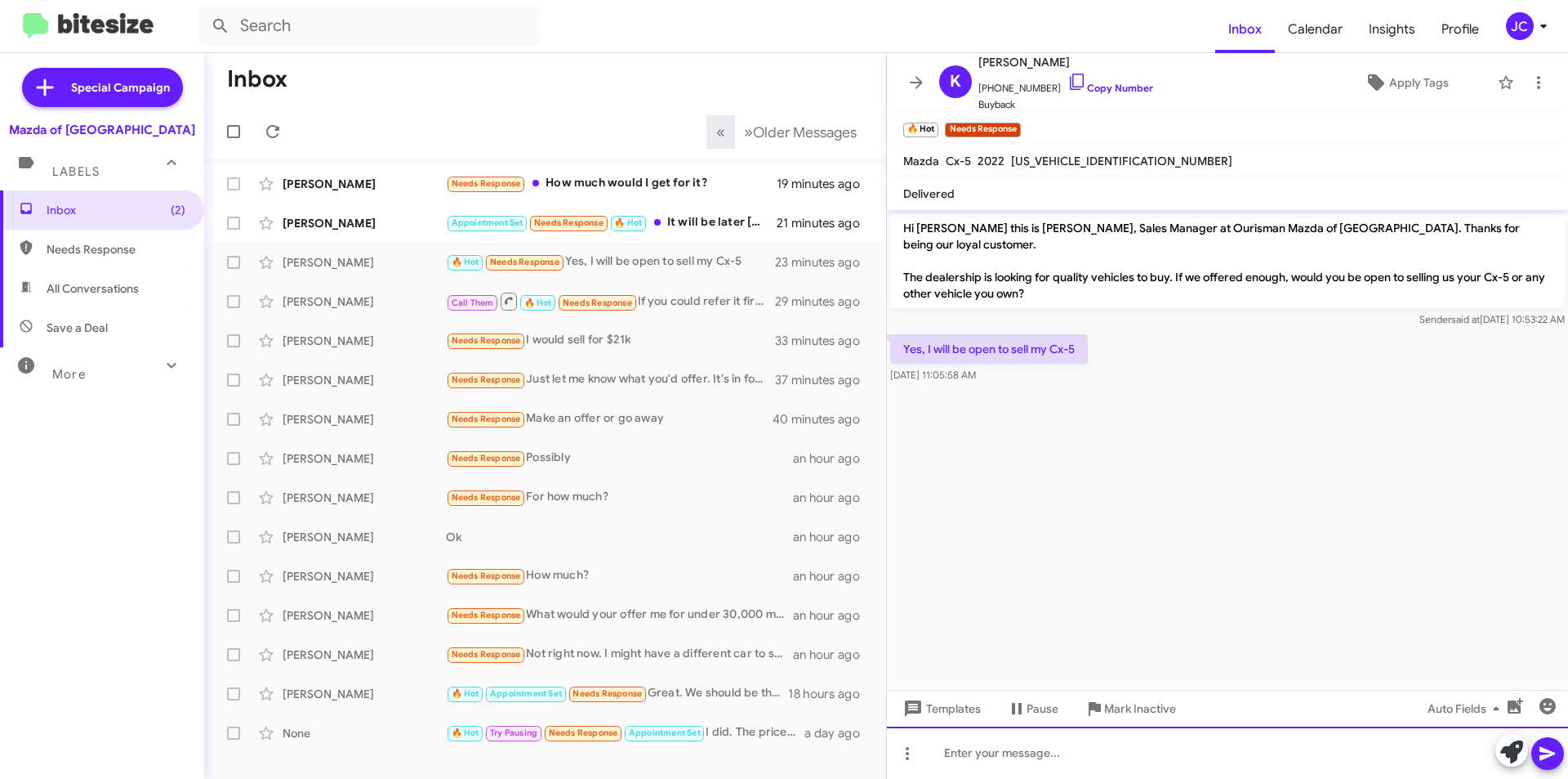
paste div
drag, startPoint x: 1027, startPoint y: 759, endPoint x: 919, endPoint y: 757, distance: 108.0
click at [919, 757] on div "3012416088" at bounding box center [1227, 752] width 681 height 52
drag, startPoint x: 1243, startPoint y: 755, endPoint x: 1285, endPoint y: 353, distance: 404.2
click at [1285, 353] on div "Yes, I will be open to sell my Cx-5 Aug 13, 2025, 11:05:58 AM" at bounding box center [1227, 359] width 681 height 55
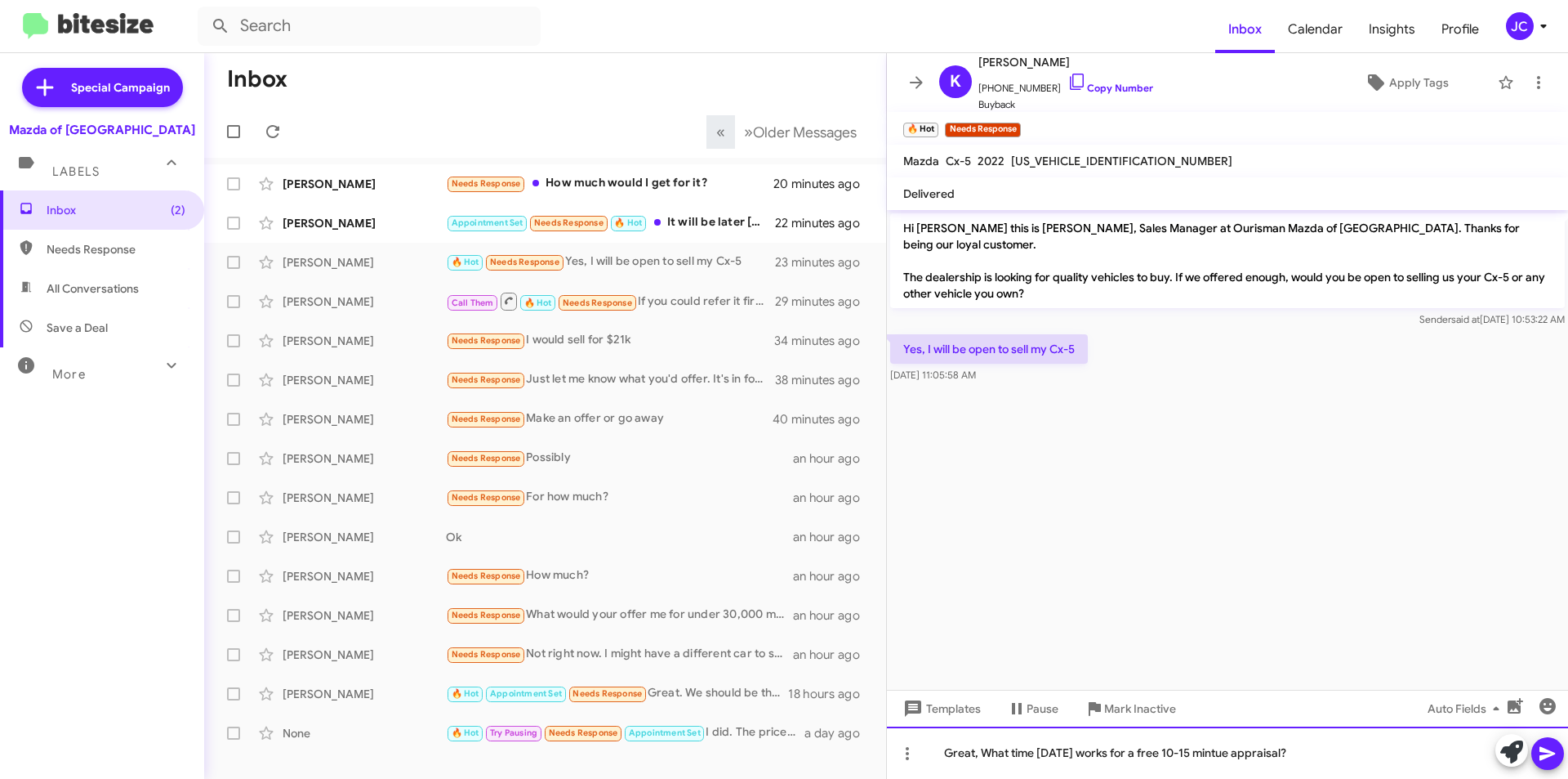
drag, startPoint x: 1184, startPoint y: 758, endPoint x: 1231, endPoint y: 731, distance: 54.2
click at [1153, 773] on div "Great, What time today works for a free 10-15 mintue appraisal?" at bounding box center [1227, 752] width 681 height 52
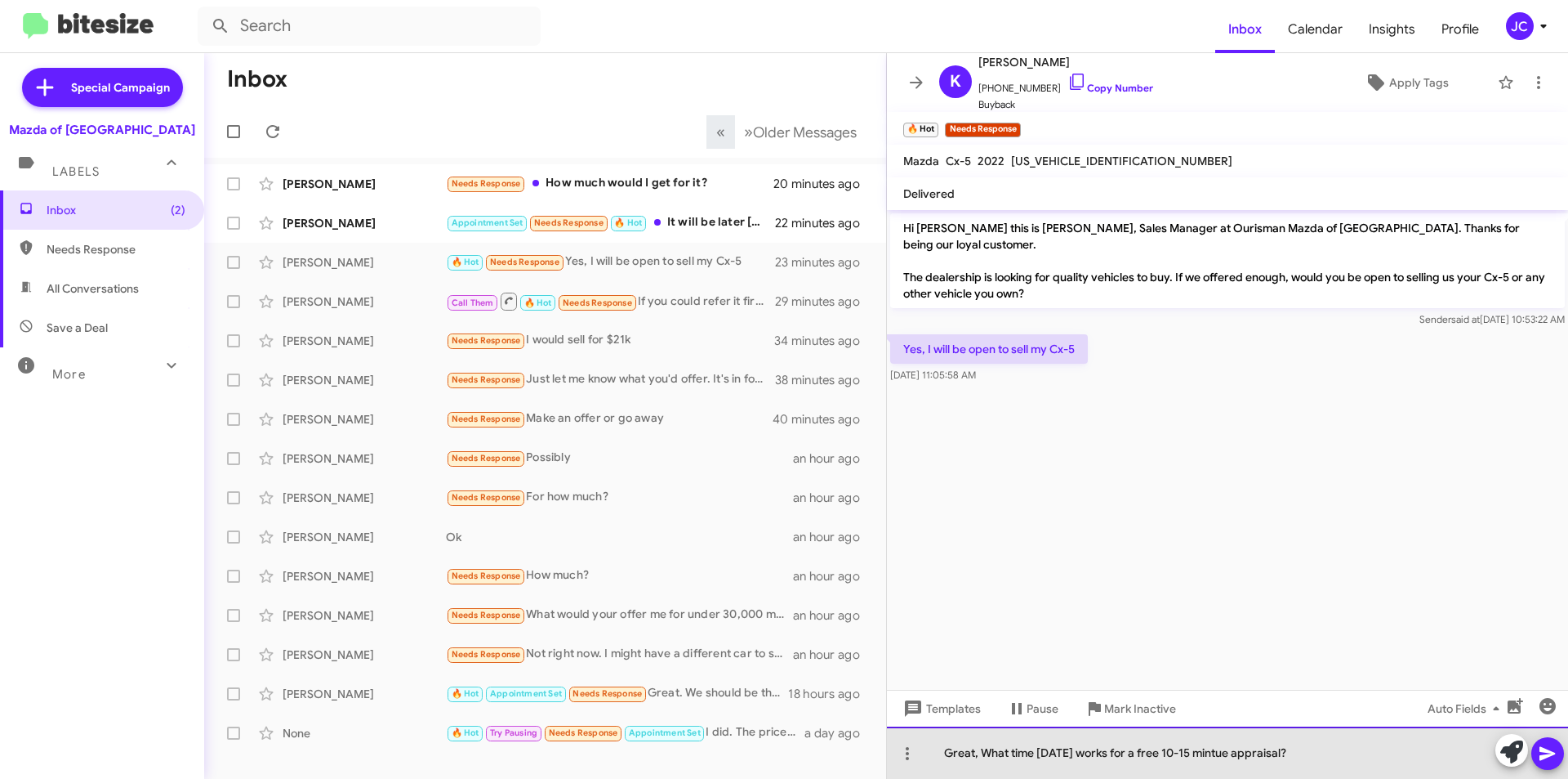
drag, startPoint x: 1228, startPoint y: 753, endPoint x: 1208, endPoint y: 748, distance: 20.6
click at [1208, 748] on div "Great, What time today works for a free 10-15 mintue appraisal?" at bounding box center [1227, 752] width 681 height 52
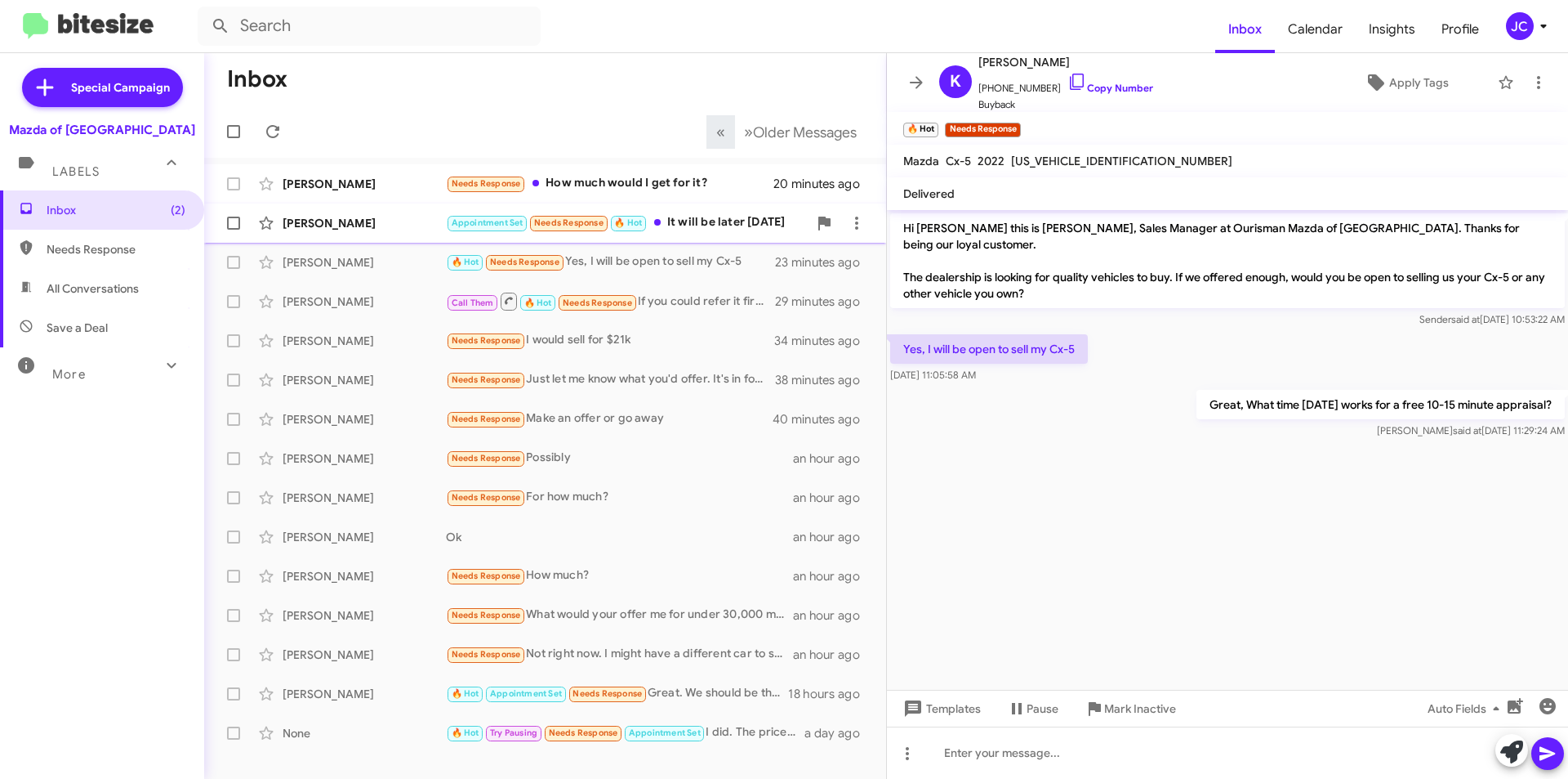
click at [715, 217] on div "Appointment Set Needs Response 🔥 Hot It will be later today" at bounding box center [627, 222] width 362 height 19
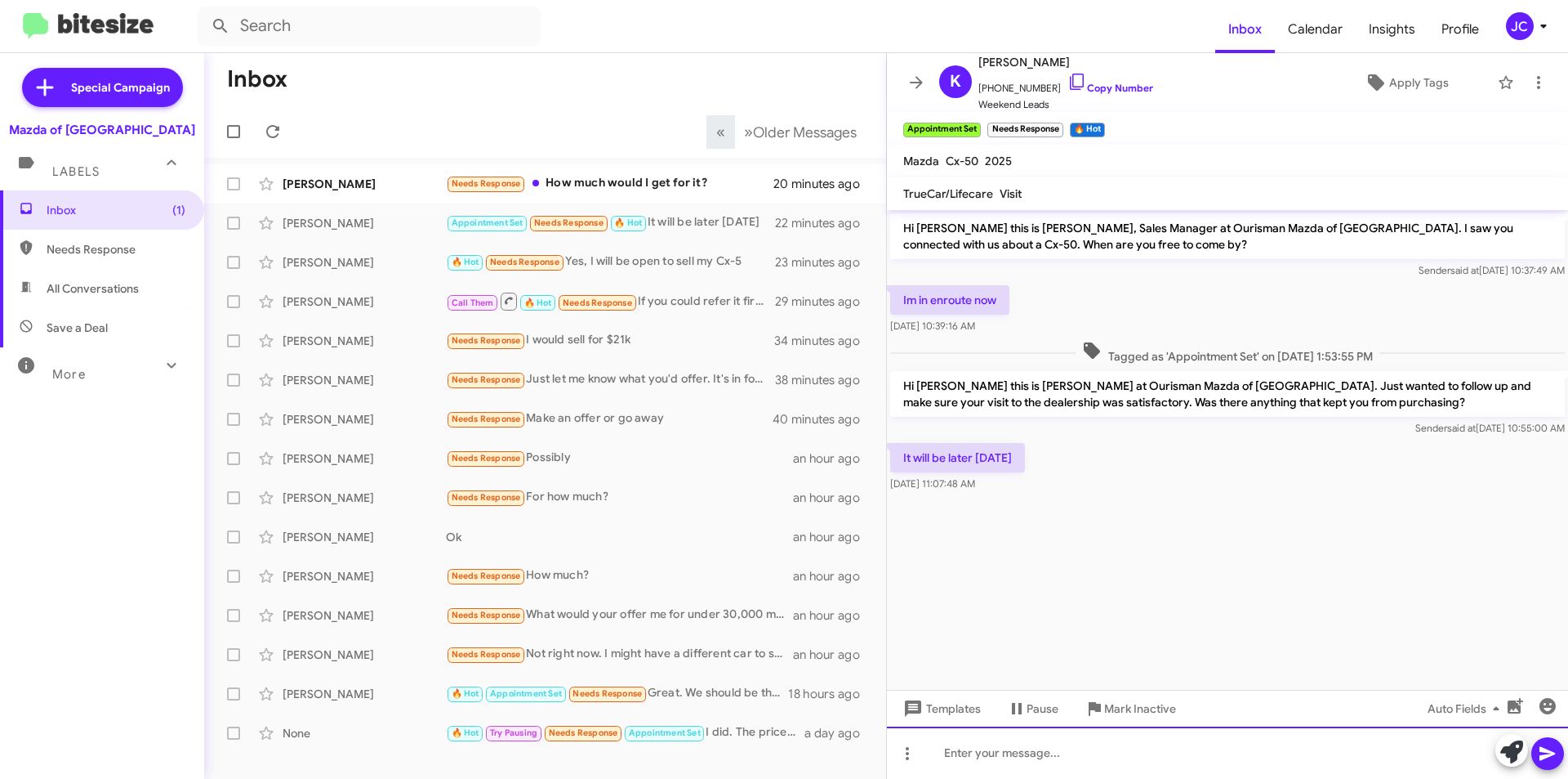
click at [1048, 766] on div at bounding box center [1227, 752] width 681 height 52
click at [645, 186] on div "Needs Response How much would I get for it?" at bounding box center [627, 183] width 362 height 19
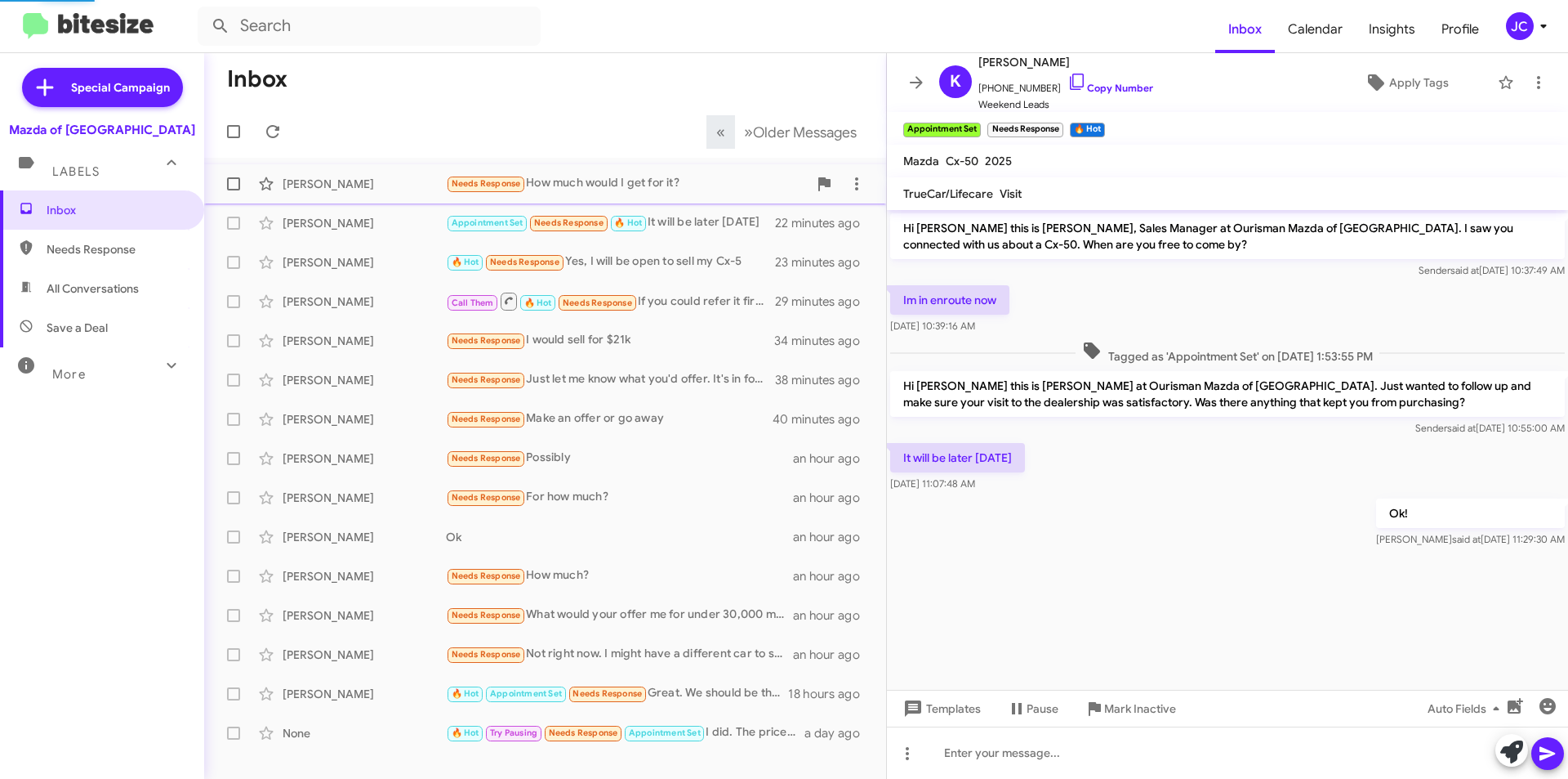
scroll to position [113, 0]
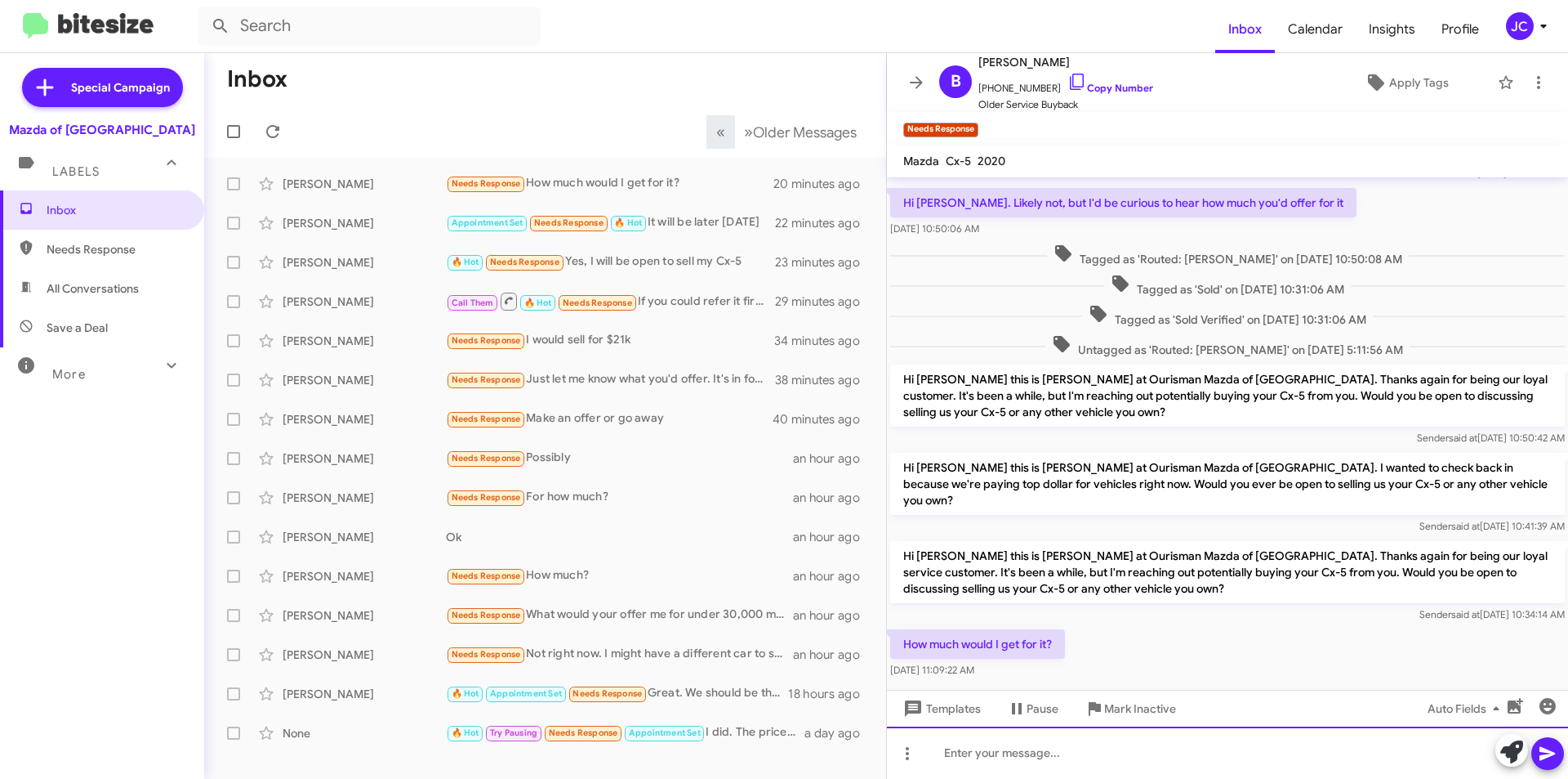
click at [1004, 765] on div at bounding box center [1227, 752] width 681 height 52
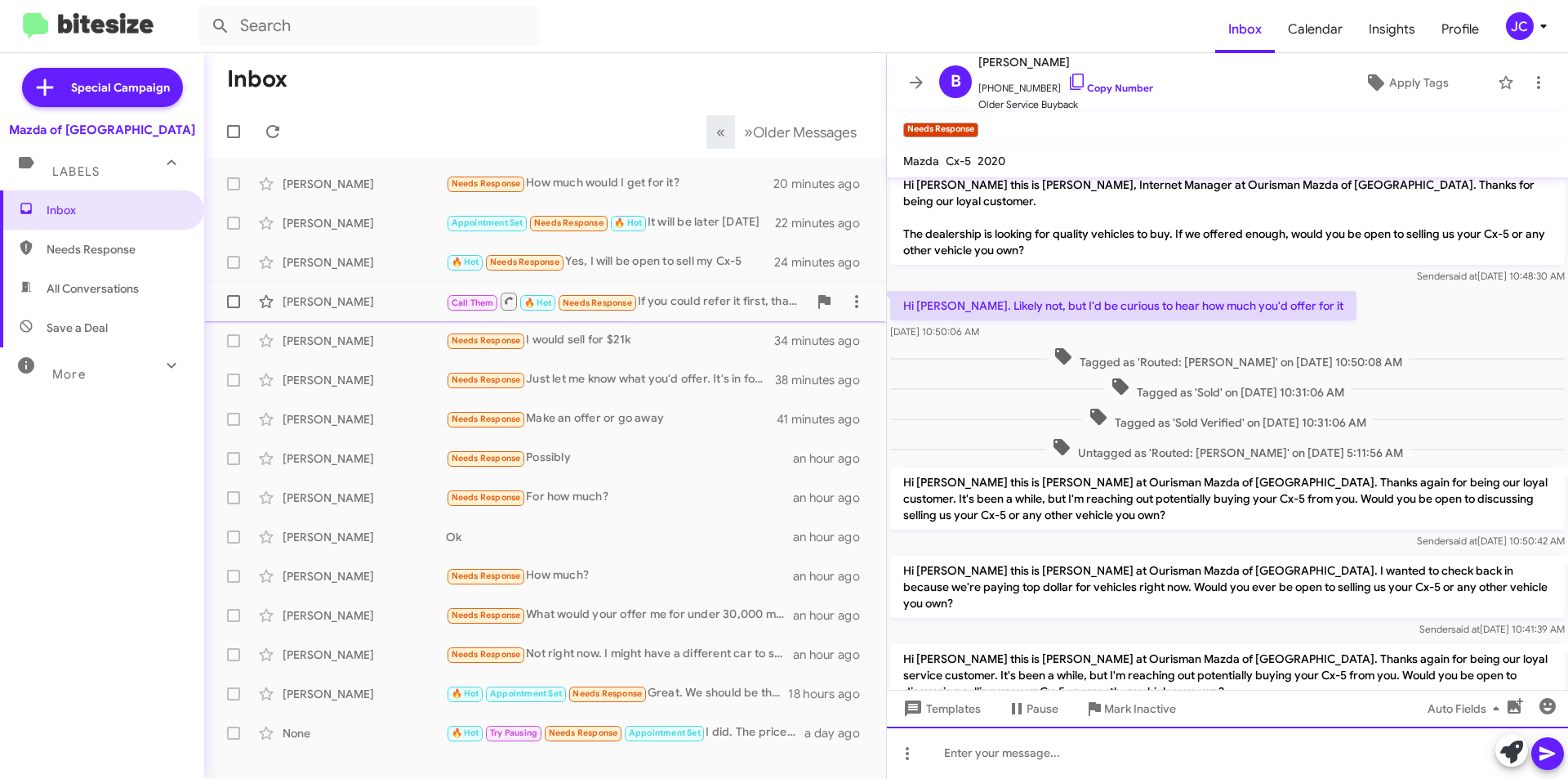
scroll to position [0, 0]
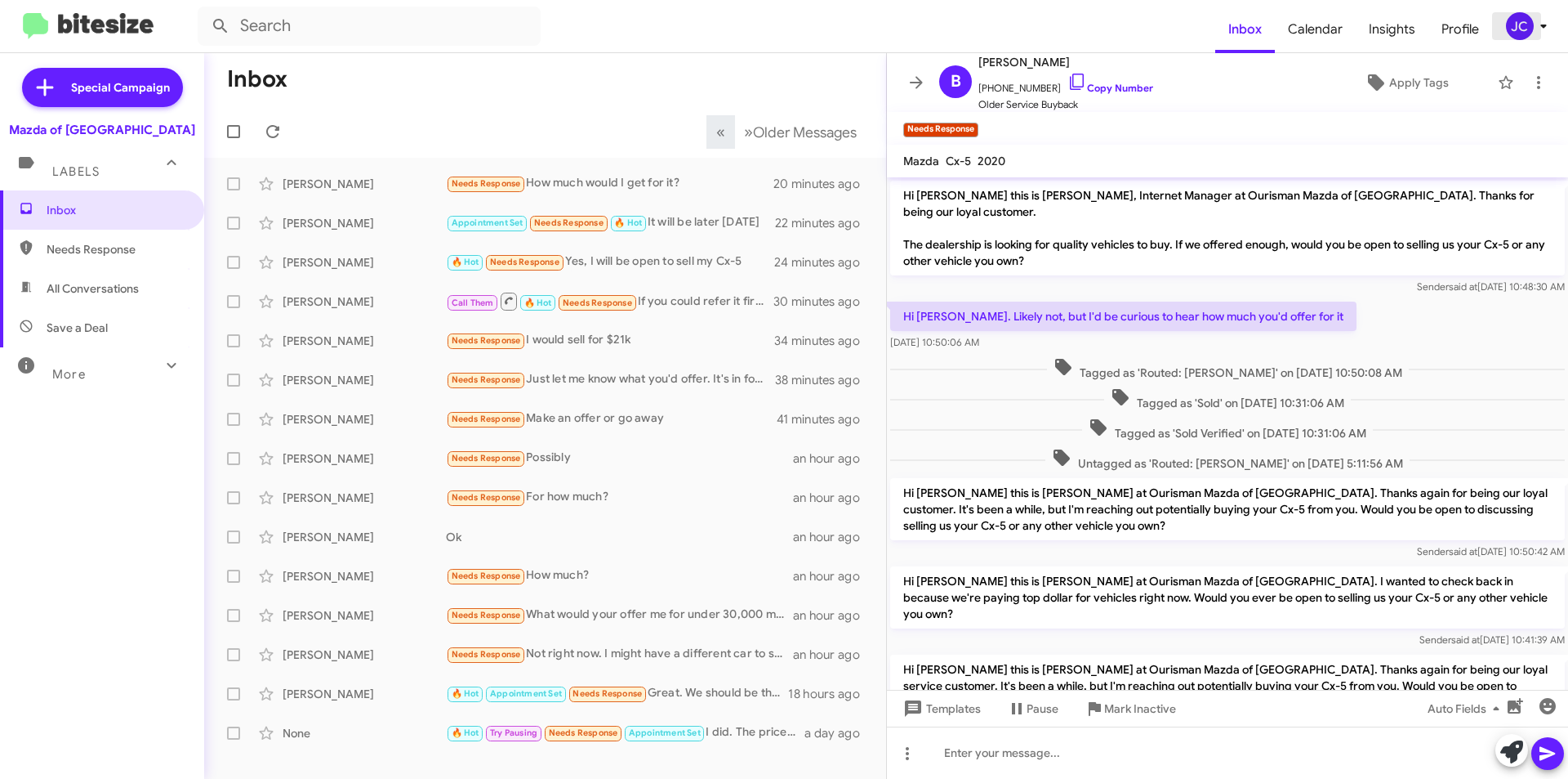
click at [1512, 33] on div "JC" at bounding box center [1520, 26] width 28 height 28
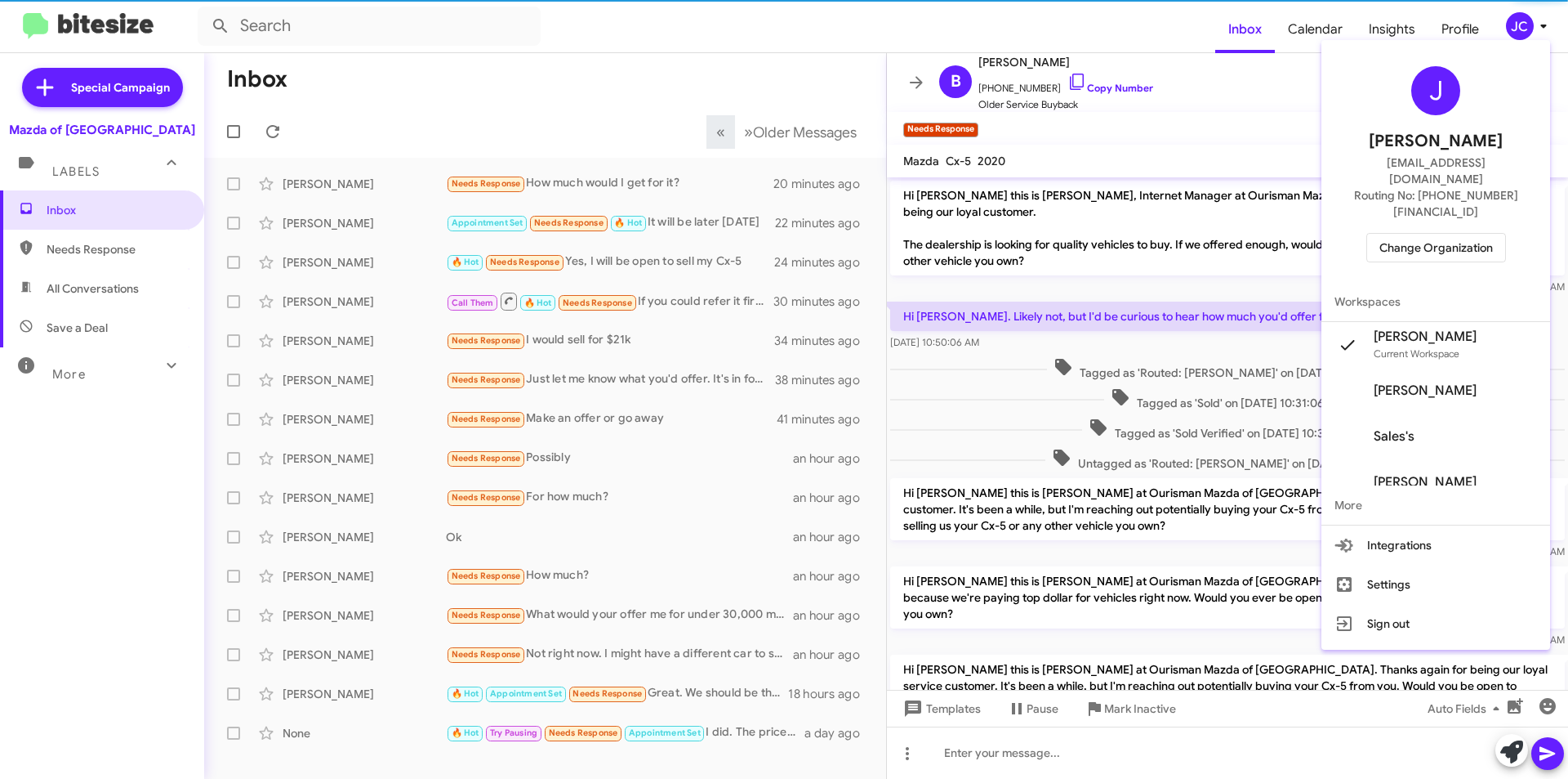
click at [1452, 203] on div "J Jamisha Coachman cjamisha@ymail.com Routing No: +1 (301) 424-7800 Change Orga…" at bounding box center [1436, 164] width 229 height 236
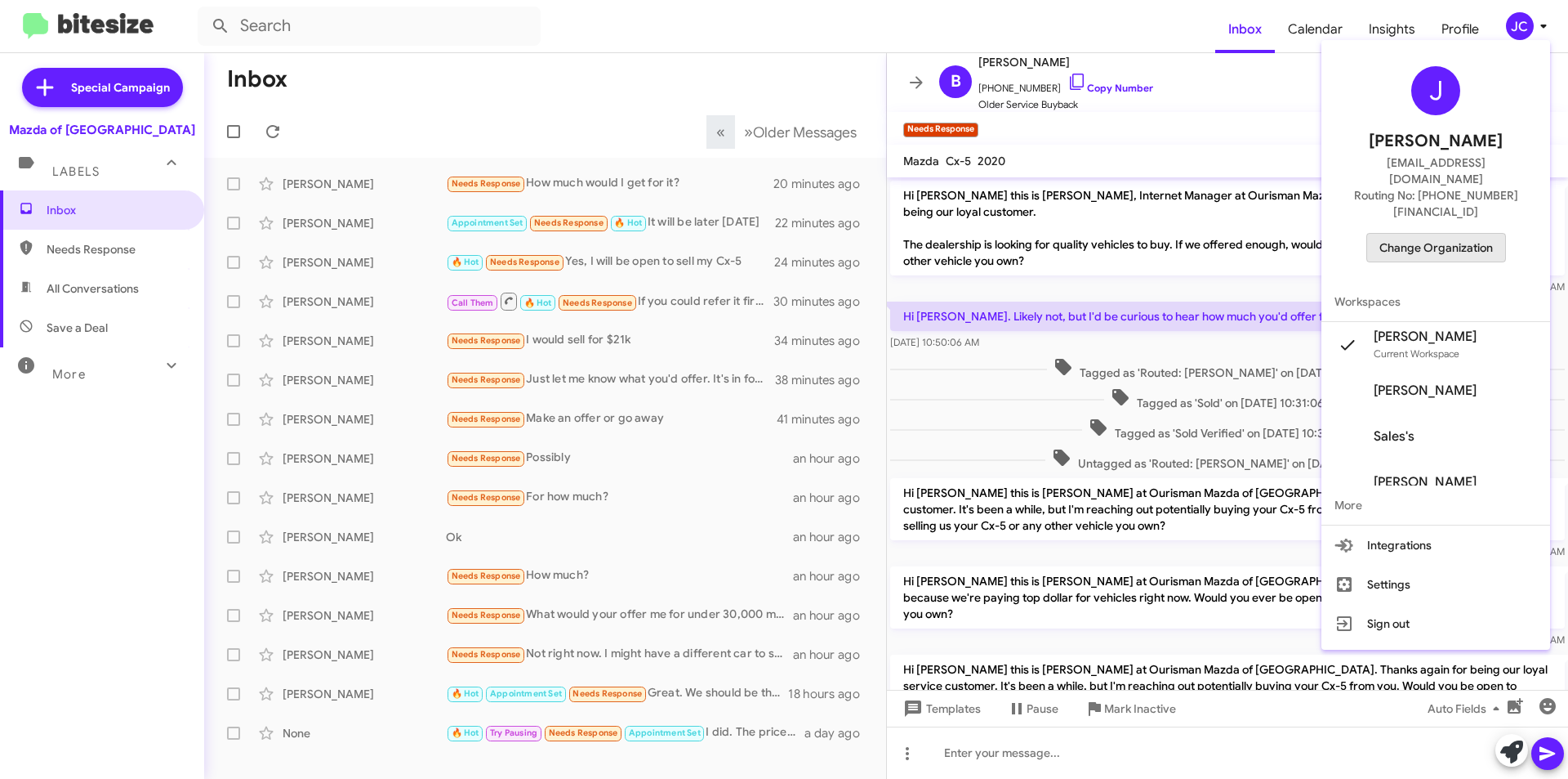
click at [1454, 234] on span "Change Organization" at bounding box center [1436, 248] width 113 height 28
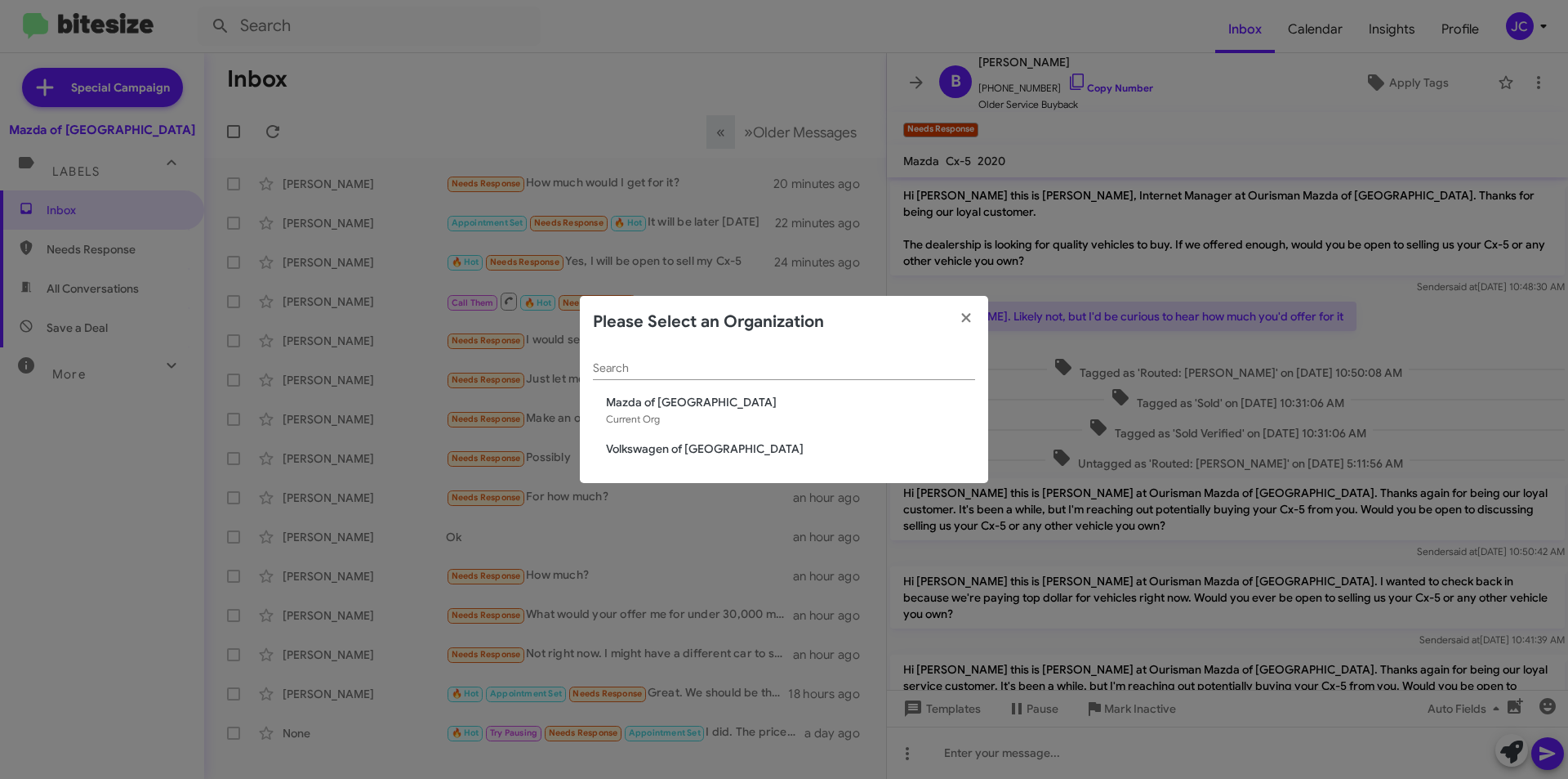
click at [679, 452] on span "Volkswagen of [GEOGRAPHIC_DATA]" at bounding box center [790, 449] width 370 height 17
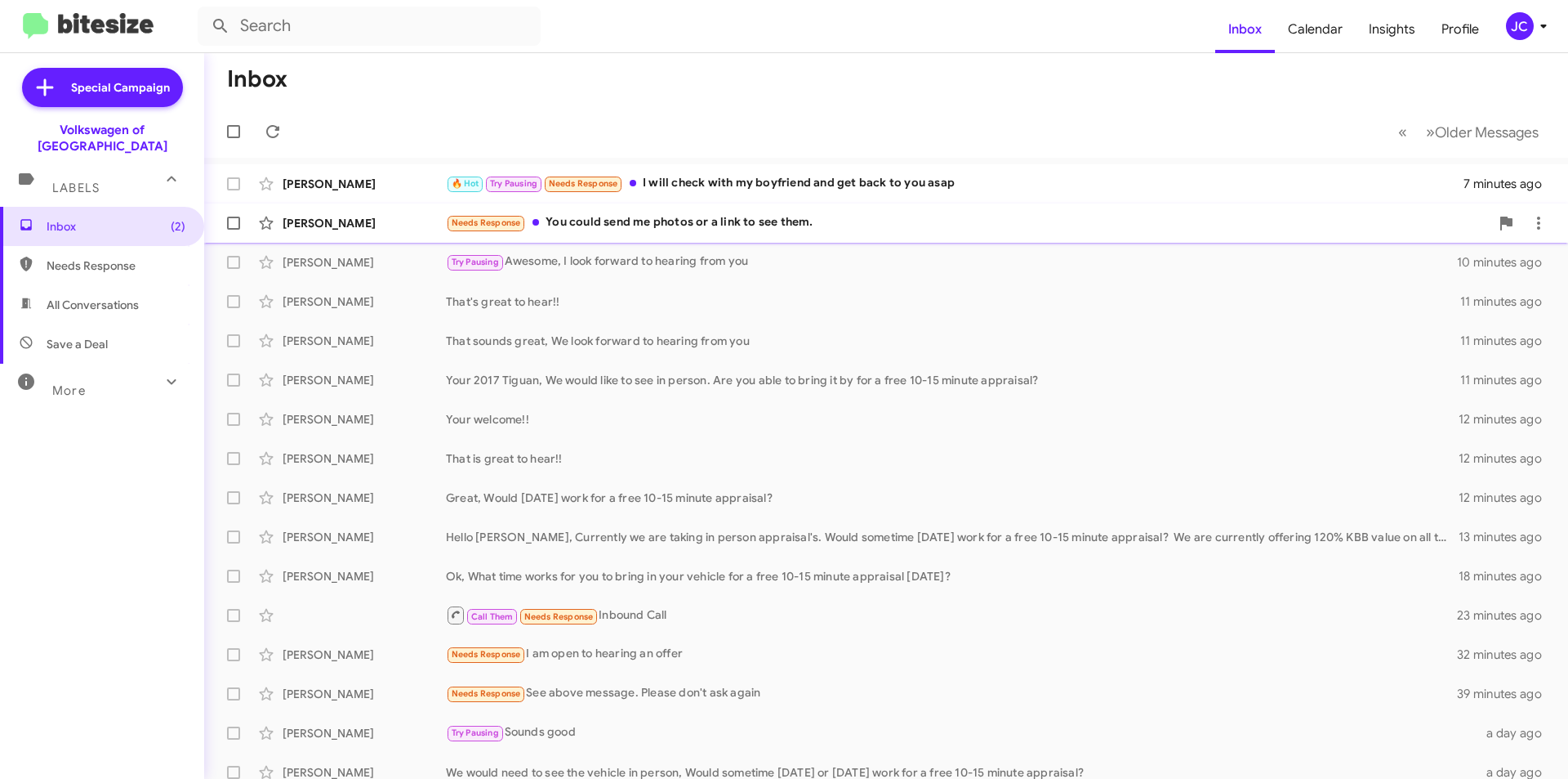
click at [587, 234] on div "Carlos Mora Needs Response You could send me photos or a link to see them. 8 mi…" at bounding box center [886, 223] width 1338 height 33
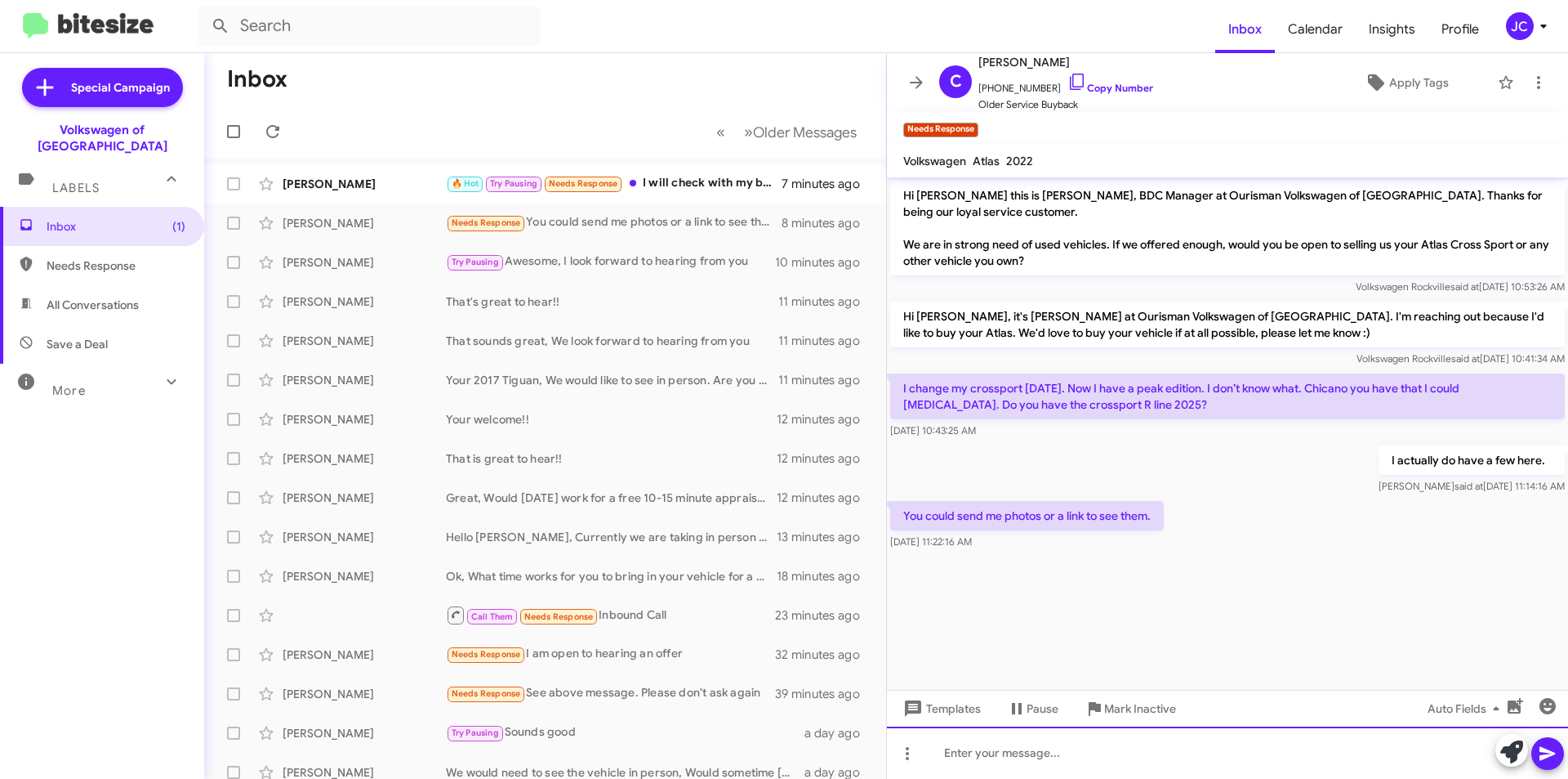
click at [952, 756] on div at bounding box center [1227, 752] width 681 height 52
paste div
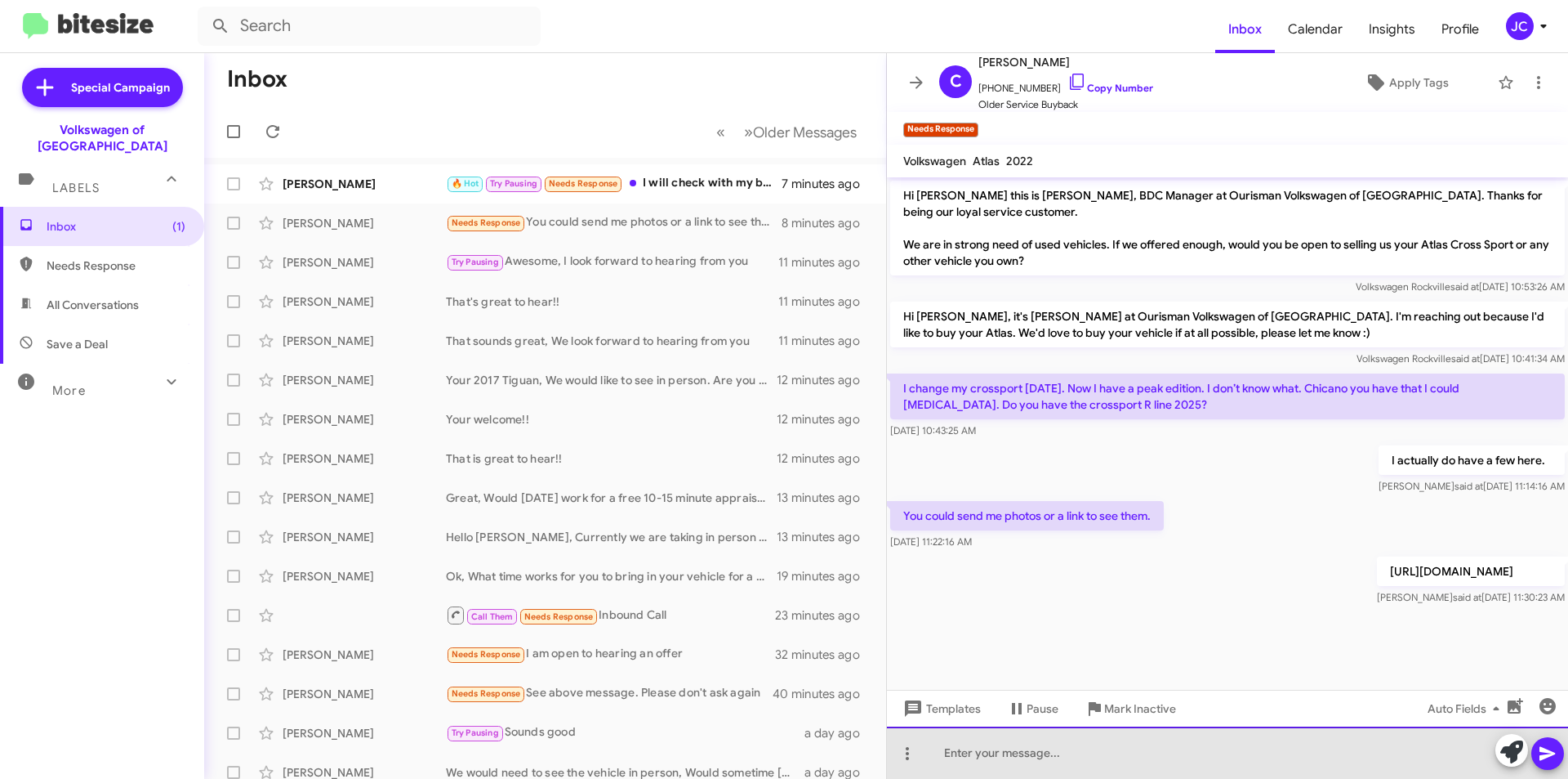
click at [983, 754] on div at bounding box center [1227, 752] width 681 height 52
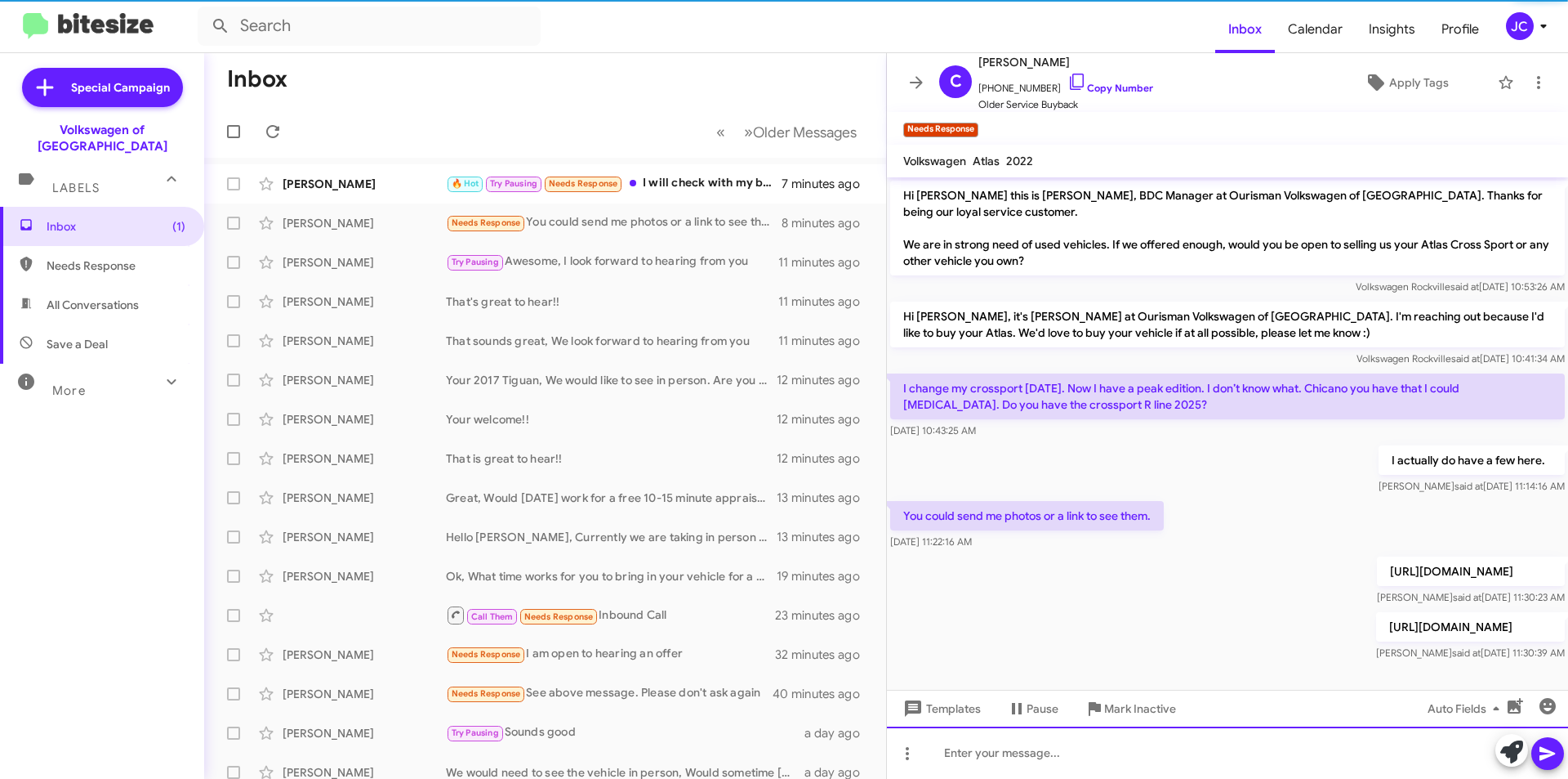
scroll to position [69, 0]
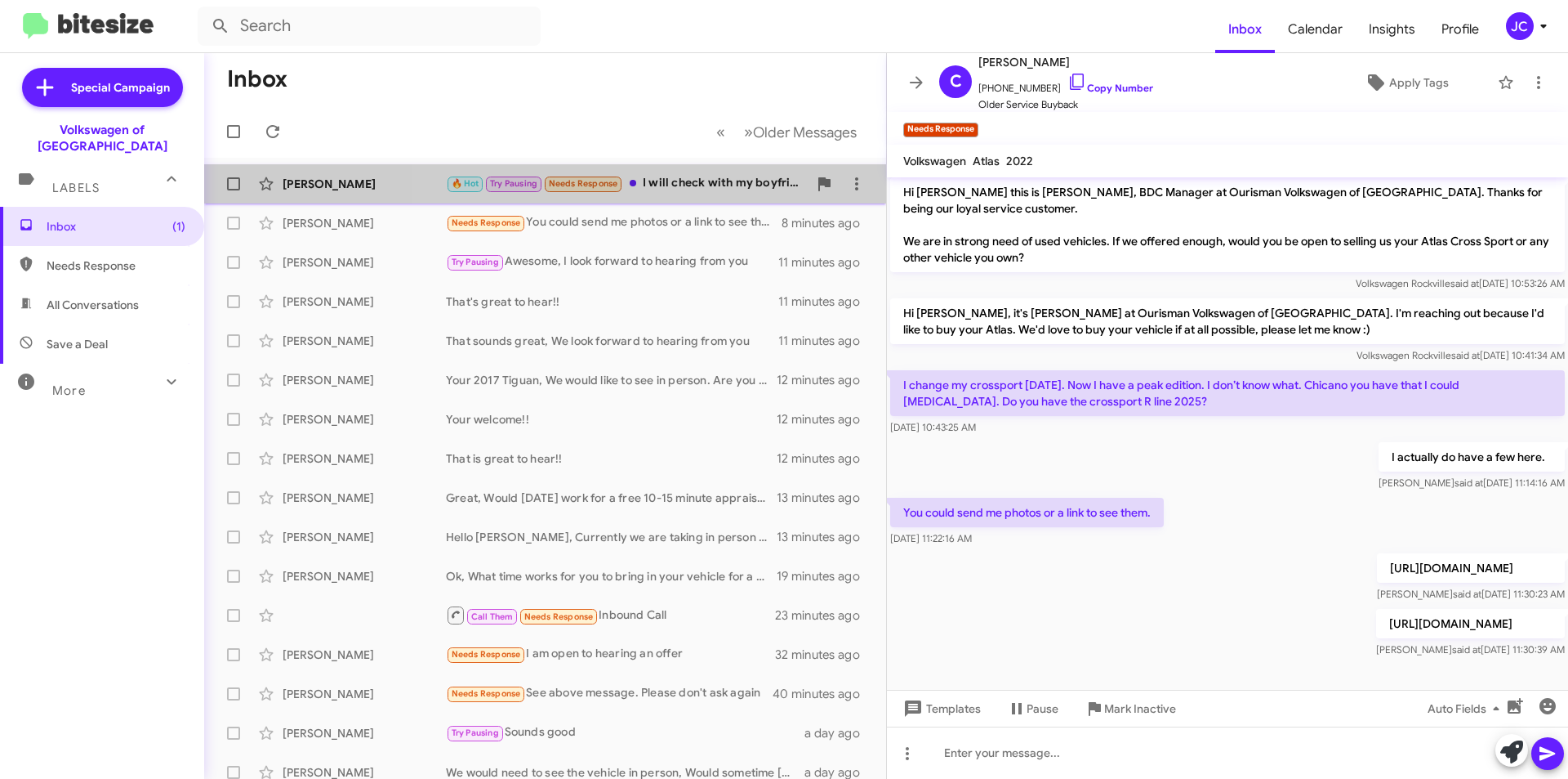
click at [666, 177] on div "🔥 Hot Try Pausing Needs Response I will check with my boyfriend and get back to…" at bounding box center [627, 183] width 362 height 19
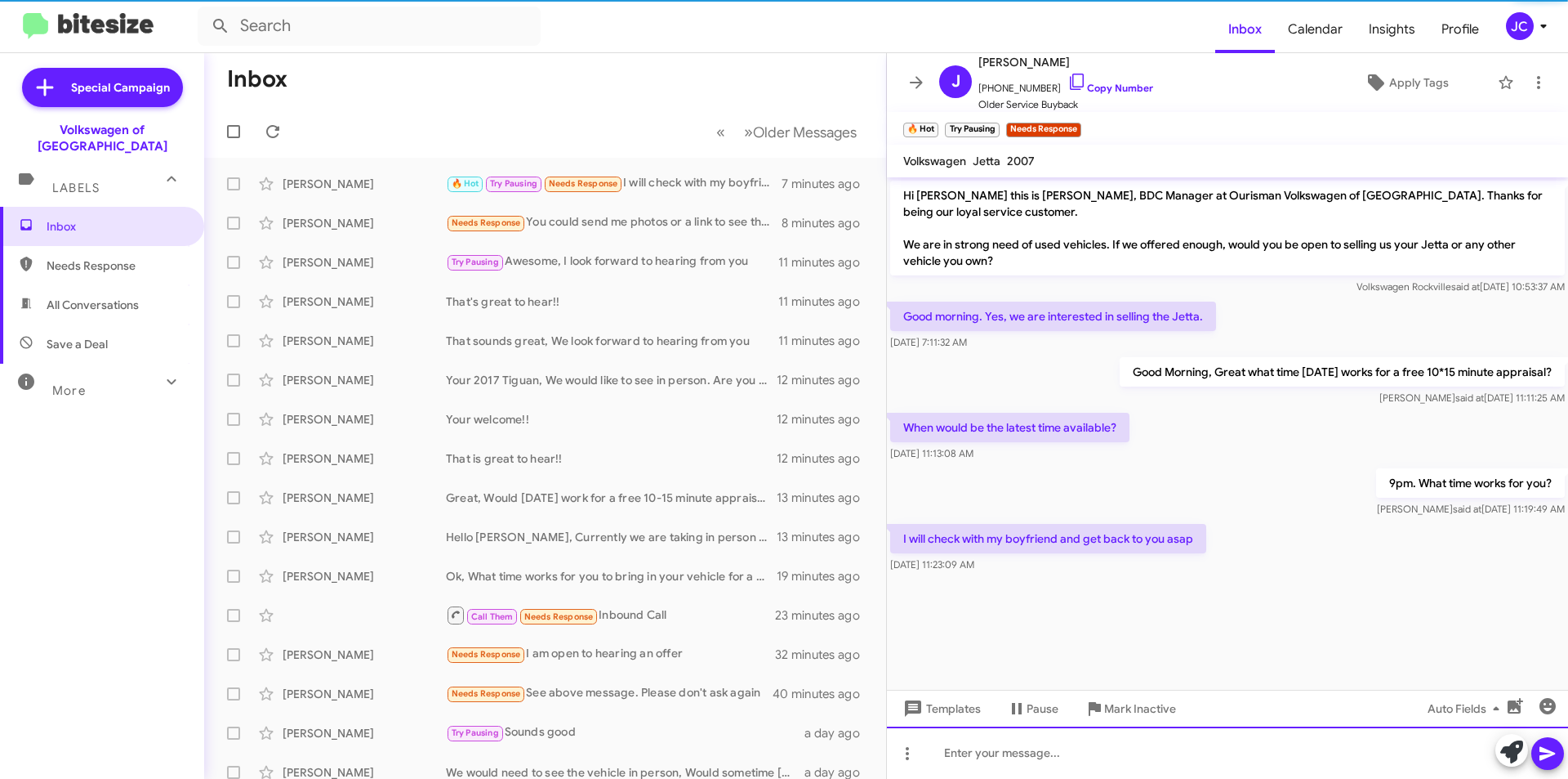
click at [1146, 727] on div at bounding box center [1227, 752] width 681 height 52
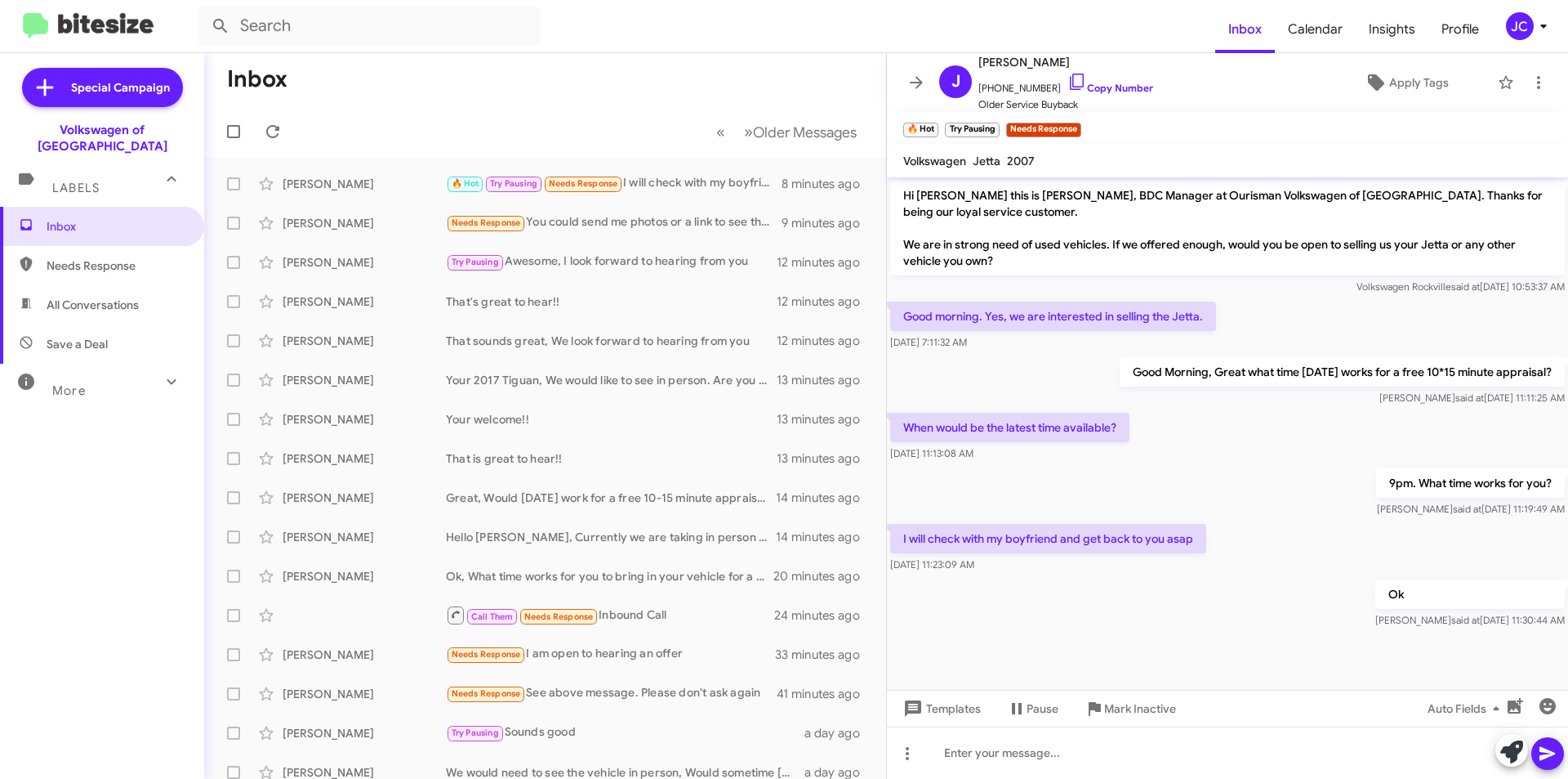
click at [1526, 27] on div "JC" at bounding box center [1520, 26] width 28 height 28
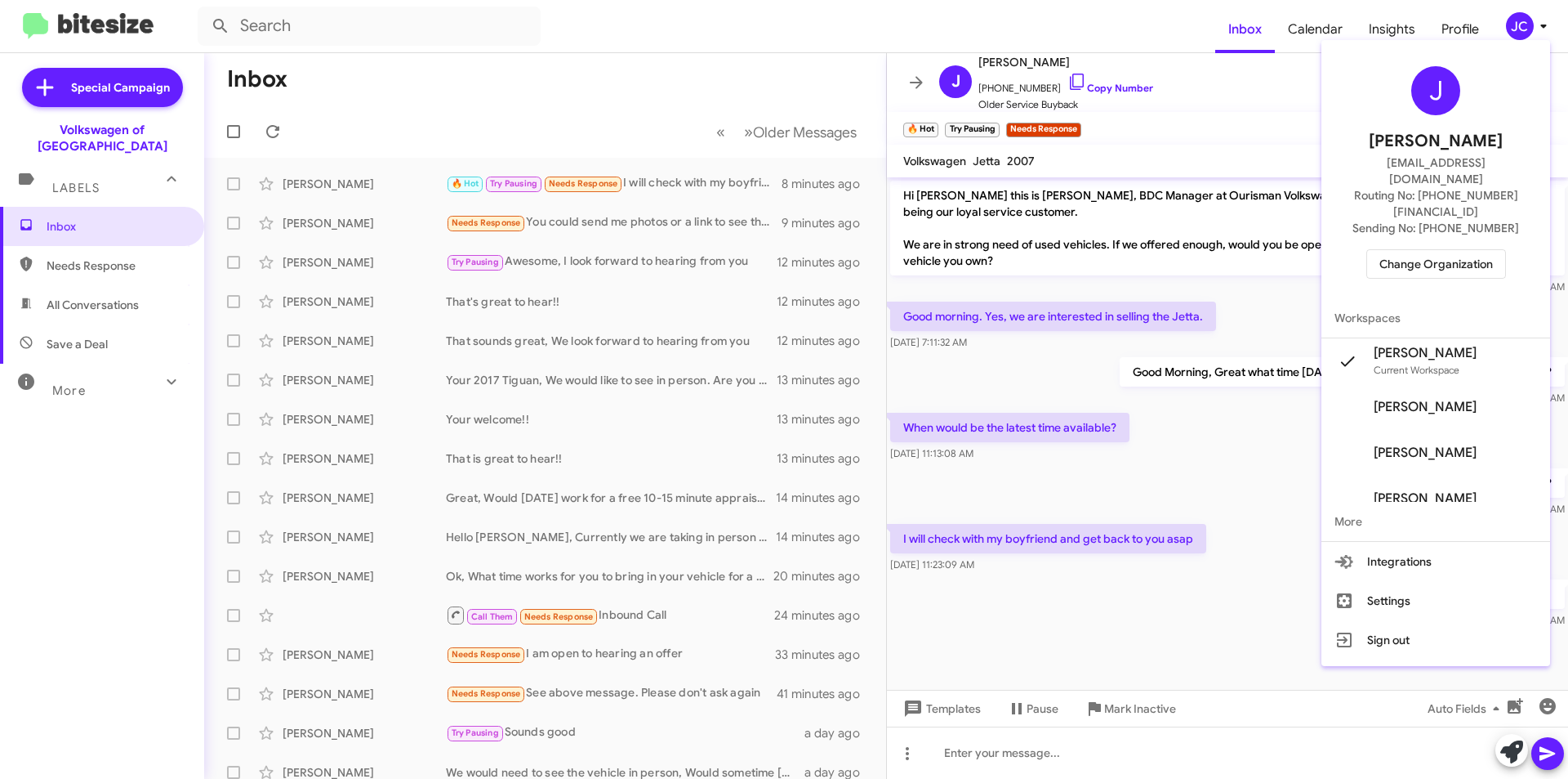
click at [1464, 250] on span "Change Organization" at bounding box center [1436, 264] width 113 height 28
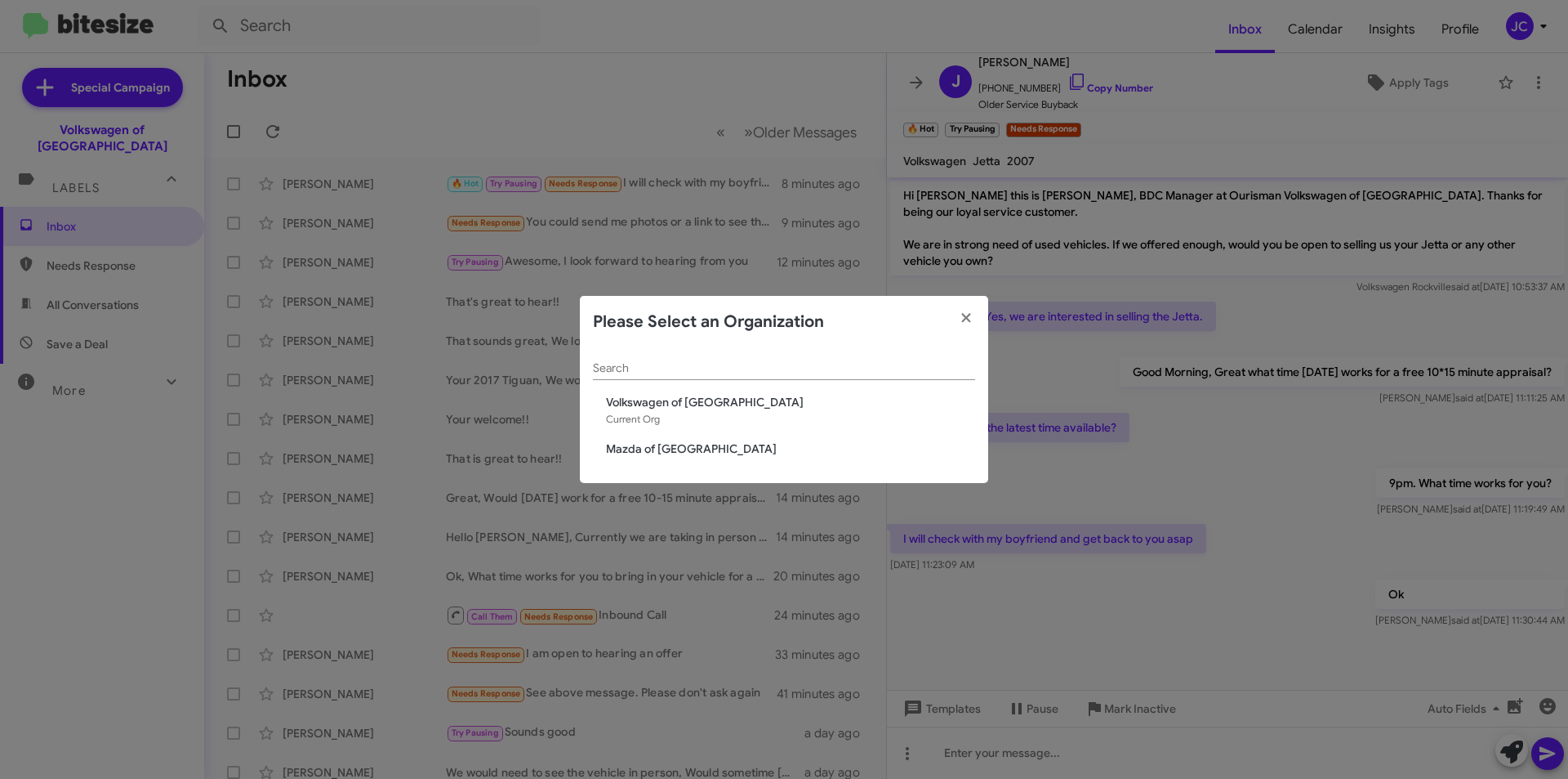
click at [639, 457] on div "Search Volkswagen of Rockville Current Org Mazda of Rockville" at bounding box center [784, 416] width 408 height 136
click at [641, 452] on span "Mazda of [GEOGRAPHIC_DATA]" at bounding box center [790, 449] width 370 height 17
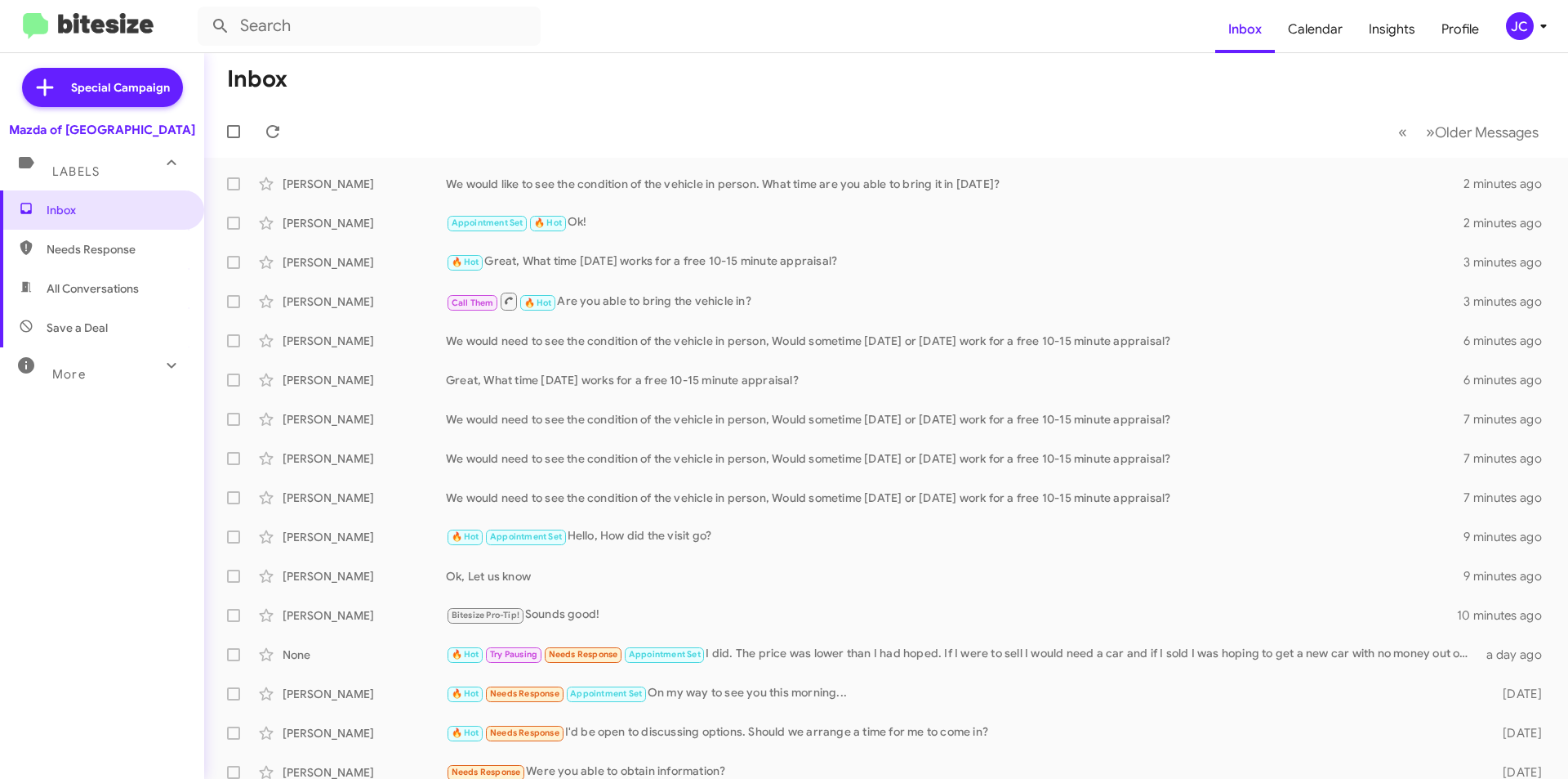
click at [1530, 32] on div "JC" at bounding box center [1520, 26] width 28 height 28
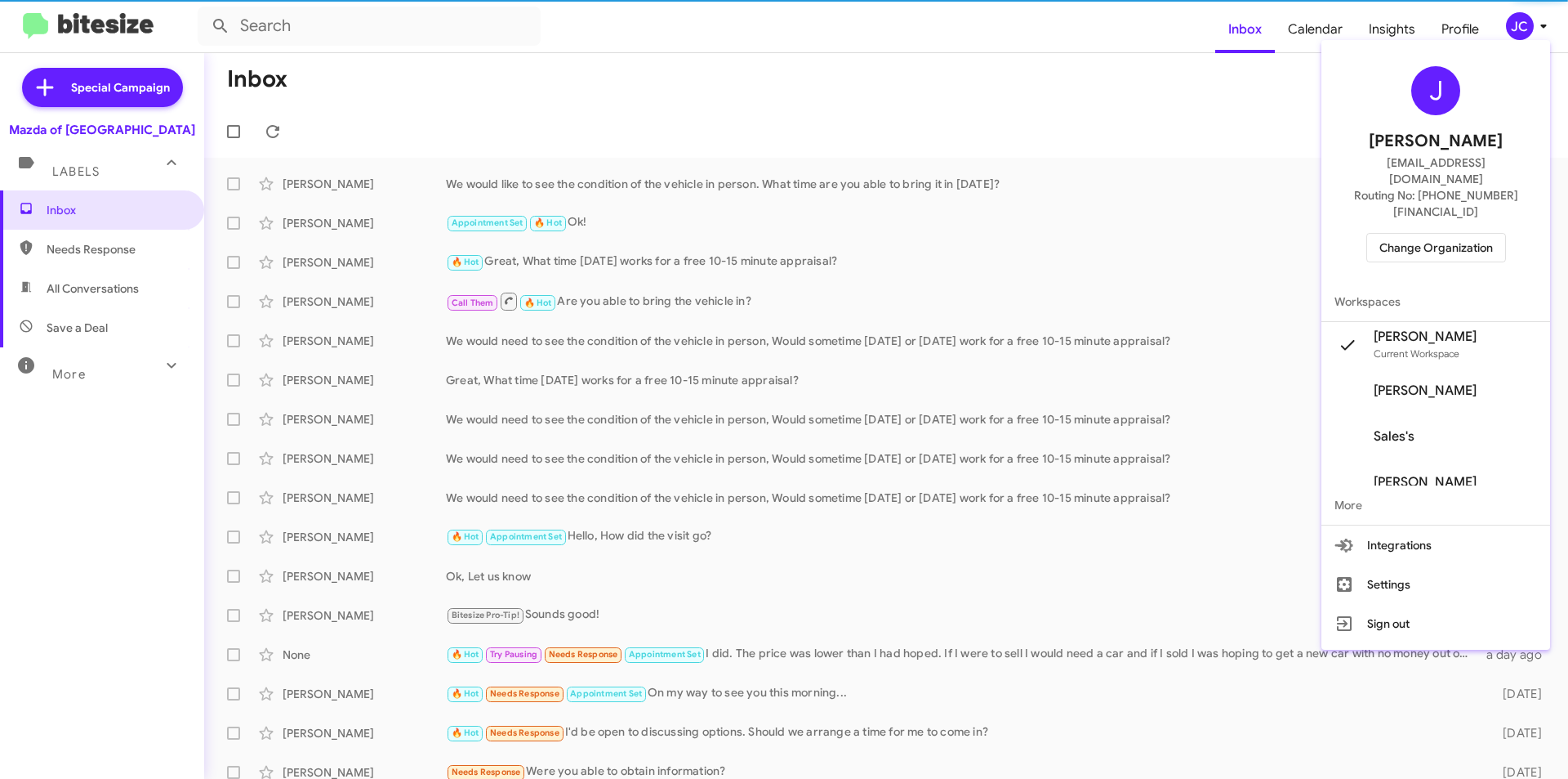
click at [1392, 234] on span "Change Organization" at bounding box center [1436, 248] width 113 height 28
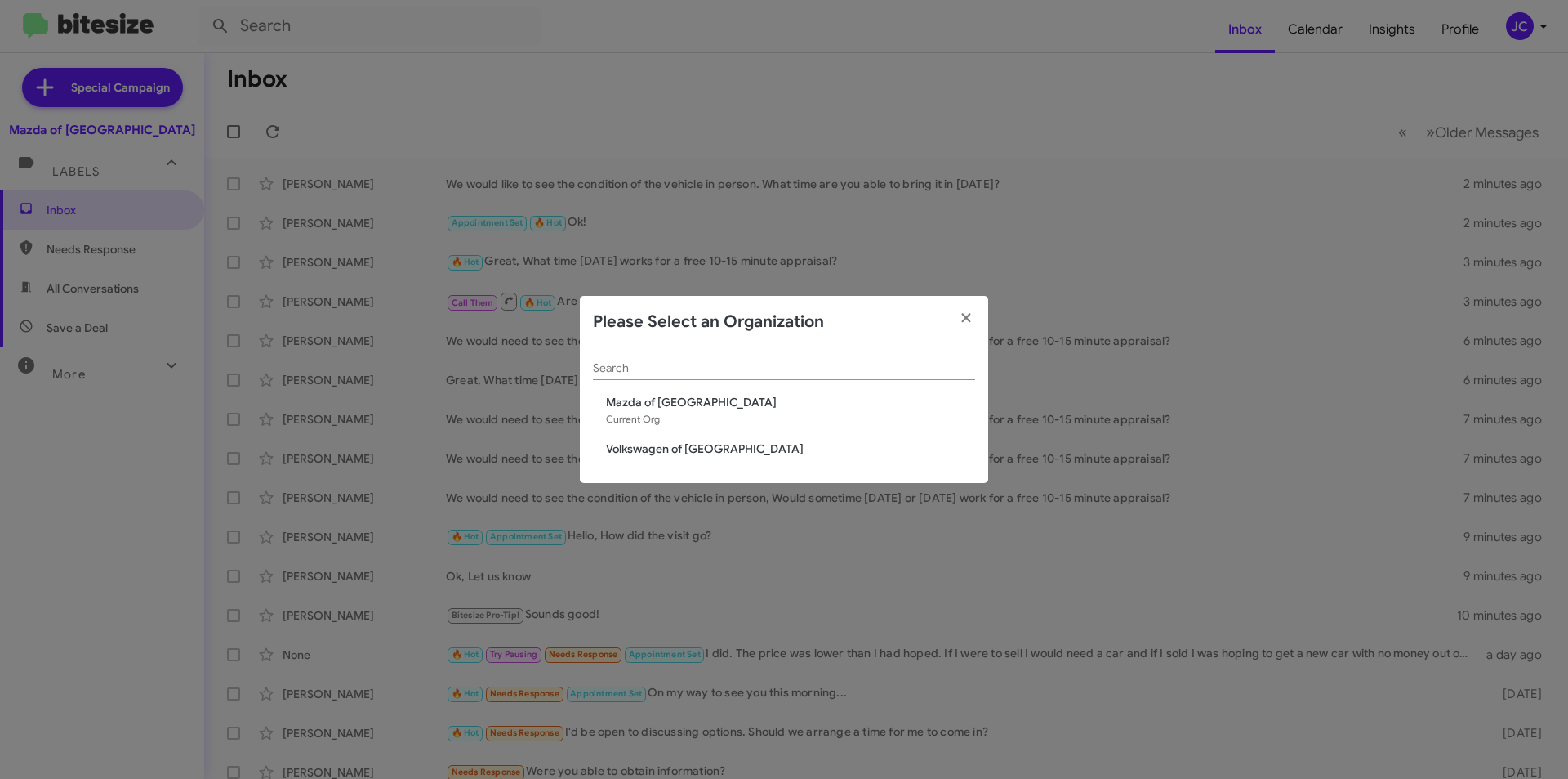
click at [661, 454] on span "Volkswagen of [GEOGRAPHIC_DATA]" at bounding box center [790, 449] width 370 height 17
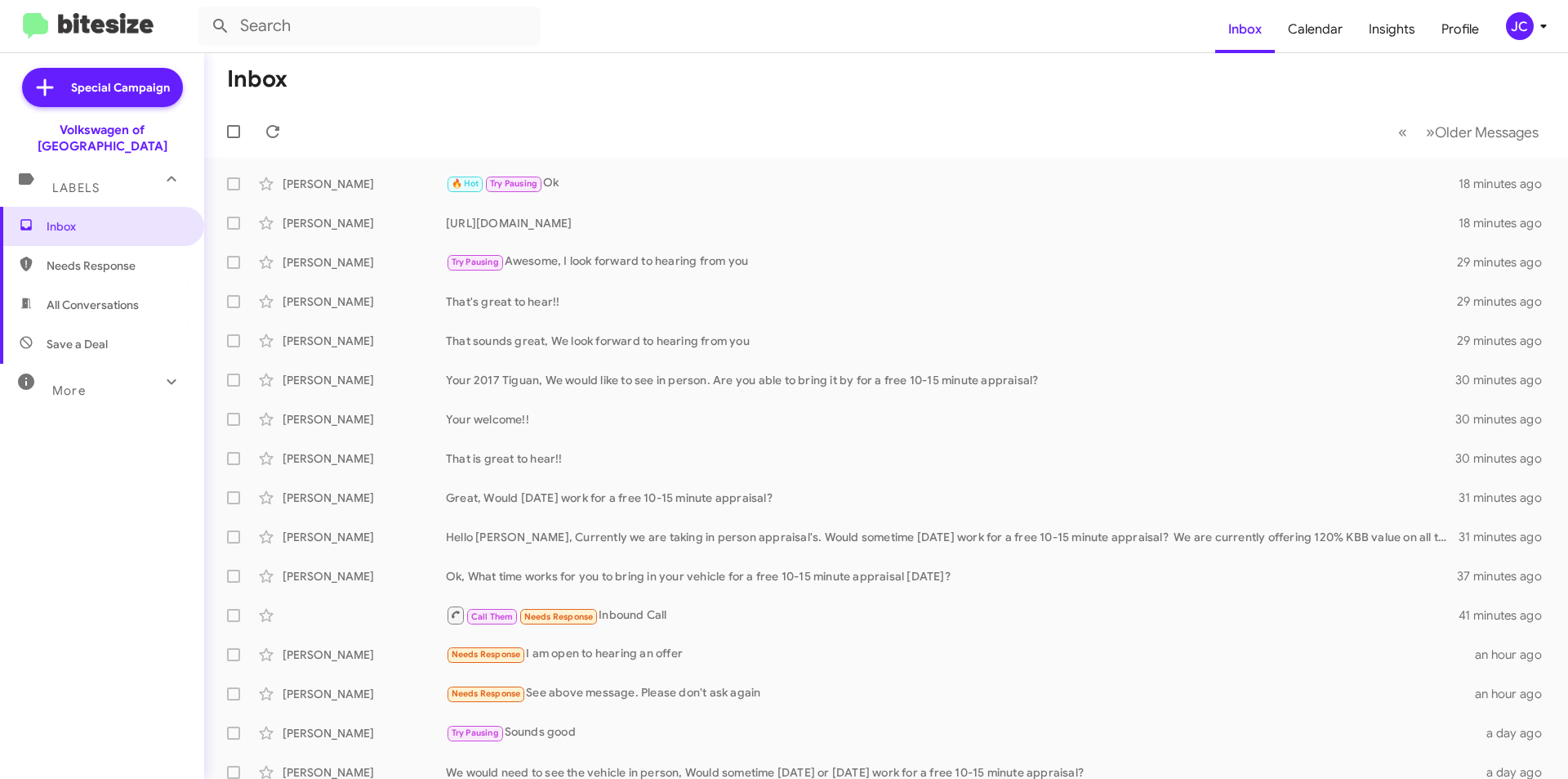
click at [1527, 17] on div "JC" at bounding box center [1520, 26] width 28 height 28
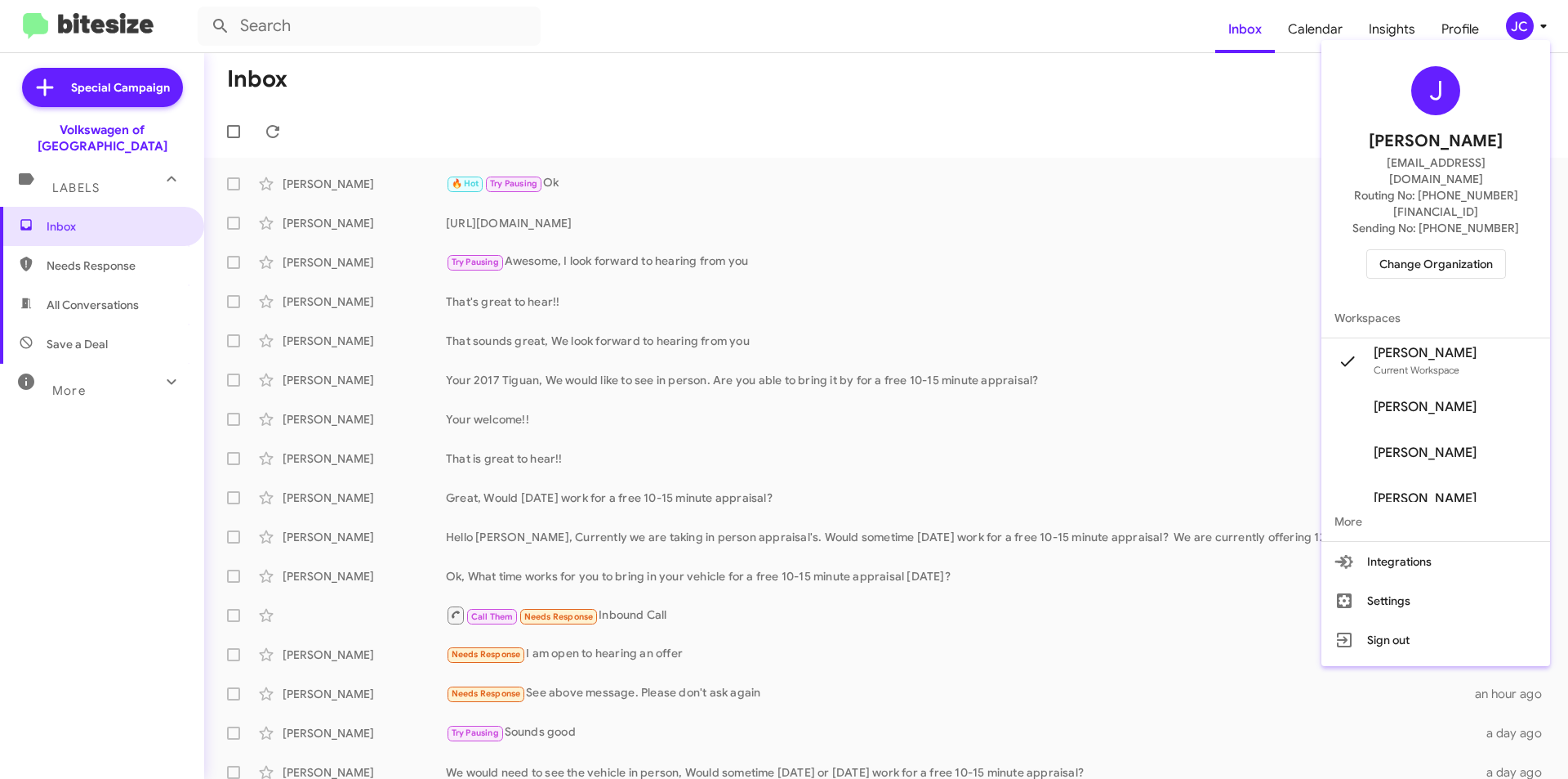
click at [1489, 248] on div "J [PERSON_NAME] [EMAIL_ADDRESS][DOMAIN_NAME] Routing No: [PHONE_NUMBER][FINANCI…" at bounding box center [1436, 172] width 229 height 251
click at [1484, 250] on span "Change Organization" at bounding box center [1436, 264] width 113 height 28
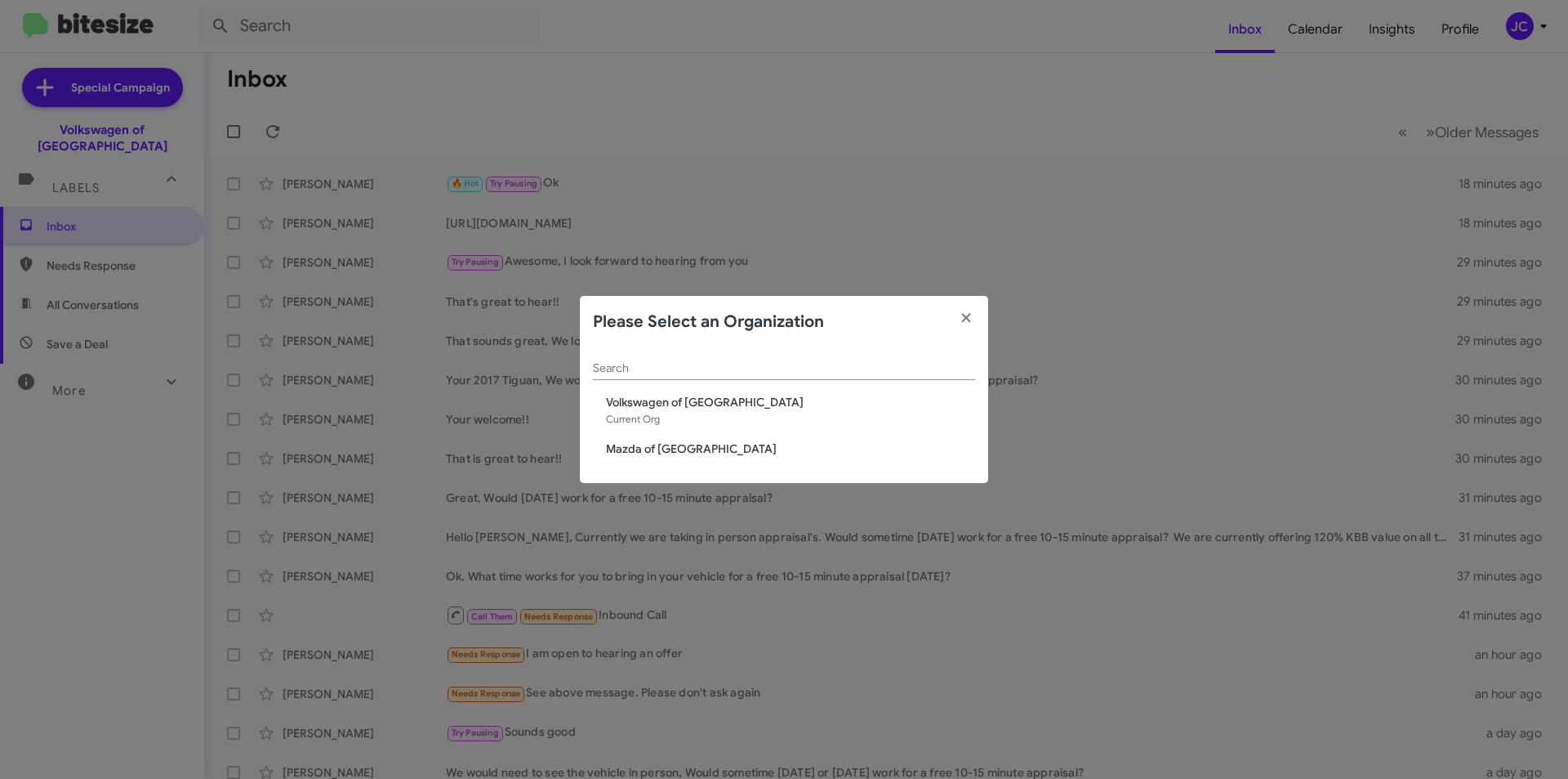
click at [684, 449] on span "Mazda of [GEOGRAPHIC_DATA]" at bounding box center [790, 449] width 370 height 17
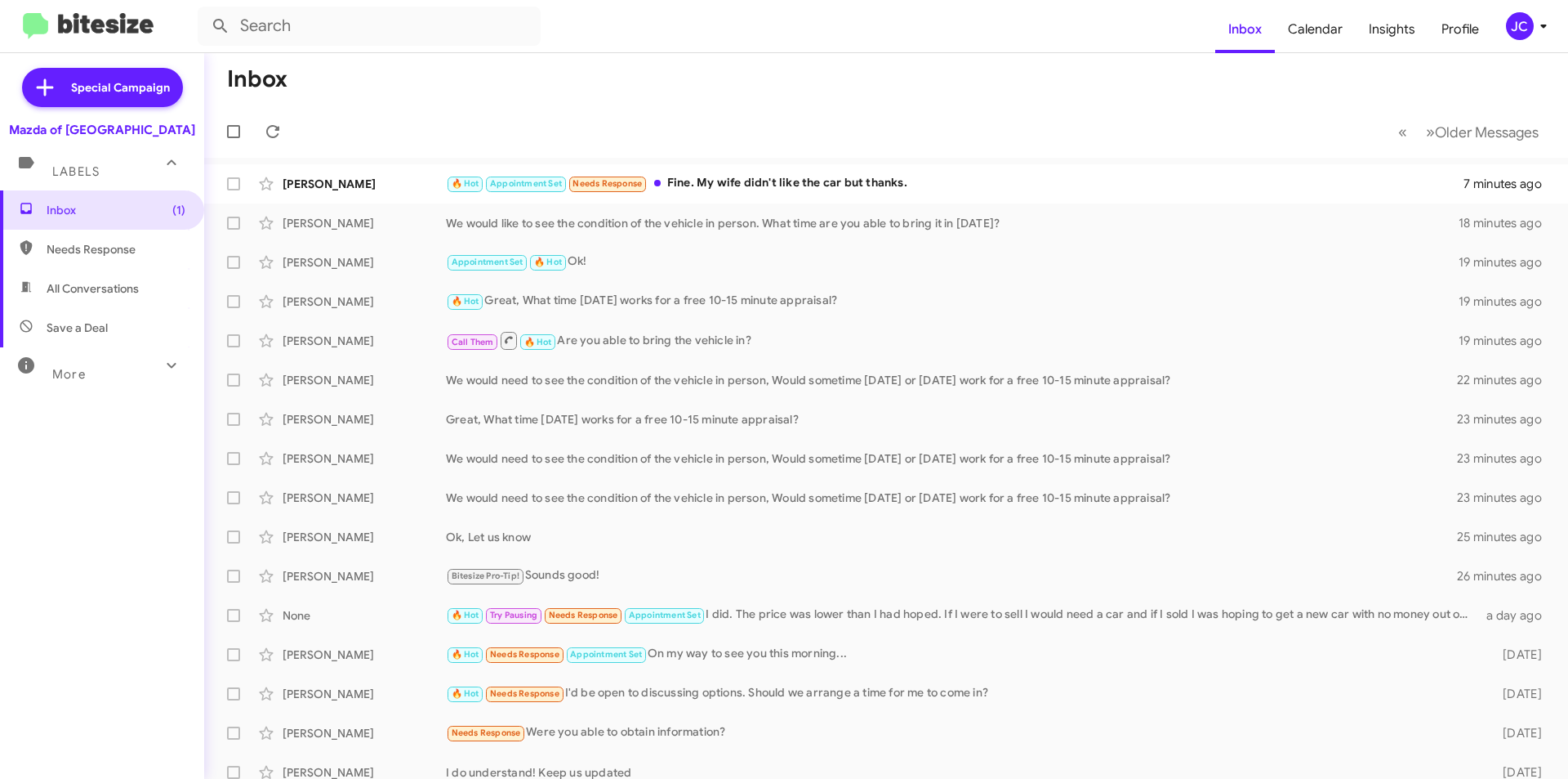
click at [1525, 12] on div "JC" at bounding box center [1520, 26] width 28 height 28
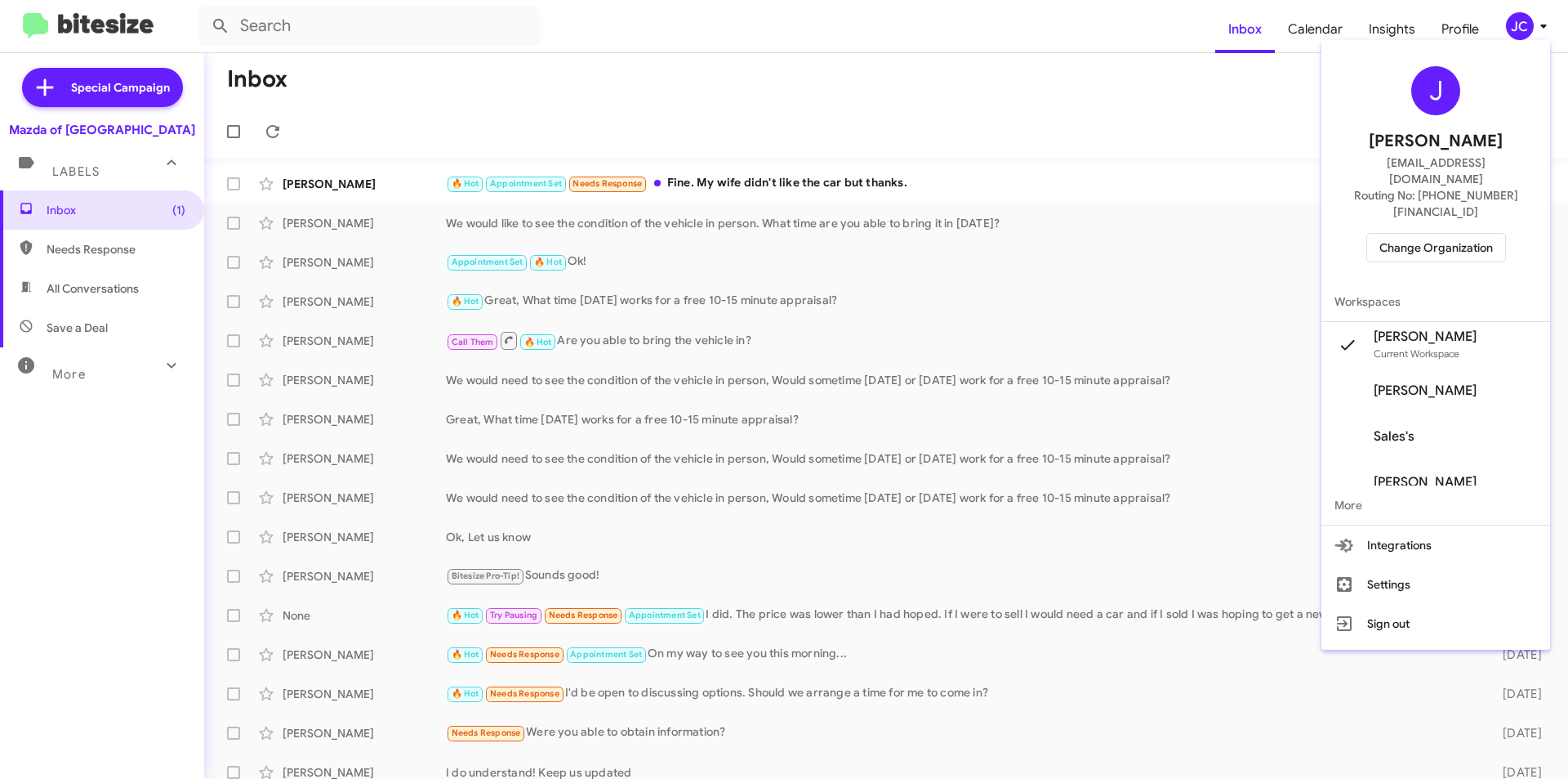
click at [1404, 234] on span "Change Organization" at bounding box center [1436, 248] width 113 height 28
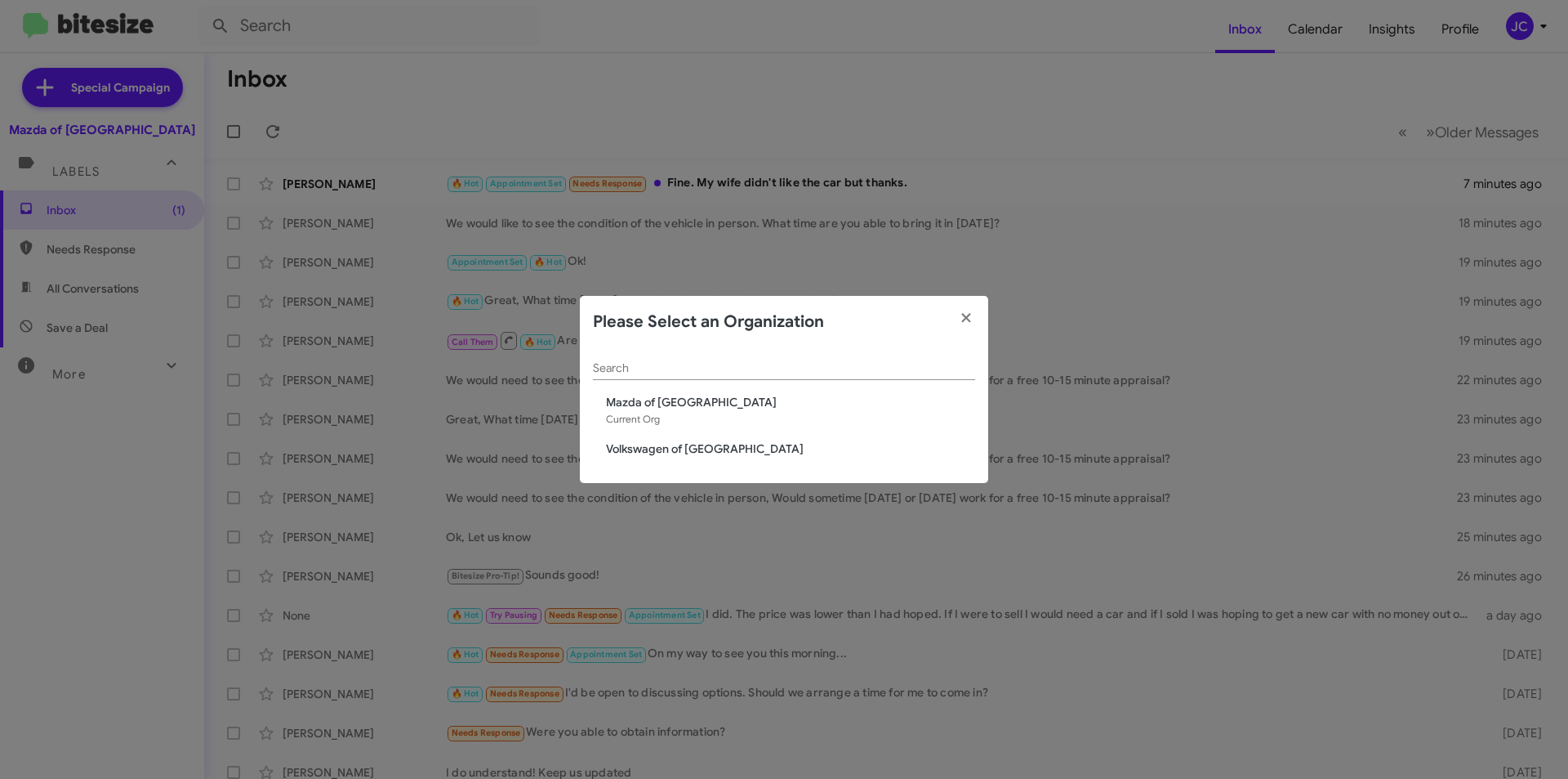
click at [647, 456] on span "Volkswagen of [GEOGRAPHIC_DATA]" at bounding box center [790, 449] width 370 height 17
